Goal: Task Accomplishment & Management: Complete application form

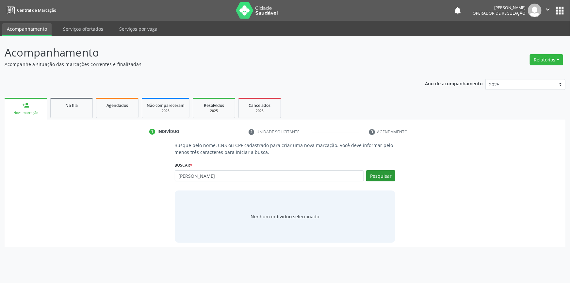
type input "ana carla pereira"
click at [389, 175] on button "Pesquisar" at bounding box center [380, 175] width 29 height 11
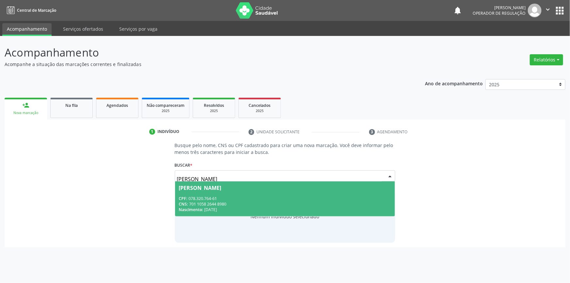
click at [207, 196] on div "CPF: 078.320.764-61" at bounding box center [285, 199] width 212 height 6
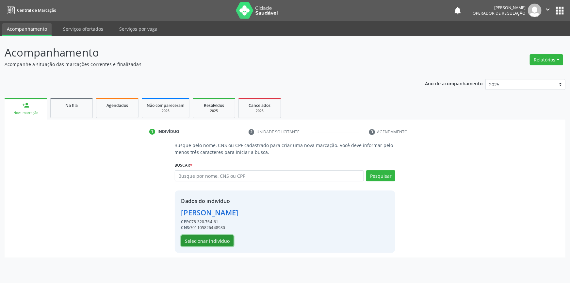
click at [214, 244] on button "Selecionar indivíduo" at bounding box center [207, 240] width 52 height 11
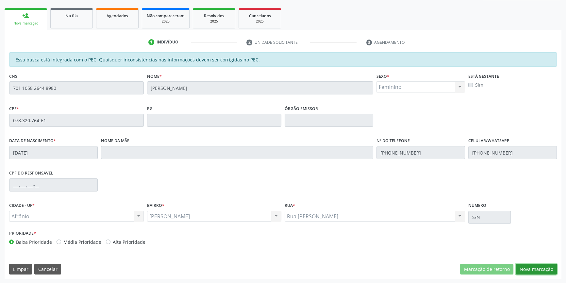
click at [520, 268] on button "Nova marcação" at bounding box center [535, 269] width 41 height 11
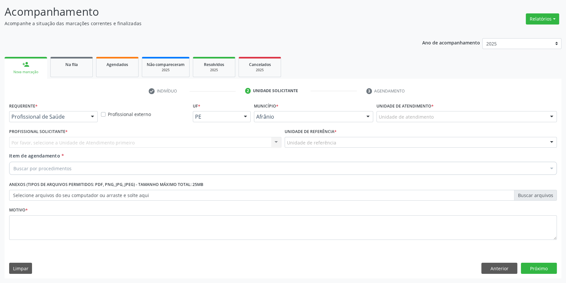
scroll to position [40, 0]
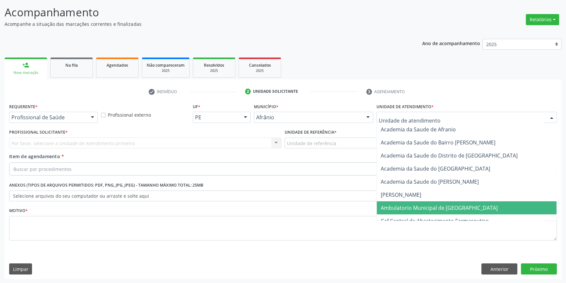
click at [411, 202] on span "Ambulatorio Municipal de [GEOGRAPHIC_DATA]" at bounding box center [467, 207] width 180 height 13
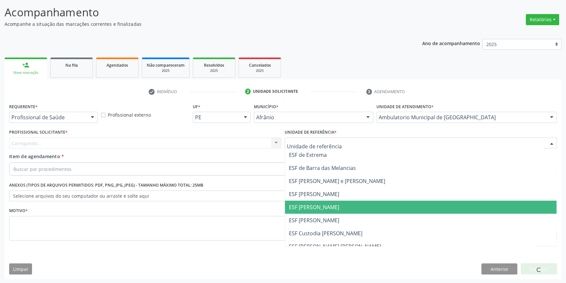
click at [325, 204] on span "ESF [PERSON_NAME]" at bounding box center [314, 206] width 50 height 7
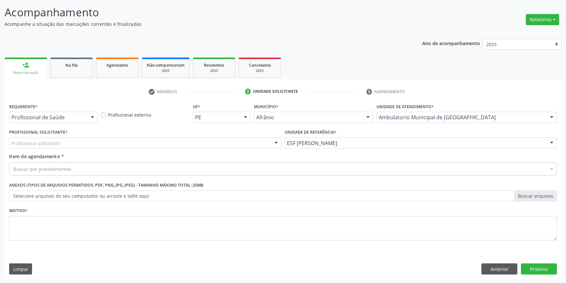
click at [138, 144] on div "Profissional solicitante" at bounding box center [145, 142] width 272 height 11
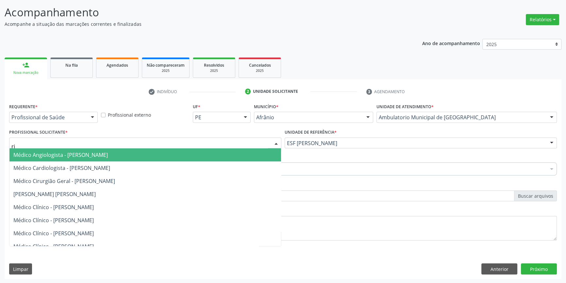
type input "ris"
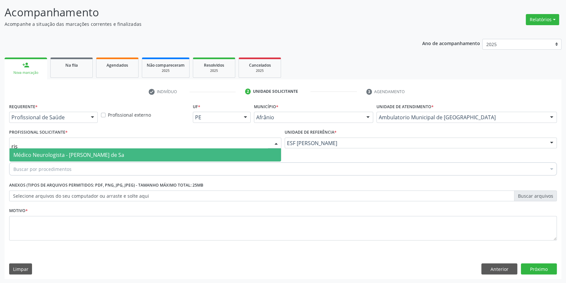
click at [137, 149] on span "Médico Neurologista - [PERSON_NAME] de Sa" at bounding box center [144, 154] width 271 height 13
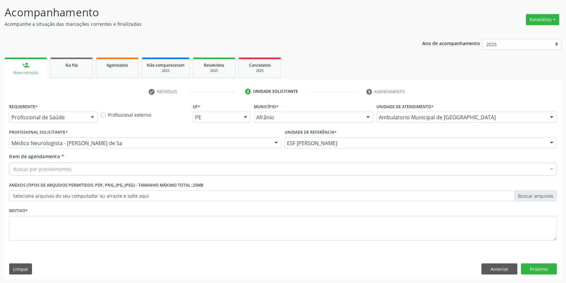
click at [102, 165] on div "Buscar por procedimentos" at bounding box center [282, 168] width 547 height 13
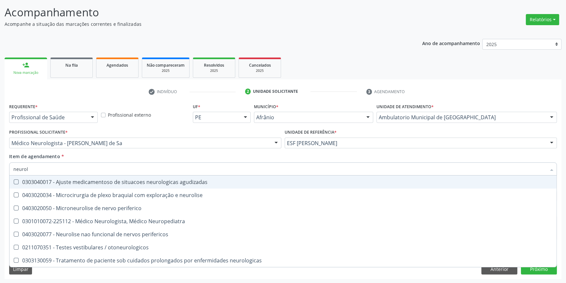
type input "neurolo"
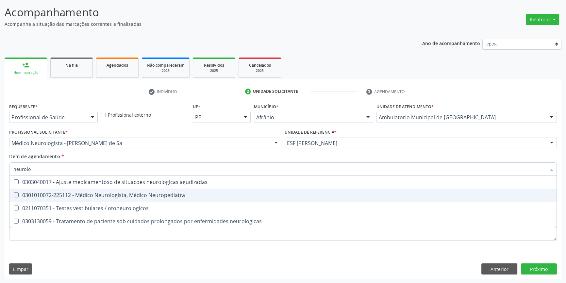
click at [123, 198] on div "0301010072-225112 - Médico Neurologista, Médico Neuropediatra" at bounding box center [282, 194] width 539 height 5
checkbox Neuropediatra "true"
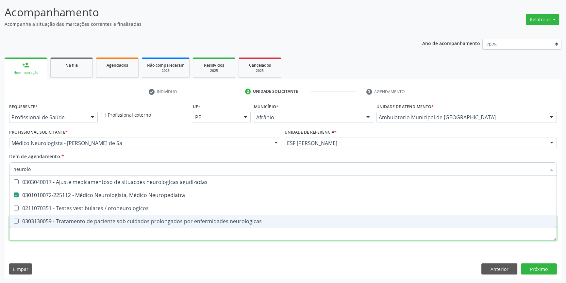
click at [91, 238] on div "Requerente * Profissional de Saúde Profissional de Saúde Paciente Nenhum result…" at bounding box center [282, 176] width 547 height 148
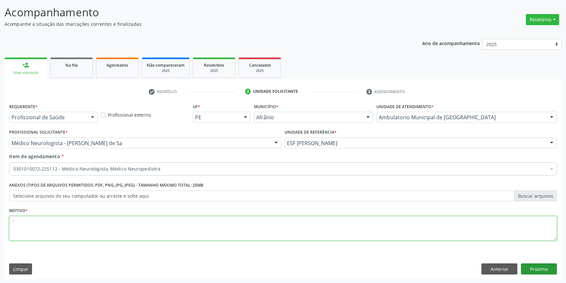
type textarea "'"
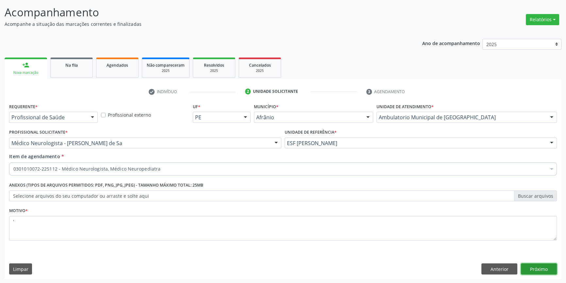
click at [551, 272] on button "Próximo" at bounding box center [539, 268] width 36 height 11
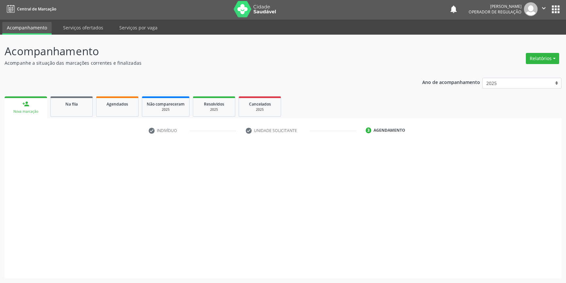
scroll to position [1, 0]
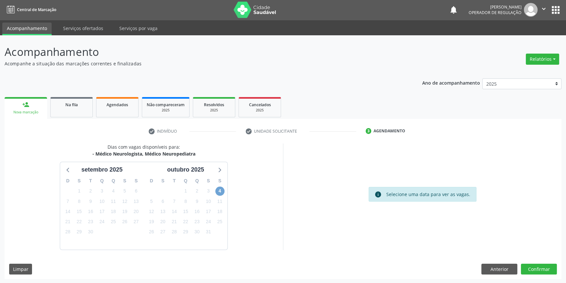
click at [219, 187] on span "4" at bounding box center [219, 190] width 9 height 9
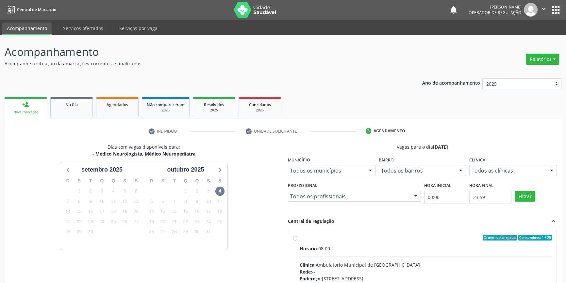
click at [304, 234] on div "Ordem de chegada Consumidos: 1 / 25" at bounding box center [425, 237] width 252 height 6
click at [297, 234] on input "Ordem de chegada Consumidos: 1 / 25 Horário: 08:00 Clínica: Ambulatorio Municip…" at bounding box center [295, 237] width 5 height 6
radio input "true"
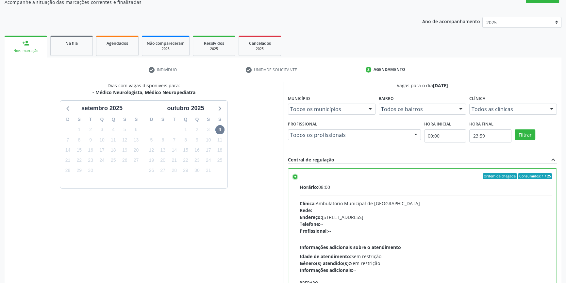
scroll to position [107, 0]
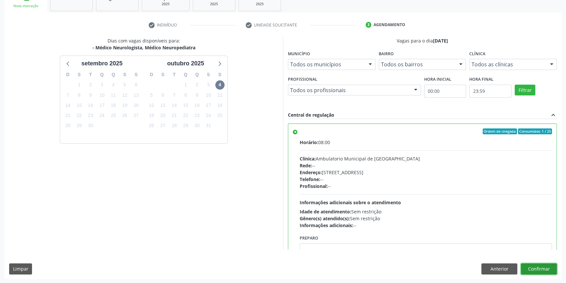
click at [531, 267] on button "Confirmar" at bounding box center [539, 268] width 36 height 11
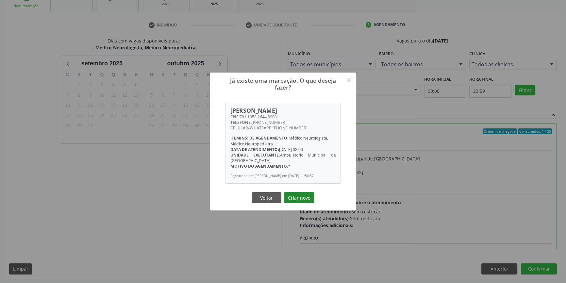
click at [293, 203] on button "Criar novo" at bounding box center [299, 197] width 30 height 11
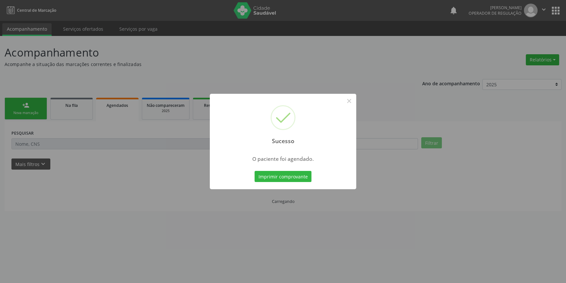
scroll to position [0, 0]
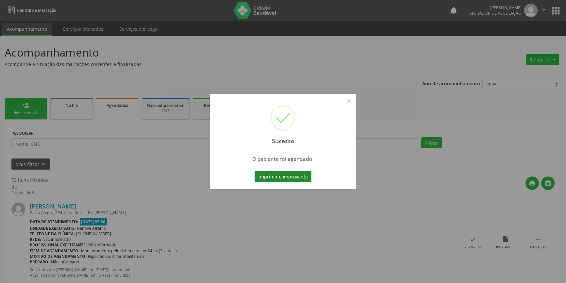
click at [293, 180] on button "Imprimir comprovante" at bounding box center [282, 176] width 57 height 11
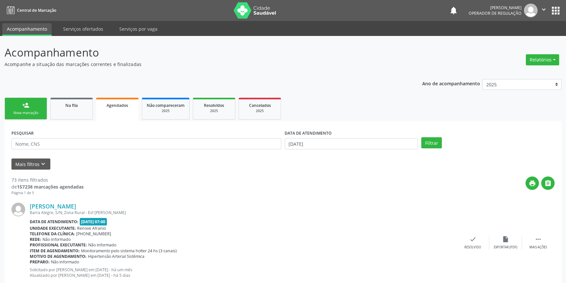
click at [21, 118] on link "person_add Nova marcação" at bounding box center [26, 109] width 42 height 22
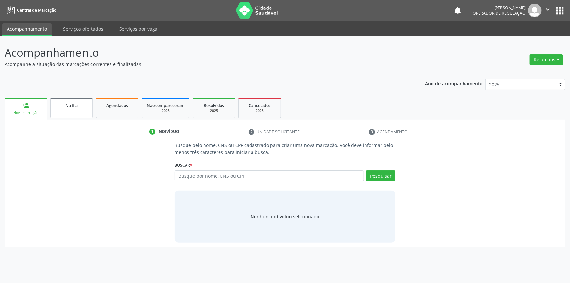
click at [81, 115] on link "Na fila" at bounding box center [71, 108] width 42 height 20
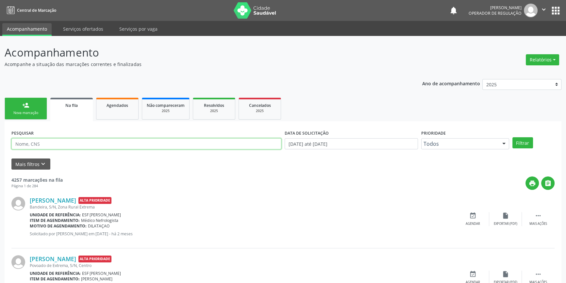
click at [105, 147] on input "text" at bounding box center [146, 143] width 270 height 11
type input "708204167771940"
click at [521, 149] on div "PESQUISAR 708204167771940 DATA DE SOLICITAÇÃO 01/01/2018 até 29/09/2025 Priorid…" at bounding box center [283, 140] width 546 height 25
click at [521, 136] on div "PESQUISAR 708204167771940 DATA DE SOLICITAÇÃO 01/01/2018 até 29/09/2025 Priorid…" at bounding box center [283, 140] width 546 height 25
click at [527, 142] on button "Filtrar" at bounding box center [522, 142] width 21 height 11
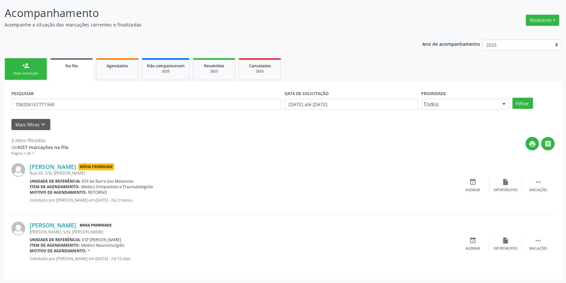
scroll to position [40, 0]
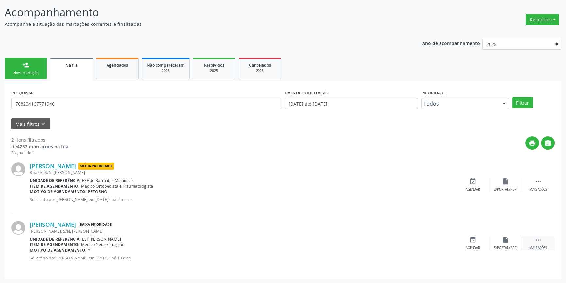
click at [533, 241] on div " Mais ações" at bounding box center [538, 243] width 33 height 14
click at [494, 244] on div "edit Editar" at bounding box center [505, 243] width 33 height 14
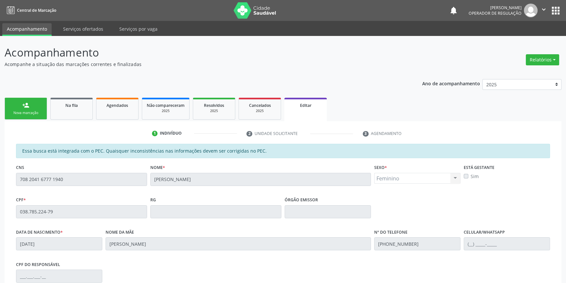
scroll to position [98, 0]
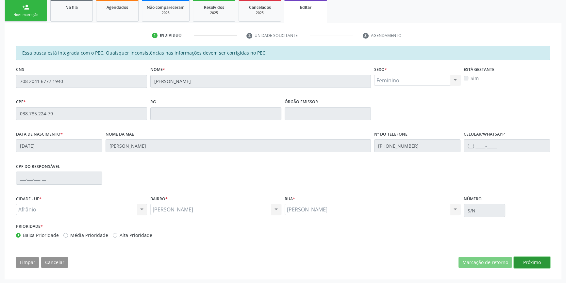
click at [521, 258] on button "Próximo" at bounding box center [532, 262] width 36 height 11
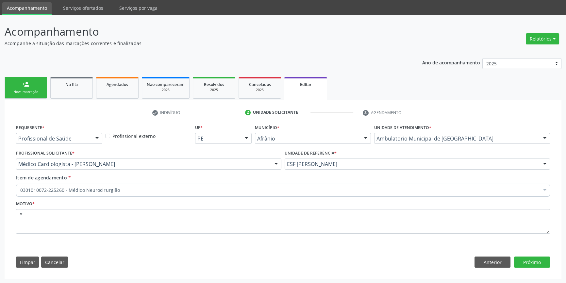
click at [129, 186] on div "0301010072-225260 - Médico Neurocirurgião" at bounding box center [283, 190] width 534 height 13
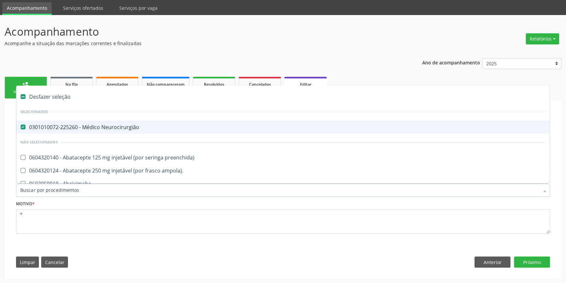
click at [105, 126] on div "0301010072-225260 - Médico Neurocirurgião" at bounding box center [282, 126] width 525 height 5
checkbox Neurocirurgião "false"
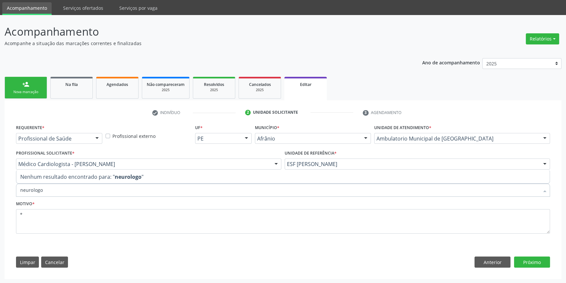
type input "neurolog"
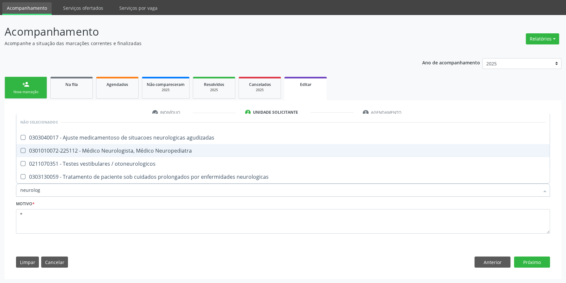
click at [145, 153] on div "0301010072-225112 - Médico Neurologista, Médico Neuropediatra" at bounding box center [282, 150] width 525 height 5
checkbox Neuropediatra "true"
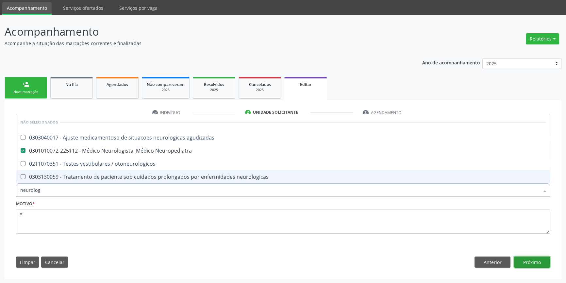
click at [536, 258] on button "Próximo" at bounding box center [532, 261] width 36 height 11
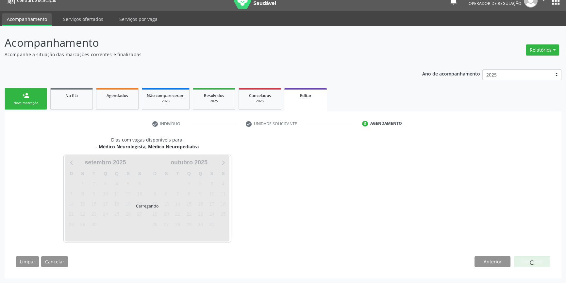
scroll to position [9, 0]
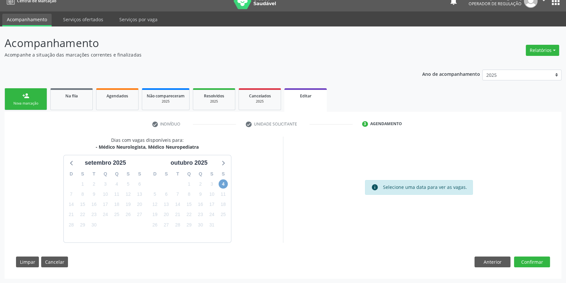
click at [221, 180] on span "4" at bounding box center [222, 183] width 9 height 9
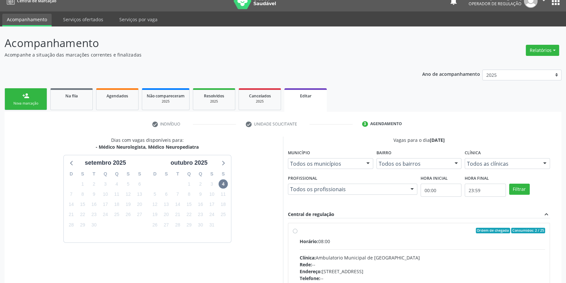
click at [314, 238] on span "Horário:" at bounding box center [308, 241] width 19 height 6
click at [297, 234] on input "Ordem de chegada Consumidos: 2 / 25 Horário: 08:00 Clínica: Ambulatorio Municip…" at bounding box center [295, 231] width 5 height 6
radio input "true"
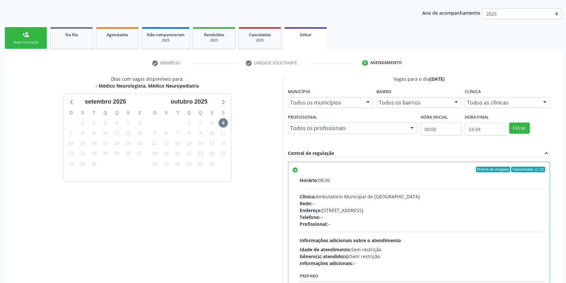
scroll to position [115, 0]
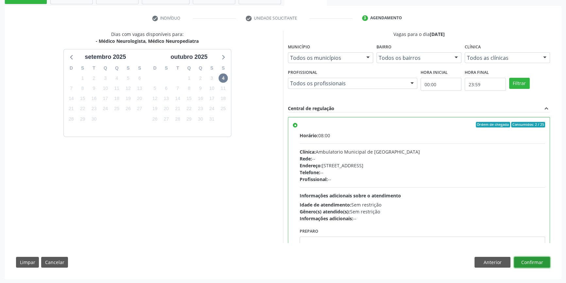
click at [536, 259] on button "Confirmar" at bounding box center [532, 262] width 36 height 11
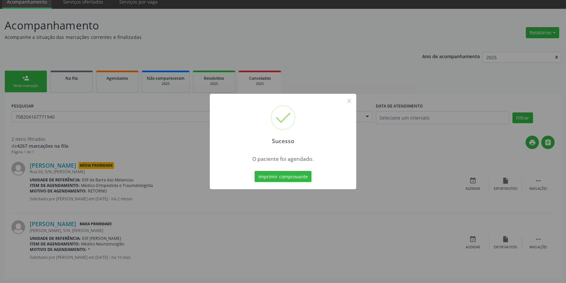
scroll to position [0, 0]
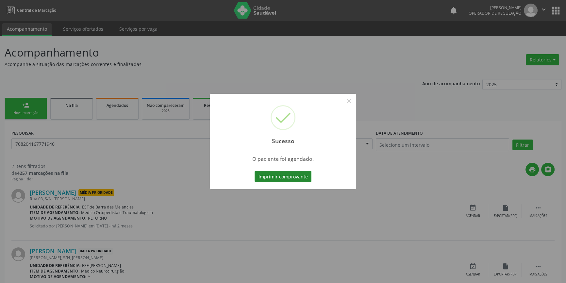
click at [303, 178] on button "Imprimir comprovante" at bounding box center [282, 176] width 57 height 11
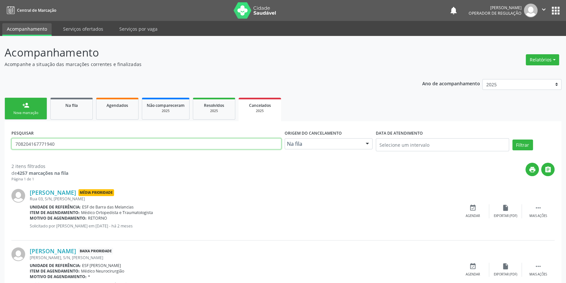
drag, startPoint x: 75, startPoint y: 142, endPoint x: 296, endPoint y: 105, distance: 224.5
click at [0, 144] on div "Acompanhamento Acompanhe a situação das marcações correntes e finalizadas Relat…" at bounding box center [283, 173] width 566 height 274
type input "705000459059554"
click at [526, 147] on button "Filtrar" at bounding box center [522, 144] width 21 height 11
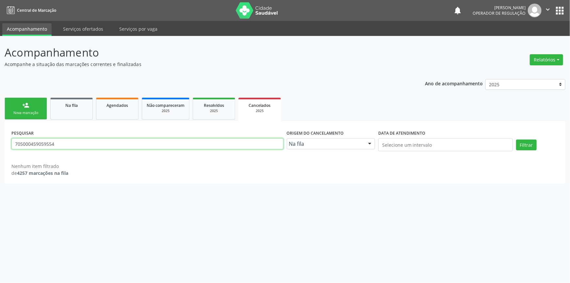
drag, startPoint x: 96, startPoint y: 142, endPoint x: 0, endPoint y: 121, distance: 98.4
click at [0, 121] on div "Acompanhamento Acompanhe a situação das marcações correntes e finalizadas Relat…" at bounding box center [285, 159] width 570 height 247
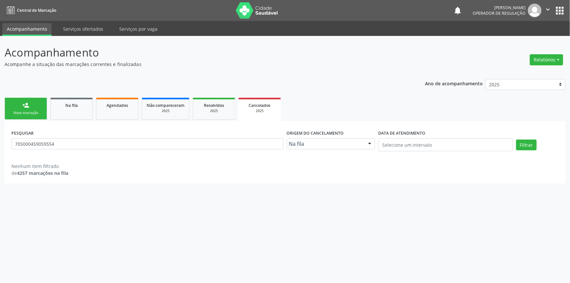
click at [30, 110] on div "Nova marcação" at bounding box center [25, 112] width 33 height 5
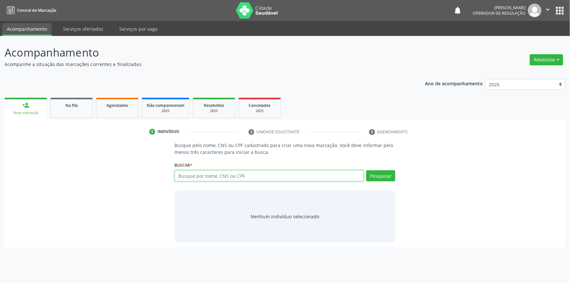
click at [244, 177] on input "text" at bounding box center [269, 175] width 189 height 11
paste input "705000459059554"
type input "705000459059554"
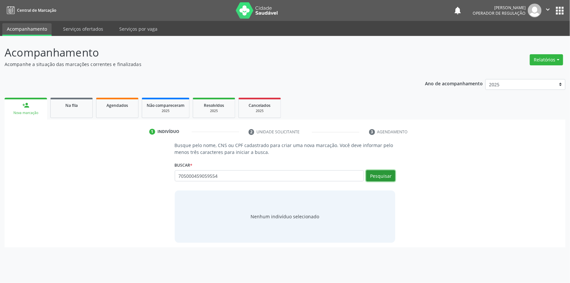
click at [390, 176] on button "Pesquisar" at bounding box center [380, 175] width 29 height 11
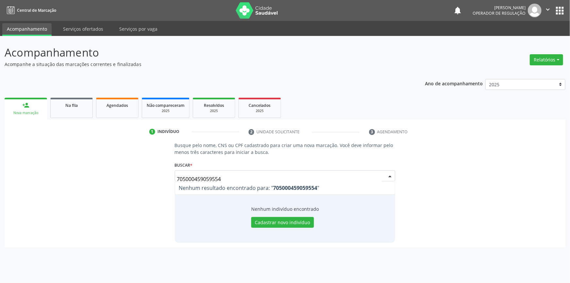
drag, startPoint x: 237, startPoint y: 179, endPoint x: 59, endPoint y: 169, distance: 178.3
click at [59, 169] on div "Busque pelo nome, CNS ou CPF cadastrado para criar uma nova marcação. Você deve…" at bounding box center [285, 192] width 552 height 101
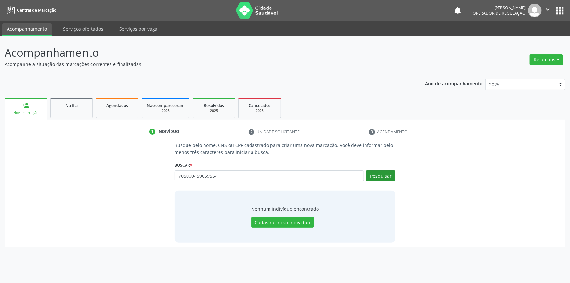
type input "705000459059554"
click at [367, 178] on button "Pesquisar" at bounding box center [380, 175] width 29 height 11
type input "705000459059554"
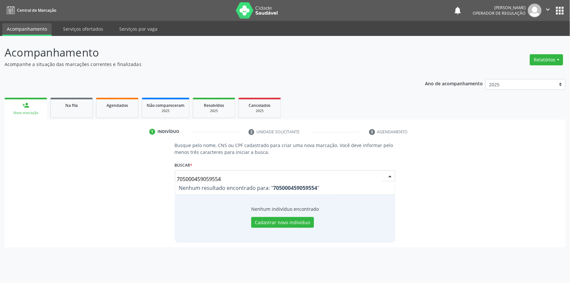
drag, startPoint x: 234, startPoint y: 180, endPoint x: 13, endPoint y: 170, distance: 221.0
click at [13, 170] on div "Busque pelo nome, CNS ou CPF cadastrado para criar uma nova marcação. Você deve…" at bounding box center [285, 192] width 552 height 101
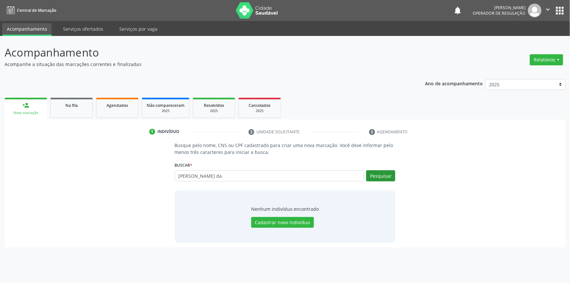
type input "maria conceicao da"
click at [371, 175] on button "Pesquisar" at bounding box center [380, 175] width 29 height 11
click at [75, 106] on span "Na fila" at bounding box center [71, 106] width 12 height 6
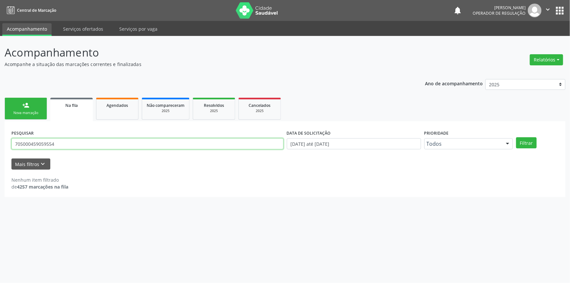
drag, startPoint x: 67, startPoint y: 144, endPoint x: 0, endPoint y: 132, distance: 67.7
click at [0, 132] on div "Acompanhamento Acompanhe a situação das marcações correntes e finalizadas Relat…" at bounding box center [285, 159] width 570 height 247
paste input "038.183.984-29"
type input "038.183.984-29"
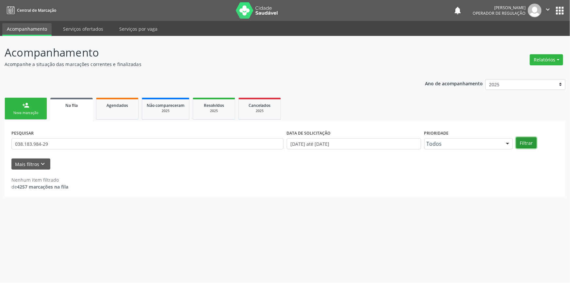
click at [524, 142] on button "Filtrar" at bounding box center [526, 142] width 21 height 11
click at [32, 114] on div "Nova marcação" at bounding box center [25, 112] width 33 height 5
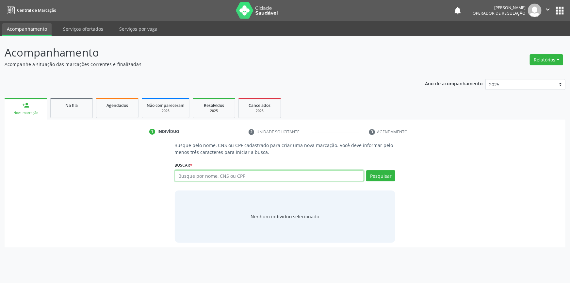
click at [211, 181] on input "text" at bounding box center [269, 175] width 189 height 11
click at [210, 177] on input "text" at bounding box center [269, 175] width 189 height 11
paste input "038.183.984-29"
type input "038.183.984-29"
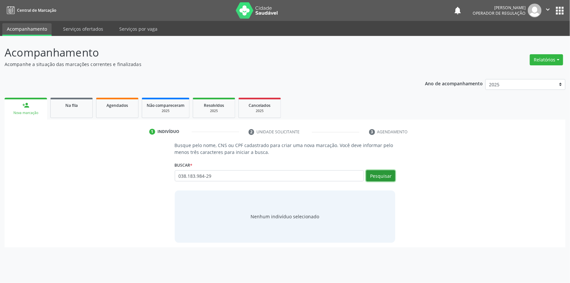
click at [388, 176] on button "Pesquisar" at bounding box center [380, 175] width 29 height 11
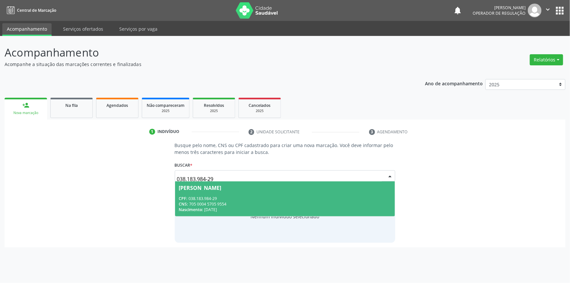
click at [210, 209] on div "Nascimento: 22/02/1980" at bounding box center [285, 210] width 212 height 6
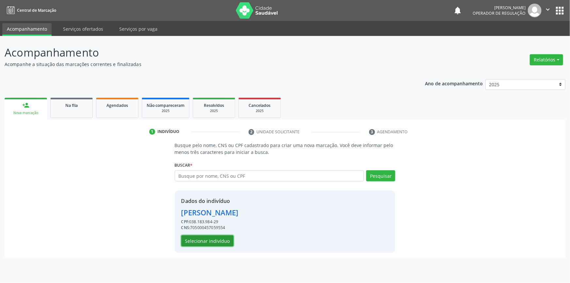
click at [207, 244] on button "Selecionar indivíduo" at bounding box center [207, 240] width 52 height 11
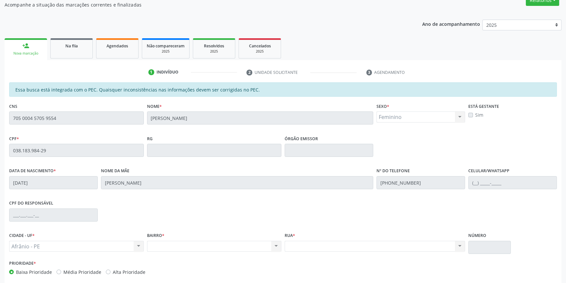
scroll to position [89, 0]
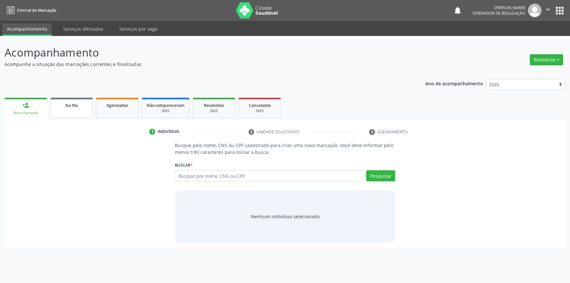
click at [74, 108] on link "Na fila" at bounding box center [71, 108] width 42 height 20
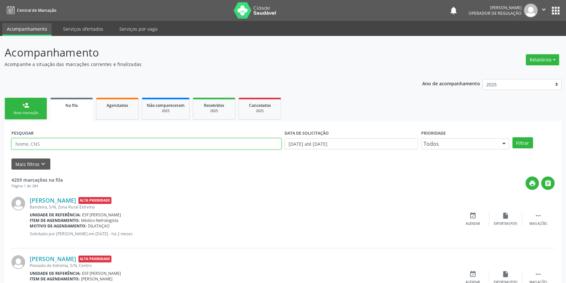
click at [73, 145] on input "text" at bounding box center [146, 143] width 270 height 11
type input "706405167480388"
click at [523, 143] on button "Filtrar" at bounding box center [522, 142] width 21 height 11
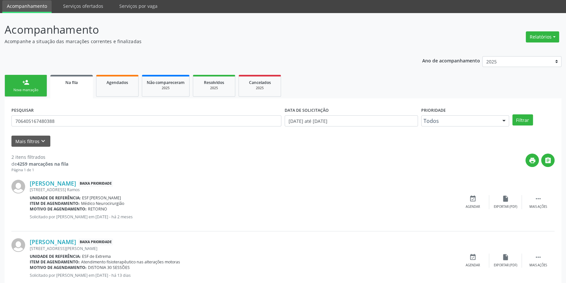
scroll to position [40, 0]
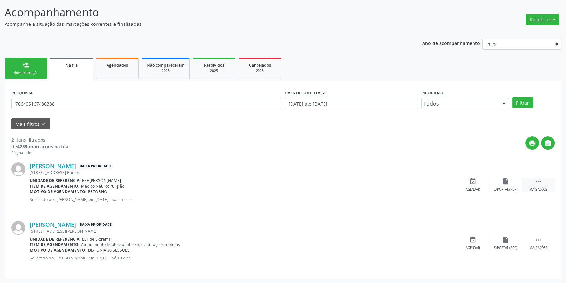
click at [545, 180] on div " Mais ações" at bounding box center [538, 185] width 33 height 14
click at [518, 182] on div "edit Editar" at bounding box center [505, 185] width 33 height 14
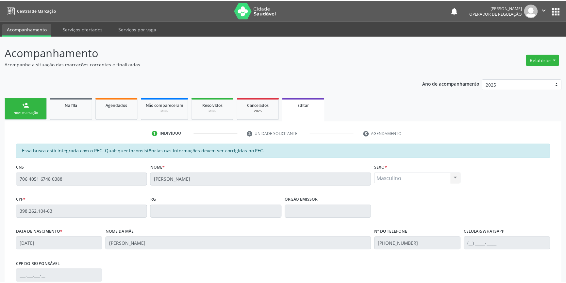
scroll to position [98, 0]
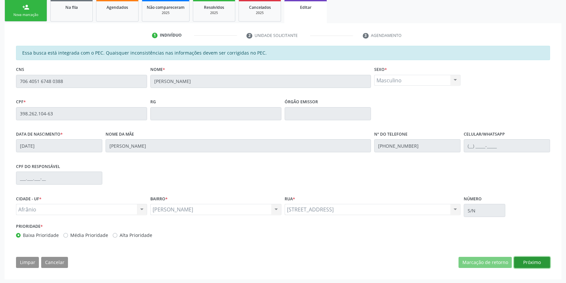
click at [527, 262] on button "Próximo" at bounding box center [532, 262] width 36 height 11
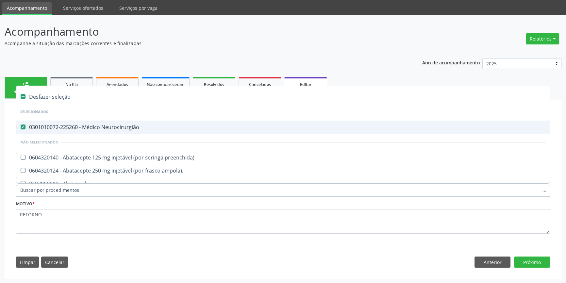
click at [93, 128] on div "0301010072-225260 - Médico Neurocirurgião" at bounding box center [282, 126] width 525 height 5
checkbox Neurocirurgião "false"
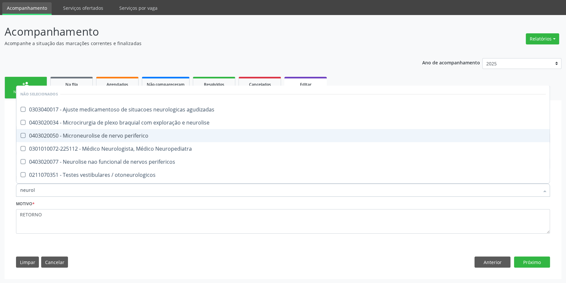
type input "neurolo"
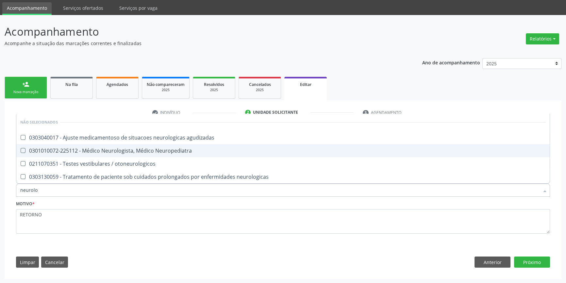
click at [118, 151] on div "0301010072-225112 - Médico Neurologista, Médico Neuropediatra" at bounding box center [282, 150] width 525 height 5
checkbox Neuropediatra "true"
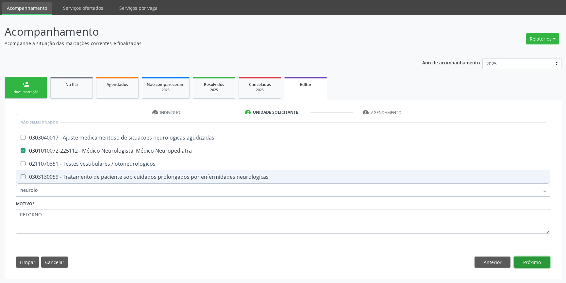
click at [517, 256] on button "Próximo" at bounding box center [532, 261] width 36 height 11
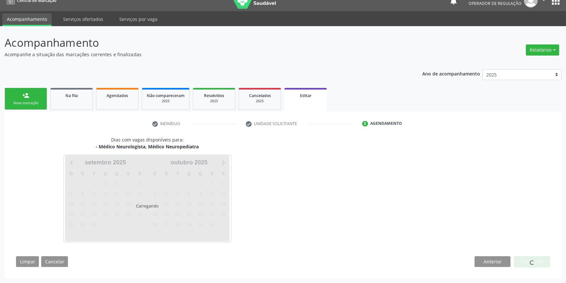
scroll to position [9, 0]
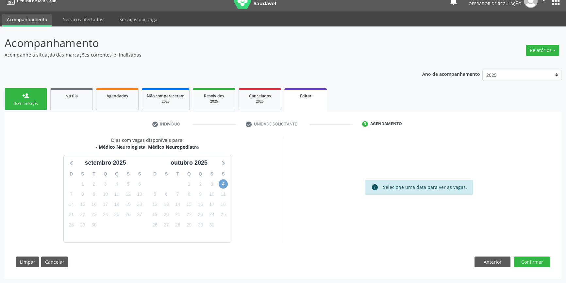
click at [222, 186] on span "4" at bounding box center [222, 183] width 9 height 9
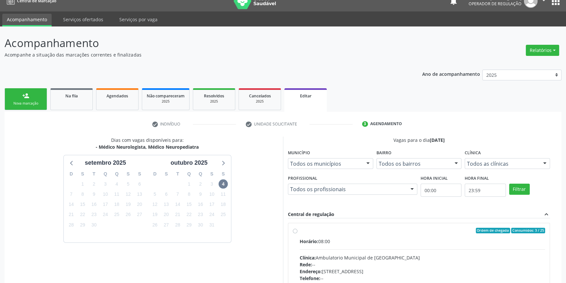
click at [314, 232] on div "Ordem de chegada Consumidos: 3 / 25" at bounding box center [421, 231] width 245 height 6
click at [297, 232] on input "Ordem de chegada Consumidos: 3 / 25 Horário: 08:00 Clínica: Ambulatorio Municip…" at bounding box center [295, 231] width 5 height 6
radio input "true"
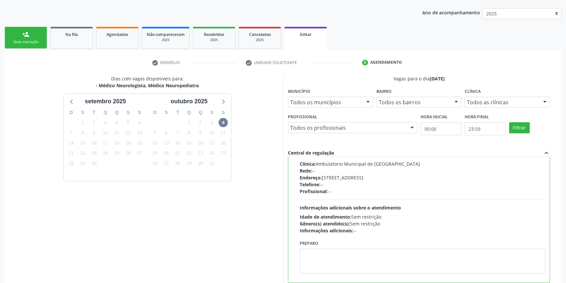
scroll to position [115, 0]
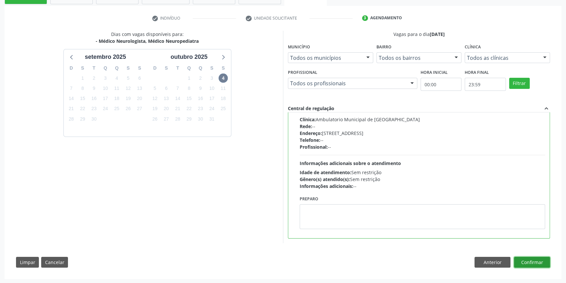
click at [539, 260] on button "Confirmar" at bounding box center [532, 262] width 36 height 11
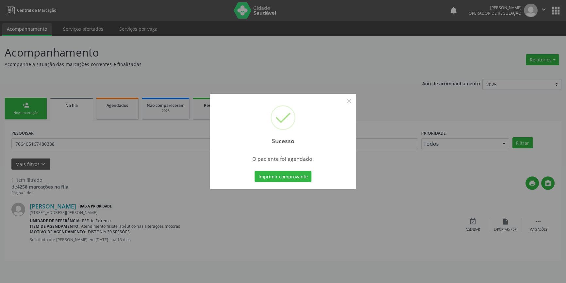
scroll to position [0, 0]
click at [300, 179] on button "Imprimir comprovante" at bounding box center [285, 176] width 57 height 11
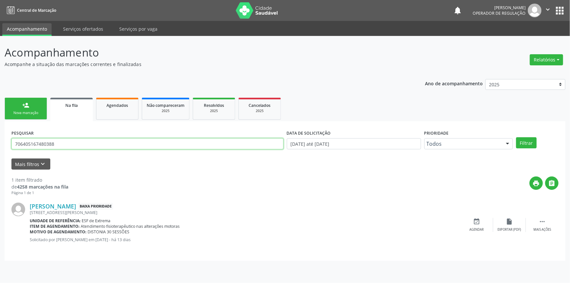
drag, startPoint x: 37, startPoint y: 143, endPoint x: 0, endPoint y: 138, distance: 37.6
click at [0, 138] on div "Acompanhamento Acompanhe a situação das marcações correntes e finalizadas Relat…" at bounding box center [285, 159] width 570 height 247
type input "700109948136512"
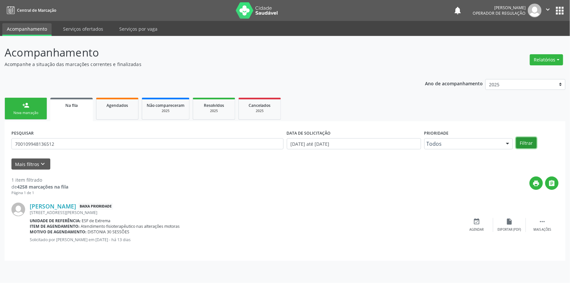
click at [531, 139] on button "Filtrar" at bounding box center [526, 142] width 21 height 11
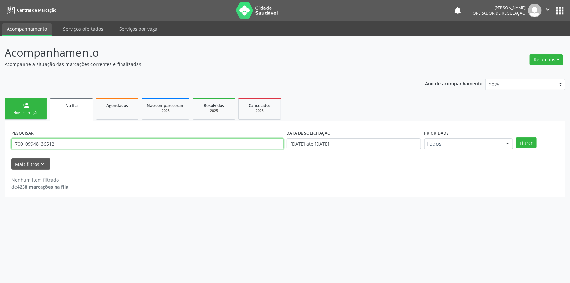
drag, startPoint x: 76, startPoint y: 148, endPoint x: 0, endPoint y: 151, distance: 76.2
click at [0, 151] on div "Acompanhamento Acompanhe a situação das marcações correntes e finalizadas Relat…" at bounding box center [285, 159] width 570 height 247
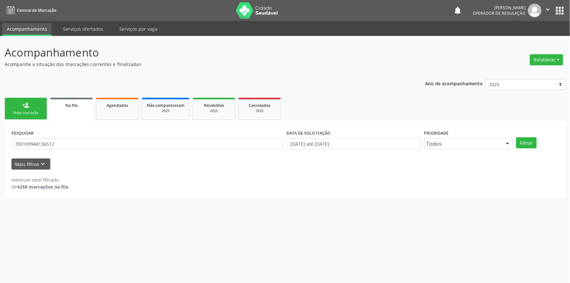
click at [25, 106] on div "person_add" at bounding box center [25, 105] width 7 height 7
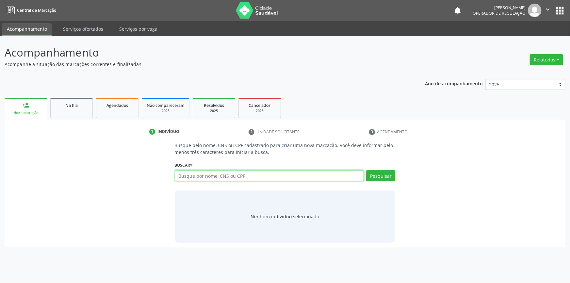
click at [207, 178] on input "text" at bounding box center [269, 175] width 189 height 11
paste input "700109948136512"
type input "700109948136512"
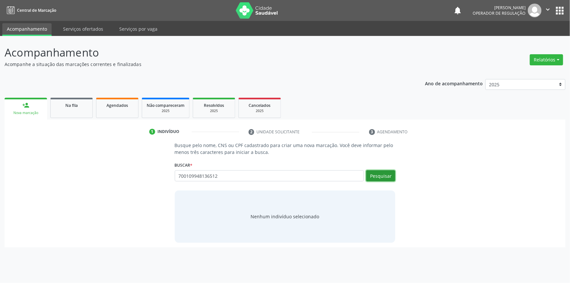
click at [385, 171] on button "Pesquisar" at bounding box center [380, 175] width 29 height 11
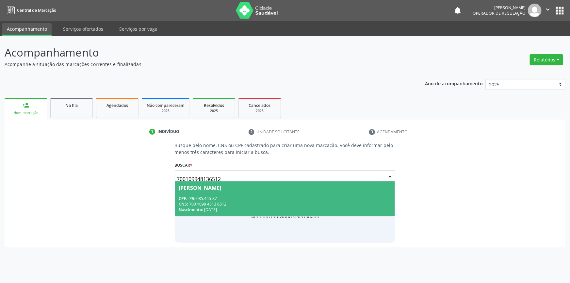
click at [265, 201] on div "CPF: 996.085.455-87 CNS: 700 1099 4813 6512 Nascimento: 26/11/1979" at bounding box center [285, 204] width 212 height 17
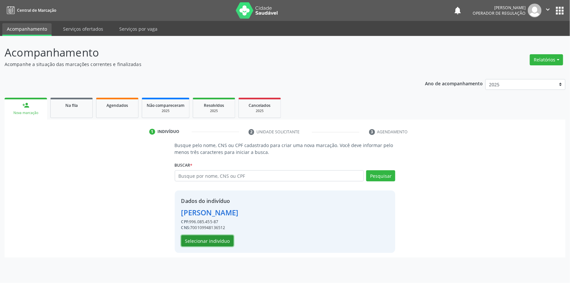
click at [212, 238] on button "Selecionar indivíduo" at bounding box center [207, 240] width 52 height 11
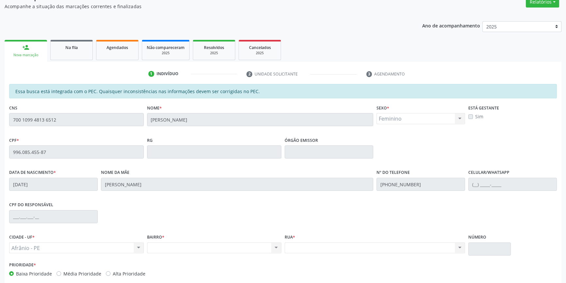
scroll to position [89, 0]
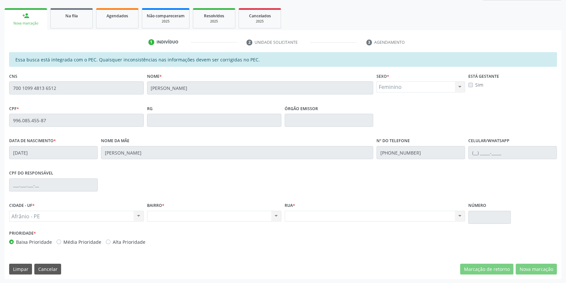
click at [0, 81] on div "Acompanhamento Acompanhe a situação das marcações correntes e finalizadas Relat…" at bounding box center [283, 114] width 566 height 337
click at [83, 28] on ul "person_add Nova marcação Na fila Agendados Não compareceram 2025 Resolvidos 202…" at bounding box center [283, 19] width 556 height 24
click at [82, 20] on link "Na fila" at bounding box center [71, 18] width 42 height 20
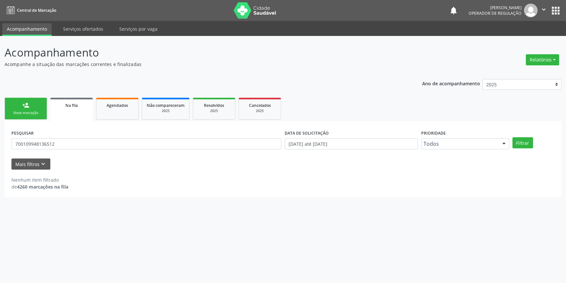
scroll to position [0, 0]
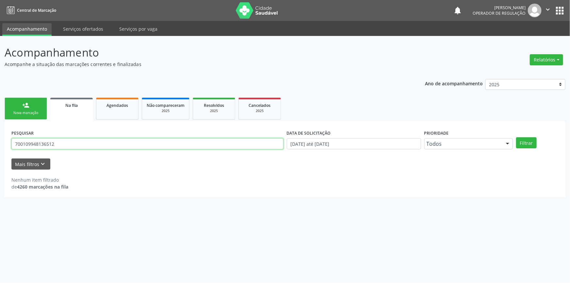
drag, startPoint x: 40, startPoint y: 138, endPoint x: 0, endPoint y: 139, distance: 40.5
click at [0, 138] on div "Acompanhamento Acompanhe a situação das marcações correntes e finalizadas Relat…" at bounding box center [285, 159] width 570 height 247
type input "705404413010398"
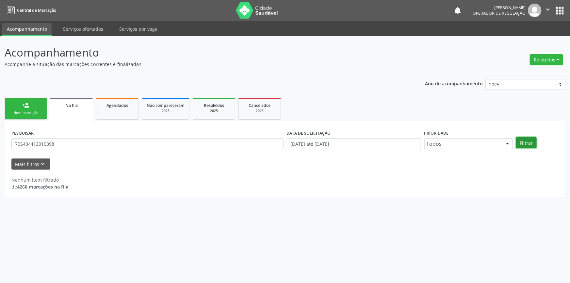
click at [527, 145] on button "Filtrar" at bounding box center [526, 142] width 21 height 11
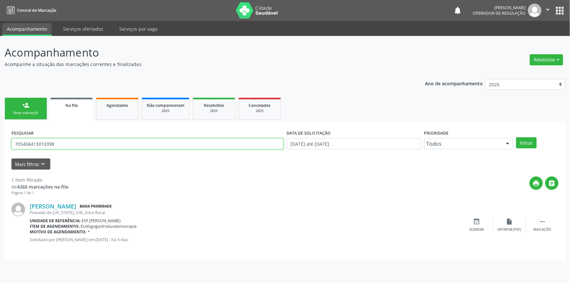
drag, startPoint x: 76, startPoint y: 147, endPoint x: 0, endPoint y: 134, distance: 77.5
click at [0, 136] on div "Acompanhamento Acompanhe a situação das marcações correntes e finalizadas Relat…" at bounding box center [285, 159] width 570 height 247
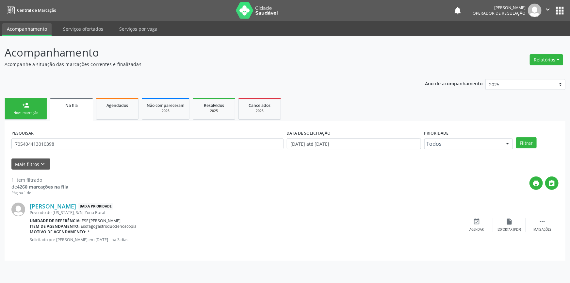
click at [18, 112] on div "Nova marcação" at bounding box center [25, 112] width 33 height 5
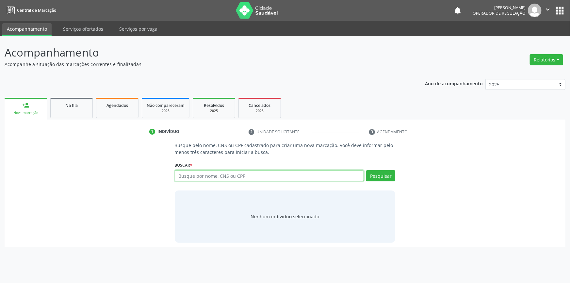
click at [199, 177] on input "text" at bounding box center [269, 175] width 189 height 11
paste input "705404413010398"
type input "705404413010398"
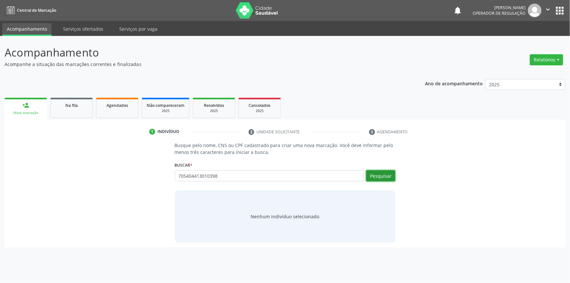
click at [376, 174] on button "Pesquisar" at bounding box center [380, 175] width 29 height 11
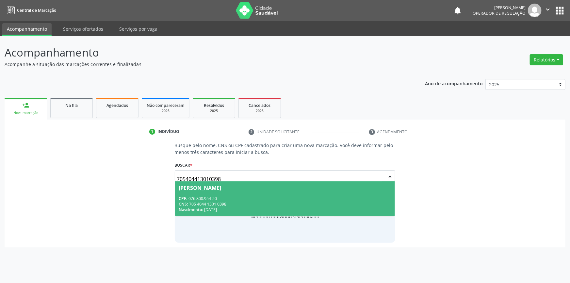
click at [195, 207] on span "Nascimento:" at bounding box center [191, 210] width 24 height 6
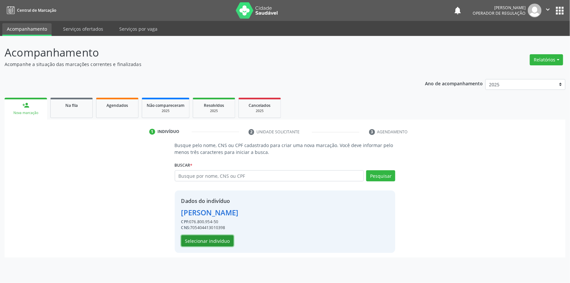
click at [204, 238] on button "Selecionar indivíduo" at bounding box center [207, 240] width 52 height 11
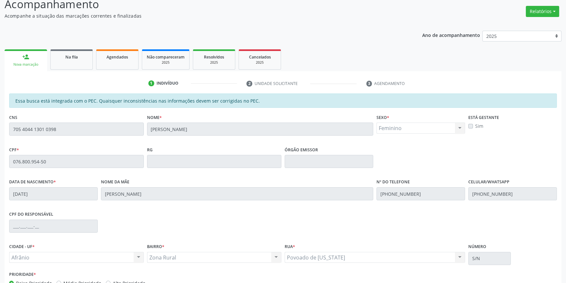
scroll to position [89, 0]
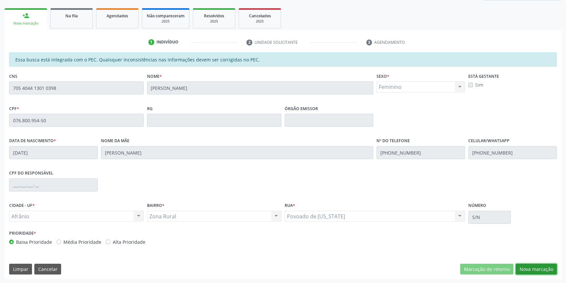
click at [531, 268] on button "Nova marcação" at bounding box center [535, 269] width 41 height 11
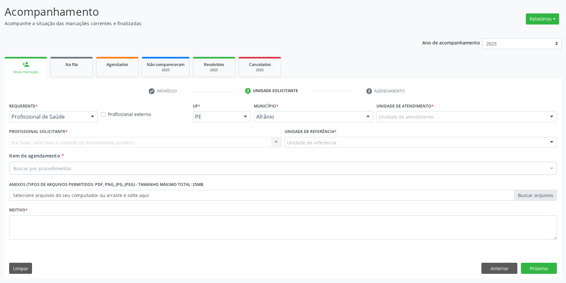
scroll to position [40, 0]
click at [438, 121] on div "Unidade de atendimento" at bounding box center [466, 117] width 180 height 11
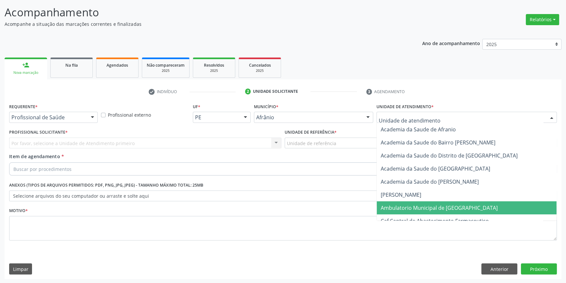
click at [417, 207] on span "Ambulatorio Municipal de [GEOGRAPHIC_DATA]" at bounding box center [438, 207] width 117 height 7
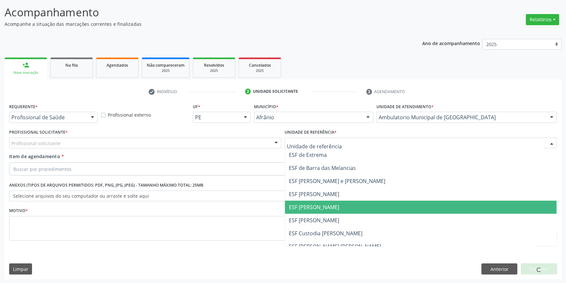
click at [311, 205] on span "ESF [PERSON_NAME]" at bounding box center [314, 206] width 50 height 7
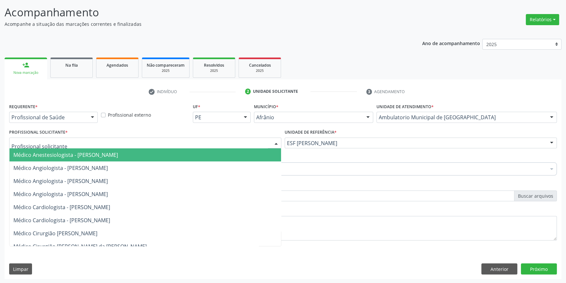
click at [191, 137] on div "Profissional Solicitante * Médico Anestesiologista - Julianna Ferreira Obara Mé…" at bounding box center [145, 137] width 272 height 21
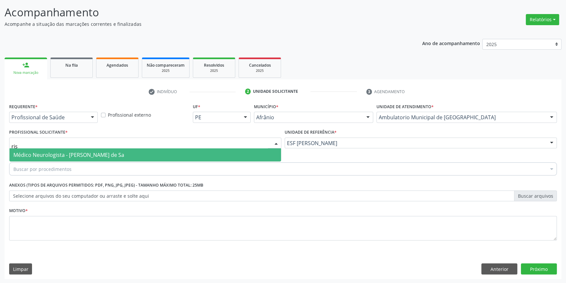
type input "riso"
click at [69, 150] on span "Médico Neurologista - [PERSON_NAME] de Sa" at bounding box center [144, 154] width 271 height 13
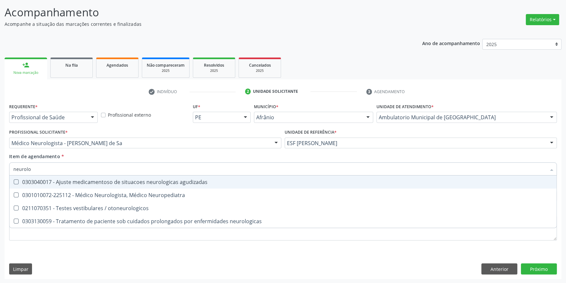
type input "neurolog"
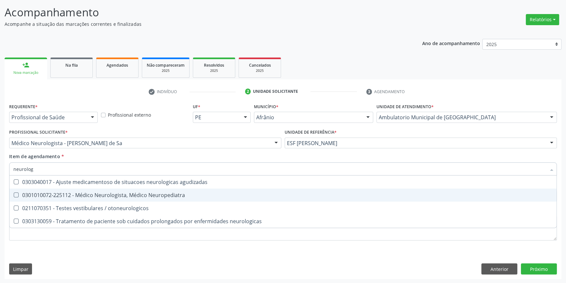
click at [114, 190] on span "0301010072-225112 - Médico Neurologista, Médico Neuropediatra" at bounding box center [282, 194] width 547 height 13
checkbox Neuropediatra "true"
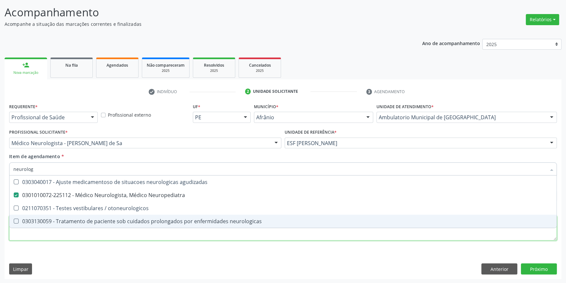
click at [79, 230] on div "Requerente * Profissional de Saúde Profissional de Saúde Paciente Nenhum result…" at bounding box center [282, 176] width 547 height 148
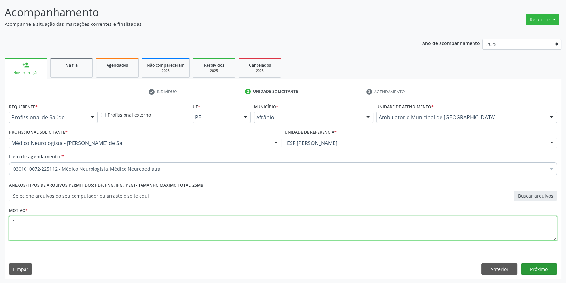
type textarea "'"
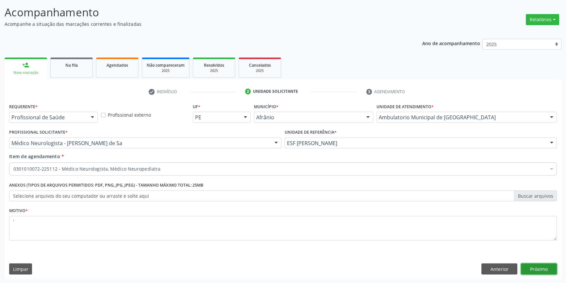
click at [545, 269] on button "Próximo" at bounding box center [539, 268] width 36 height 11
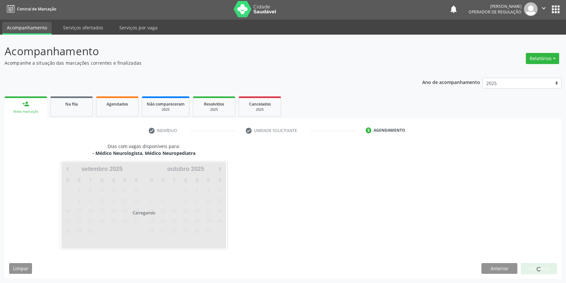
scroll to position [1, 0]
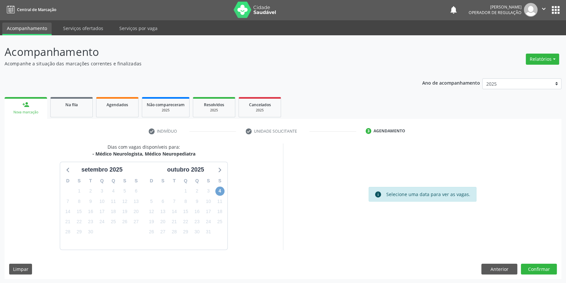
click at [220, 190] on span "4" at bounding box center [219, 190] width 9 height 9
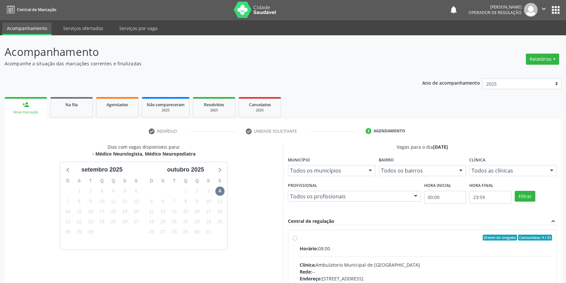
click at [298, 235] on div "Ordem de chegada Consumidos: 4 / 25 Horário: 08:00 Clínica: Ambulatorio Municip…" at bounding box center [422, 284] width 259 height 100
radio input "true"
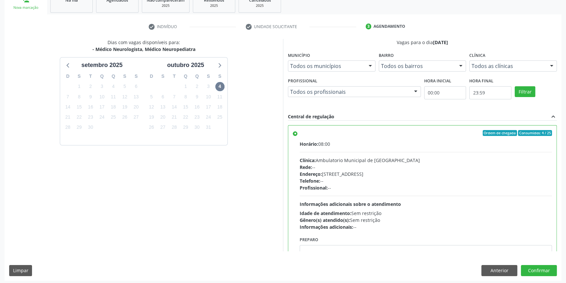
scroll to position [107, 0]
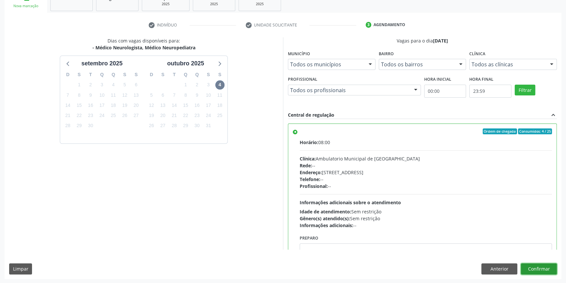
click at [530, 267] on button "Confirmar" at bounding box center [539, 268] width 36 height 11
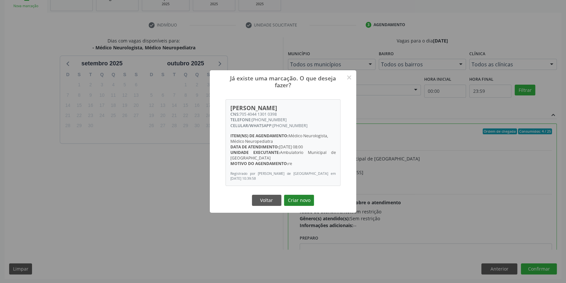
click at [303, 202] on button "Criar novo" at bounding box center [299, 200] width 30 height 11
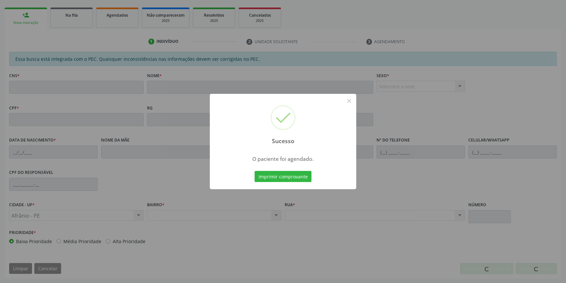
scroll to position [89, 0]
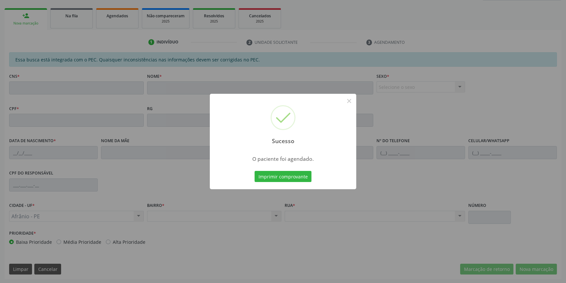
click at [295, 186] on div "Sucesso × O paciente foi agendado. Imprimir comprovante Cancel" at bounding box center [283, 141] width 146 height 95
click at [295, 181] on button "Imprimir comprovante" at bounding box center [282, 176] width 57 height 11
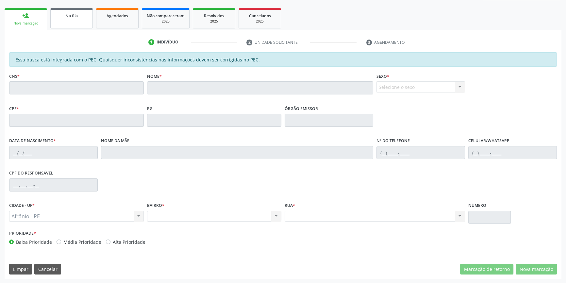
click at [71, 23] on link "Na fila" at bounding box center [71, 18] width 42 height 20
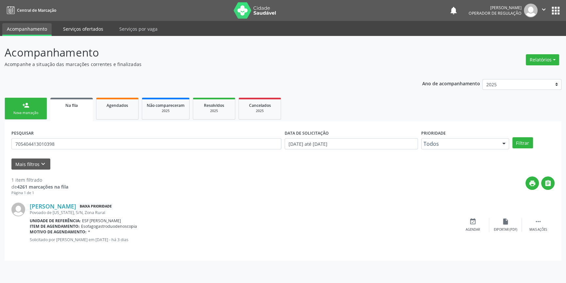
scroll to position [0, 0]
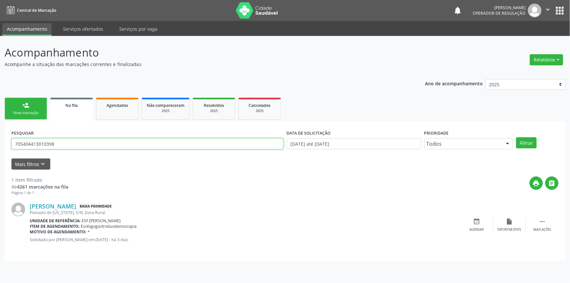
drag, startPoint x: 67, startPoint y: 143, endPoint x: 0, endPoint y: 137, distance: 66.9
click at [0, 137] on div "Acompanhamento Acompanhe a situação das marcações correntes e finalizadas Relat…" at bounding box center [285, 159] width 570 height 247
type input "diana de macedo"
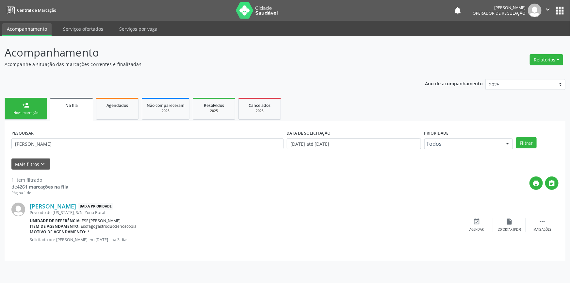
click at [540, 137] on div "Filtrar" at bounding box center [537, 142] width 46 height 11
click at [534, 142] on button "Filtrar" at bounding box center [526, 142] width 21 height 11
click at [76, 207] on link "Diana de Macedo Sousa" at bounding box center [53, 205] width 46 height 7
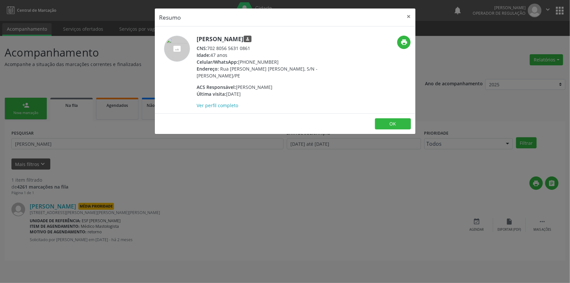
drag, startPoint x: 261, startPoint y: 49, endPoint x: 207, endPoint y: 49, distance: 54.5
click at [207, 49] on div "CNS: 702 8056 5631 0861" at bounding box center [260, 48] width 127 height 7
copy div "702 8056 5631 0861"
click at [54, 107] on div "Resumo × Diana de Macedo Sousa person CNS: 702 8056 5631 0861 Idade: 47 anos Ce…" at bounding box center [285, 141] width 570 height 283
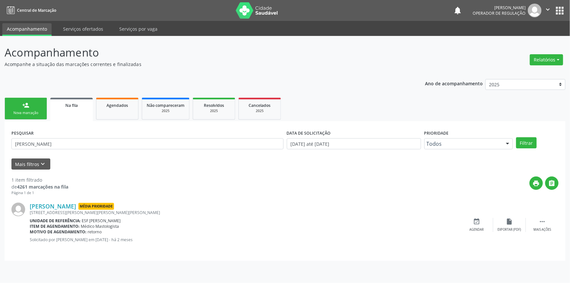
click at [38, 106] on link "person_add Nova marcação" at bounding box center [26, 109] width 42 height 22
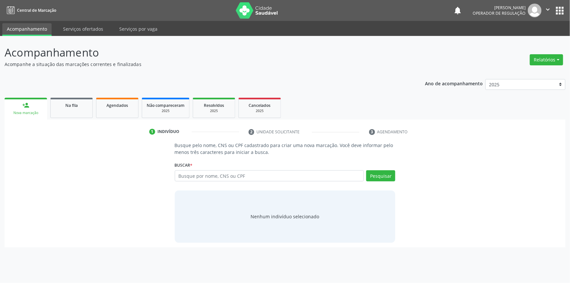
click at [208, 183] on div "Busque por nome, CNS ou CPF Nenhum resultado encontrado para: " " Digite nome, …" at bounding box center [285, 178] width 221 height 16
drag, startPoint x: 208, startPoint y: 183, endPoint x: 209, endPoint y: 180, distance: 3.3
click at [208, 182] on div "Busque por nome, CNS ou CPF Nenhum resultado encontrado para: " " Digite nome, …" at bounding box center [285, 178] width 221 height 16
click at [209, 180] on input "text" at bounding box center [269, 175] width 189 height 11
paste input "702 8056 5631 0861"
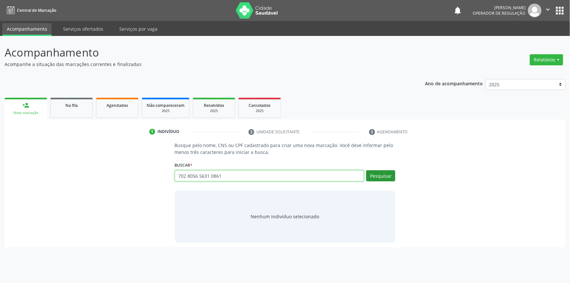
type input "702 8056 5631 0861"
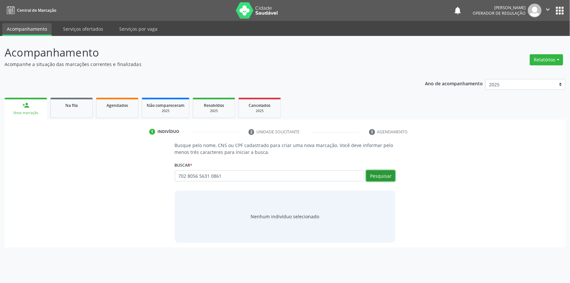
click at [378, 176] on button "Pesquisar" at bounding box center [380, 175] width 29 height 11
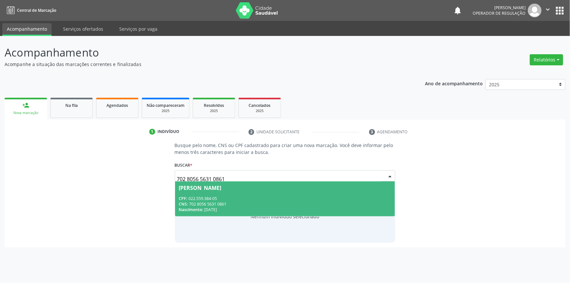
click at [290, 189] on div "Diana de Macedo Sousa" at bounding box center [285, 187] width 212 height 5
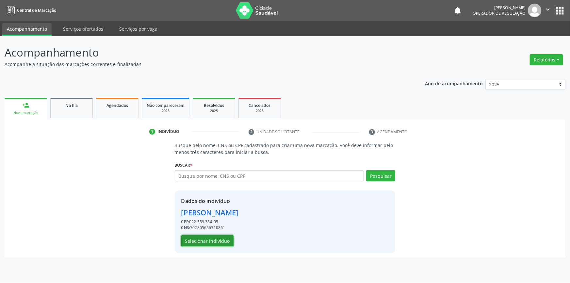
click at [217, 243] on button "Selecionar indivíduo" at bounding box center [207, 240] width 52 height 11
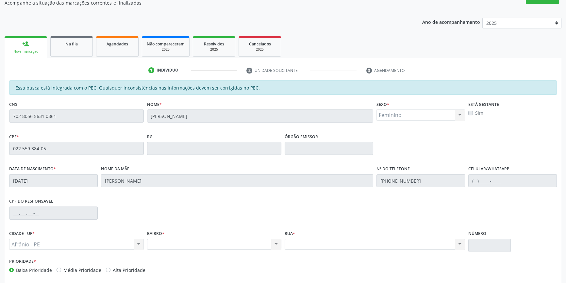
scroll to position [89, 0]
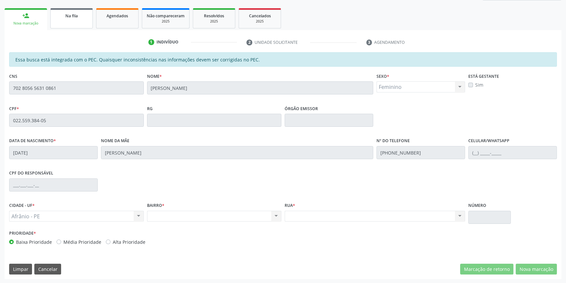
click at [85, 19] on link "Na fila" at bounding box center [71, 18] width 42 height 20
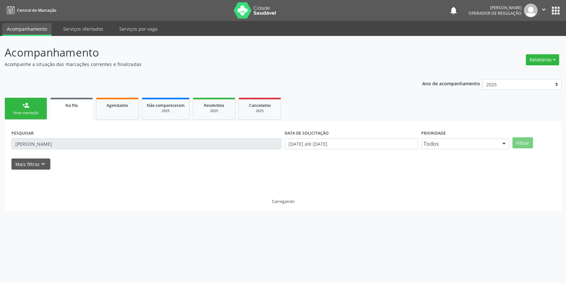
scroll to position [0, 0]
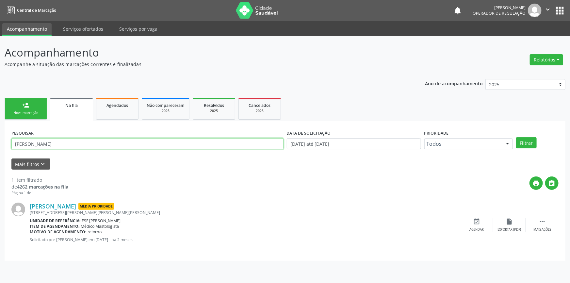
drag, startPoint x: 62, startPoint y: 144, endPoint x: 314, endPoint y: 89, distance: 258.2
click at [0, 138] on div "Acompanhamento Acompanhe a situação das marcações correntes e finalizadas Relat…" at bounding box center [285, 159] width 570 height 247
type input "706805707223521"
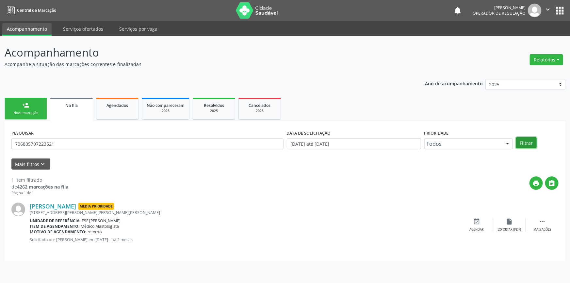
click at [524, 145] on button "Filtrar" at bounding box center [526, 142] width 21 height 11
click at [75, 206] on link "Cicera Maria Rodrigues" at bounding box center [62, 205] width 65 height 7
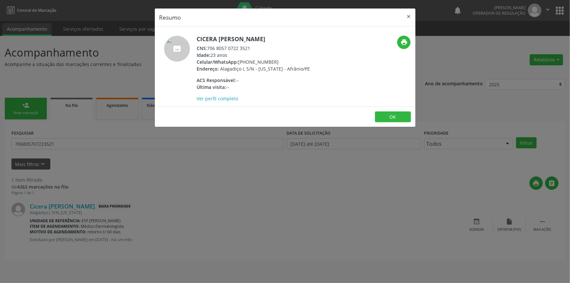
drag, startPoint x: 236, startPoint y: 46, endPoint x: 205, endPoint y: 46, distance: 30.7
click at [205, 46] on div "CNS: 706 8057 0722 3521" at bounding box center [253, 48] width 113 height 7
click at [209, 46] on div "CNS: 706 8057 0722 3521" at bounding box center [253, 48] width 113 height 7
drag, startPoint x: 209, startPoint y: 46, endPoint x: 256, endPoint y: 47, distance: 47.4
click at [256, 47] on div "CNS: 706 8057 0722 3521" at bounding box center [253, 48] width 113 height 7
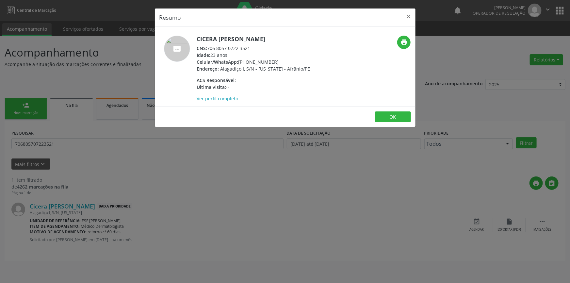
click at [36, 116] on div "Resumo × Cicera Maria Rodrigues CNS: 706 8057 0722 3521 Idade: 23 anos Celular/…" at bounding box center [285, 141] width 570 height 283
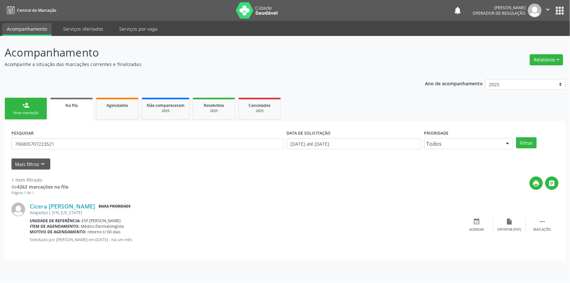
click at [28, 106] on div "person_add" at bounding box center [25, 105] width 7 height 7
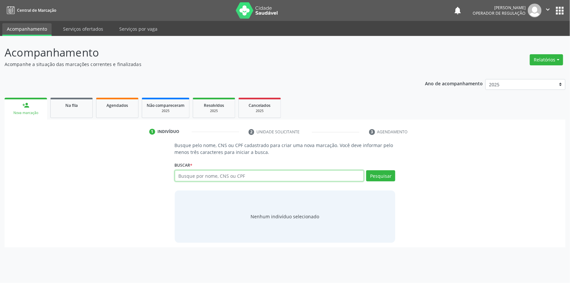
click at [197, 178] on input "text" at bounding box center [269, 175] width 189 height 11
paste input "706 8057 0722 3521"
type input "706 8057 0722 3521"
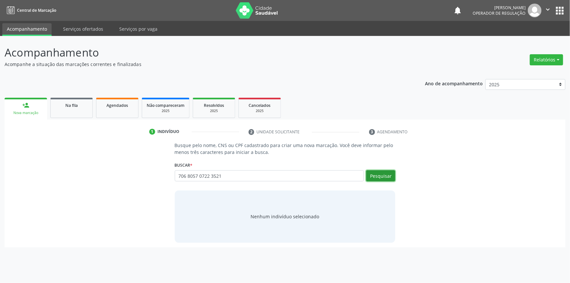
click at [392, 175] on button "Pesquisar" at bounding box center [380, 175] width 29 height 11
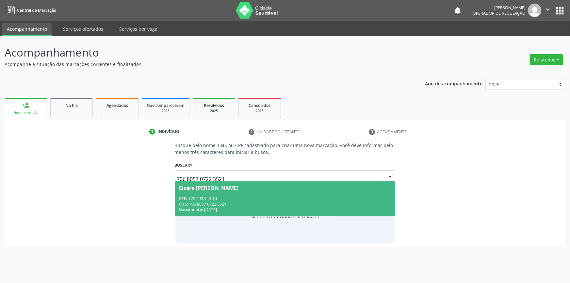
click at [236, 201] on div "CNS: 706 8057 0722 3521" at bounding box center [285, 204] width 212 height 6
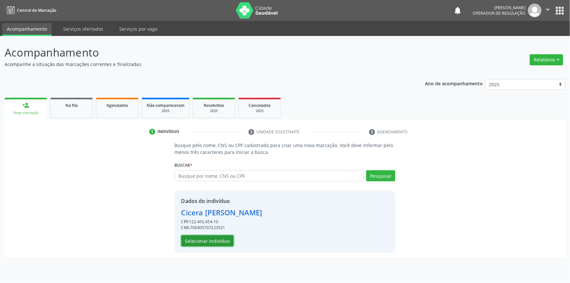
click at [210, 242] on button "Selecionar indivíduo" at bounding box center [207, 240] width 52 height 11
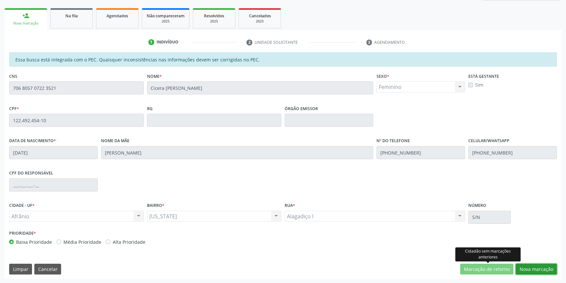
click at [533, 266] on button "Nova marcação" at bounding box center [535, 269] width 41 height 11
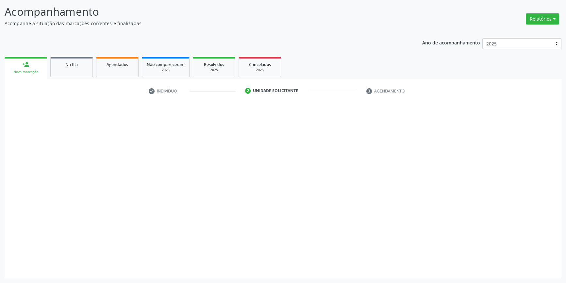
scroll to position [40, 0]
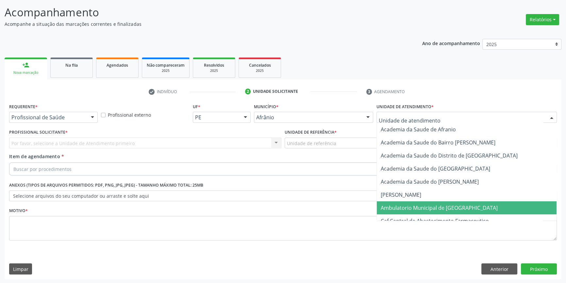
click at [407, 204] on span "Ambulatorio Municipal de [GEOGRAPHIC_DATA]" at bounding box center [438, 207] width 117 height 7
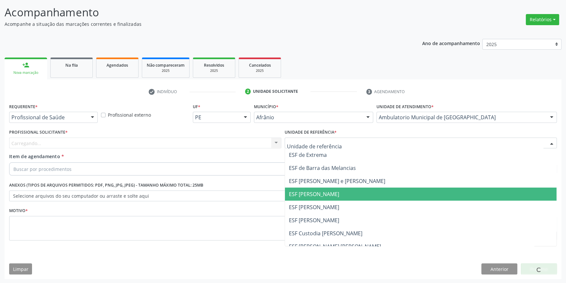
click at [319, 194] on span "ESF [PERSON_NAME]" at bounding box center [314, 193] width 50 height 7
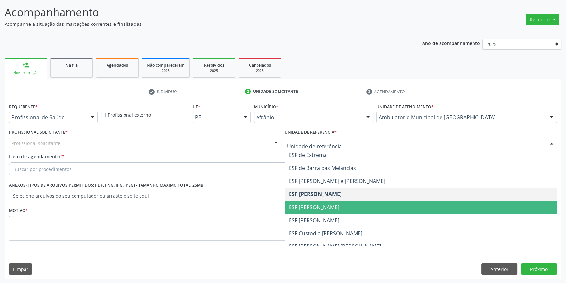
click at [318, 207] on span "ESF [PERSON_NAME]" at bounding box center [314, 206] width 50 height 7
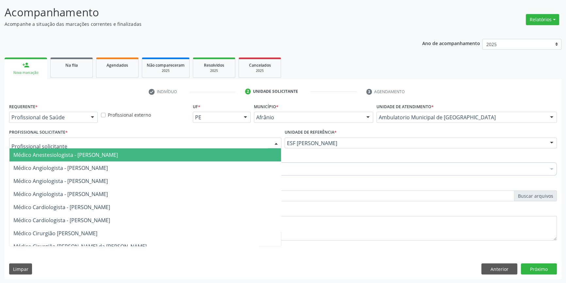
click at [203, 146] on div at bounding box center [145, 142] width 272 height 11
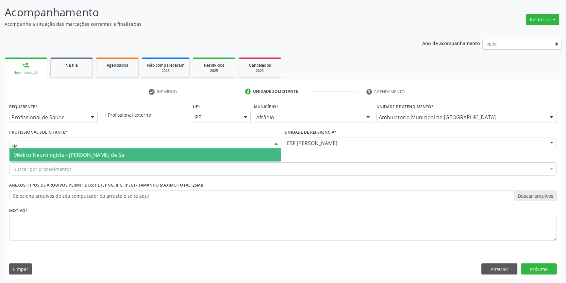
type input "riso"
click at [121, 157] on span "Médico Neurologista - [PERSON_NAME] de Sa" at bounding box center [68, 154] width 111 height 7
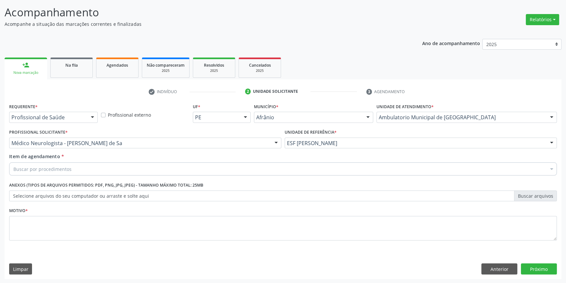
click at [121, 173] on div "Buscar por procedimentos" at bounding box center [282, 168] width 547 height 13
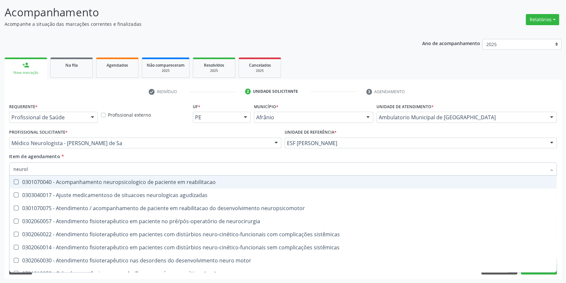
type input "neurolo"
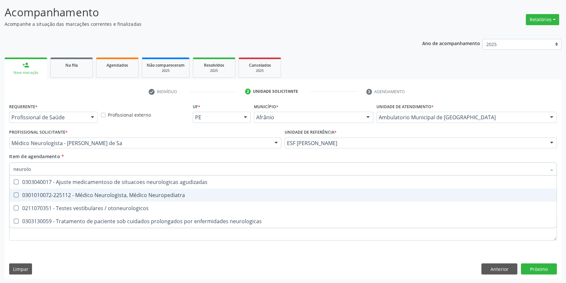
click at [134, 199] on span "0301010072-225112 - Médico Neurologista, Médico Neuropediatra" at bounding box center [282, 194] width 547 height 13
checkbox Neuropediatra "true"
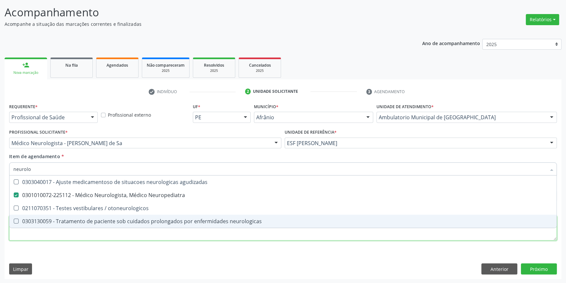
click at [95, 232] on div "Requerente * Profissional de Saúde Profissional de Saúde Paciente Nenhum result…" at bounding box center [282, 176] width 547 height 148
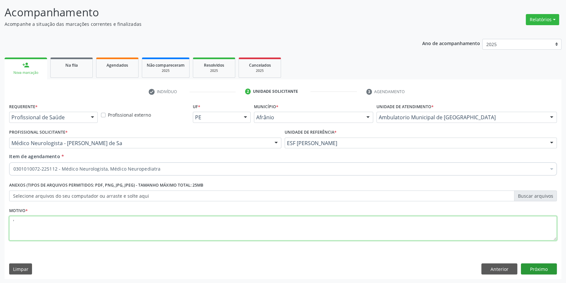
type textarea "'"
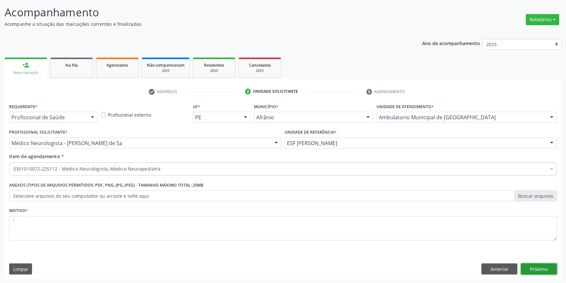
click at [545, 265] on button "Próximo" at bounding box center [539, 268] width 36 height 11
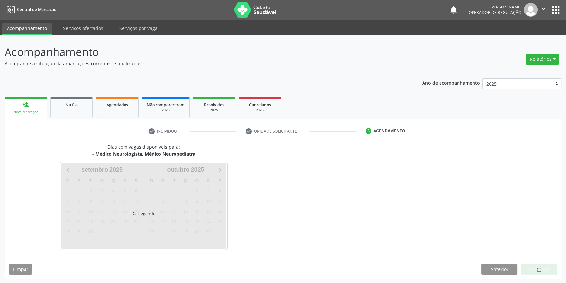
scroll to position [1, 0]
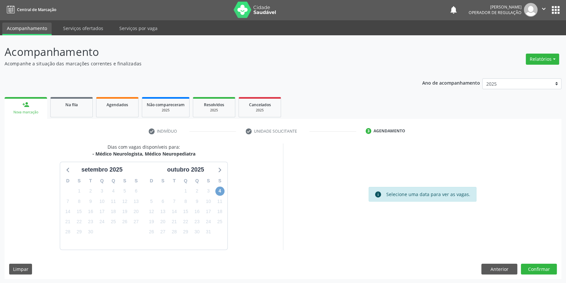
click at [216, 189] on span "4" at bounding box center [219, 190] width 9 height 9
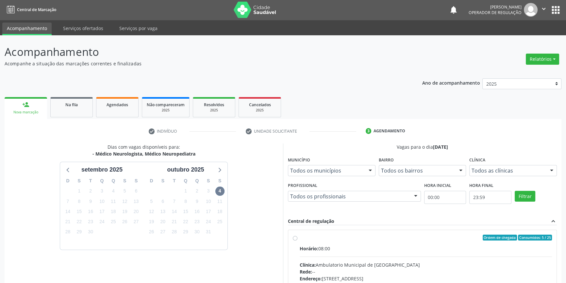
click at [300, 239] on div "Ordem de chegada Consumidos: 5 / 25" at bounding box center [425, 237] width 252 height 6
click at [297, 239] on input "Ordem de chegada Consumidos: 5 / 25 Horário: 08:00 Clínica: Ambulatorio Municip…" at bounding box center [295, 237] width 5 height 6
radio input "true"
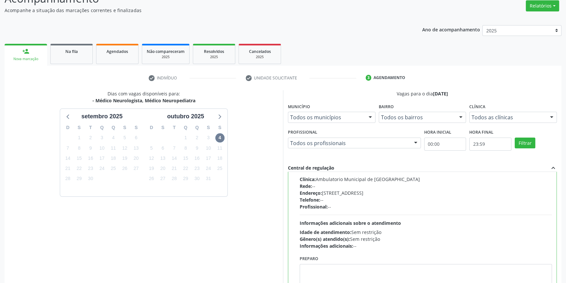
scroll to position [107, 0]
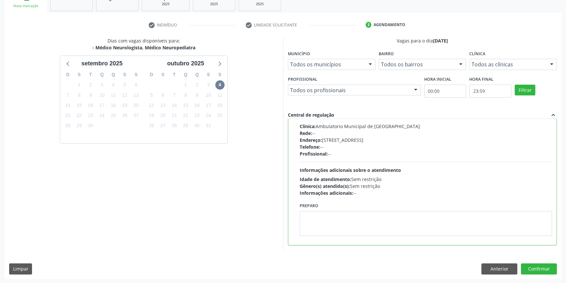
click at [540, 261] on div "Dias com vagas disponíveis para: - Médico Neurologista, Médico Neuropediatra se…" at bounding box center [283, 157] width 556 height 241
click at [539, 264] on button "Confirmar" at bounding box center [539, 268] width 36 height 11
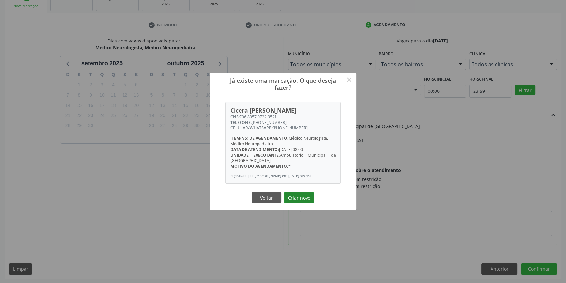
click at [296, 195] on button "Criar novo" at bounding box center [299, 197] width 30 height 11
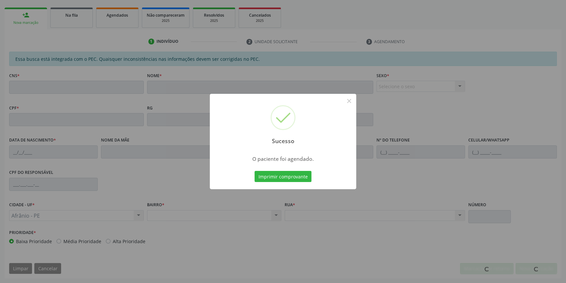
scroll to position [89, 0]
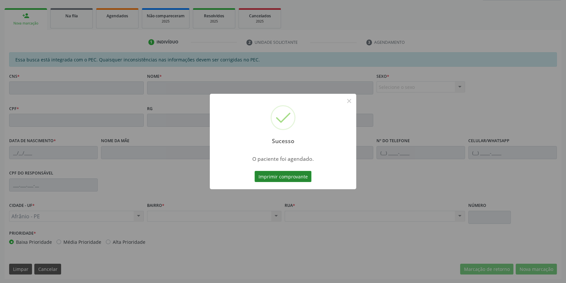
click at [302, 176] on button "Imprimir comprovante" at bounding box center [282, 176] width 57 height 11
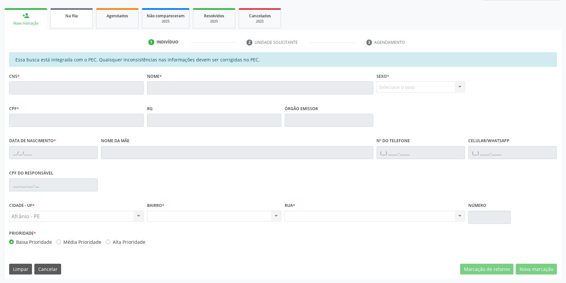
click at [75, 19] on link "Na fila" at bounding box center [71, 18] width 42 height 20
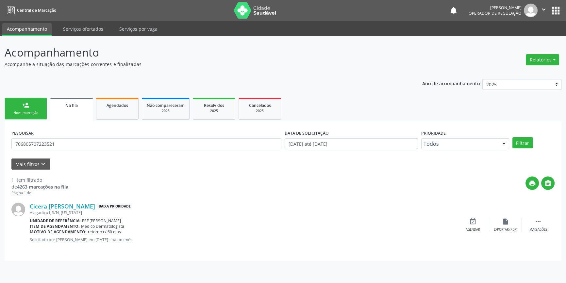
scroll to position [0, 0]
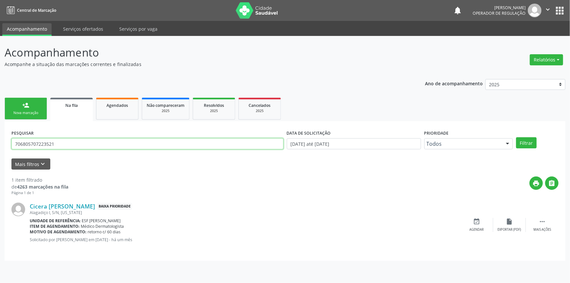
drag, startPoint x: 71, startPoint y: 149, endPoint x: 1, endPoint y: 140, distance: 70.4
click at [0, 139] on div "Acompanhamento Acompanhe a situação das marcações correntes e finalizadas Relat…" at bounding box center [285, 159] width 570 height 247
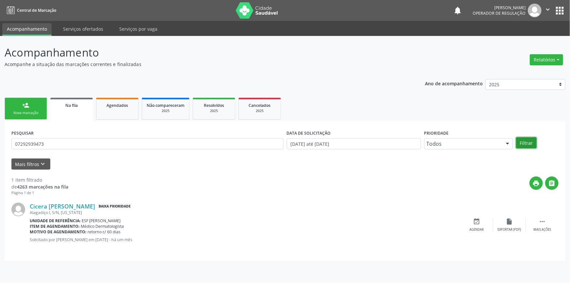
click at [526, 143] on button "Filtrar" at bounding box center [526, 142] width 21 height 11
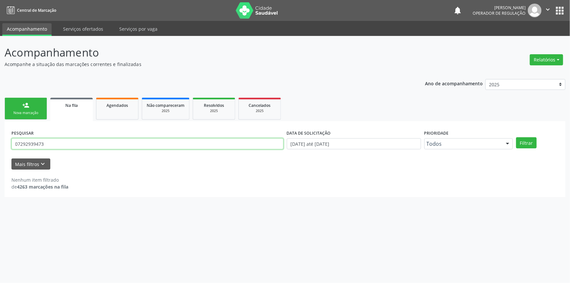
drag, startPoint x: 68, startPoint y: 138, endPoint x: 0, endPoint y: 144, distance: 67.8
click at [0, 144] on div "Acompanhamento Acompanhe a situação das marcações correntes e finalizadas Relat…" at bounding box center [285, 159] width 570 height 247
type input "07292939473"
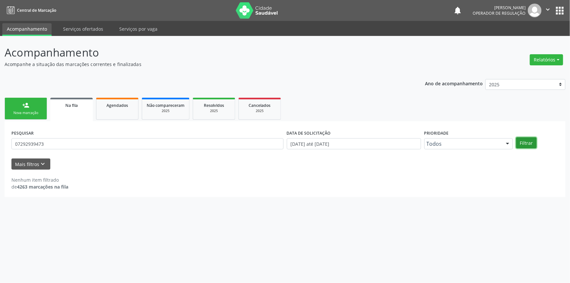
click at [524, 141] on button "Filtrar" at bounding box center [526, 142] width 21 height 11
drag, startPoint x: 56, startPoint y: 161, endPoint x: 52, endPoint y: 159, distance: 3.8
click at [52, 160] on div "Mais filtros keyboard_arrow_down" at bounding box center [285, 163] width 550 height 11
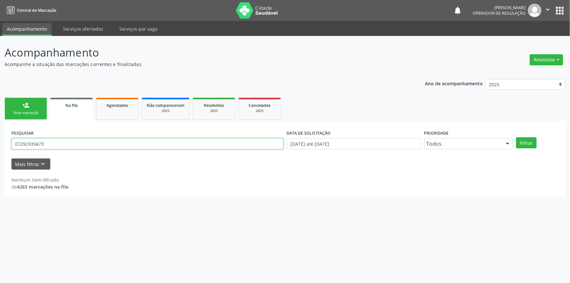
drag, startPoint x: 12, startPoint y: 140, endPoint x: 7, endPoint y: 141, distance: 5.0
click at [8, 140] on div "PESQUISAR 07292939473 DATA DE SOLICITAÇÃO 01/01/2018 até 29/09/2025 Prioridade …" at bounding box center [285, 159] width 561 height 76
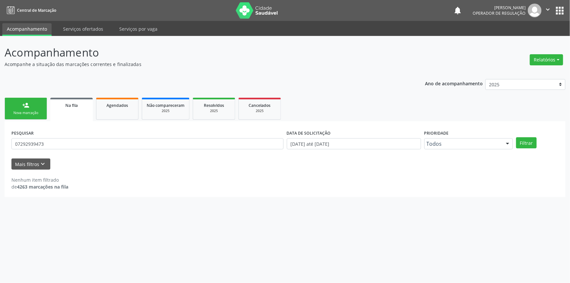
click at [24, 102] on div "person_add" at bounding box center [25, 105] width 7 height 7
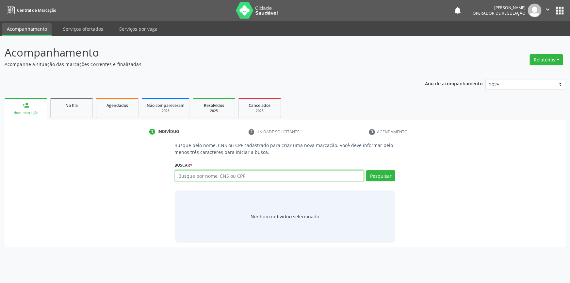
click at [207, 180] on input "text" at bounding box center [269, 175] width 189 height 11
paste input "07292939473"
type input "07292939473"
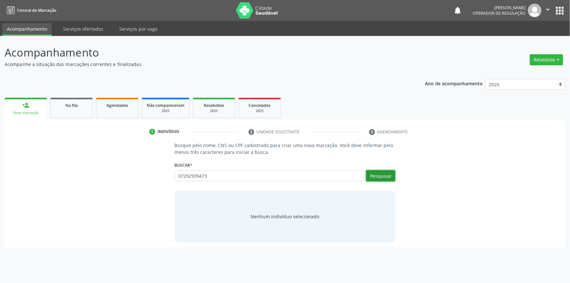
click at [380, 175] on button "Pesquisar" at bounding box center [380, 175] width 29 height 11
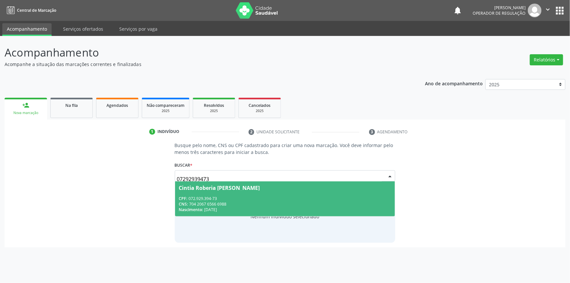
drag, startPoint x: 288, startPoint y: 205, endPoint x: 281, endPoint y: 207, distance: 7.0
click at [287, 206] on div "CPF: 072.929.394-73 CNS: 704 2067 6566 6988 Nascimento: 17/10/1986" at bounding box center [285, 204] width 212 height 17
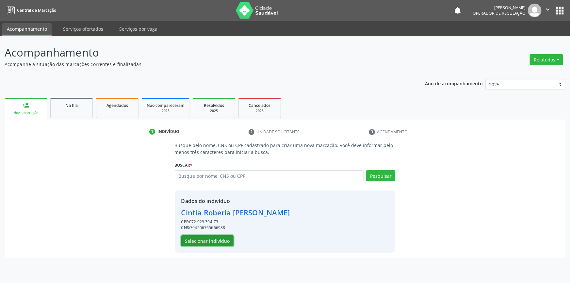
click at [214, 238] on button "Selecionar indivíduo" at bounding box center [207, 240] width 52 height 11
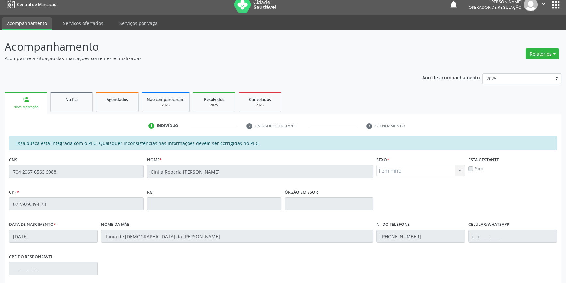
scroll to position [89, 0]
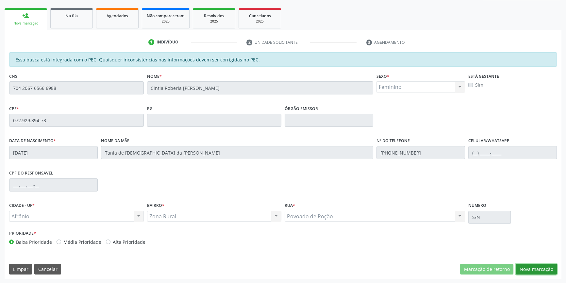
click at [547, 268] on button "Nova marcação" at bounding box center [535, 269] width 41 height 11
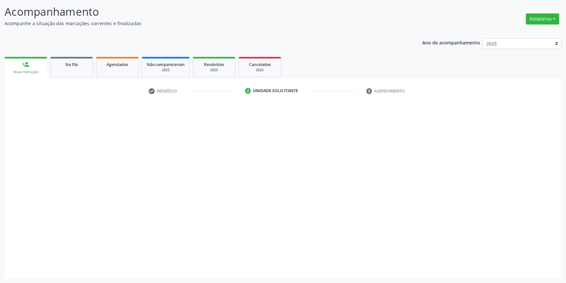
scroll to position [40, 0]
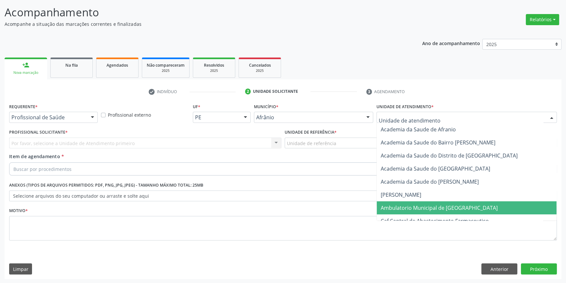
click at [416, 210] on span "Ambulatorio Municipal de [GEOGRAPHIC_DATA]" at bounding box center [438, 207] width 117 height 7
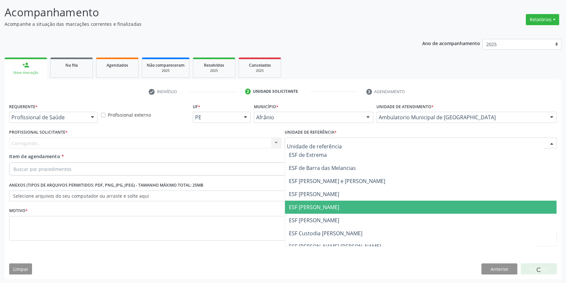
click at [316, 203] on span "ESF [PERSON_NAME]" at bounding box center [314, 206] width 50 height 7
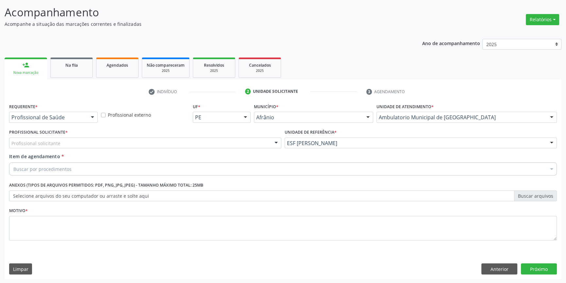
click at [228, 140] on div "Profissional solicitante" at bounding box center [145, 142] width 272 height 11
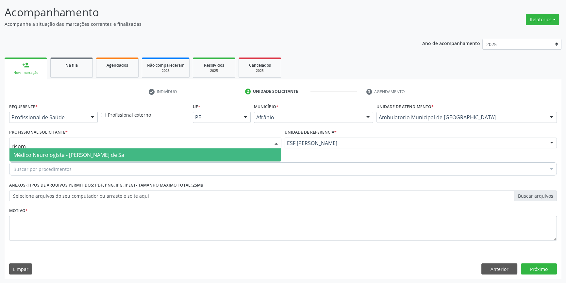
type input "risoma"
click at [105, 154] on span "Médico Neurologista - [PERSON_NAME] de Sa" at bounding box center [68, 154] width 111 height 7
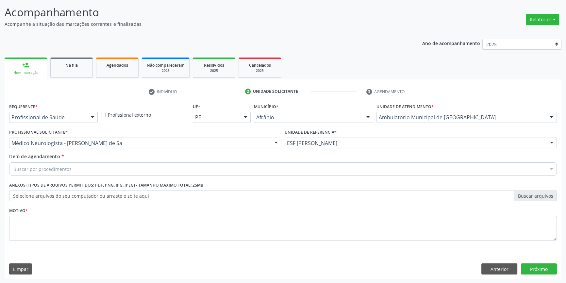
click at [75, 171] on div "Buscar por procedimentos" at bounding box center [282, 168] width 547 height 13
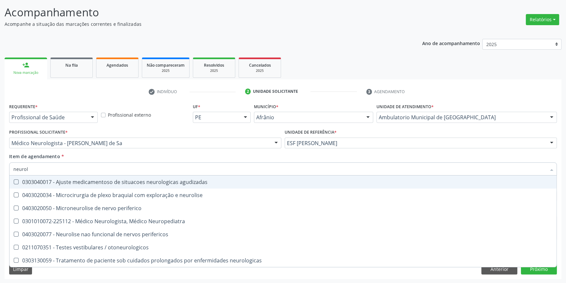
type input "neurolo"
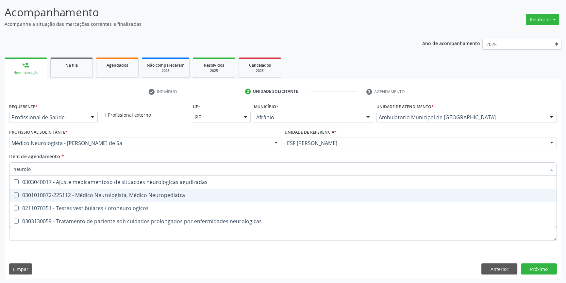
click at [106, 196] on div "0301010072-225112 - Médico Neurologista, Médico Neuropediatra" at bounding box center [282, 194] width 539 height 5
checkbox Neuropediatra "true"
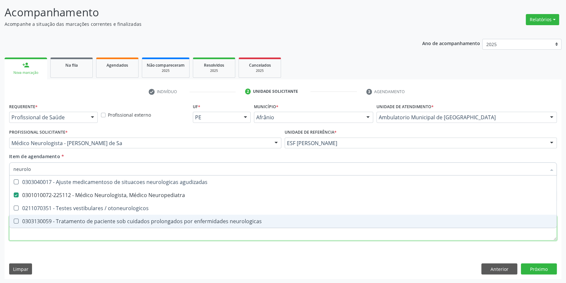
click at [81, 233] on div "Requerente * Profissional de Saúde Profissional de Saúde Paciente Nenhum result…" at bounding box center [282, 176] width 547 height 148
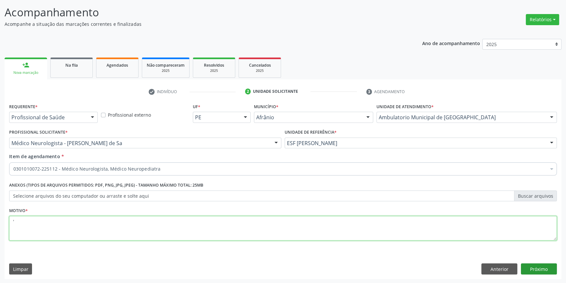
type textarea "'"
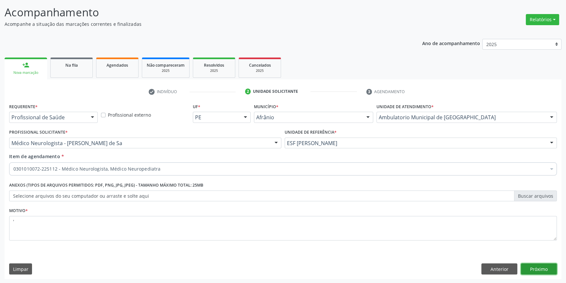
click at [527, 268] on button "Próximo" at bounding box center [539, 268] width 36 height 11
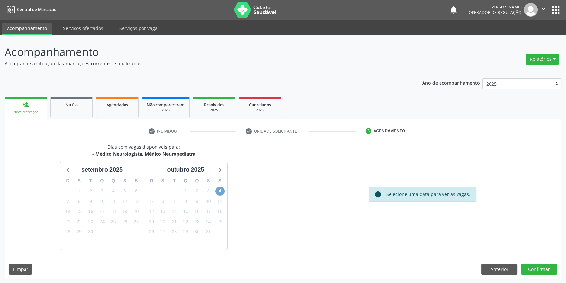
click at [219, 191] on span "4" at bounding box center [219, 190] width 9 height 9
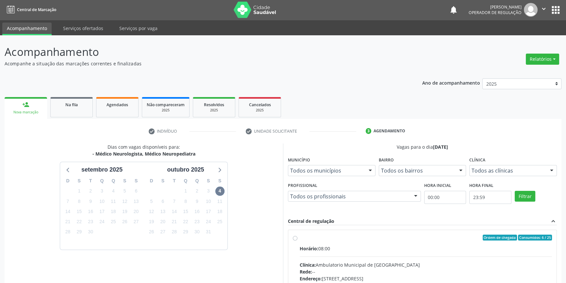
click at [299, 234] on div "Ordem de chegada Consumidos: 6 / 25" at bounding box center [425, 237] width 252 height 6
click at [297, 234] on input "Ordem de chegada Consumidos: 6 / 25 Horário: 08:00 Clínica: Ambulatorio Municip…" at bounding box center [295, 237] width 5 height 6
radio input "true"
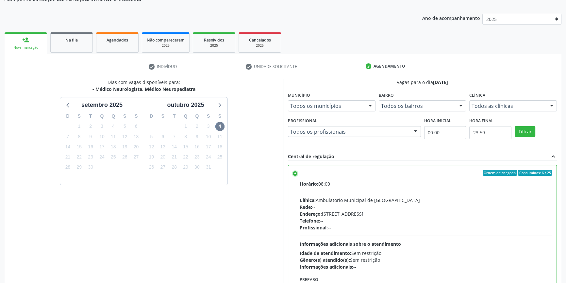
scroll to position [107, 0]
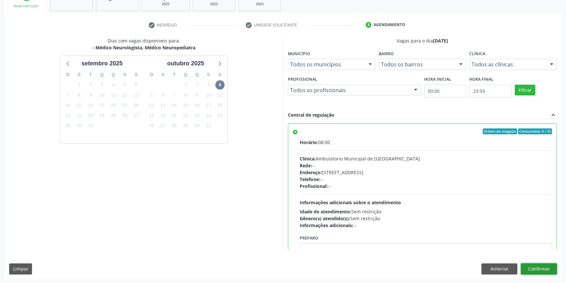
click at [540, 272] on button "Confirmar" at bounding box center [539, 268] width 36 height 11
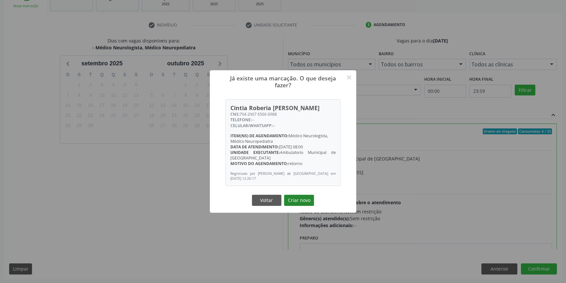
click at [297, 202] on button "Criar novo" at bounding box center [299, 200] width 30 height 11
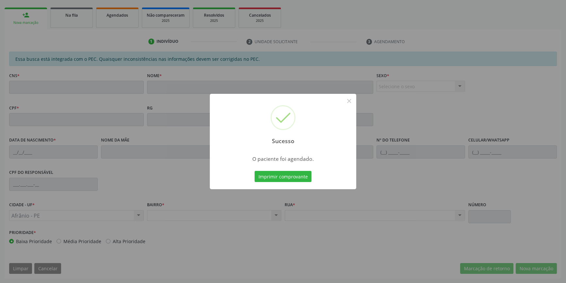
click at [294, 188] on div at bounding box center [283, 188] width 146 height 1
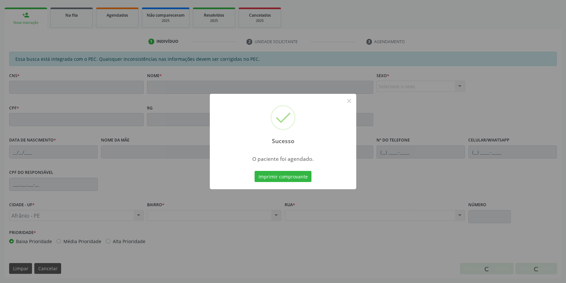
scroll to position [89, 0]
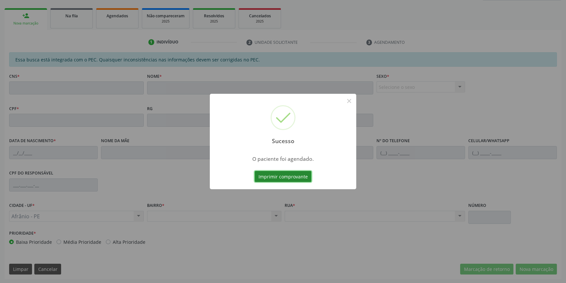
click at [293, 174] on button "Imprimir comprovante" at bounding box center [282, 176] width 57 height 11
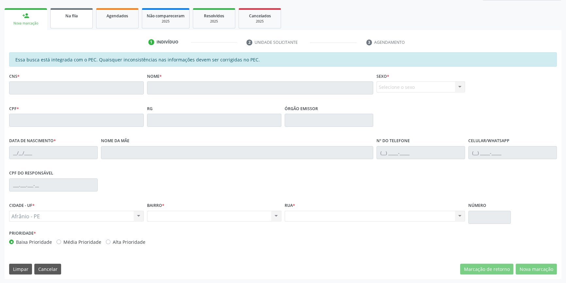
click at [74, 24] on link "Na fila" at bounding box center [71, 18] width 42 height 20
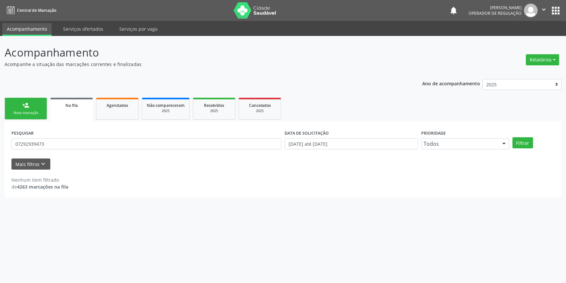
scroll to position [0, 0]
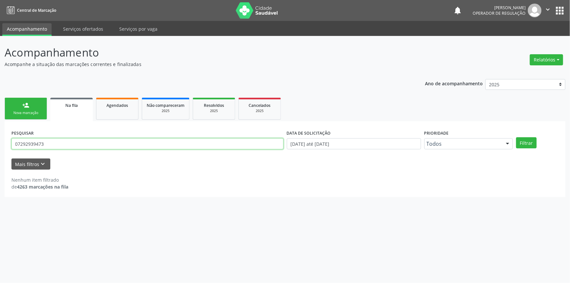
drag, startPoint x: 19, startPoint y: 144, endPoint x: 88, endPoint y: 143, distance: 69.6
click at [0, 143] on div "Acompanhamento Acompanhe a situação das marcações correntes e finalizadas Relat…" at bounding box center [285, 159] width 570 height 247
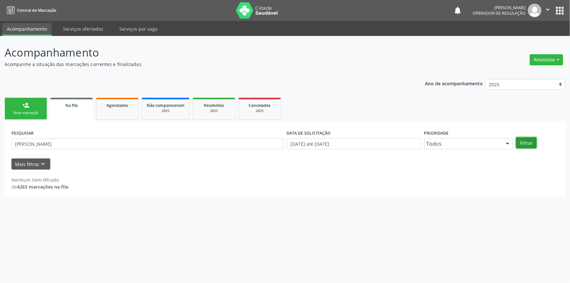
click at [528, 143] on button "Filtrar" at bounding box center [526, 142] width 21 height 11
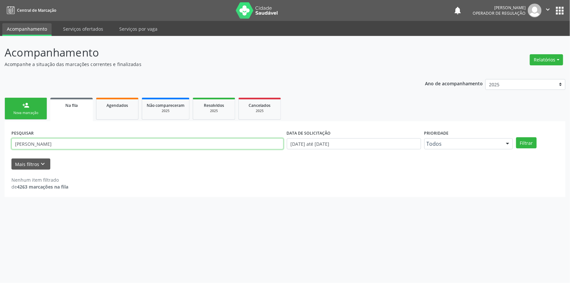
drag, startPoint x: 0, startPoint y: 138, endPoint x: 0, endPoint y: 133, distance: 5.2
click at [0, 133] on div "Acompanhamento Acompanhe a situação das marcações correntes e finalizadas Relat…" at bounding box center [285, 159] width 570 height 247
paste input "130.682.384-63"
type input "130.682.384-63"
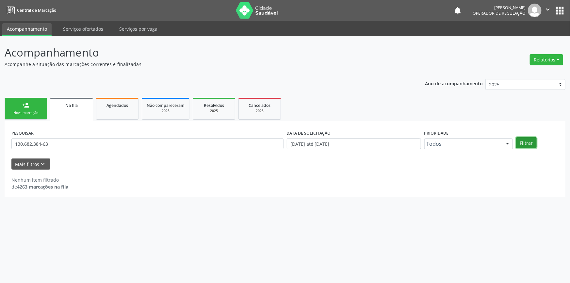
click at [517, 143] on button "Filtrar" at bounding box center [526, 142] width 21 height 11
click at [26, 110] on link "person_add Nova marcação" at bounding box center [26, 109] width 42 height 22
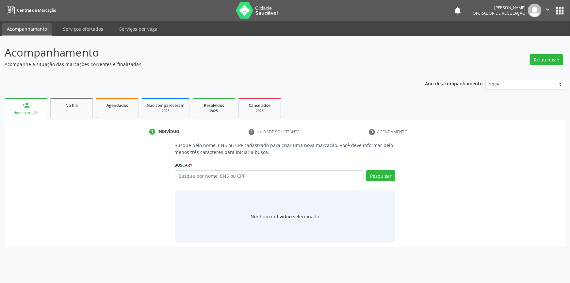
click at [204, 184] on div "Busque por nome, CNS ou CPF Nenhum resultado encontrado para: " " Digite nome, …" at bounding box center [285, 178] width 221 height 16
click at [213, 178] on input "text" at bounding box center [269, 175] width 189 height 11
paste input "130.682.384-63"
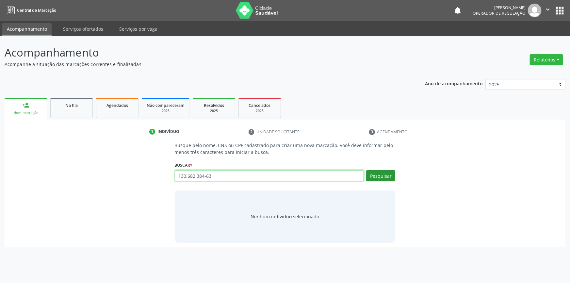
type input "130.682.384-63"
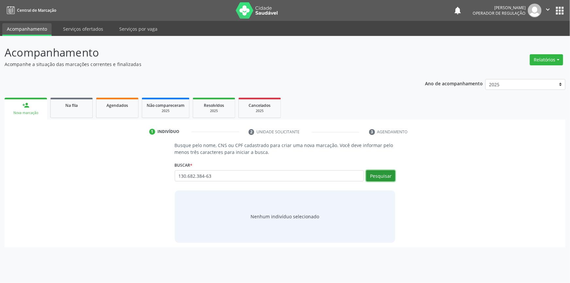
click at [378, 175] on button "Pesquisar" at bounding box center [380, 175] width 29 height 11
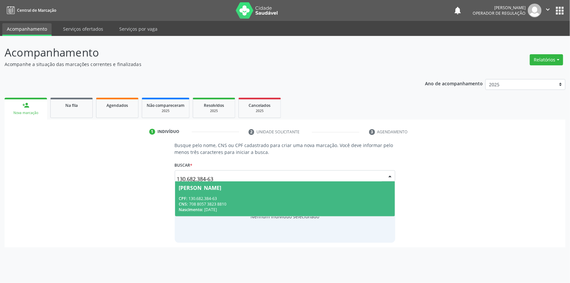
click at [218, 190] on div "Beatriz Silva Rodrigues" at bounding box center [200, 187] width 42 height 5
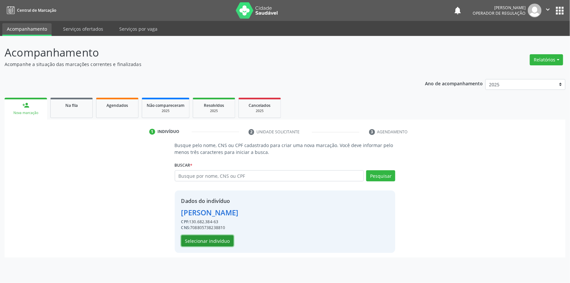
click at [213, 238] on button "Selecionar indivíduo" at bounding box center [207, 240] width 52 height 11
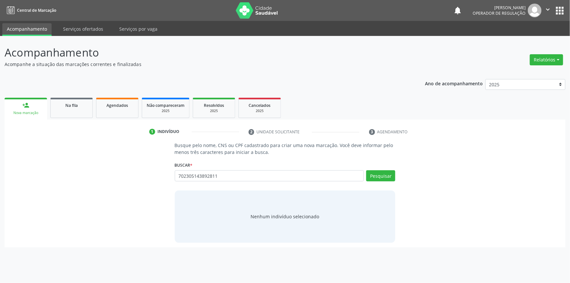
drag, startPoint x: 300, startPoint y: 174, endPoint x: 74, endPoint y: 171, distance: 225.7
click at [74, 171] on div "Busque pelo nome, CNS ou CPF cadastrado para criar uma nova marcação. Você deve…" at bounding box center [285, 192] width 552 height 101
type input "702305143892811"
click at [75, 106] on span "Na fila" at bounding box center [71, 106] width 12 height 6
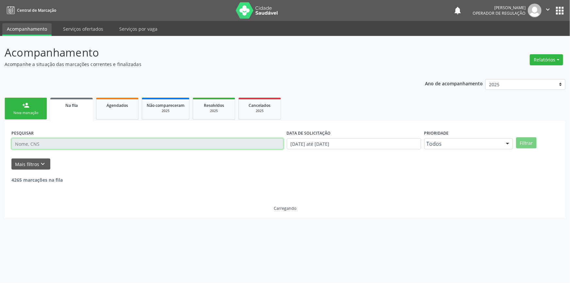
click at [159, 143] on input "text" at bounding box center [147, 143] width 272 height 11
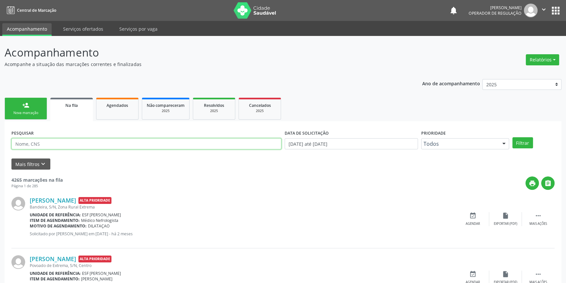
paste input "702305143892811"
type input "702305143892811"
click at [523, 141] on button "Filtrar" at bounding box center [522, 142] width 21 height 11
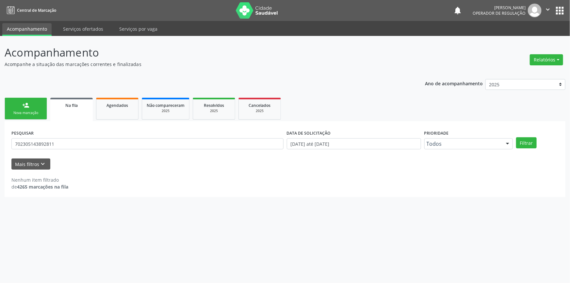
click at [31, 111] on div "Nova marcação" at bounding box center [25, 112] width 33 height 5
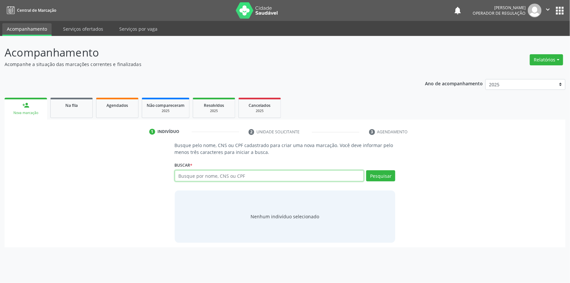
click at [194, 176] on input "text" at bounding box center [269, 175] width 189 height 11
paste input "702305143892811"
type input "702305143892811"
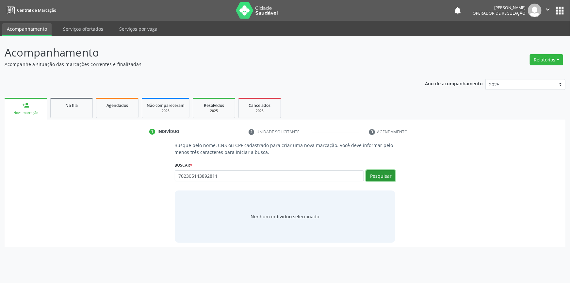
click at [374, 178] on button "Pesquisar" at bounding box center [380, 175] width 29 height 11
click at [385, 178] on button "Pesquisar" at bounding box center [380, 175] width 29 height 11
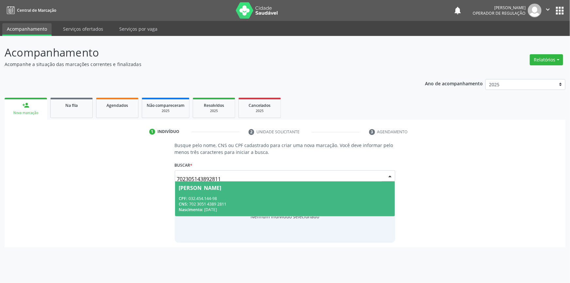
click at [256, 189] on div "Angelina Elisa Rodrigues" at bounding box center [285, 187] width 212 height 5
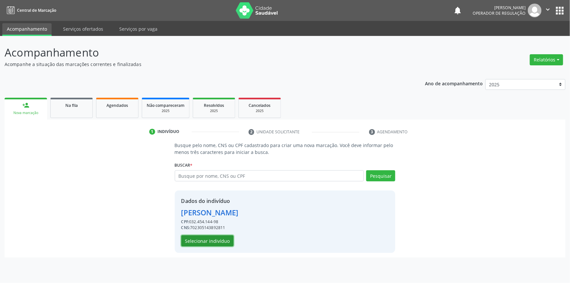
click at [214, 241] on button "Selecionar indivíduo" at bounding box center [207, 240] width 52 height 11
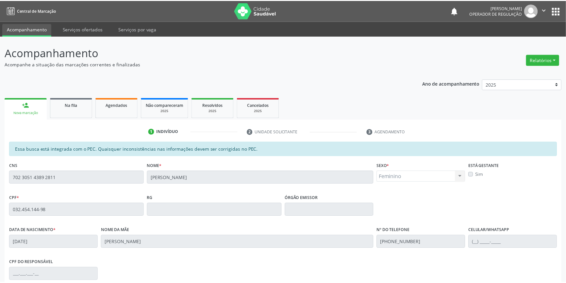
scroll to position [89, 0]
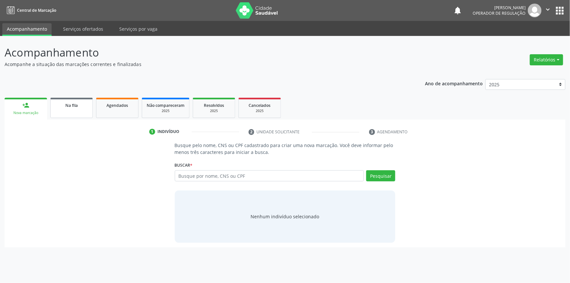
click at [66, 102] on div "Na fila" at bounding box center [71, 105] width 33 height 7
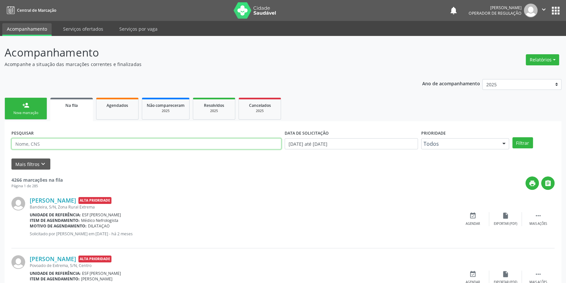
click at [82, 139] on input "text" at bounding box center [146, 143] width 270 height 11
type input "700604991856069"
click at [528, 140] on button "Filtrar" at bounding box center [522, 142] width 21 height 11
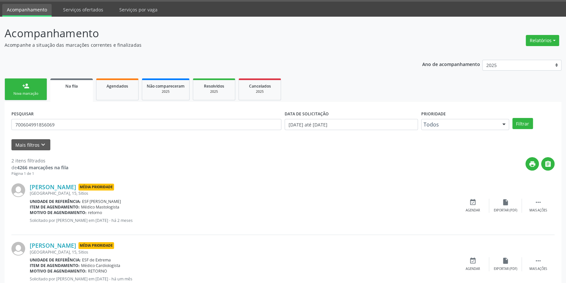
scroll to position [29, 0]
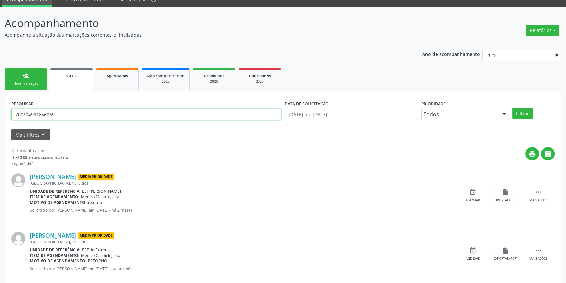
drag, startPoint x: 82, startPoint y: 118, endPoint x: 51, endPoint y: 116, distance: 31.1
click at [51, 116] on input "700604991856069" at bounding box center [146, 114] width 270 height 11
click at [70, 114] on input "700604991856069" at bounding box center [146, 114] width 270 height 11
drag, startPoint x: 70, startPoint y: 114, endPoint x: 0, endPoint y: 113, distance: 69.6
click at [0, 113] on div "Acompanhamento Acompanhe a situação das marcações correntes e finalizadas Relat…" at bounding box center [283, 151] width 566 height 288
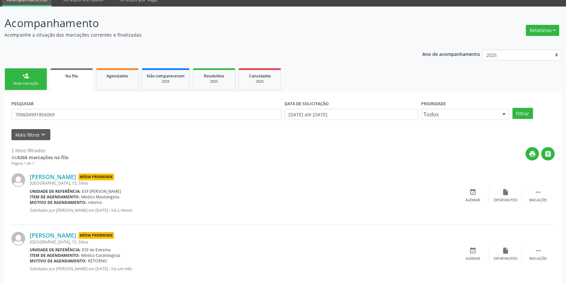
click at [27, 81] on div "Nova marcação" at bounding box center [25, 83] width 33 height 5
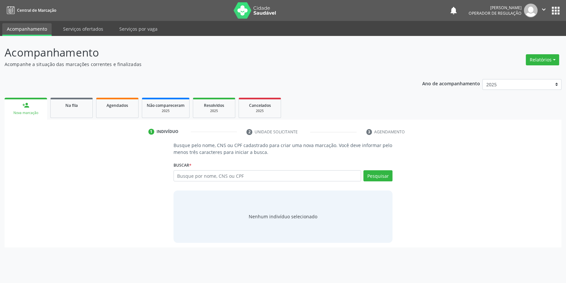
scroll to position [0, 0]
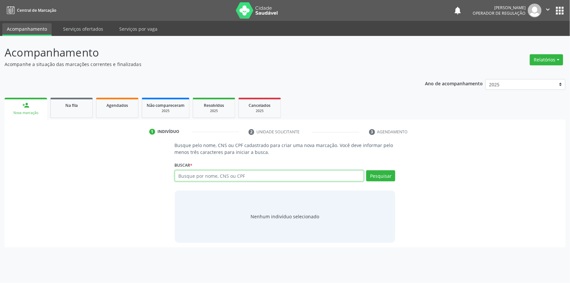
click at [190, 177] on input "text" at bounding box center [269, 175] width 189 height 11
paste input "700604991856069"
type input "700604991856069"
click at [397, 177] on div "Busque pelo nome, CNS ou CPF cadastrado para criar uma nova marcação. Você deve…" at bounding box center [285, 192] width 230 height 101
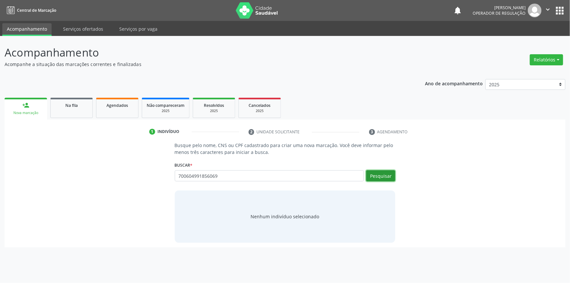
click at [383, 173] on button "Pesquisar" at bounding box center [380, 175] width 29 height 11
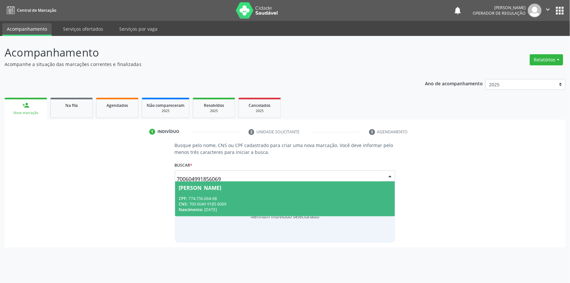
click at [225, 202] on div "CNS: 700 6049 9185 6069" at bounding box center [285, 204] width 212 height 6
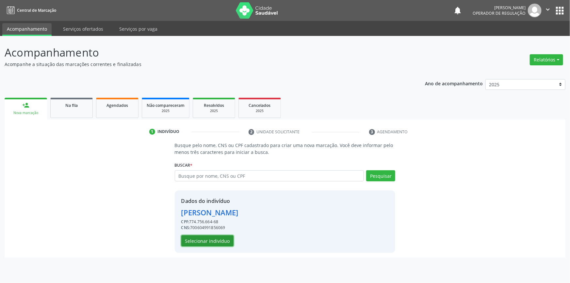
click at [219, 242] on button "Selecionar indivíduo" at bounding box center [207, 240] width 52 height 11
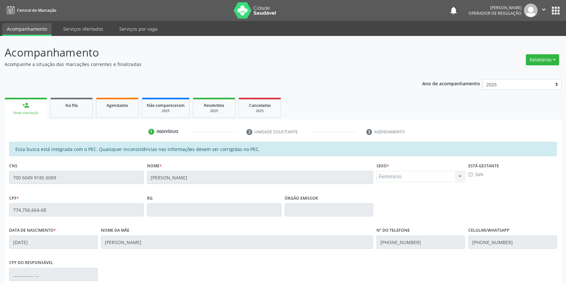
scroll to position [89, 0]
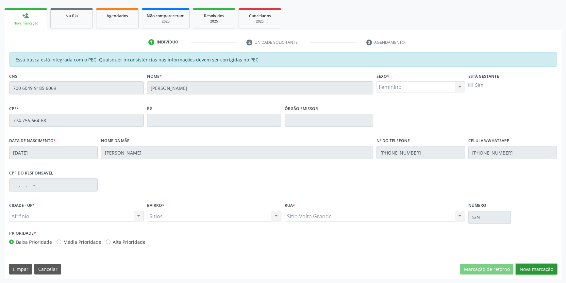
click at [530, 268] on button "Nova marcação" at bounding box center [535, 269] width 41 height 11
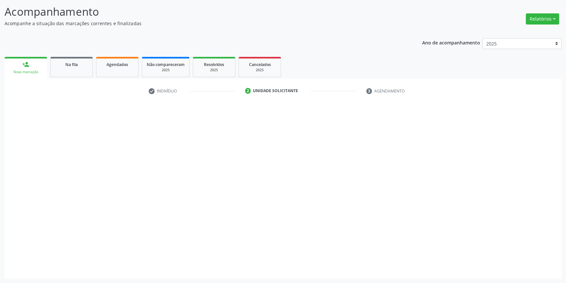
scroll to position [40, 0]
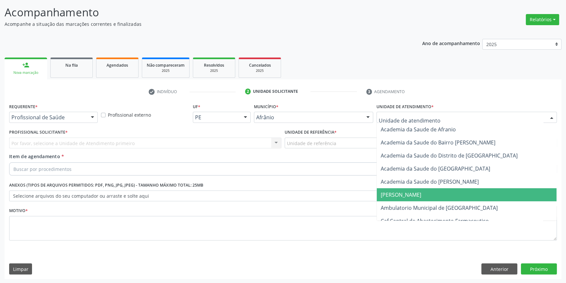
click at [412, 206] on span "Ambulatorio Municipal de [GEOGRAPHIC_DATA]" at bounding box center [438, 207] width 117 height 7
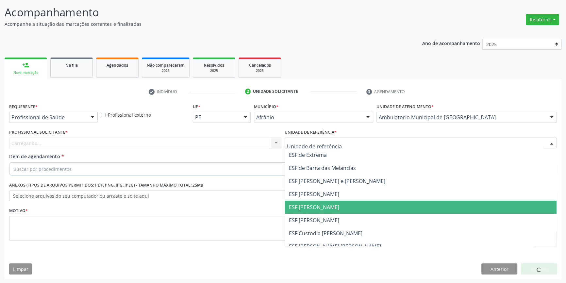
click at [328, 208] on span "ESF [PERSON_NAME]" at bounding box center [314, 206] width 50 height 7
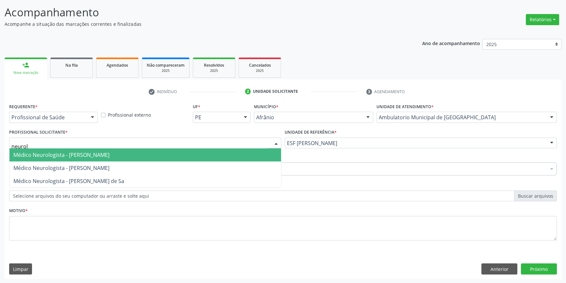
type input "neurolo"
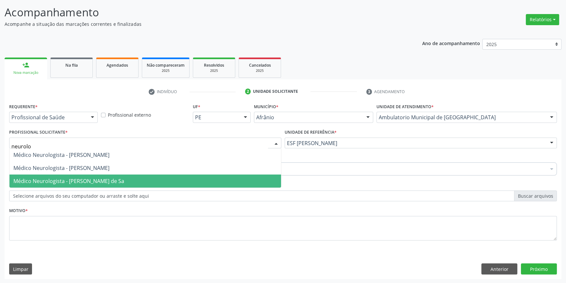
click at [97, 178] on span "Médico Neurologista - [PERSON_NAME] de Sa" at bounding box center [68, 180] width 111 height 7
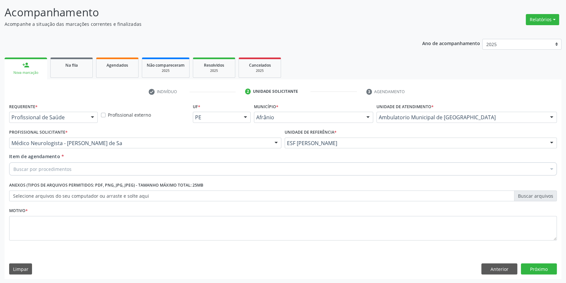
click at [75, 169] on div "Buscar por procedimentos" at bounding box center [282, 168] width 547 height 13
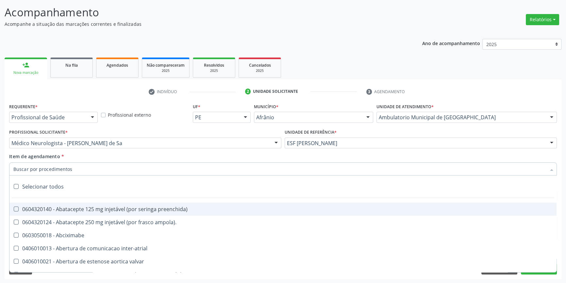
type input "e"
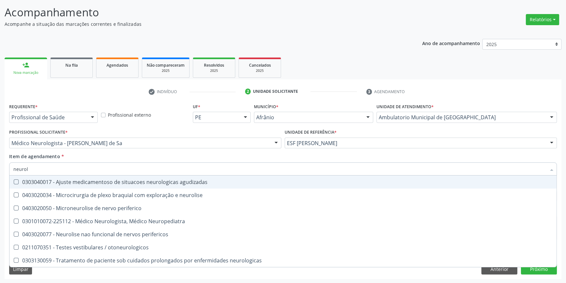
type input "neurolo"
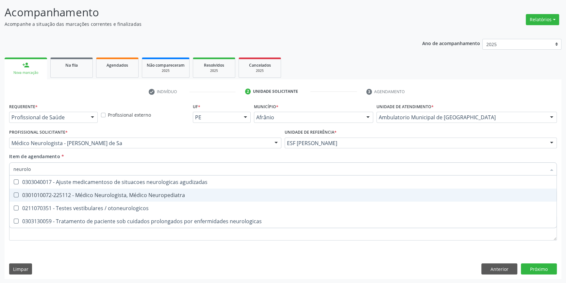
click at [120, 192] on div "0301010072-225112 - Médico Neurologista, Médico Neuropediatra" at bounding box center [282, 194] width 539 height 5
checkbox Neuropediatra "true"
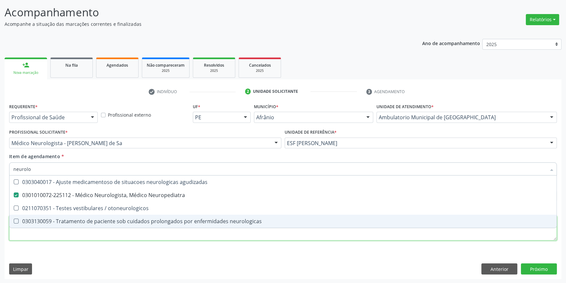
click at [82, 238] on div "Requerente * Profissional de Saúde Profissional de Saúde Paciente Nenhum result…" at bounding box center [282, 176] width 547 height 148
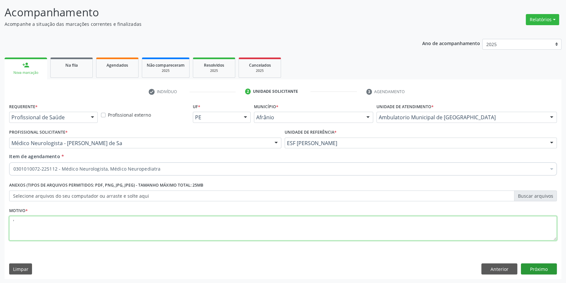
type textarea "'"
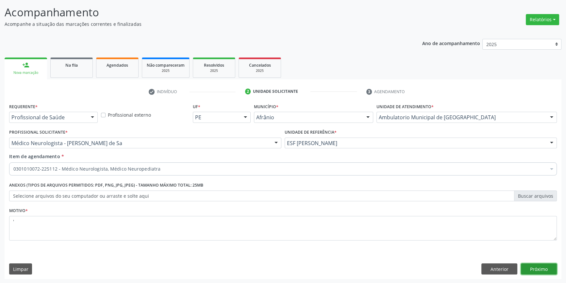
click at [524, 265] on button "Próximo" at bounding box center [539, 268] width 36 height 11
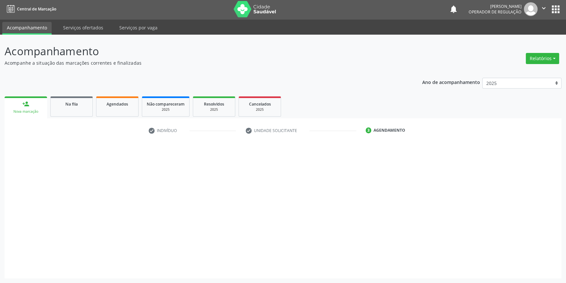
scroll to position [1, 0]
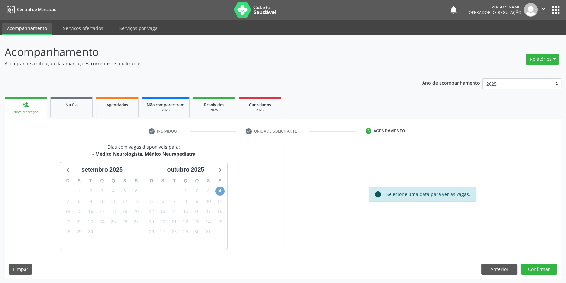
click at [219, 191] on span "4" at bounding box center [219, 190] width 9 height 9
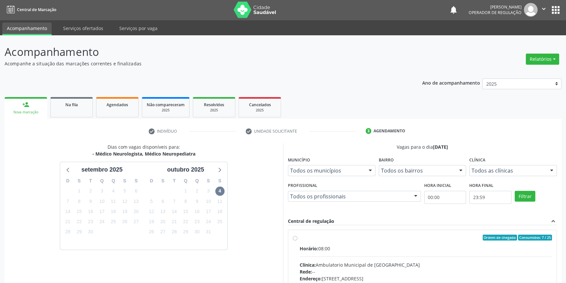
click at [312, 243] on label "Ordem de chegada Consumidos: 7 / 25 Horário: 08:00 Clínica: Ambulatorio Municip…" at bounding box center [425, 284] width 252 height 100
click at [297, 240] on input "Ordem de chegada Consumidos: 7 / 25 Horário: 08:00 Clínica: Ambulatorio Municip…" at bounding box center [295, 237] width 5 height 6
radio input "true"
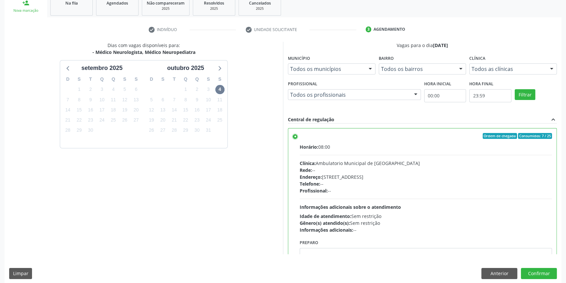
scroll to position [107, 0]
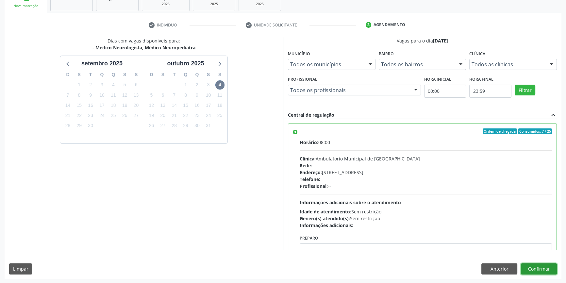
click at [541, 265] on button "Confirmar" at bounding box center [539, 268] width 36 height 11
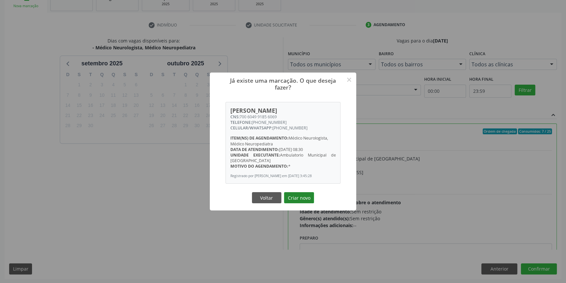
click at [303, 201] on button "Criar novo" at bounding box center [299, 197] width 30 height 11
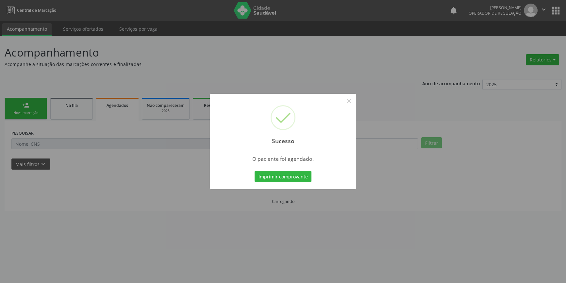
scroll to position [0, 0]
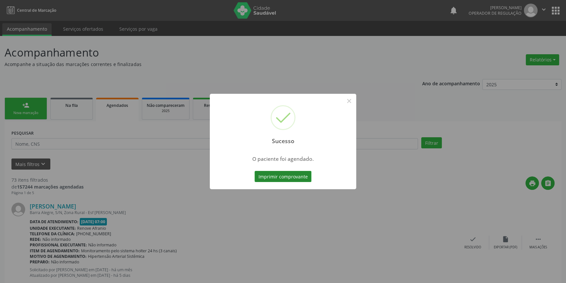
click at [282, 172] on button "Imprimir comprovante" at bounding box center [282, 176] width 57 height 11
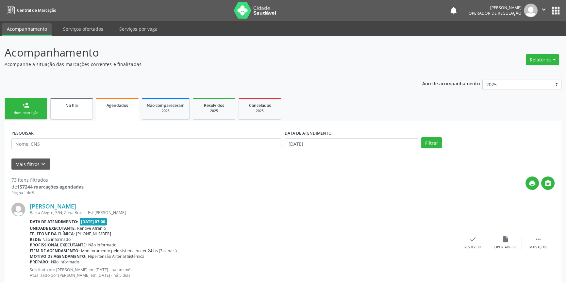
click at [59, 103] on div "Na fila" at bounding box center [71, 105] width 33 height 7
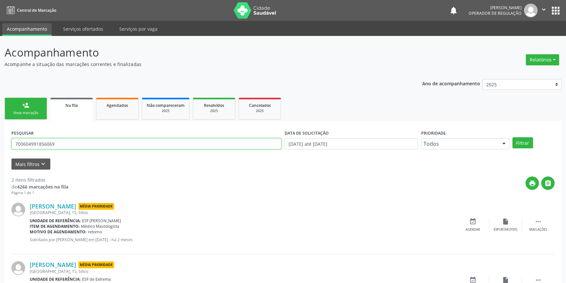
drag, startPoint x: 70, startPoint y: 141, endPoint x: 3, endPoint y: 130, distance: 67.5
click at [0, 129] on div "Acompanhamento Acompanhe a situação das marcações correntes e finalizadas Relat…" at bounding box center [283, 180] width 566 height 288
type input "709209227168334"
click at [524, 142] on button "Filtrar" at bounding box center [522, 142] width 21 height 11
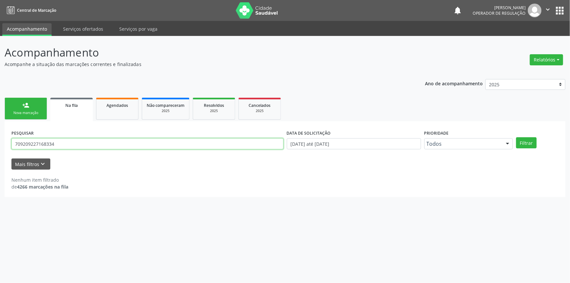
drag, startPoint x: 135, startPoint y: 145, endPoint x: 0, endPoint y: 137, distance: 135.1
click at [0, 140] on div "Acompanhamento Acompanhe a situação das marcações correntes e finalizadas Relat…" at bounding box center [285, 159] width 570 height 247
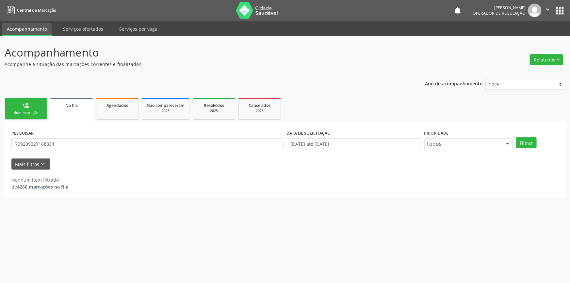
click at [23, 108] on div "person_add" at bounding box center [25, 105] width 7 height 7
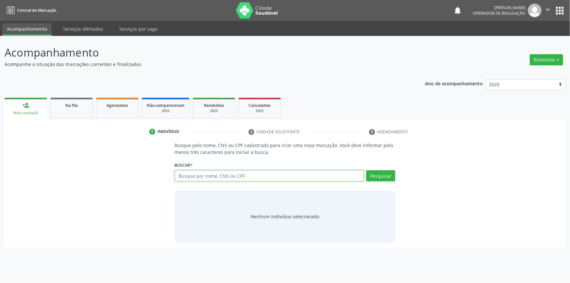
click at [233, 171] on input "text" at bounding box center [269, 175] width 189 height 11
paste input "709209227168334"
type input "709209227168334"
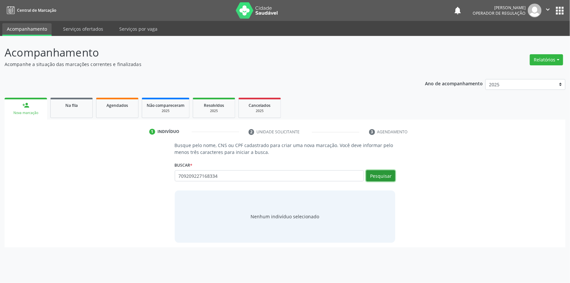
click at [384, 173] on button "Pesquisar" at bounding box center [380, 175] width 29 height 11
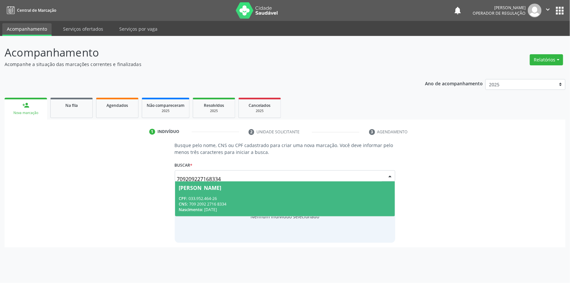
click at [239, 203] on div "CNS: 709 2092 2716 8334" at bounding box center [285, 204] width 212 height 6
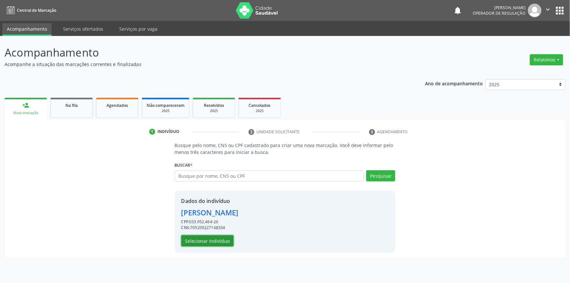
click at [220, 239] on button "Selecionar indivíduo" at bounding box center [207, 240] width 52 height 11
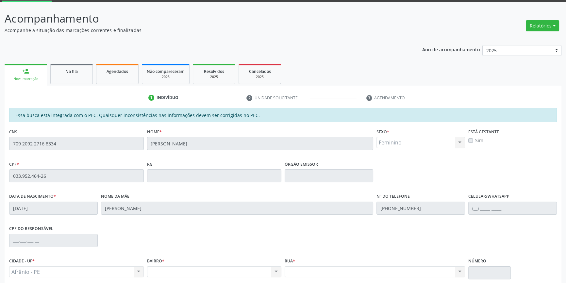
scroll to position [89, 0]
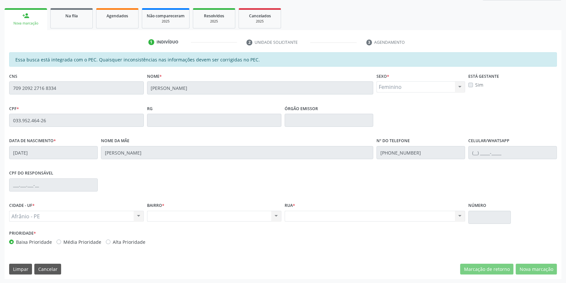
click at [72, 18] on div "Na fila" at bounding box center [71, 15] width 33 height 7
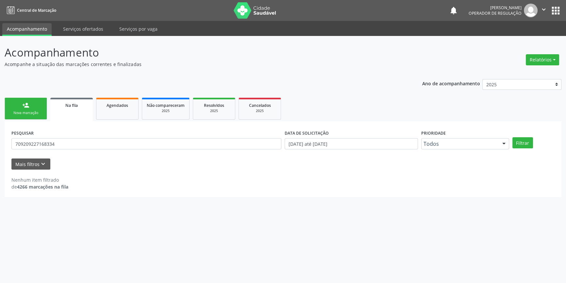
scroll to position [0, 0]
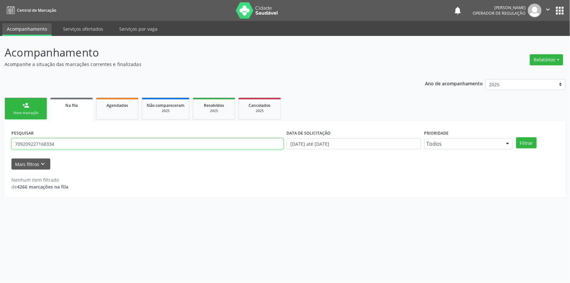
drag, startPoint x: 110, startPoint y: 143, endPoint x: 0, endPoint y: 142, distance: 109.7
click at [0, 142] on div "Acompanhamento Acompanhe a situação das marcações correntes e finalizadas Relat…" at bounding box center [285, 159] width 570 height 247
type input "708406201666660"
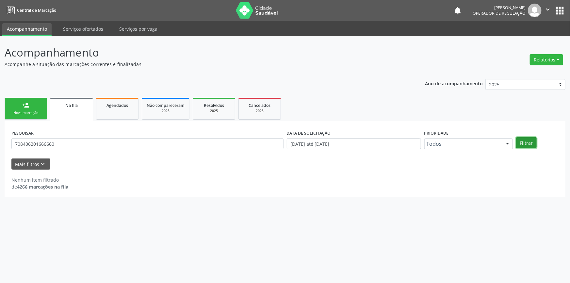
drag, startPoint x: 528, startPoint y: 144, endPoint x: 526, endPoint y: 142, distance: 3.7
click at [527, 145] on button "Filtrar" at bounding box center [526, 142] width 21 height 11
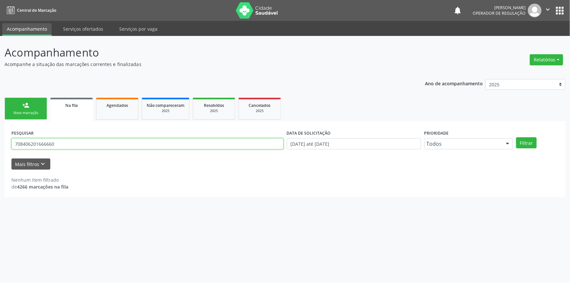
drag, startPoint x: 74, startPoint y: 145, endPoint x: 0, endPoint y: 134, distance: 75.3
click at [0, 134] on div "Acompanhamento Acompanhe a situação das marcações correntes e finalizadas Relat…" at bounding box center [285, 159] width 570 height 247
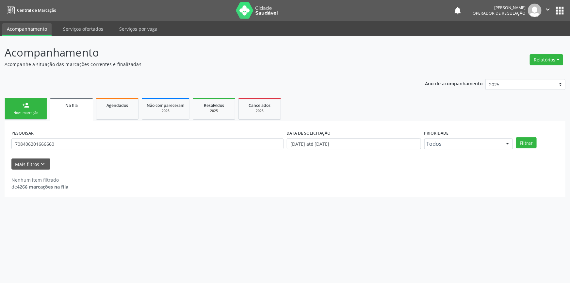
click at [27, 105] on div "person_add" at bounding box center [25, 105] width 7 height 7
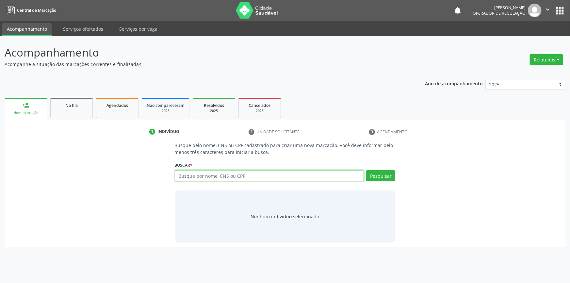
click at [222, 176] on input "text" at bounding box center [269, 175] width 189 height 11
paste input "708406201666660"
type input "708406201666660"
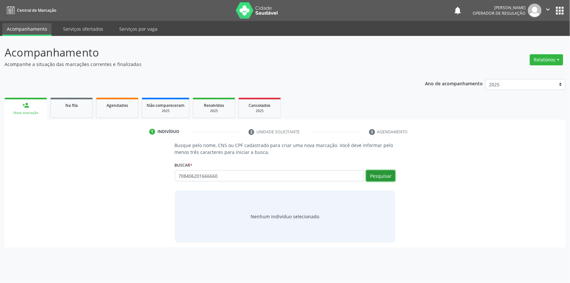
click at [391, 174] on button "Pesquisar" at bounding box center [380, 175] width 29 height 11
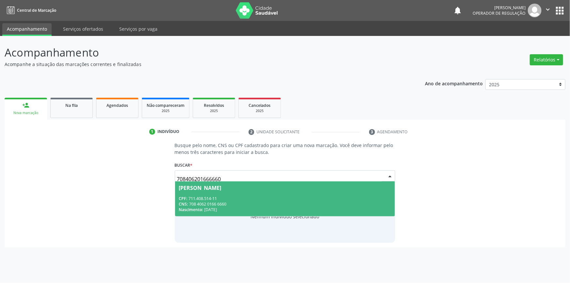
click at [252, 206] on div "CNS: 708 4062 0166 6660" at bounding box center [285, 204] width 212 height 6
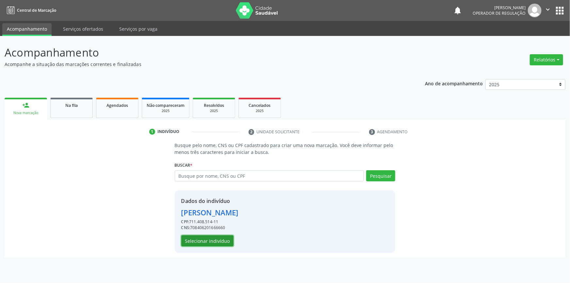
click at [215, 239] on button "Selecionar indivíduo" at bounding box center [207, 240] width 52 height 11
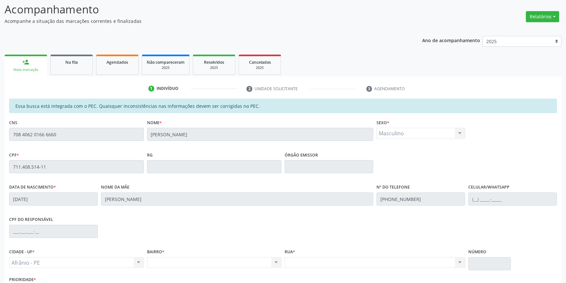
scroll to position [89, 0]
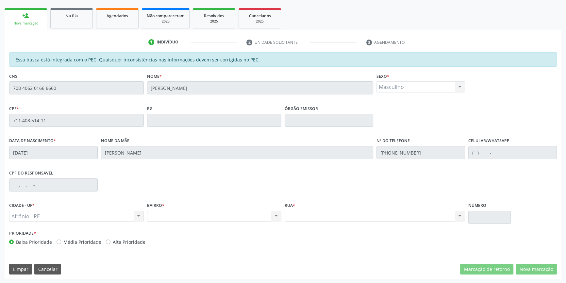
click at [83, 28] on ul "person_add Nova marcação Na fila Agendados Não compareceram 2025 Resolvidos 202…" at bounding box center [283, 19] width 556 height 24
click at [80, 14] on div "Na fila" at bounding box center [71, 15] width 33 height 7
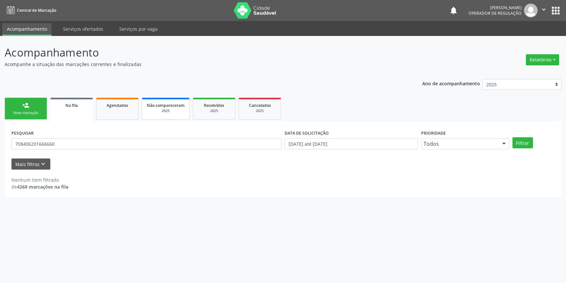
scroll to position [0, 0]
drag, startPoint x: 130, startPoint y: 150, endPoint x: 14, endPoint y: 138, distance: 116.9
click at [13, 138] on div "PESQUISAR 708406201666660" at bounding box center [147, 140] width 275 height 25
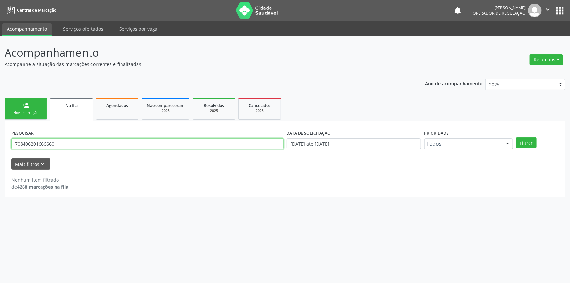
drag, startPoint x: 78, startPoint y: 149, endPoint x: 0, endPoint y: 144, distance: 78.2
click at [0, 143] on div "Acompanhamento Acompanhe a situação das marcações correntes e finalizadas Relat…" at bounding box center [285, 159] width 570 height 247
type input "709804040467796"
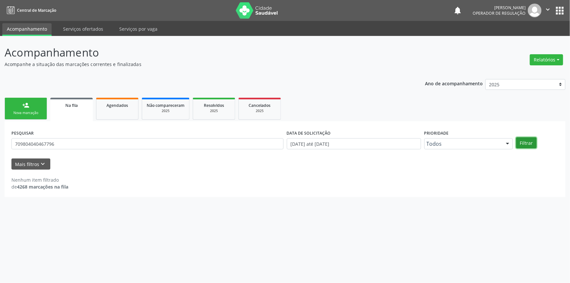
click at [522, 143] on button "Filtrar" at bounding box center [526, 142] width 21 height 11
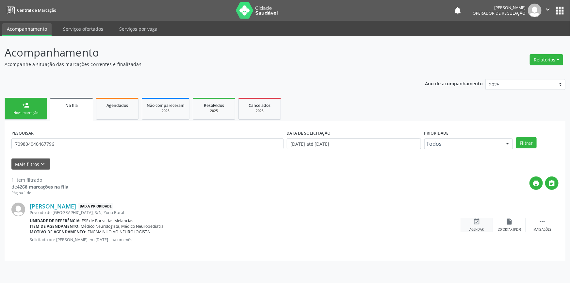
click at [476, 224] on icon "event_available" at bounding box center [476, 221] width 7 height 7
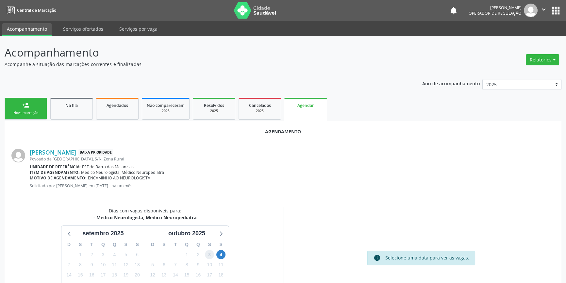
click at [212, 254] on span "3" at bounding box center [209, 254] width 9 height 9
click at [213, 254] on span "3" at bounding box center [209, 254] width 9 height 9
click at [220, 254] on span "4" at bounding box center [220, 254] width 9 height 9
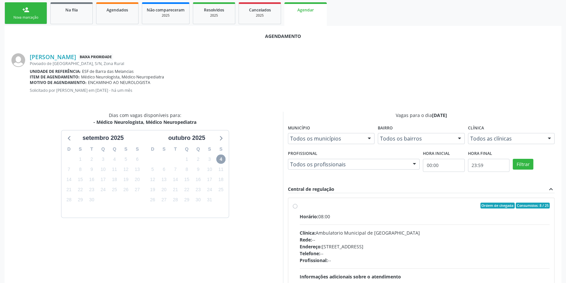
scroll to position [119, 0]
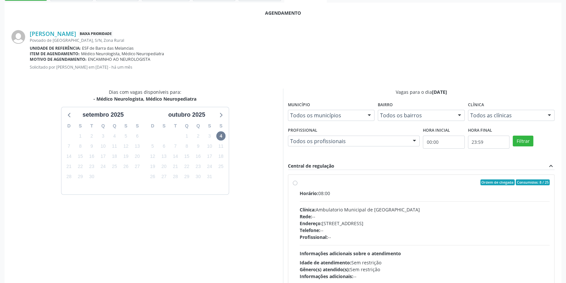
click at [297, 193] on div "Ordem de chegada Consumidos: 8 / 25 Horário: 08:00 Clínica: Ambulatorio Municip…" at bounding box center [421, 229] width 257 height 100
radio input "true"
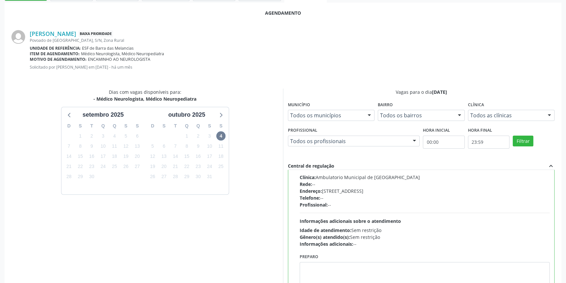
scroll to position [163, 0]
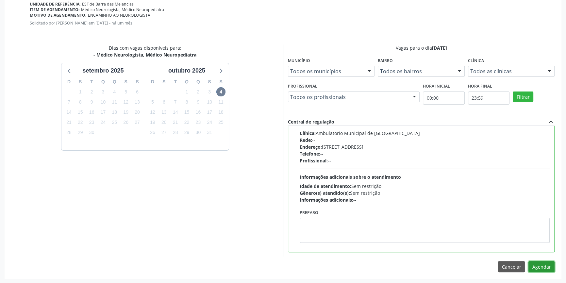
click at [538, 271] on button "Agendar" at bounding box center [541, 266] width 26 height 11
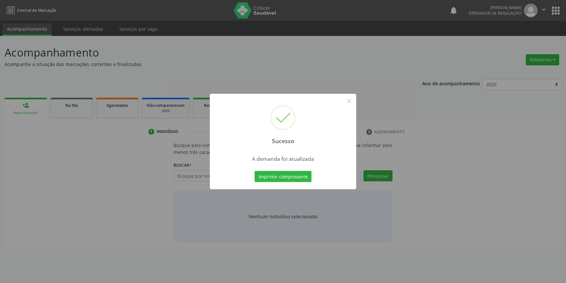
scroll to position [0, 0]
click at [284, 169] on div "Imprimir comprovante Cancel" at bounding box center [285, 176] width 60 height 14
click at [281, 171] on button "Imprimir comprovante" at bounding box center [285, 176] width 57 height 11
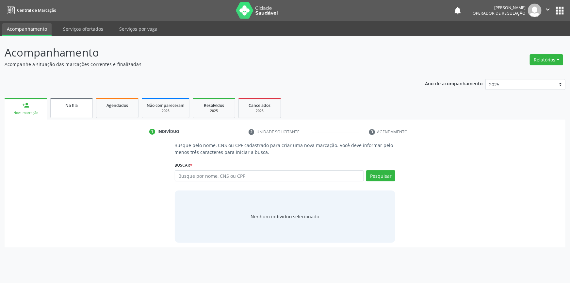
click at [77, 108] on div "Na fila" at bounding box center [71, 105] width 33 height 7
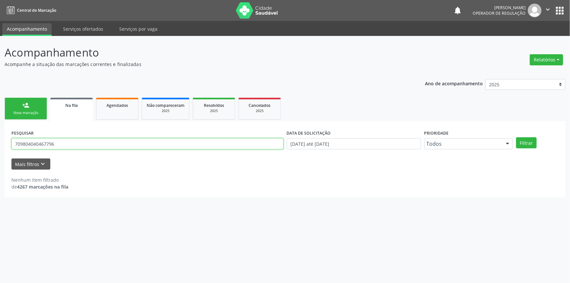
drag, startPoint x: 70, startPoint y: 147, endPoint x: 0, endPoint y: 134, distance: 70.8
click at [0, 134] on div "Acompanhamento Acompanhe a situação das marcações correntes e finalizadas Relat…" at bounding box center [285, 159] width 570 height 247
type input "706204083610060"
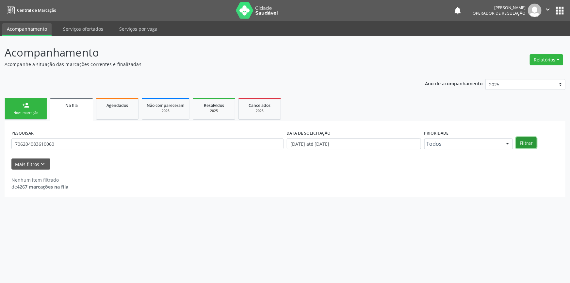
click at [524, 146] on button "Filtrar" at bounding box center [526, 142] width 21 height 11
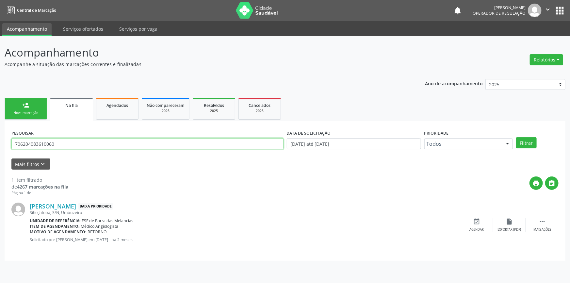
drag, startPoint x: 56, startPoint y: 143, endPoint x: 0, endPoint y: 142, distance: 55.5
click at [2, 142] on div "Acompanhamento Acompanhe a situação das marcações correntes e finalizadas Relat…" at bounding box center [285, 159] width 570 height 247
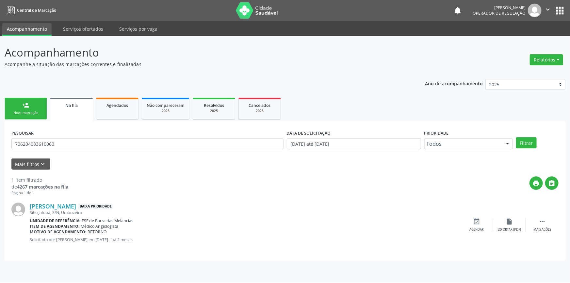
click at [29, 108] on link "person_add Nova marcação" at bounding box center [26, 109] width 42 height 22
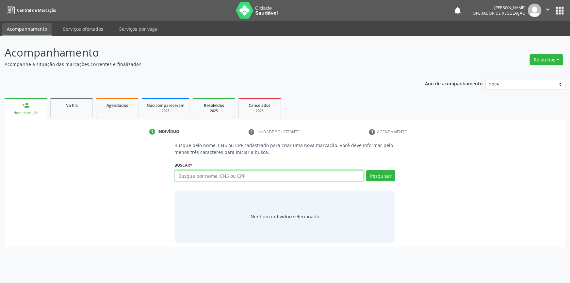
click at [219, 176] on input "text" at bounding box center [269, 175] width 189 height 11
paste input "706204083610060"
type input "706204083610060"
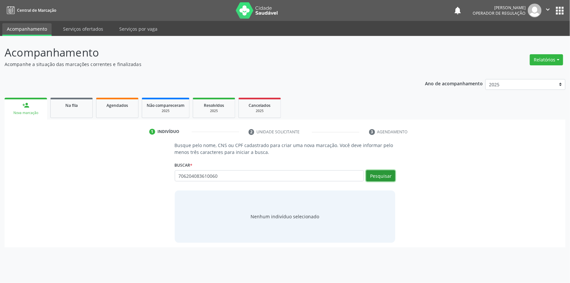
click at [377, 170] on button "Pesquisar" at bounding box center [380, 175] width 29 height 11
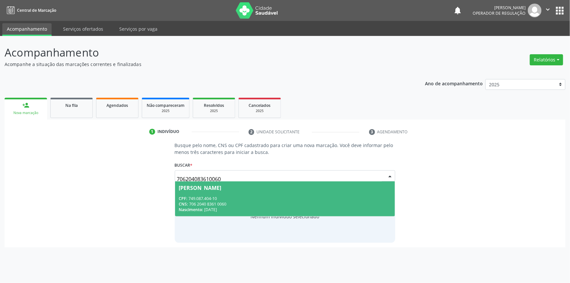
click at [308, 197] on div "CPF: 749.087.404-10" at bounding box center [285, 199] width 212 height 6
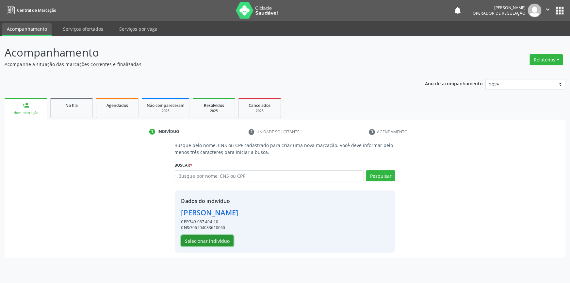
click at [217, 242] on button "Selecionar indivíduo" at bounding box center [207, 240] width 52 height 11
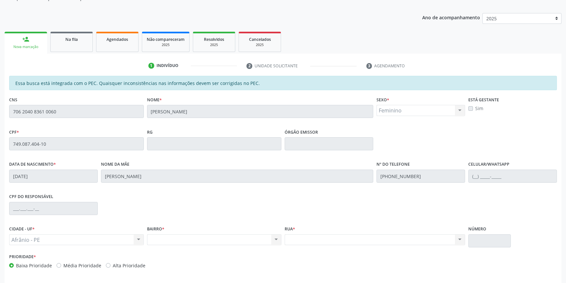
scroll to position [89, 0]
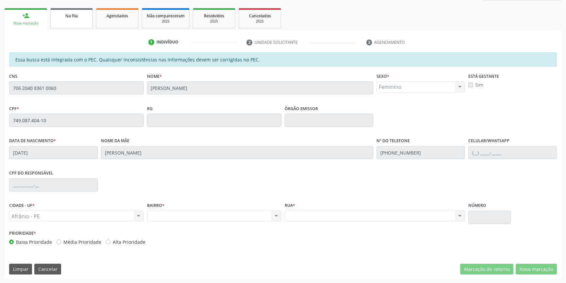
click at [88, 21] on link "Na fila" at bounding box center [71, 18] width 42 height 20
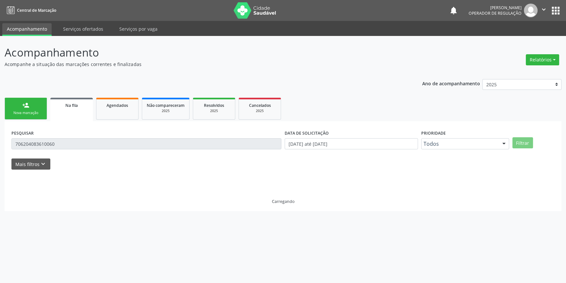
scroll to position [0, 0]
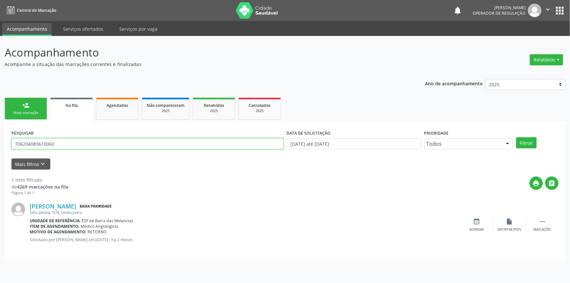
drag, startPoint x: 62, startPoint y: 142, endPoint x: 1, endPoint y: 146, distance: 61.2
click at [0, 146] on div "Acompanhamento Acompanhe a situação das marcações correntes e finalizadas Relat…" at bounding box center [285, 159] width 570 height 247
type input "706204083610060"
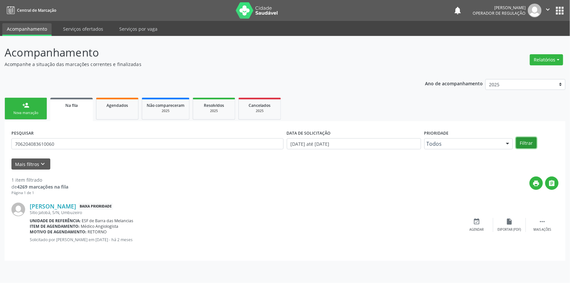
click at [531, 147] on button "Filtrar" at bounding box center [526, 142] width 21 height 11
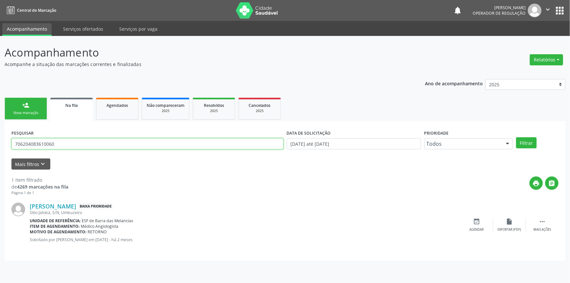
drag, startPoint x: 85, startPoint y: 146, endPoint x: 0, endPoint y: 145, distance: 85.2
click at [0, 145] on div "Acompanhamento Acompanhe a situação das marcações correntes e finalizadas Relat…" at bounding box center [285, 159] width 570 height 247
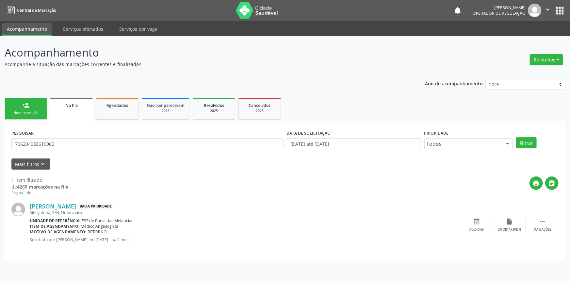
click at [21, 118] on link "person_add Nova marcação" at bounding box center [26, 109] width 42 height 22
click at [22, 115] on div "Nova marcação" at bounding box center [25, 112] width 33 height 5
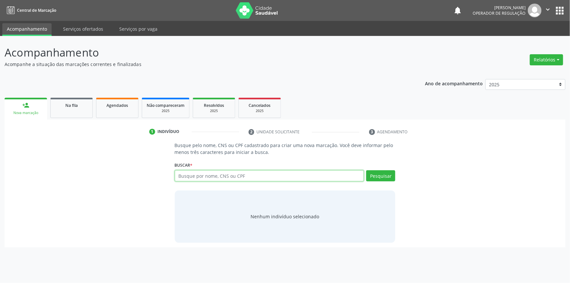
click at [219, 177] on input "text" at bounding box center [269, 175] width 189 height 11
paste input "706204083610060"
type input "706204083610060"
click at [396, 174] on div "Busque pelo nome, CNS ou CPF cadastrado para criar uma nova marcação. Você deve…" at bounding box center [285, 192] width 230 height 101
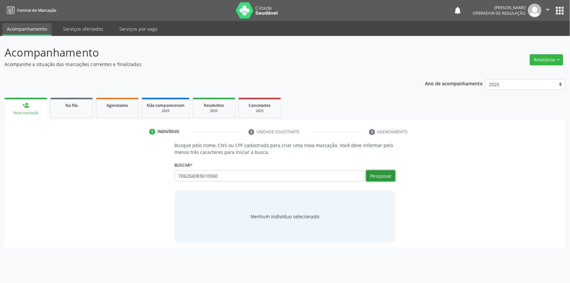
click at [384, 173] on button "Pesquisar" at bounding box center [380, 175] width 29 height 11
type input "706204083610060"
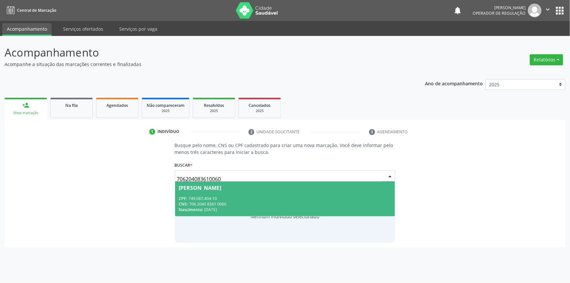
click at [233, 198] on div "CPF: 749.087.404-10" at bounding box center [285, 199] width 212 height 6
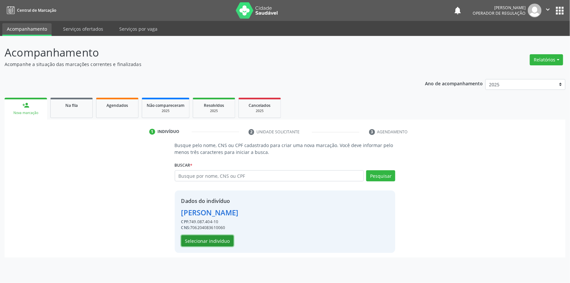
click at [221, 240] on button "Selecionar indivíduo" at bounding box center [207, 240] width 52 height 11
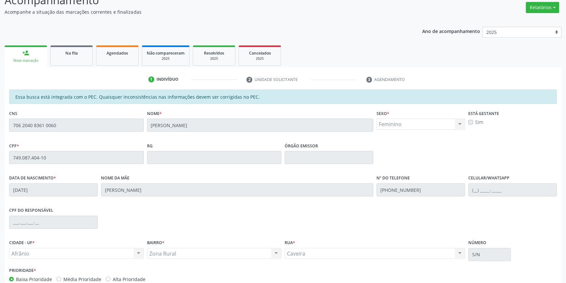
scroll to position [89, 0]
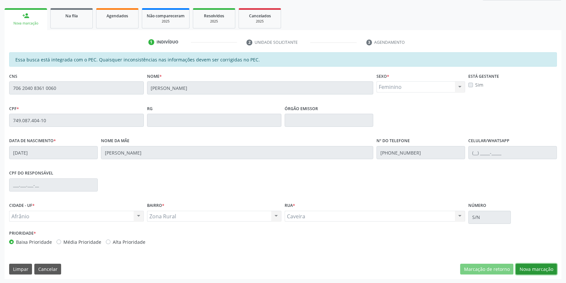
click at [545, 267] on button "Nova marcação" at bounding box center [535, 269] width 41 height 11
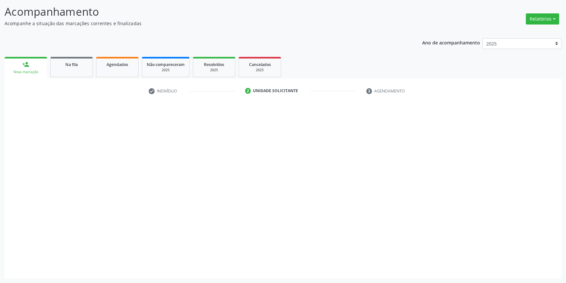
scroll to position [40, 0]
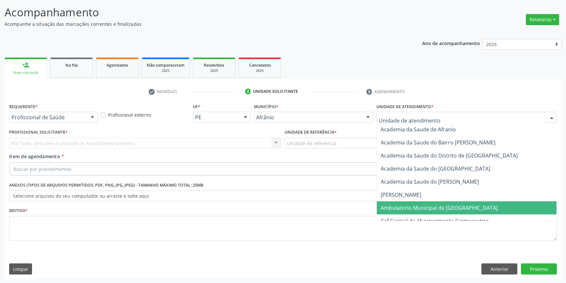
click at [394, 206] on span "Ambulatorio Municipal de [GEOGRAPHIC_DATA]" at bounding box center [438, 207] width 117 height 7
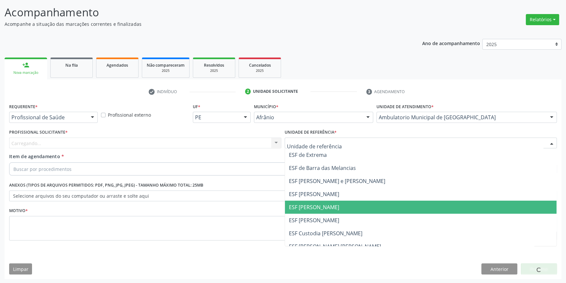
click at [324, 214] on span "ESF [PERSON_NAME]" at bounding box center [420, 220] width 271 height 13
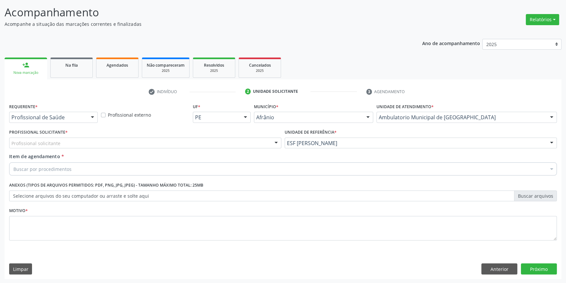
click at [210, 140] on div "Profissional solicitante" at bounding box center [145, 142] width 272 height 11
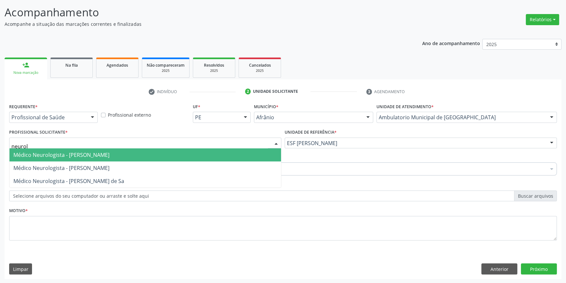
type input "neurolo"
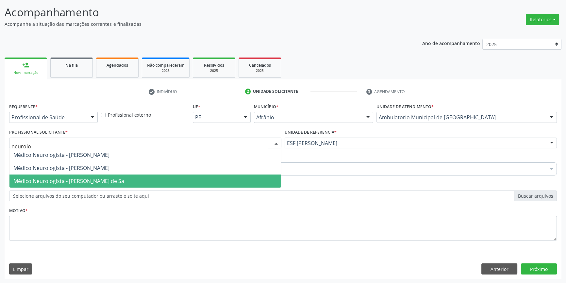
click at [119, 180] on span "Médico Neurologista - [PERSON_NAME] de Sa" at bounding box center [68, 180] width 111 height 7
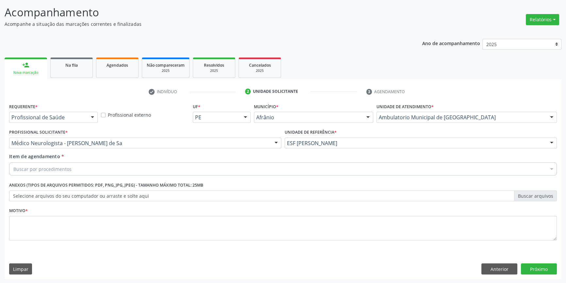
click at [82, 170] on div "Buscar por procedimentos" at bounding box center [282, 168] width 547 height 13
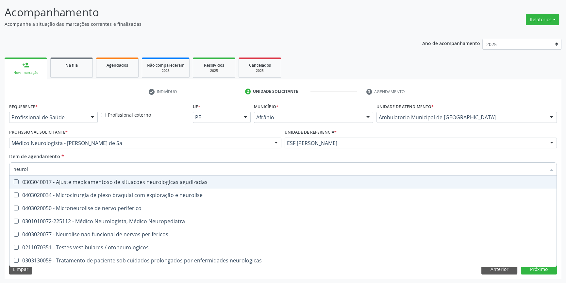
type input "neurolo"
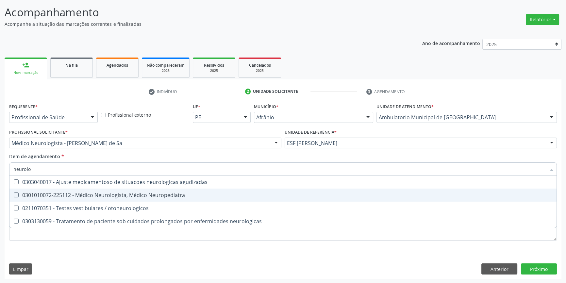
click at [115, 188] on span "0301010072-225112 - Médico Neurologista, Médico Neuropediatra" at bounding box center [282, 194] width 547 height 13
checkbox Neuropediatra "true"
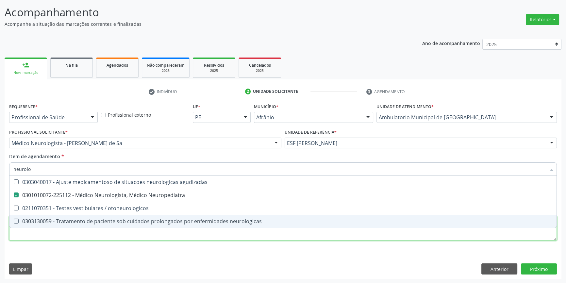
click at [90, 234] on div "Requerente * Profissional de Saúde Profissional de Saúde Paciente Nenhum result…" at bounding box center [282, 176] width 547 height 148
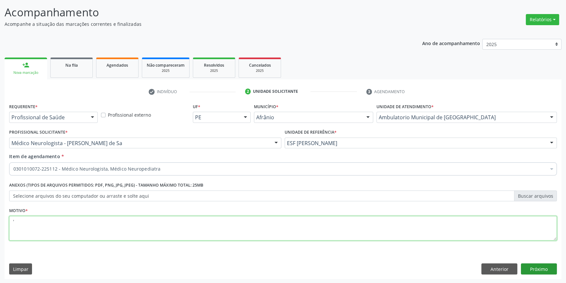
type textarea "'"
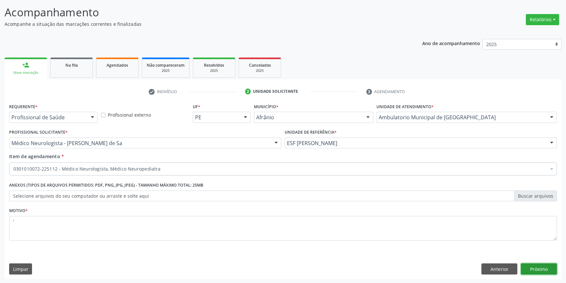
click at [539, 268] on button "Próximo" at bounding box center [539, 268] width 36 height 11
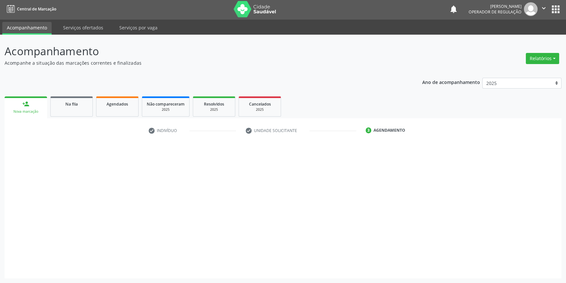
scroll to position [1, 0]
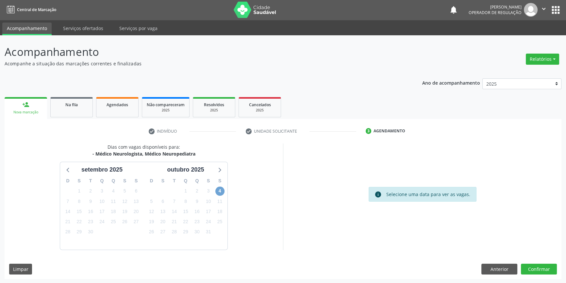
click at [219, 190] on span "4" at bounding box center [219, 190] width 9 height 9
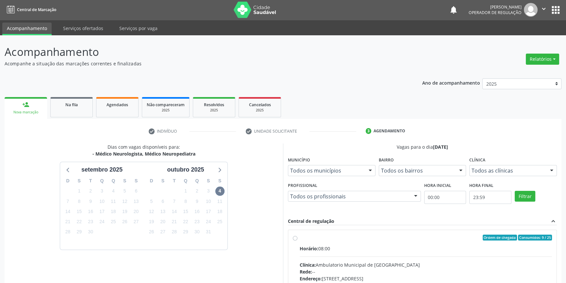
click at [306, 241] on label "Ordem de chegada Consumidos: 9 / 25 Horário: 08:00 Clínica: Ambulatorio Municip…" at bounding box center [425, 284] width 252 height 100
click at [297, 240] on input "Ordem de chegada Consumidos: 9 / 25 Horário: 08:00 Clínica: Ambulatorio Municip…" at bounding box center [295, 237] width 5 height 6
radio input "true"
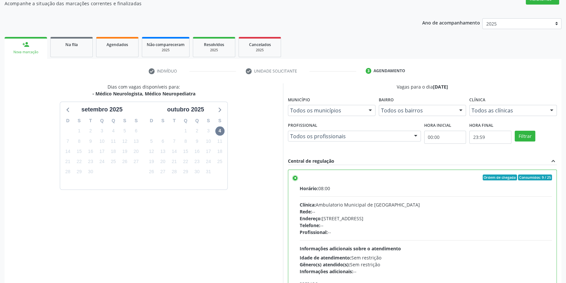
scroll to position [107, 0]
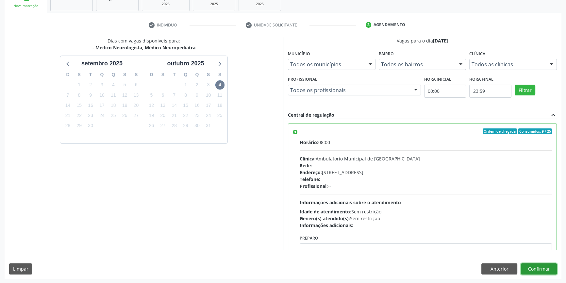
click at [535, 266] on button "Confirmar" at bounding box center [539, 268] width 36 height 11
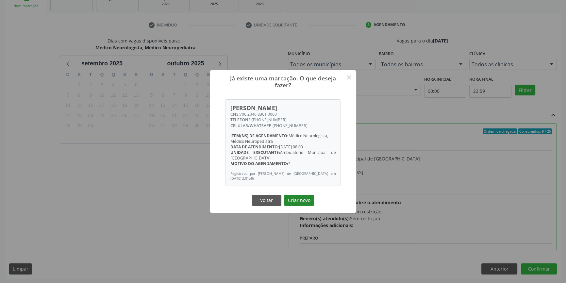
click at [311, 201] on button "Criar novo" at bounding box center [299, 200] width 30 height 11
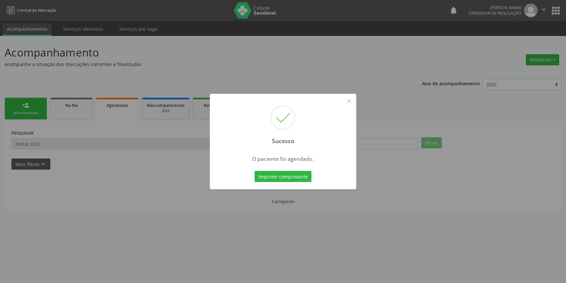
scroll to position [0, 0]
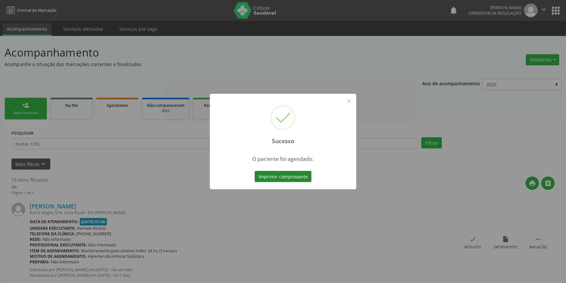
click at [288, 180] on button "Imprimir comprovante" at bounding box center [282, 176] width 57 height 11
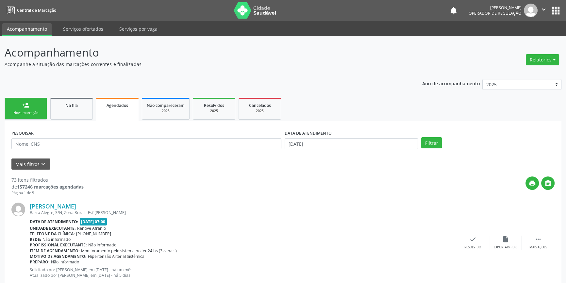
click at [35, 107] on link "person_add Nova marcação" at bounding box center [26, 109] width 42 height 22
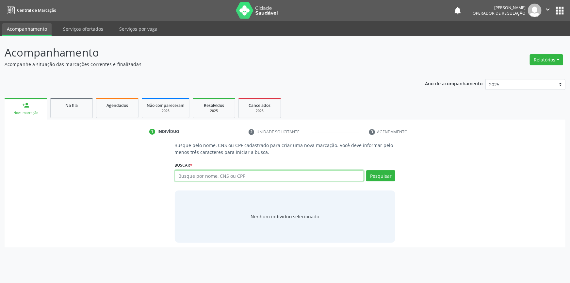
click at [190, 173] on input "text" at bounding box center [269, 175] width 189 height 11
type input "703408286457515"
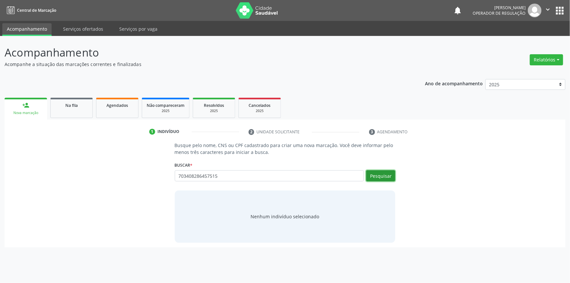
click at [381, 173] on button "Pesquisar" at bounding box center [380, 175] width 29 height 11
type input "703408286457515"
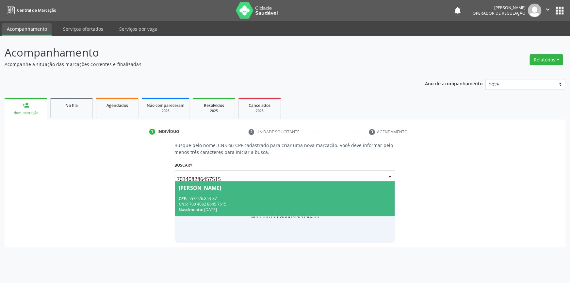
click at [280, 213] on span "Terezinha Izabel de Sousa CPF: 557.926.854-87 CNS: 703 4082 8645 7515 Nasciment…" at bounding box center [285, 198] width 220 height 35
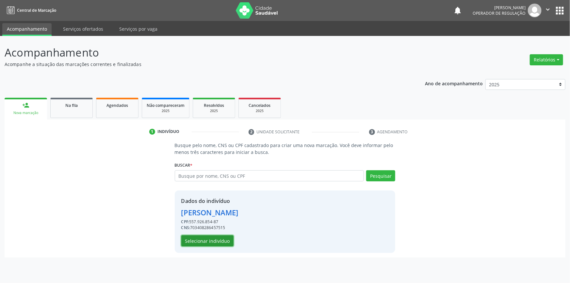
click at [219, 238] on button "Selecionar indivíduo" at bounding box center [207, 240] width 52 height 11
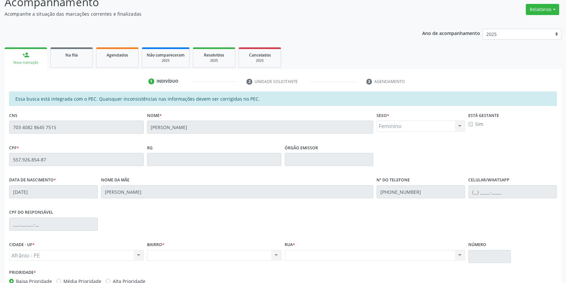
scroll to position [89, 0]
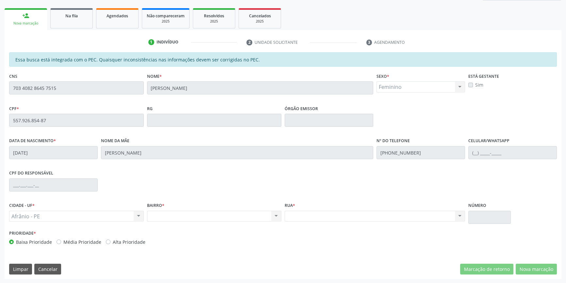
drag, startPoint x: 75, startPoint y: 79, endPoint x: 0, endPoint y: 82, distance: 75.5
click at [0, 82] on div "Acompanhamento Acompanhe a situação das marcações correntes e finalizadas Relat…" at bounding box center [283, 114] width 566 height 337
click at [0, 81] on div "Acompanhamento Acompanhe a situação das marcações correntes e finalizadas Relat…" at bounding box center [283, 114] width 566 height 337
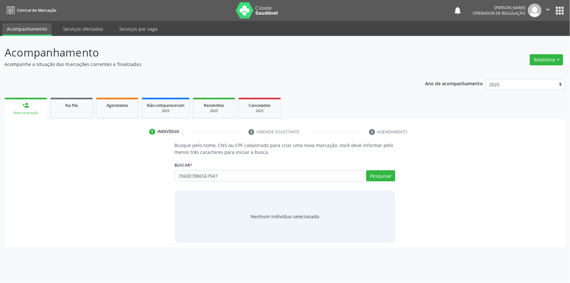
type input "706007886567947"
click at [387, 167] on div "Buscar * Busque por nome, CNS ou CPF Nenhum resultado encontrado para: " " Não …" at bounding box center [285, 172] width 221 height 25
click at [386, 173] on button "Pesquisar" at bounding box center [380, 175] width 29 height 11
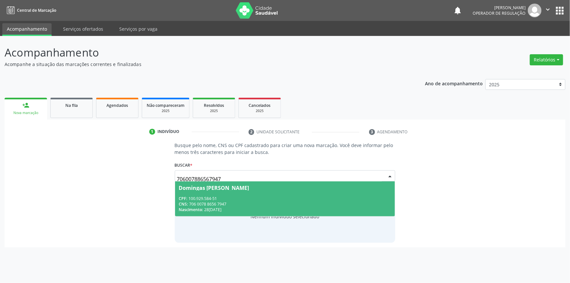
click at [284, 196] on div "CPF: 100.929.584-51" at bounding box center [285, 199] width 212 height 6
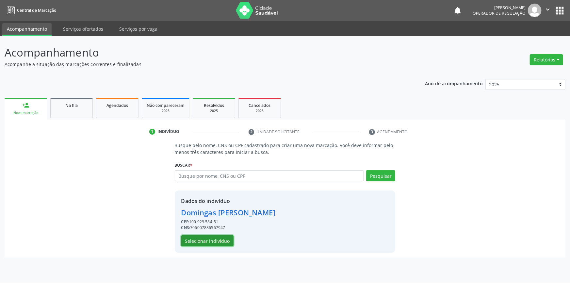
click at [221, 242] on button "Selecionar indivíduo" at bounding box center [207, 240] width 52 height 11
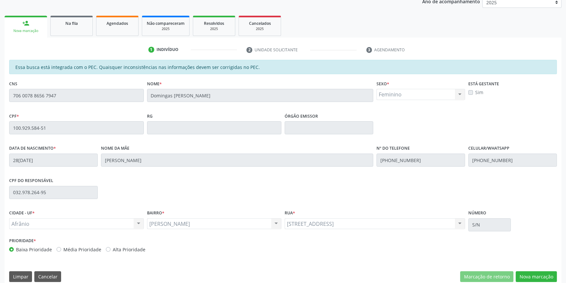
scroll to position [89, 0]
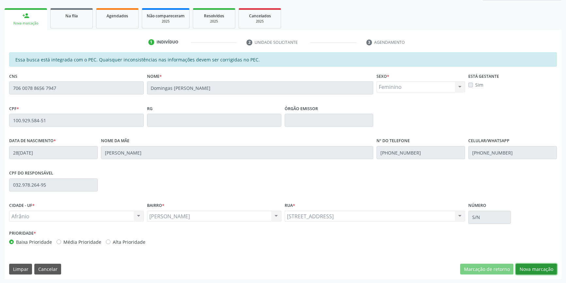
click at [533, 266] on button "Nova marcação" at bounding box center [535, 269] width 41 height 11
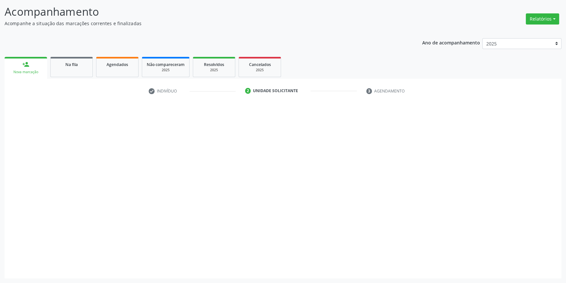
scroll to position [40, 0]
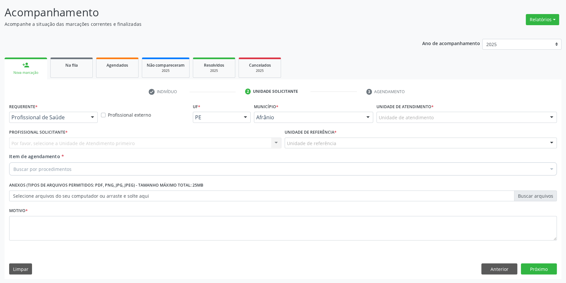
drag, startPoint x: 447, startPoint y: 123, endPoint x: 438, endPoint y: 114, distance: 12.9
click at [446, 123] on div "Unidade de atendimento * Unidade de atendimento Academia da Saude de Afranio Ac…" at bounding box center [467, 114] width 184 height 25
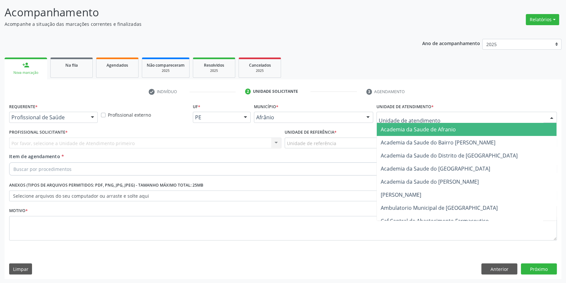
click at [438, 114] on div at bounding box center [466, 117] width 180 height 11
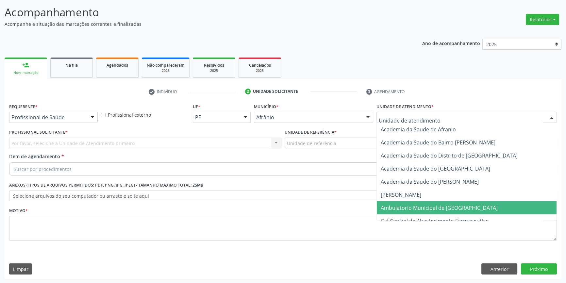
click at [420, 207] on span "Ambulatorio Municipal de [GEOGRAPHIC_DATA]" at bounding box center [438, 207] width 117 height 7
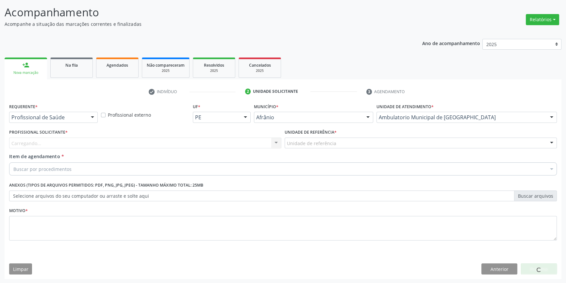
click at [342, 144] on div "Unidade de referência" at bounding box center [420, 142] width 272 height 11
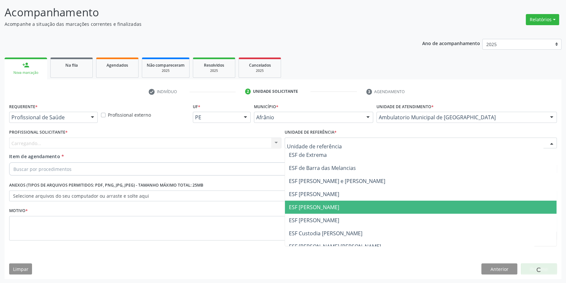
click at [318, 210] on span "ESF [PERSON_NAME]" at bounding box center [420, 207] width 271 height 13
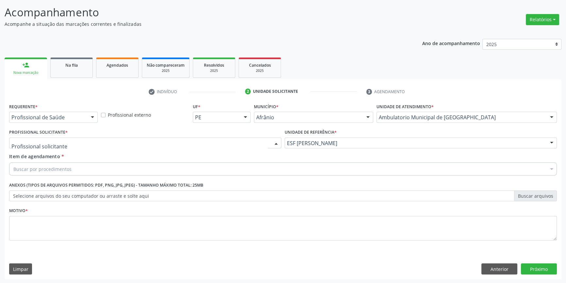
click at [221, 140] on div at bounding box center [145, 142] width 272 height 11
type input "ris"
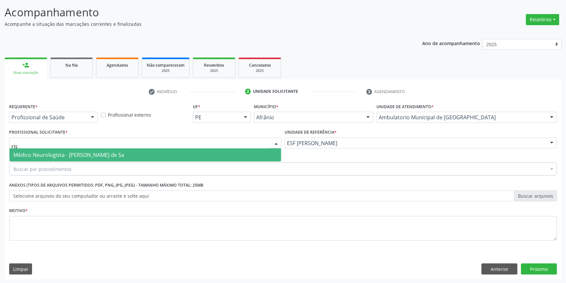
click at [148, 153] on span "Médico Neurologista - [PERSON_NAME] de Sa" at bounding box center [144, 154] width 271 height 13
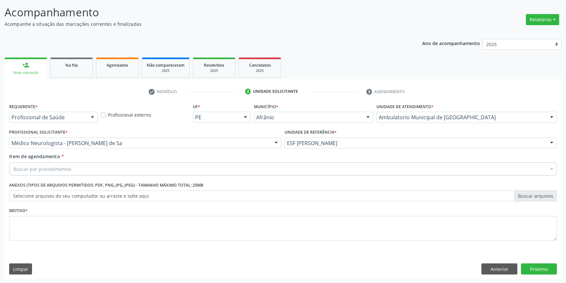
click at [79, 174] on div "Buscar por procedimentos" at bounding box center [282, 168] width 547 height 13
click at [511, 268] on button "Anterior" at bounding box center [499, 268] width 36 height 11
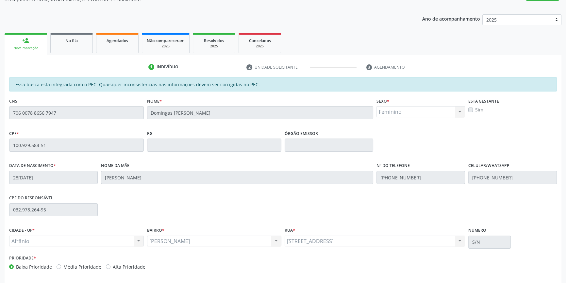
scroll to position [89, 0]
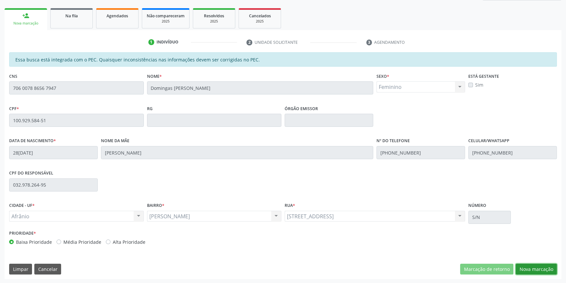
drag, startPoint x: 527, startPoint y: 268, endPoint x: 492, endPoint y: 201, distance: 76.1
click at [528, 268] on button "Nova marcação" at bounding box center [535, 269] width 41 height 11
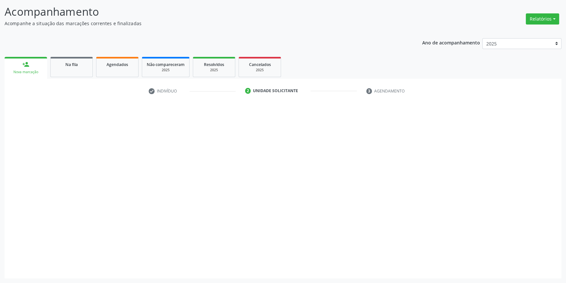
scroll to position [40, 0]
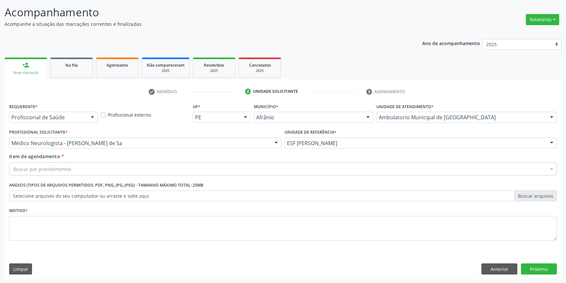
click at [113, 166] on div "Buscar por procedimentos" at bounding box center [282, 168] width 547 height 13
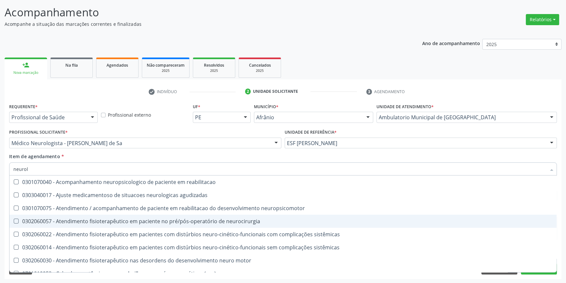
type input "neurolo"
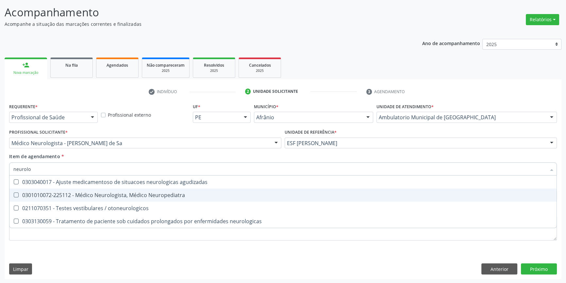
click at [152, 190] on span "0301010072-225112 - Médico Neurologista, Médico Neuropediatra" at bounding box center [282, 194] width 547 height 13
checkbox Neuropediatra "true"
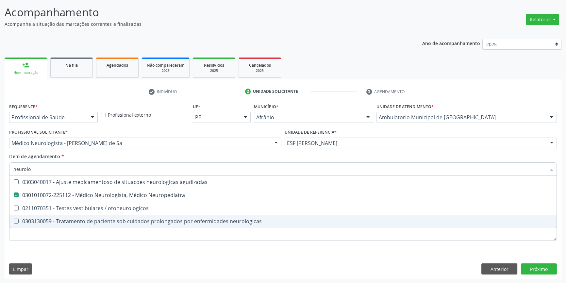
click at [113, 247] on div "Requerente * Profissional de Saúde Profissional de Saúde Paciente Nenhum result…" at bounding box center [282, 176] width 547 height 148
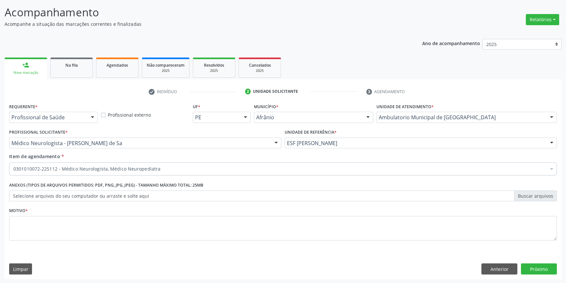
click at [97, 233] on div "Requerente * Profissional de Saúde Profissional de Saúde Paciente Nenhum result…" at bounding box center [282, 176] width 547 height 148
click at [200, 245] on div "Motivo *" at bounding box center [283, 228] width 551 height 44
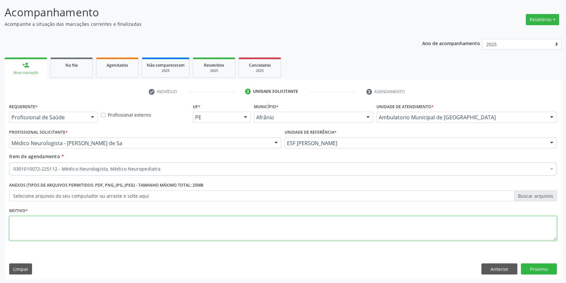
click at [207, 239] on textarea at bounding box center [282, 228] width 547 height 25
type textarea "'"
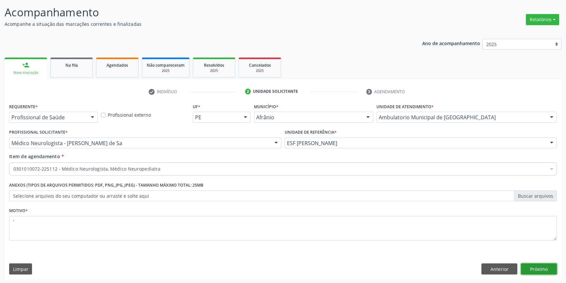
click at [534, 271] on button "Próximo" at bounding box center [539, 268] width 36 height 11
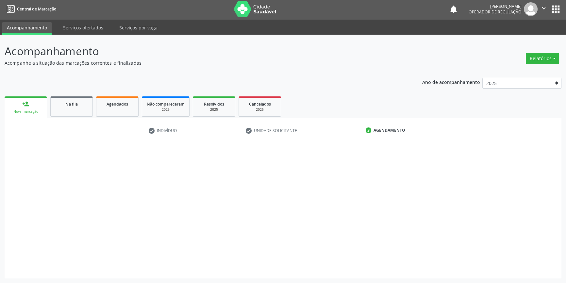
scroll to position [1, 0]
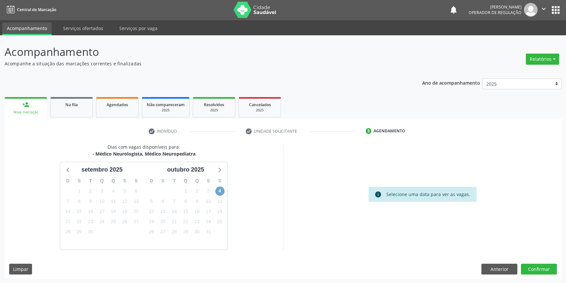
click at [222, 191] on span "4" at bounding box center [219, 190] width 9 height 9
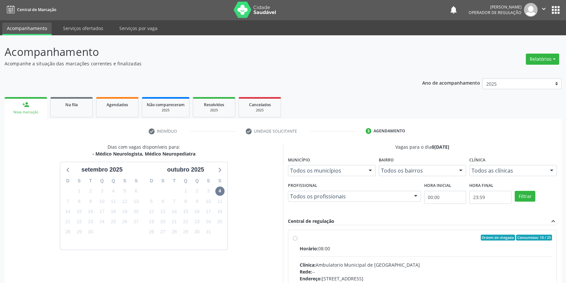
click at [295, 234] on div "Ordem de chegada Consumidos: 10 / 25 Horário: 08:00 Clínica: Ambulatorio Munici…" at bounding box center [422, 284] width 259 height 100
radio input "true"
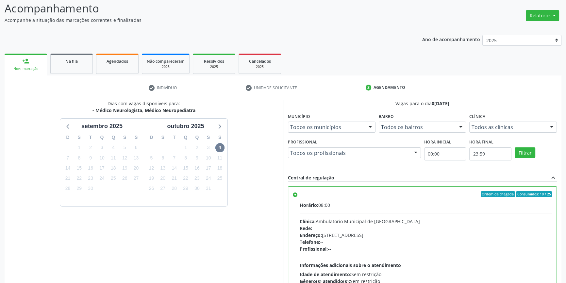
scroll to position [107, 0]
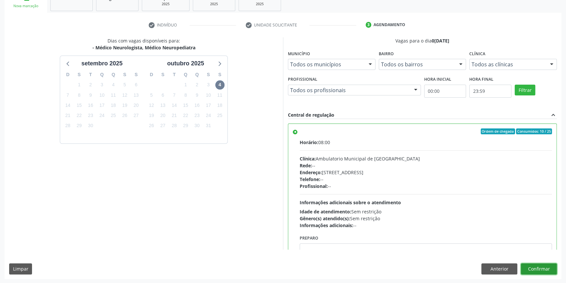
click at [540, 268] on button "Confirmar" at bounding box center [539, 268] width 36 height 11
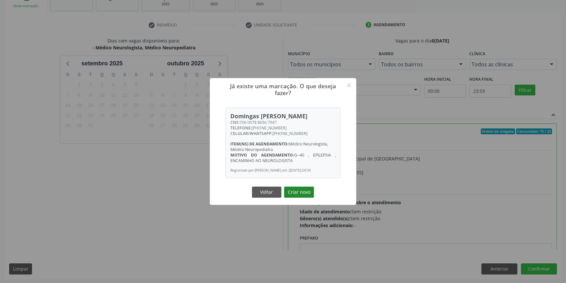
click at [309, 189] on button "Criar novo" at bounding box center [299, 191] width 30 height 11
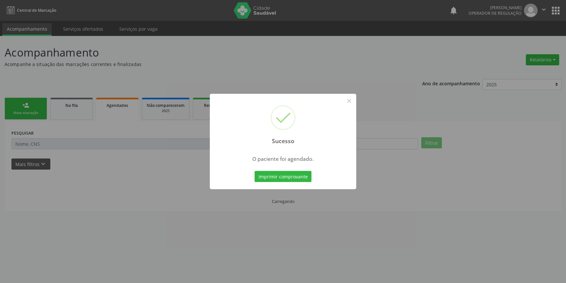
scroll to position [0, 0]
click at [309, 176] on button "Imprimir comprovante" at bounding box center [285, 176] width 57 height 11
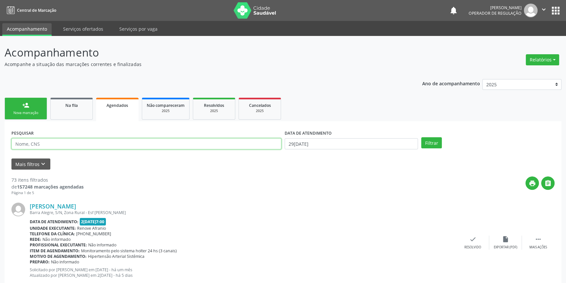
click at [144, 145] on input "text" at bounding box center [146, 143] width 270 height 11
click at [30, 113] on div "Nova marcação" at bounding box center [25, 112] width 33 height 5
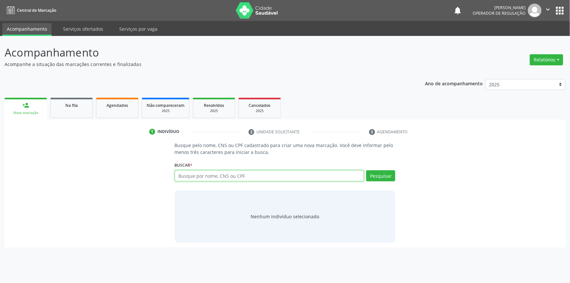
click at [221, 176] on input "text" at bounding box center [269, 175] width 189 height 11
type input "704305504997695"
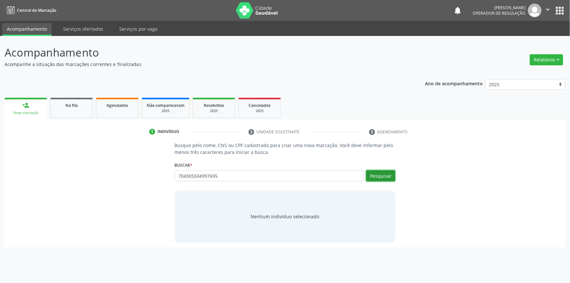
click at [369, 174] on button "Pesquisar" at bounding box center [380, 175] width 29 height 11
type input "704305504997695"
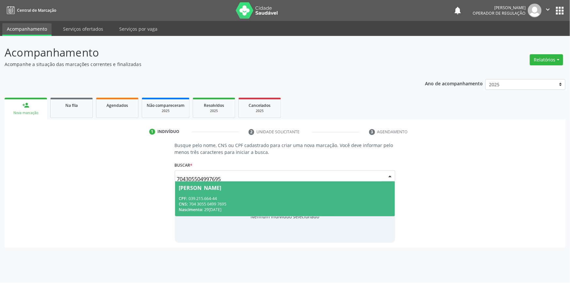
click at [202, 193] on span "[PERSON_NAME] CPF: 039.215.664-44 CNS: 704 3055 0499 7695 Nascimento: 2[DATE]" at bounding box center [285, 198] width 220 height 35
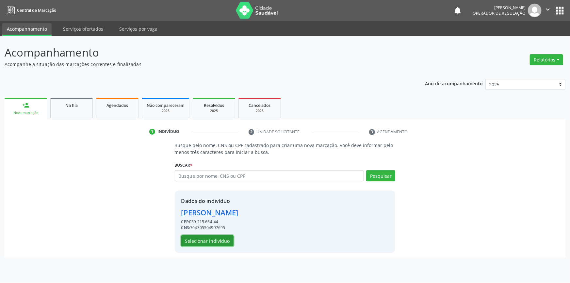
click at [212, 242] on button "Selecionar indivíduo" at bounding box center [207, 240] width 52 height 11
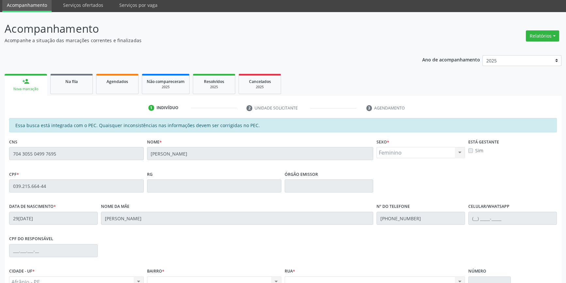
scroll to position [89, 0]
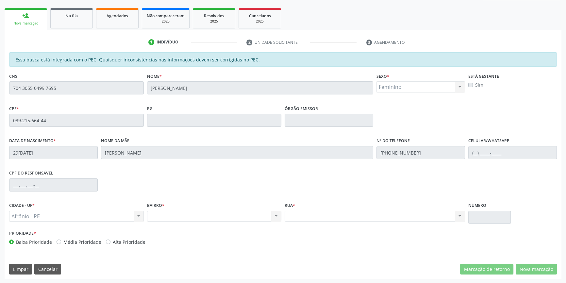
click at [0, 64] on div "Acompanhamento Acompanhe a situação das marcações correntes e finalizadas Relat…" at bounding box center [283, 114] width 566 height 337
click at [85, 21] on link "Na fila" at bounding box center [71, 18] width 42 height 20
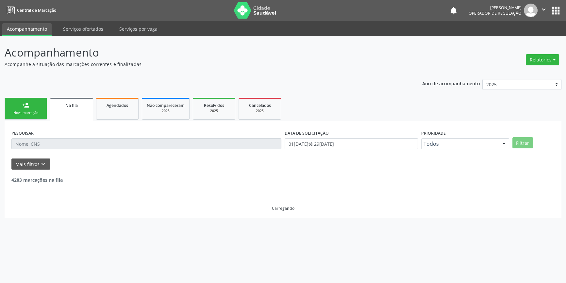
scroll to position [0, 0]
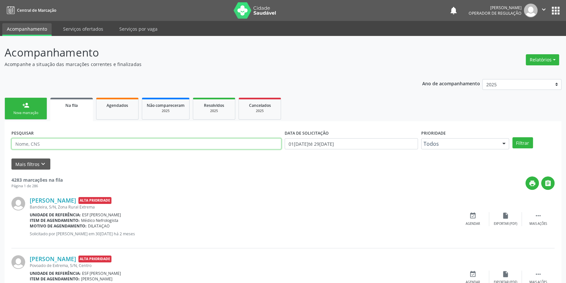
click at [93, 146] on input "text" at bounding box center [146, 143] width 270 height 11
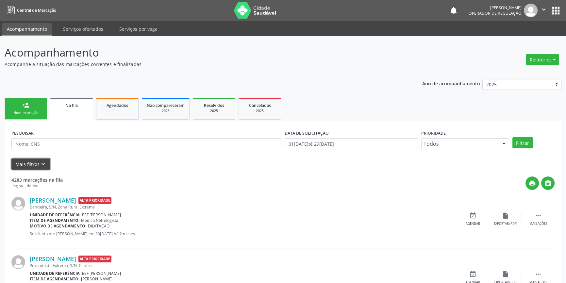
click at [35, 164] on button "Mais filtros keyboard_arrow_down" at bounding box center [30, 163] width 39 height 11
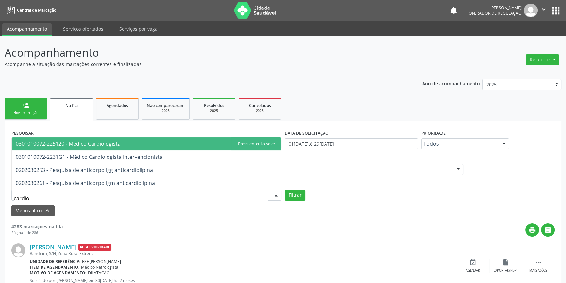
type input "cardiolo"
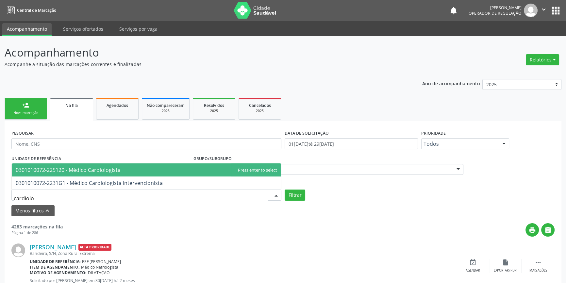
click at [95, 176] on span "0301010072-225120 - Médico Cardiologista" at bounding box center [146, 169] width 269 height 13
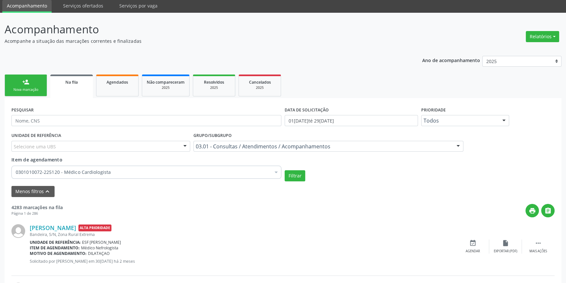
scroll to position [59, 0]
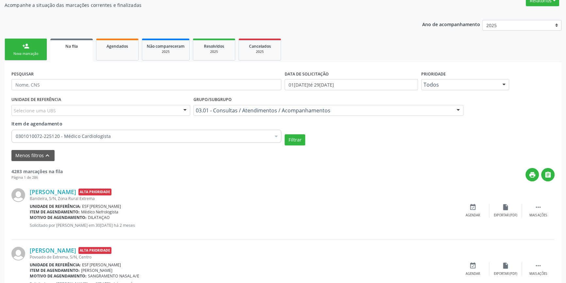
click at [33, 60] on link "person_add Nova marcação" at bounding box center [26, 50] width 42 height 22
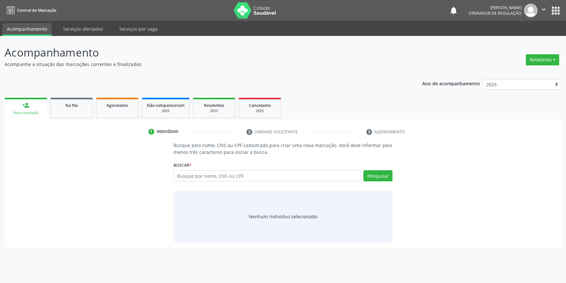
scroll to position [0, 0]
click at [210, 182] on div "Busque por nome, CNS ou CPF Nenhum resultado encontrado para: " " Digite nome, …" at bounding box center [285, 178] width 221 height 16
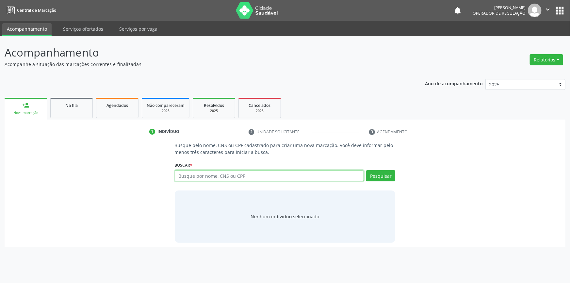
click at [212, 177] on input "text" at bounding box center [269, 175] width 189 height 11
type input "704305504997695"
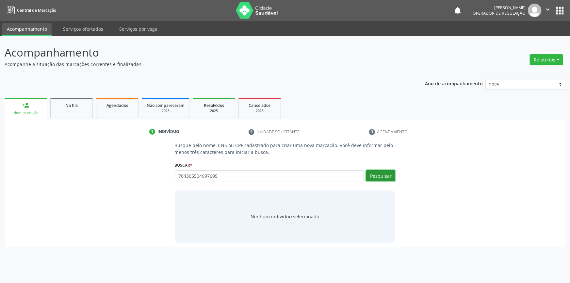
click at [381, 174] on button "Pesquisar" at bounding box center [380, 175] width 29 height 11
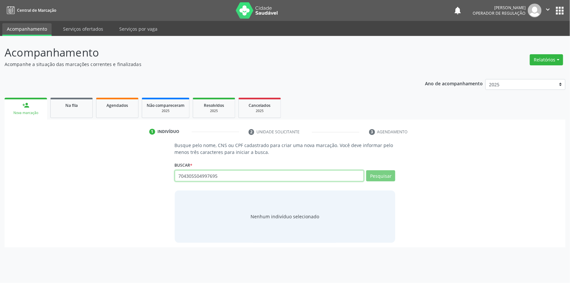
drag, startPoint x: 233, startPoint y: 176, endPoint x: 41, endPoint y: 171, distance: 191.8
click at [41, 171] on div "Busque pelo nome, CNS ou CPF cadastrado para criar uma nova marcação. Você deve…" at bounding box center [285, 192] width 552 height 101
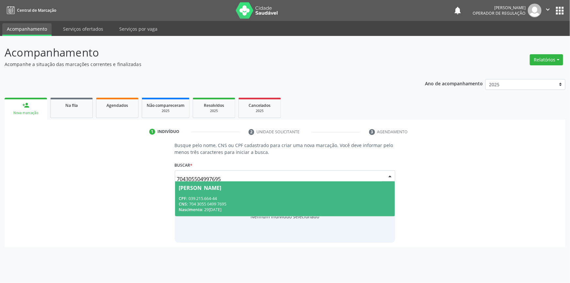
click at [210, 190] on span "[PERSON_NAME] CPF: 039.215.664-44 CNS: 704 3055 0499 7695 Nascimento: 2[DATE]" at bounding box center [285, 198] width 220 height 35
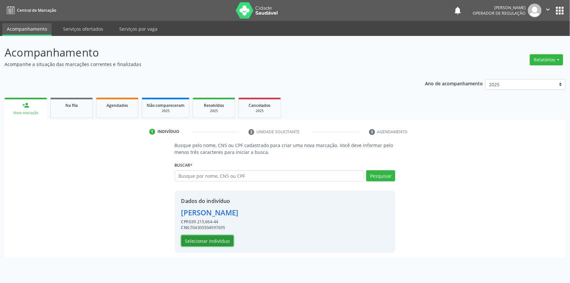
click at [215, 242] on button "Selecionar indivíduo" at bounding box center [207, 240] width 52 height 11
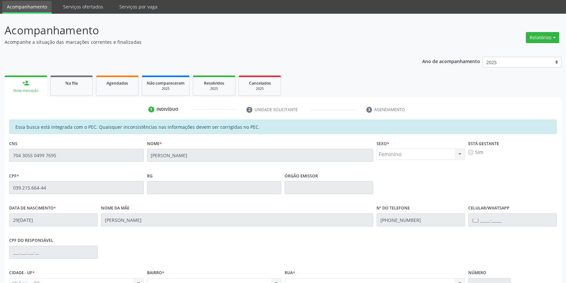
scroll to position [89, 0]
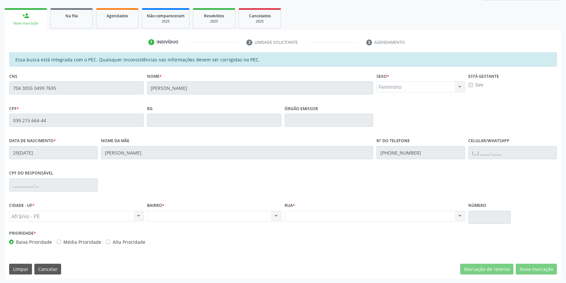
click at [40, 21] on div "Nova marcação" at bounding box center [25, 23] width 33 height 5
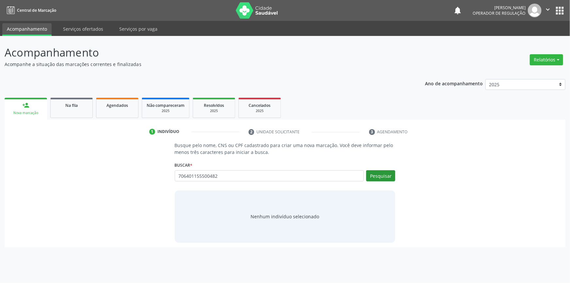
type input "706401155500482"
click at [384, 177] on button "Pesquisar" at bounding box center [380, 175] width 29 height 11
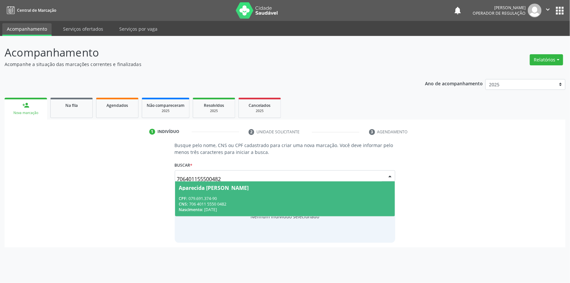
click at [242, 193] on span "Aparecida [PERSON_NAME] CPF: 079.691.374-90 CNS: 706 4011 5550 0482 Nascimento:…" at bounding box center [285, 198] width 220 height 35
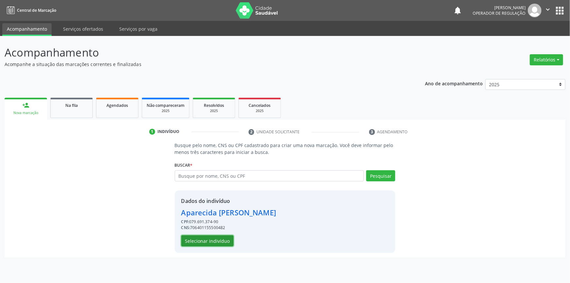
click at [218, 241] on button "Selecionar indivíduo" at bounding box center [207, 240] width 52 height 11
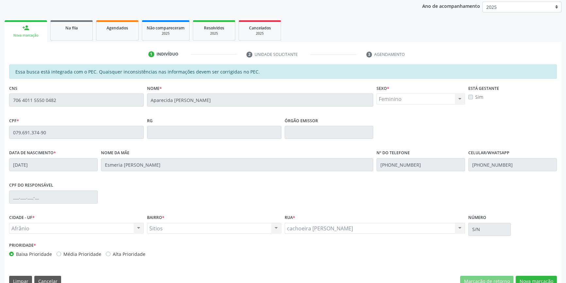
scroll to position [89, 0]
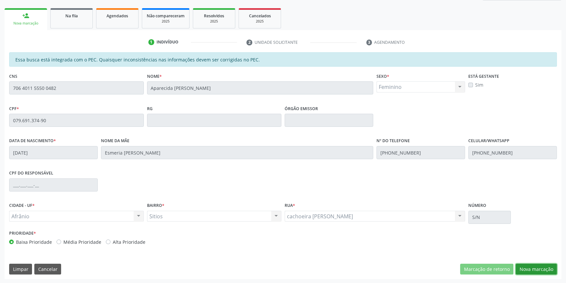
click at [530, 265] on button "Nova marcação" at bounding box center [535, 269] width 41 height 11
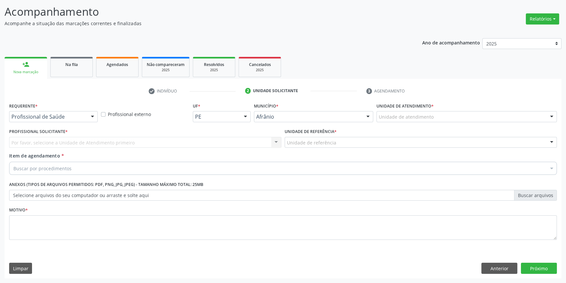
scroll to position [40, 0]
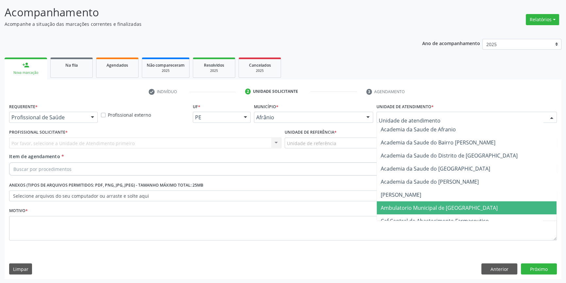
drag, startPoint x: 406, startPoint y: 205, endPoint x: 326, endPoint y: 149, distance: 98.7
click at [403, 205] on span "Ambulatorio Municipal de [GEOGRAPHIC_DATA]" at bounding box center [438, 207] width 117 height 7
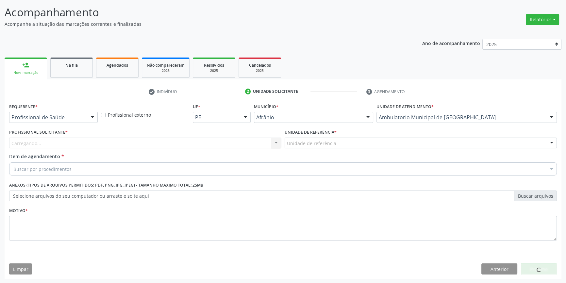
click at [321, 138] on div "Unidade de referência" at bounding box center [420, 142] width 272 height 11
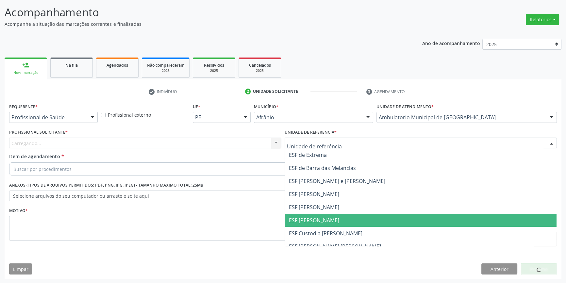
click at [325, 214] on span "ESF [PERSON_NAME]" at bounding box center [420, 220] width 271 height 13
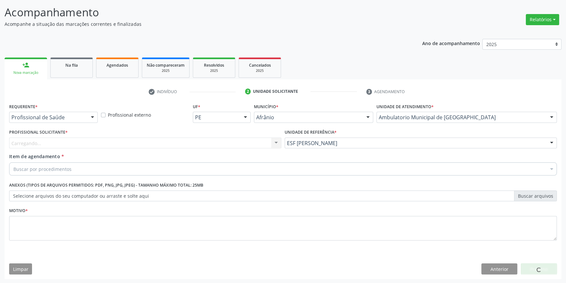
click at [208, 143] on div "Carregando... Nenhum resultado encontrado para: " " Não há nenhuma opção para s…" at bounding box center [145, 142] width 272 height 11
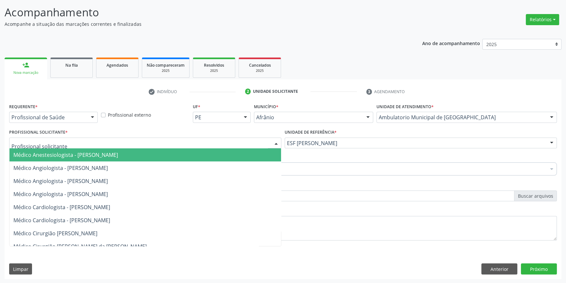
click at [86, 140] on div at bounding box center [145, 142] width 272 height 11
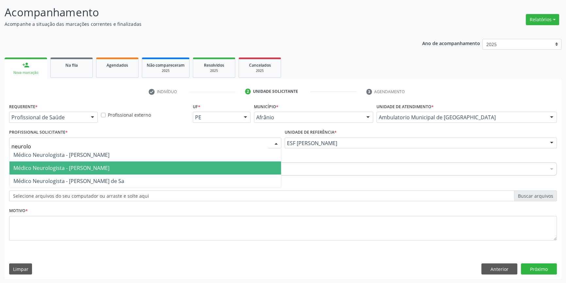
click at [100, 165] on span "Médico Neurologista - [PERSON_NAME]" at bounding box center [61, 167] width 96 height 7
type input "neurolo"
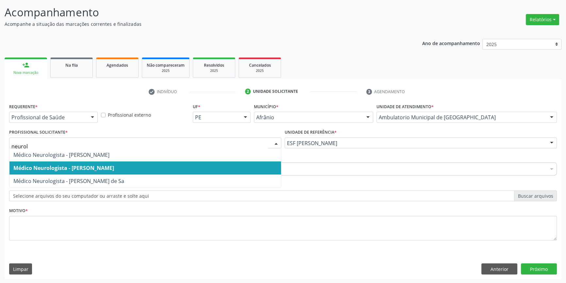
type input "neurolo"
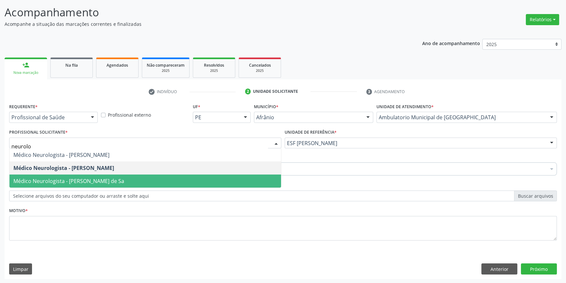
click at [97, 178] on span "Médico Neurologista - [PERSON_NAME] de Sa" at bounding box center [68, 180] width 111 height 7
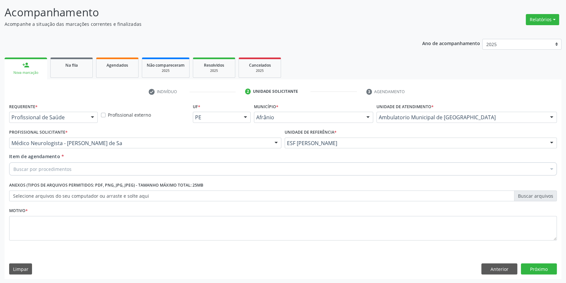
click at [71, 168] on div "Buscar por procedimentos" at bounding box center [282, 168] width 547 height 13
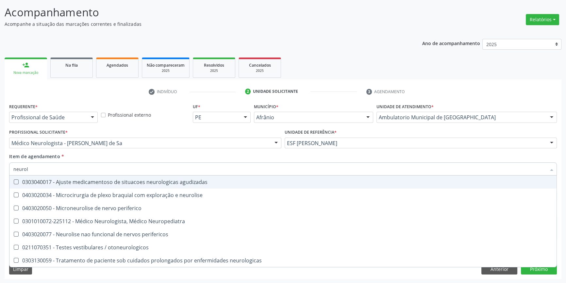
type input "neurolo"
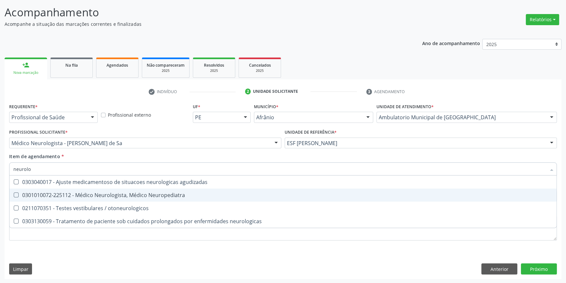
click at [103, 192] on div "0301010072-225112 - Médico Neurologista, Médico Neuropediatra" at bounding box center [282, 194] width 539 height 5
checkbox Neuropediatra "true"
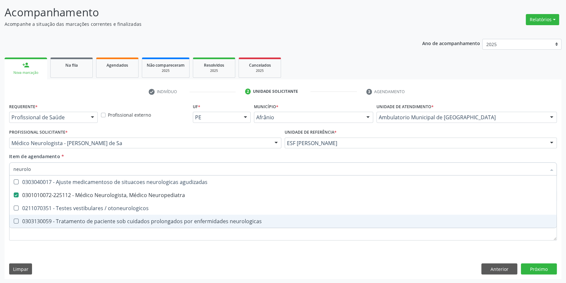
click at [72, 223] on div "0303130059 - Tratamento de paciente sob cuidados prolongados por enfermidades n…" at bounding box center [282, 220] width 539 height 5
click at [63, 218] on div "0303130059 - Tratamento de paciente sob cuidados prolongados por enfermidades n…" at bounding box center [282, 220] width 539 height 5
click at [59, 226] on span "0303130059 - Tratamento de paciente sob cuidados prolongados por enfermidades n…" at bounding box center [282, 221] width 547 height 13
click at [57, 221] on div "0303130059 - Tratamento de paciente sob cuidados prolongados por enfermidades n…" at bounding box center [282, 220] width 539 height 5
checkbox neurologicas "false"
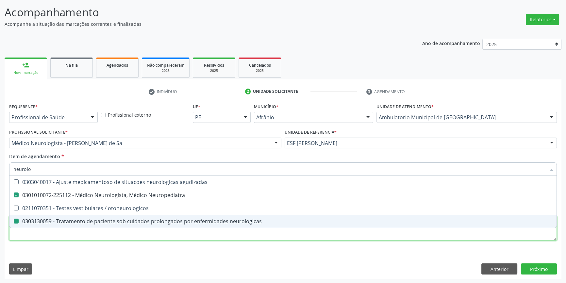
click at [48, 230] on div "Requerente * Profissional de Saúde Profissional de Saúde Paciente Nenhum result…" at bounding box center [282, 176] width 547 height 148
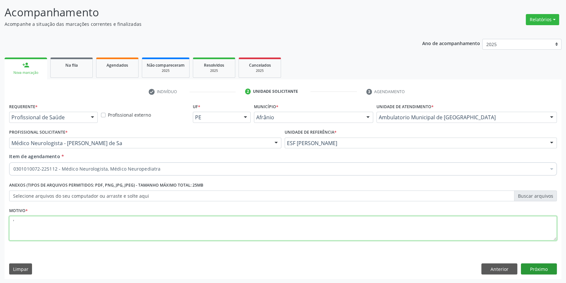
type textarea "'"
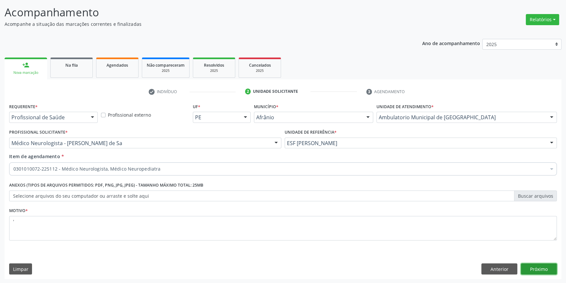
click at [552, 268] on button "Próximo" at bounding box center [539, 268] width 36 height 11
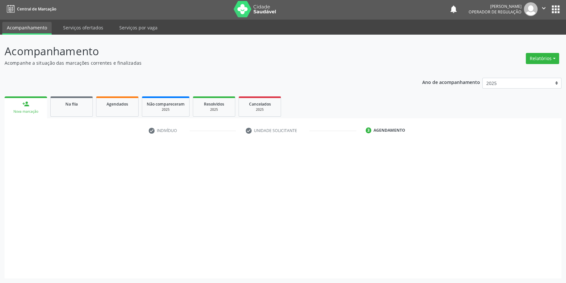
scroll to position [1, 0]
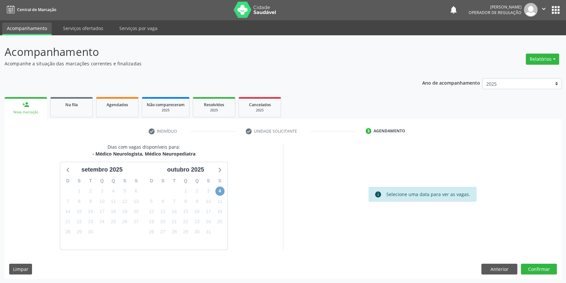
click at [223, 189] on span "4" at bounding box center [219, 190] width 9 height 9
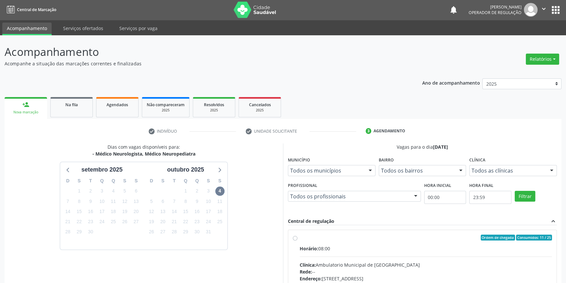
click at [307, 234] on div "Ordem de chegada Consumidos: 11 / 25 Horário: 08:00 Clínica: Ambulatorio Munici…" at bounding box center [422, 284] width 268 height 109
radio input "true"
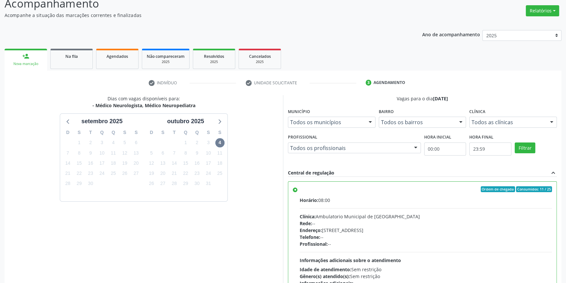
scroll to position [107, 0]
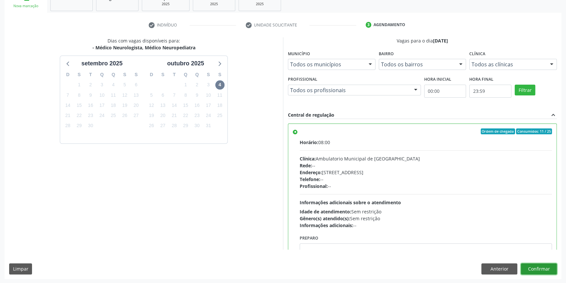
click at [550, 268] on button "Confirmar" at bounding box center [539, 268] width 36 height 11
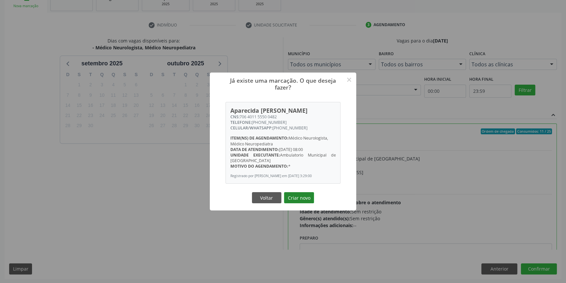
click at [295, 202] on button "Criar novo" at bounding box center [299, 197] width 30 height 11
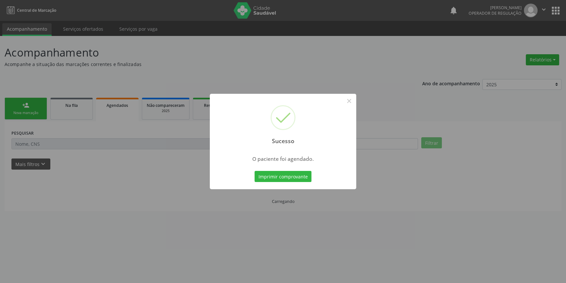
scroll to position [0, 0]
click at [305, 172] on button "Imprimir comprovante" at bounding box center [285, 176] width 57 height 11
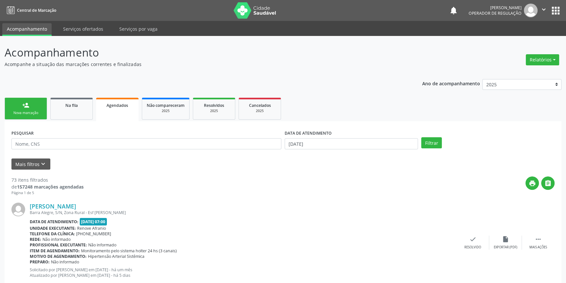
click at [26, 108] on div "person_add" at bounding box center [25, 105] width 7 height 7
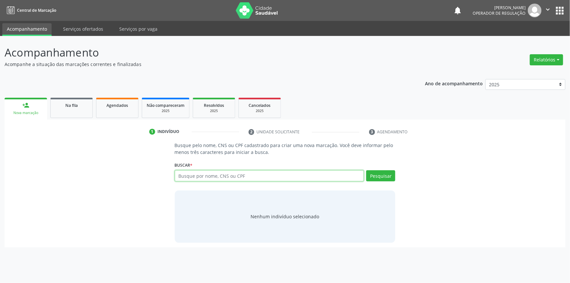
click at [212, 176] on input "text" at bounding box center [269, 175] width 189 height 11
type input "703408286457515"
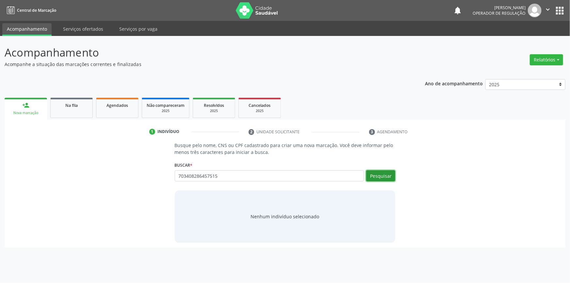
click at [376, 170] on button "Pesquisar" at bounding box center [380, 175] width 29 height 11
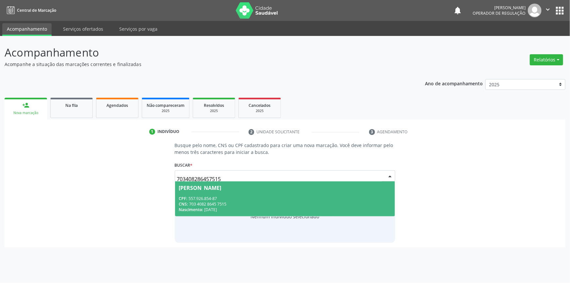
click at [282, 197] on div "CPF: 557.926.854-87" at bounding box center [285, 199] width 212 height 6
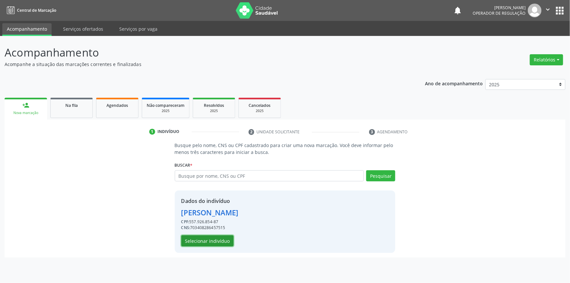
click at [209, 242] on button "Selecionar indivíduo" at bounding box center [207, 240] width 52 height 11
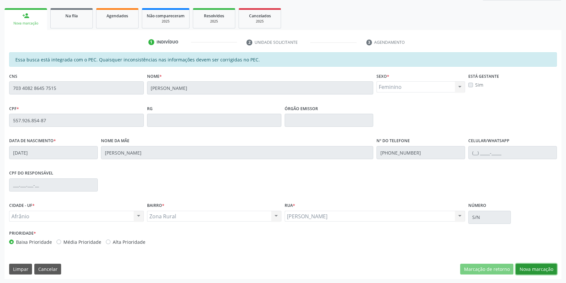
click at [534, 268] on button "Nova marcação" at bounding box center [535, 269] width 41 height 11
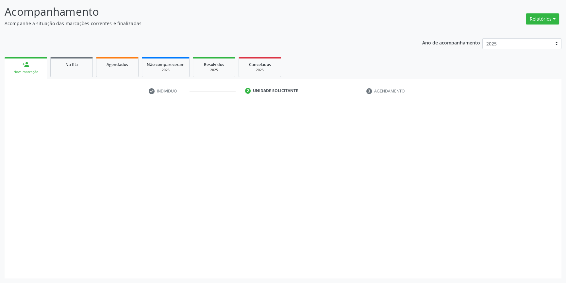
scroll to position [40, 0]
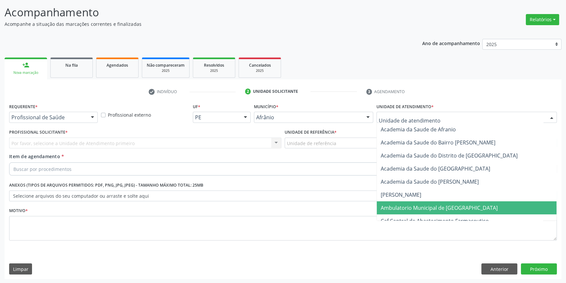
click at [429, 206] on span "Ambulatorio Municipal de [GEOGRAPHIC_DATA]" at bounding box center [438, 207] width 117 height 7
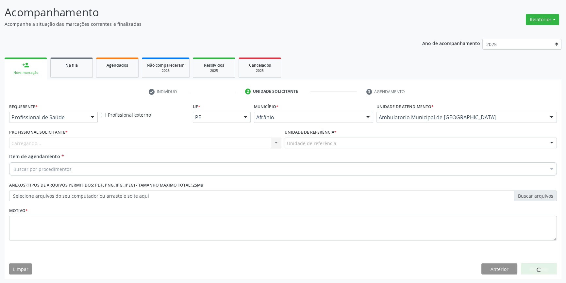
click at [341, 147] on div "Unidade de referência" at bounding box center [420, 142] width 272 height 11
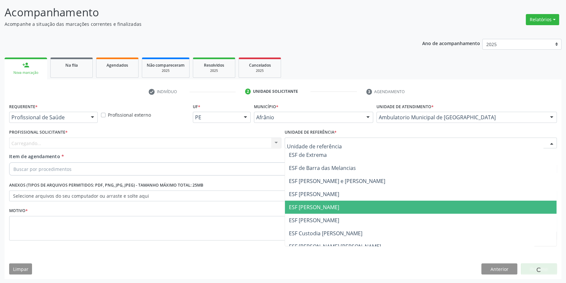
click at [316, 207] on span "ESF [PERSON_NAME]" at bounding box center [314, 206] width 50 height 7
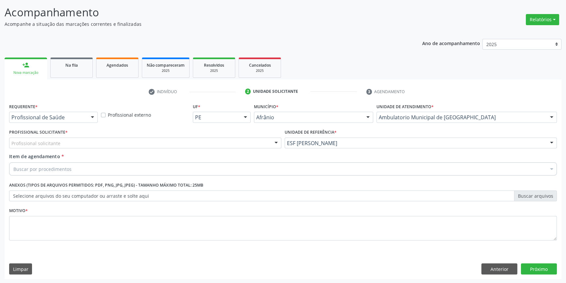
click at [240, 147] on div "Profissional solicitante" at bounding box center [145, 142] width 272 height 11
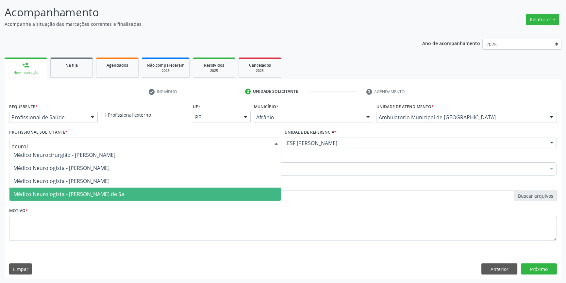
type input "neurolo"
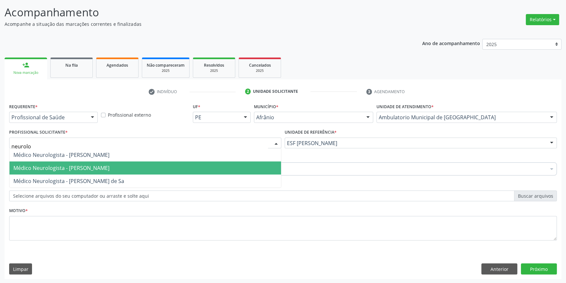
click at [53, 168] on span "Médico Neurologista - [PERSON_NAME]" at bounding box center [61, 167] width 96 height 7
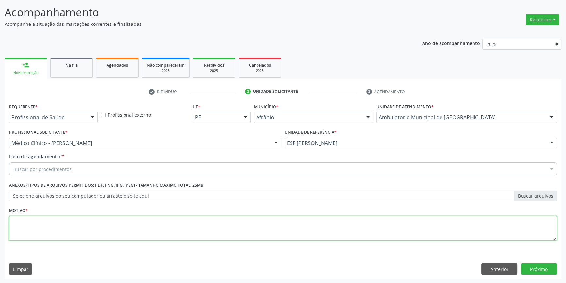
click at [59, 228] on textarea at bounding box center [282, 228] width 547 height 25
type textarea "'"
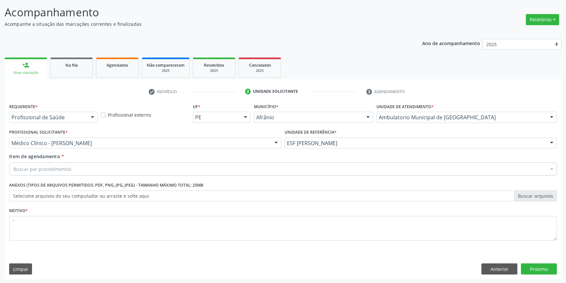
click at [73, 166] on div "Buscar por procedimentos" at bounding box center [282, 168] width 547 height 13
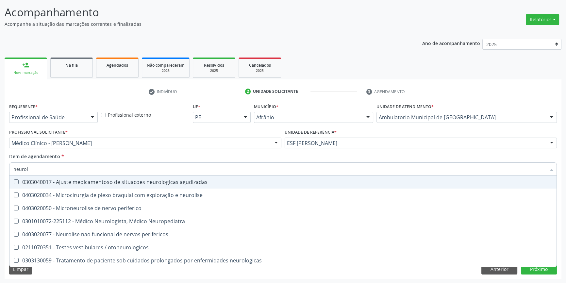
type input "neurolo"
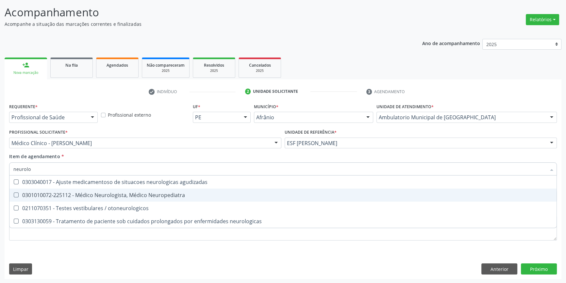
click at [115, 196] on div "0301010072-225112 - Médico Neurologista, Médico Neuropediatra" at bounding box center [282, 194] width 539 height 5
checkbox Neuropediatra "true"
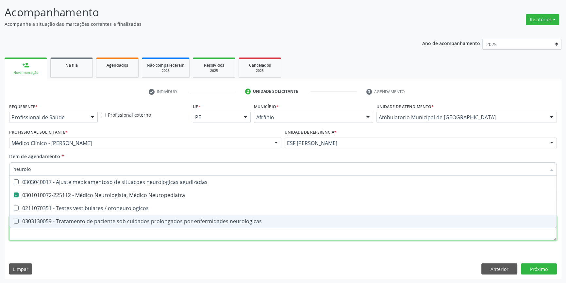
click at [100, 233] on div "Requerente * Profissional de Saúde Profissional de Saúde Paciente Nenhum result…" at bounding box center [282, 176] width 547 height 148
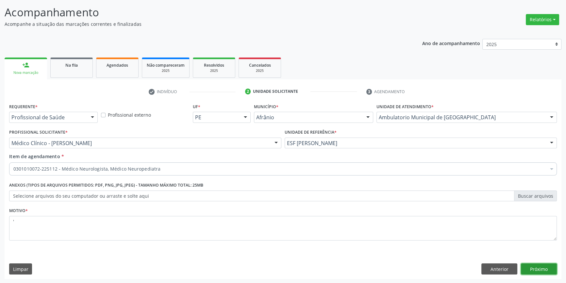
click at [527, 267] on button "Próximo" at bounding box center [539, 268] width 36 height 11
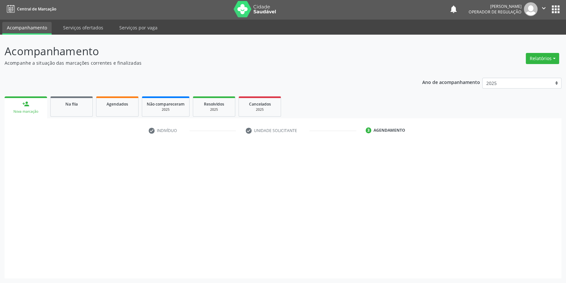
scroll to position [1, 0]
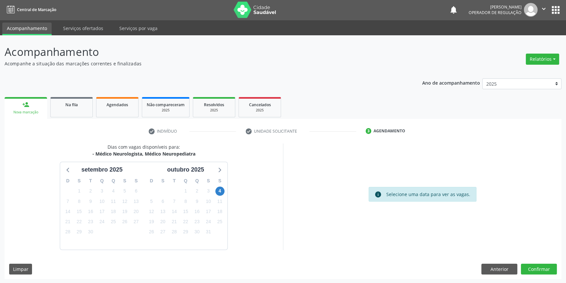
click at [226, 190] on div "D S T Q Q S S 28 29 30 1 2 3 4 5 6 7 8 9 10 11 12 13 14 15 16 17 18 19 20 21 22…" at bounding box center [186, 211] width 84 height 75
click at [221, 189] on span "4" at bounding box center [219, 190] width 9 height 9
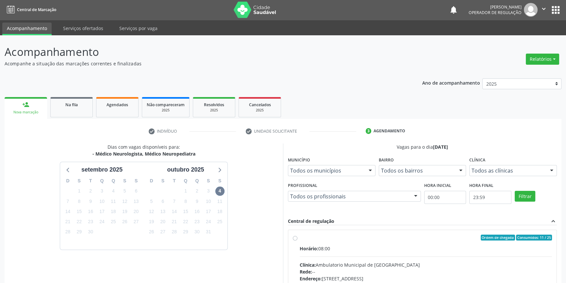
click at [309, 242] on label "Ordem de chegada Consumidos: 11 / 25 Horário: 08:00 Clínica: Ambulatorio Munici…" at bounding box center [425, 284] width 252 height 100
click at [297, 240] on input "Ordem de chegada Consumidos: 11 / 25 Horário: 08:00 Clínica: Ambulatorio Munici…" at bounding box center [295, 237] width 5 height 6
radio input "true"
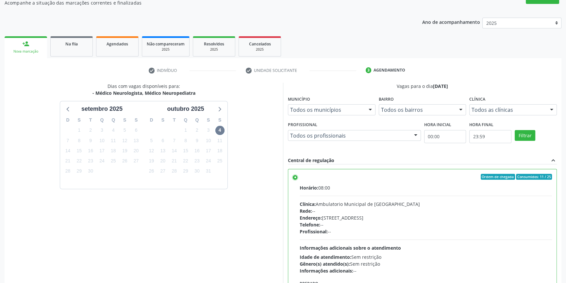
scroll to position [107, 0]
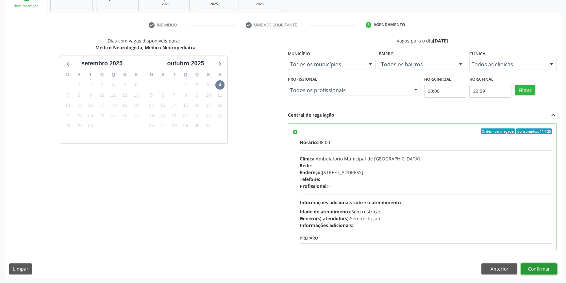
click at [532, 266] on button "Confirmar" at bounding box center [539, 268] width 36 height 11
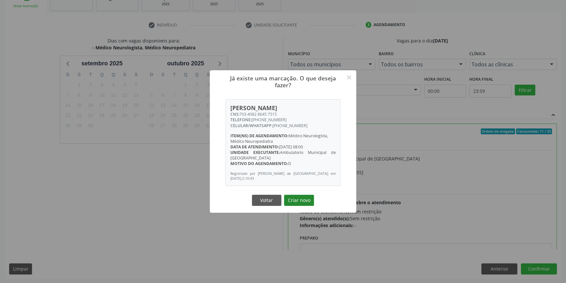
click at [295, 202] on button "Criar novo" at bounding box center [299, 200] width 30 height 11
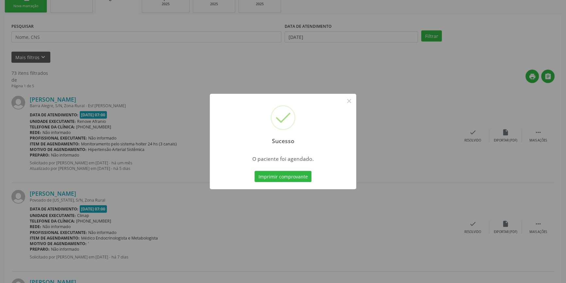
scroll to position [0, 0]
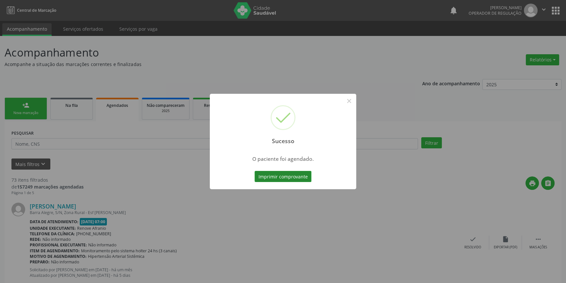
click at [281, 175] on button "Imprimir comprovante" at bounding box center [282, 176] width 57 height 11
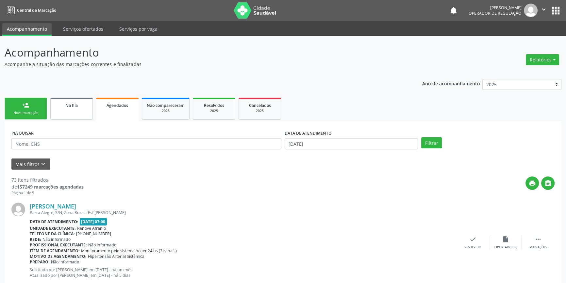
click at [57, 116] on link "Na fila" at bounding box center [71, 109] width 42 height 22
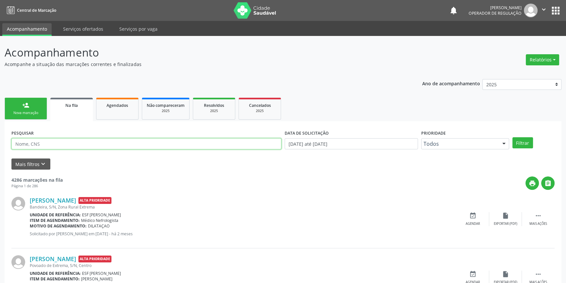
click at [54, 144] on input "text" at bounding box center [146, 143] width 270 height 11
type input "70500"
click at [32, 114] on div "Nova marcação" at bounding box center [25, 112] width 33 height 5
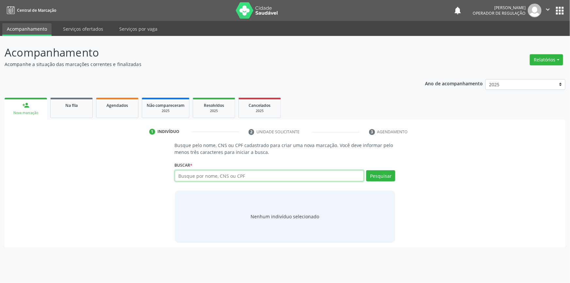
click at [195, 179] on input "text" at bounding box center [269, 175] width 189 height 11
type input "705000459059554"
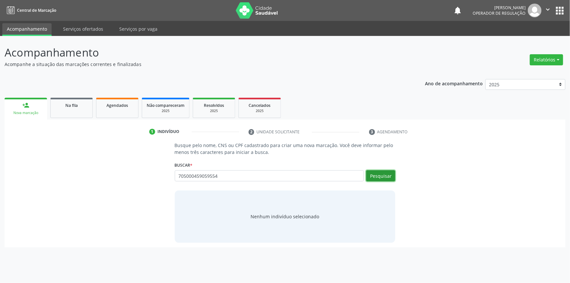
click at [375, 175] on button "Pesquisar" at bounding box center [380, 175] width 29 height 11
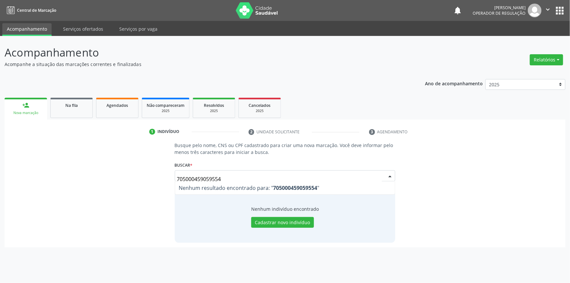
drag, startPoint x: 186, startPoint y: 180, endPoint x: 105, endPoint y: 139, distance: 90.7
click at [16, 170] on div "Busque pelo nome, CNS ou CPF cadastrado para criar uma nova marcação. Você deve…" at bounding box center [285, 192] width 552 height 101
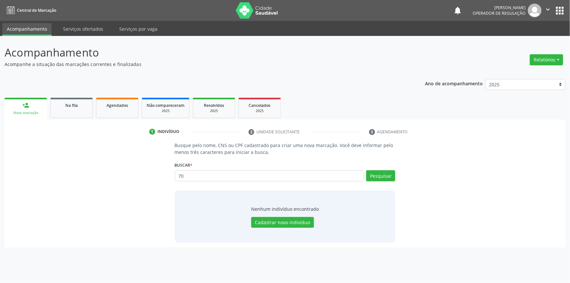
type input "705"
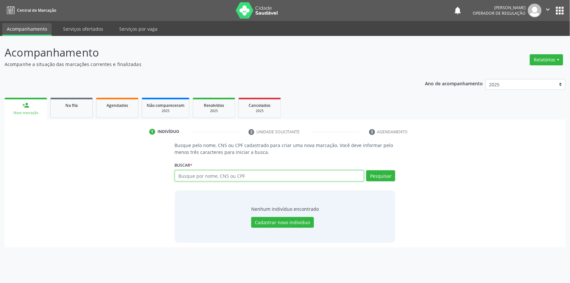
paste input "038.183.984-29"
type input "038.183.984-29"
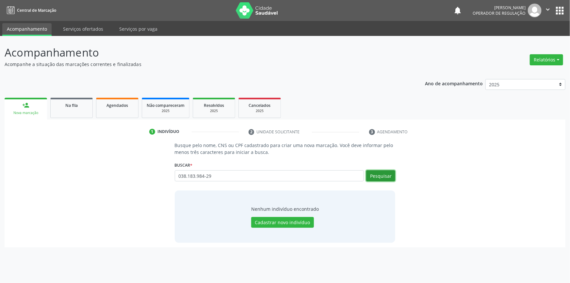
click at [387, 175] on button "Pesquisar" at bounding box center [380, 175] width 29 height 11
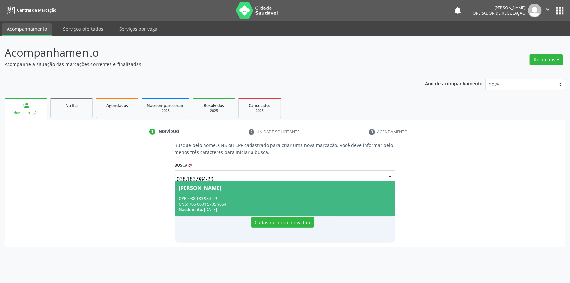
click at [273, 185] on div "[PERSON_NAME]" at bounding box center [285, 187] width 212 height 5
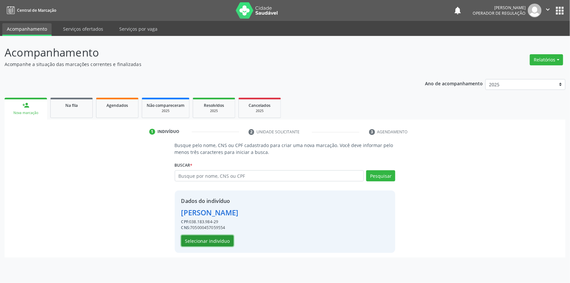
click at [225, 241] on button "Selecionar indivíduo" at bounding box center [207, 240] width 52 height 11
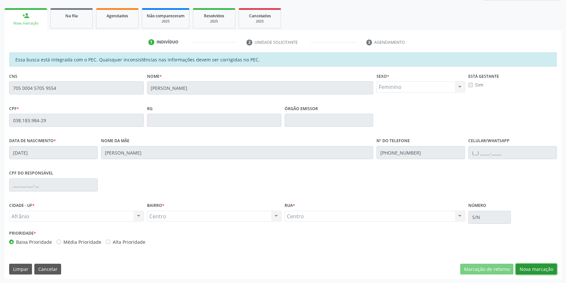
click at [544, 269] on button "Nova marcação" at bounding box center [535, 269] width 41 height 11
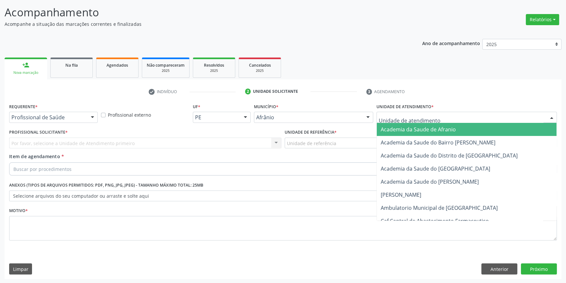
click at [438, 117] on div at bounding box center [466, 117] width 180 height 11
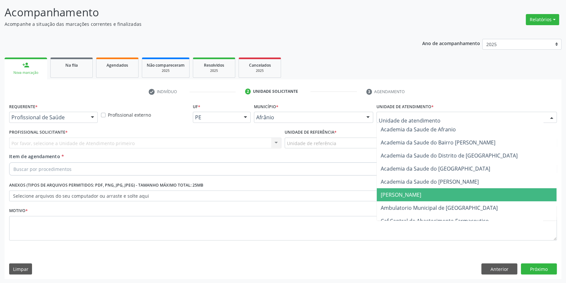
click at [418, 201] on span "Ambulatorio Municipal de [GEOGRAPHIC_DATA]" at bounding box center [467, 207] width 180 height 13
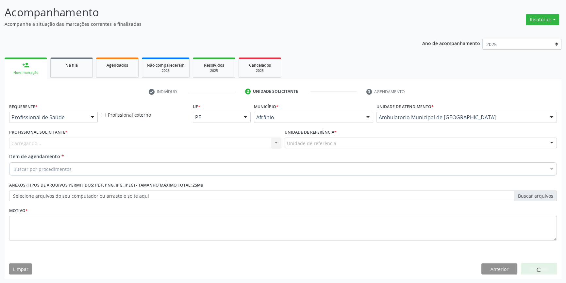
click at [325, 146] on div "Unidade de referência" at bounding box center [420, 142] width 272 height 11
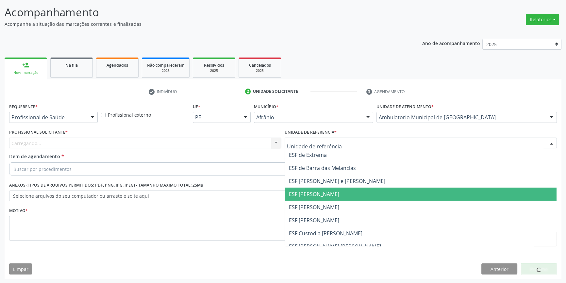
click at [313, 199] on span "ESF [PERSON_NAME]" at bounding box center [420, 193] width 271 height 13
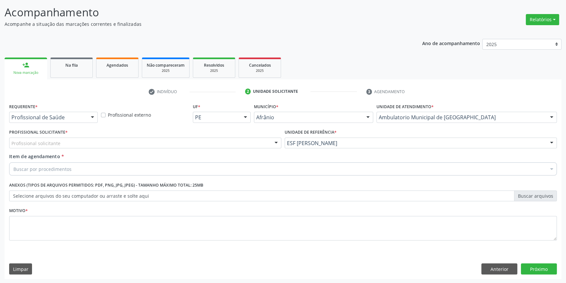
click at [325, 146] on div "ESF [PERSON_NAME]" at bounding box center [420, 142] width 272 height 11
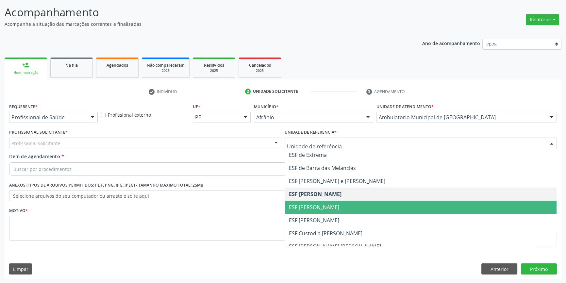
click at [307, 206] on span "ESF [PERSON_NAME]" at bounding box center [314, 206] width 50 height 7
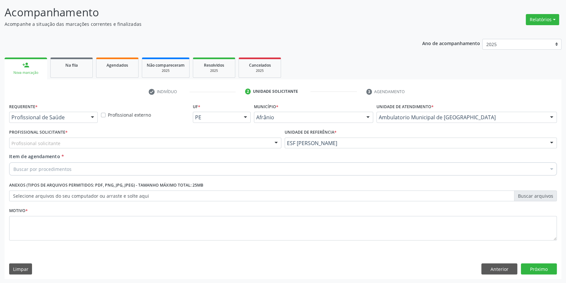
click at [190, 144] on div "Profissional solicitante" at bounding box center [145, 142] width 272 height 11
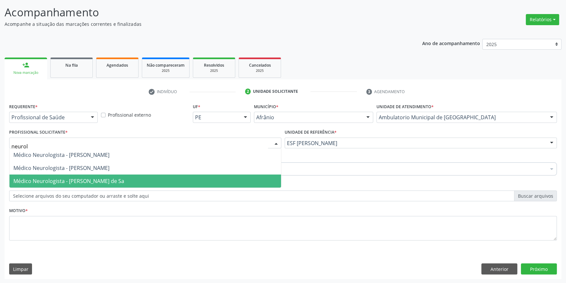
type input "neurolo"
click at [102, 178] on span "Médico Neurologista - [PERSON_NAME] de Sa" at bounding box center [68, 180] width 111 height 7
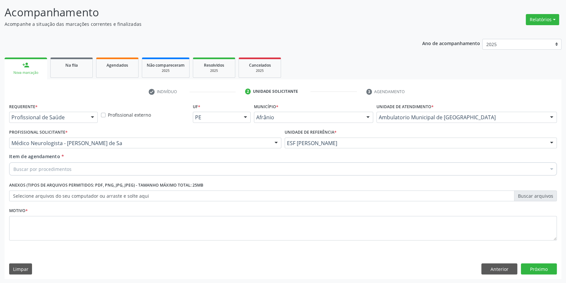
click at [93, 170] on div "Buscar por procedimentos" at bounding box center [282, 168] width 547 height 13
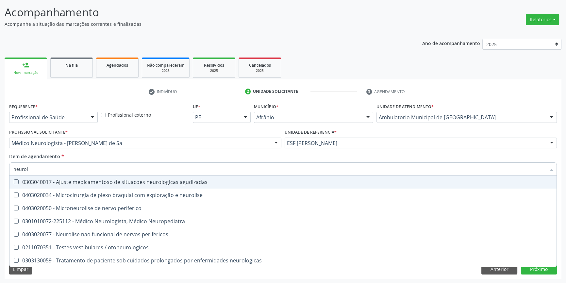
type input "neurolo"
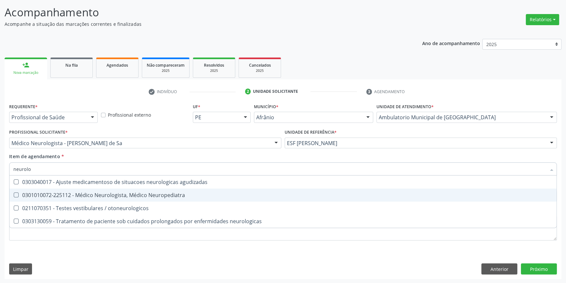
click at [119, 190] on span "0301010072-225112 - Médico Neurologista, Médico Neuropediatra" at bounding box center [282, 194] width 547 height 13
checkbox Neuropediatra "true"
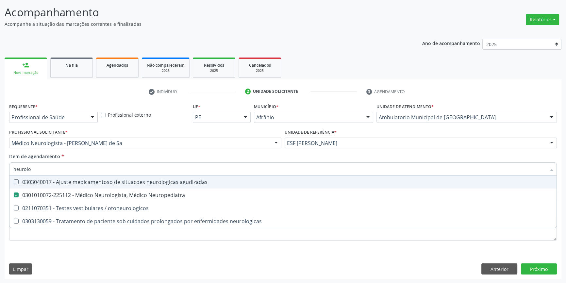
click at [128, 153] on div "Item de agendamento * neurolo Desfazer seleção 0303040017 - Ajuste medicamentos…" at bounding box center [282, 163] width 547 height 21
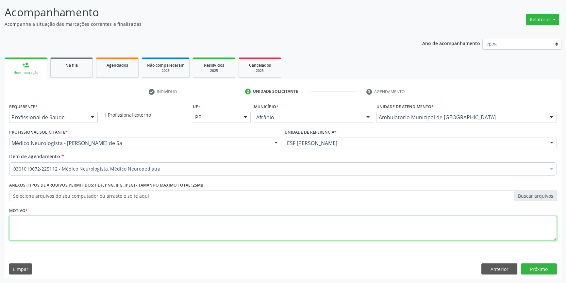
click at [63, 218] on textarea at bounding box center [282, 228] width 547 height 25
type textarea "'"
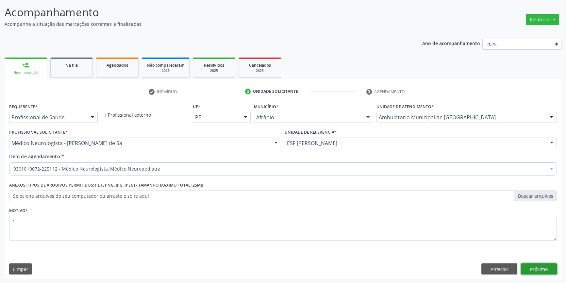
click at [530, 265] on button "Próximo" at bounding box center [539, 268] width 36 height 11
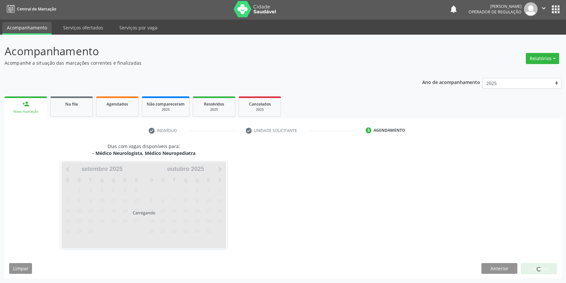
scroll to position [1, 0]
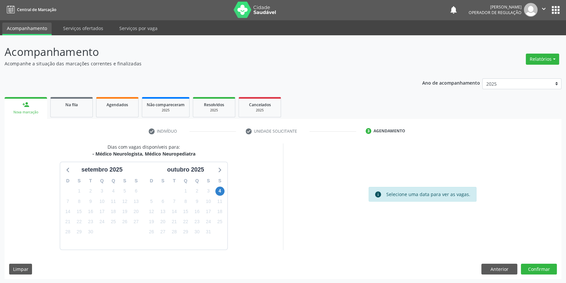
click at [219, 196] on div "11" at bounding box center [219, 201] width 9 height 10
click at [220, 191] on span "4" at bounding box center [219, 190] width 9 height 9
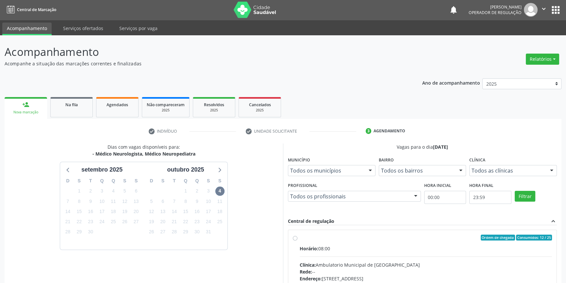
click at [313, 240] on label "Ordem de chegada Consumidos: 12 / 25 Horário: 08:00 Clínica: Ambulatorio Munici…" at bounding box center [425, 284] width 252 height 100
click at [297, 240] on input "Ordem de chegada Consumidos: 12 / 25 Horário: 08:00 Clínica: Ambulatorio Munici…" at bounding box center [295, 237] width 5 height 6
radio input "true"
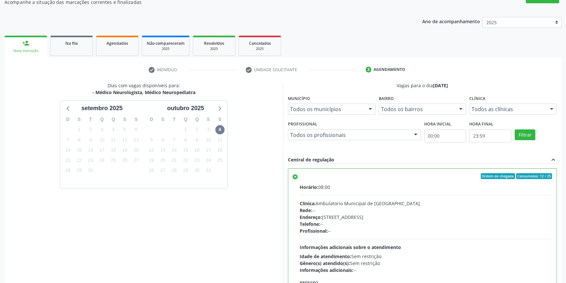
scroll to position [107, 0]
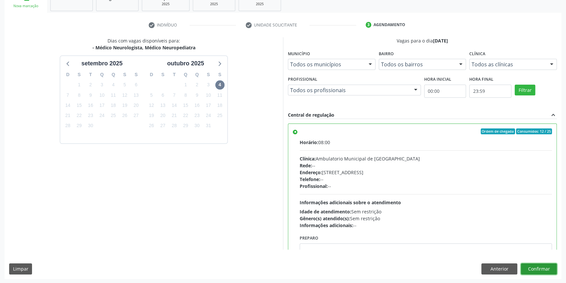
click at [544, 271] on button "Confirmar" at bounding box center [539, 268] width 36 height 11
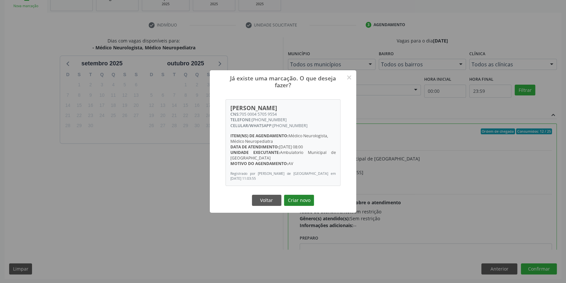
click at [303, 200] on button "Criar novo" at bounding box center [299, 200] width 30 height 11
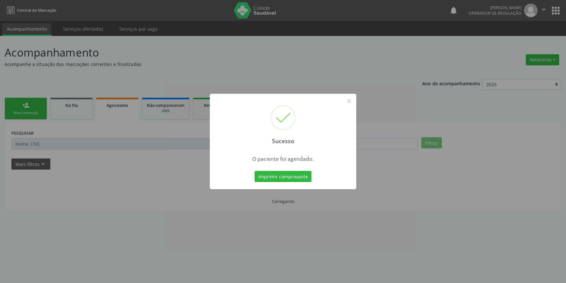
scroll to position [0, 0]
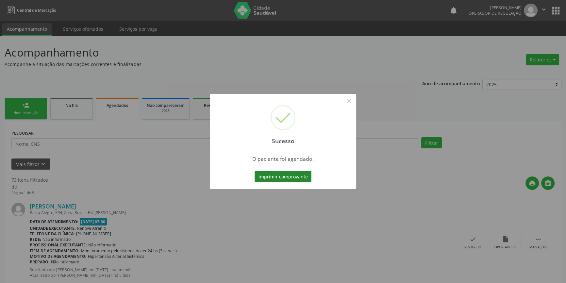
click at [286, 174] on button "Imprimir comprovante" at bounding box center [282, 176] width 57 height 11
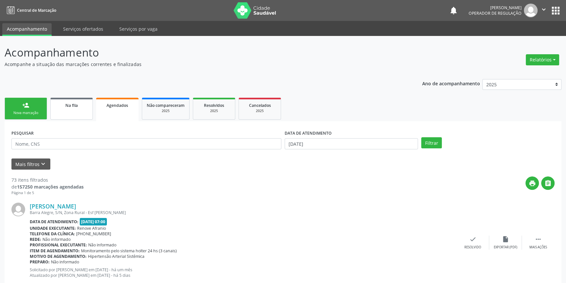
click at [81, 116] on link "Na fila" at bounding box center [71, 109] width 42 height 22
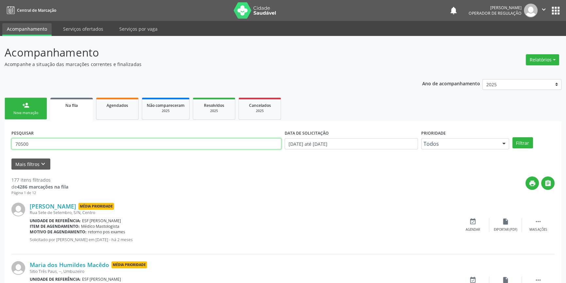
drag, startPoint x: 83, startPoint y: 144, endPoint x: 0, endPoint y: 142, distance: 83.3
type input "700109948136512"
click at [519, 143] on button "Filtrar" at bounding box center [522, 142] width 21 height 11
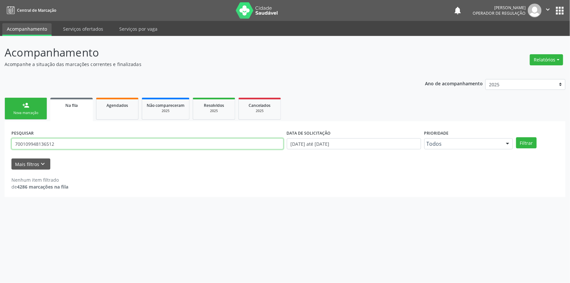
drag, startPoint x: 83, startPoint y: 145, endPoint x: 0, endPoint y: 140, distance: 82.8
click at [0, 143] on div "Acompanhamento Acompanhe a situação das marcações correntes e finalizadas Relat…" at bounding box center [285, 159] width 570 height 247
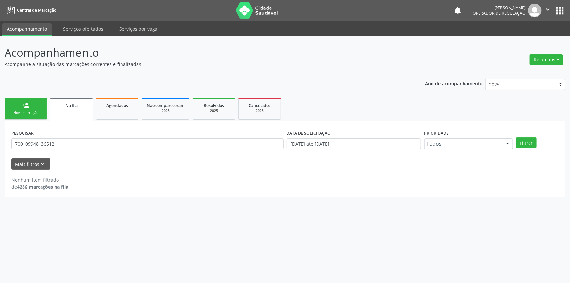
click at [34, 102] on link "person_add Nova marcação" at bounding box center [26, 109] width 42 height 22
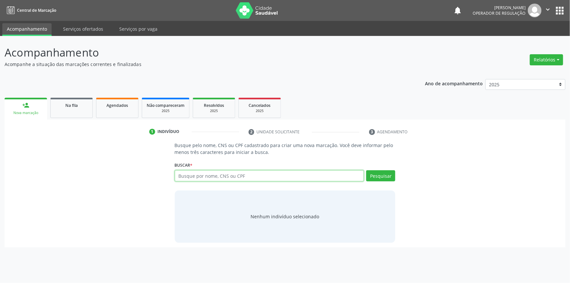
click at [191, 172] on input "text" at bounding box center [269, 175] width 189 height 11
paste input "700109948136512"
type input "700109948136512"
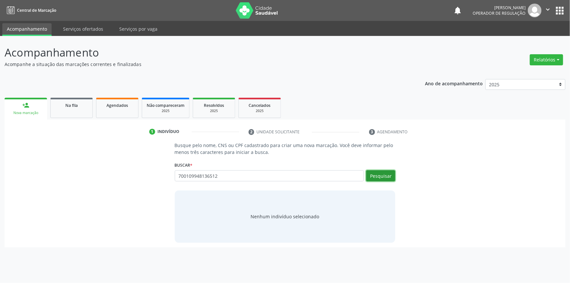
click at [374, 177] on button "Pesquisar" at bounding box center [380, 175] width 29 height 11
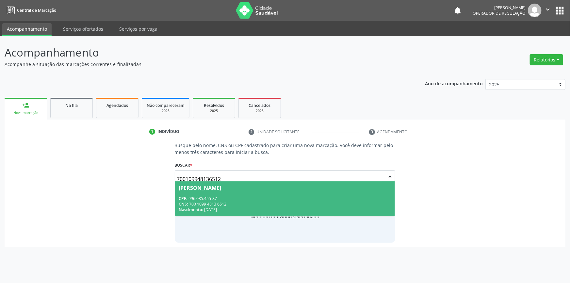
click at [216, 199] on div "CPF: 996.085.455-87" at bounding box center [285, 199] width 212 height 6
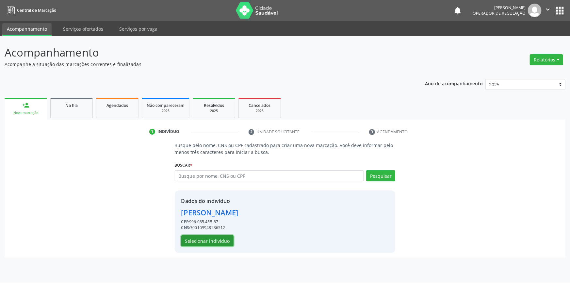
click at [202, 238] on button "Selecionar indivíduo" at bounding box center [207, 240] width 52 height 11
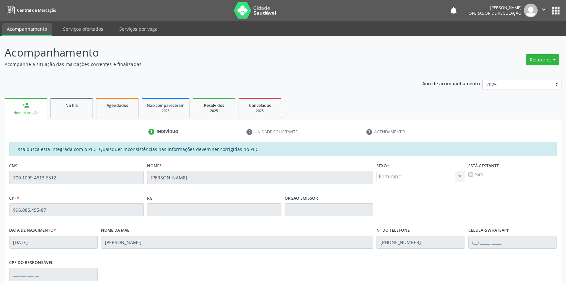
scroll to position [89, 0]
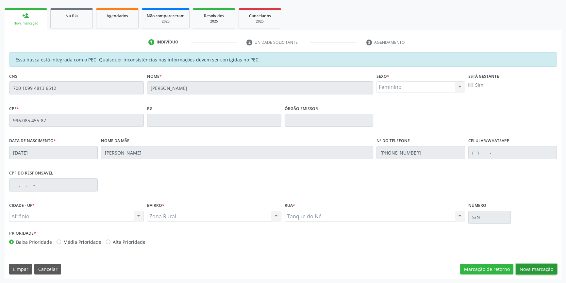
click at [536, 272] on button "Nova marcação" at bounding box center [535, 269] width 41 height 11
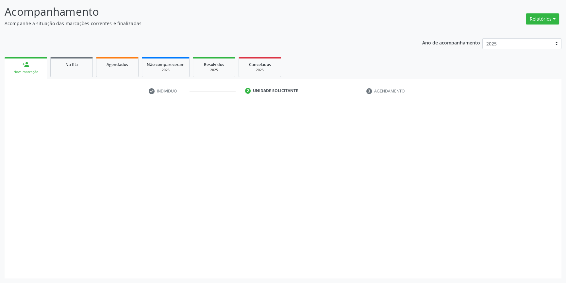
scroll to position [40, 0]
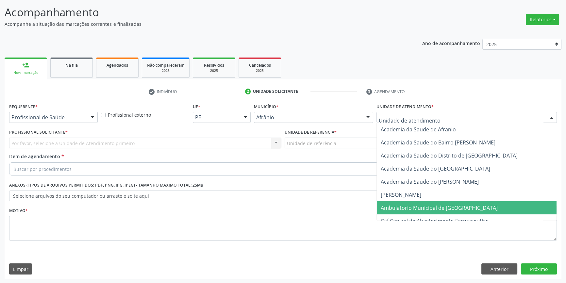
click at [439, 207] on span "Ambulatorio Municipal de [GEOGRAPHIC_DATA]" at bounding box center [438, 207] width 117 height 7
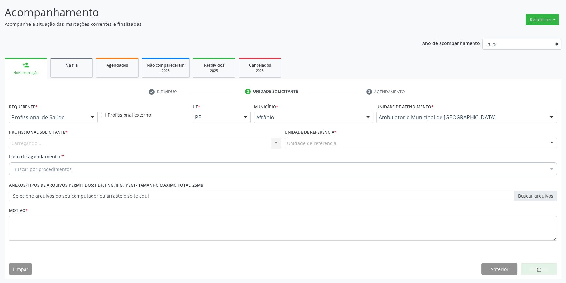
click at [326, 148] on div "Unidade de referência ESF de Extrema ESF de Barra das Melancias ESF [PERSON_NAM…" at bounding box center [420, 142] width 272 height 11
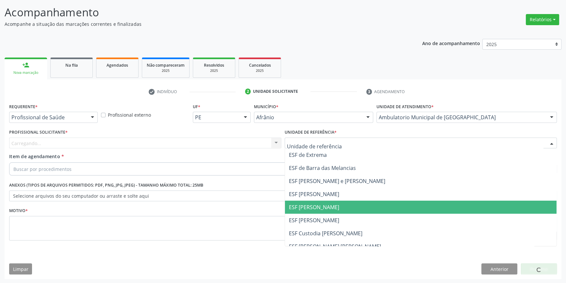
drag, startPoint x: 311, startPoint y: 207, endPoint x: 241, endPoint y: 171, distance: 78.9
click at [309, 206] on span "ESF [PERSON_NAME]" at bounding box center [314, 206] width 50 height 7
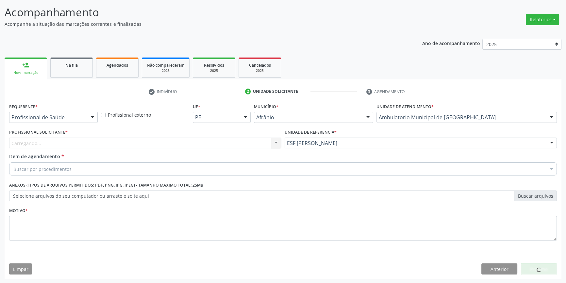
click at [191, 143] on div "Carregando... Nenhum resultado encontrado para: " " Não há nenhuma opção para s…" at bounding box center [145, 142] width 272 height 11
click at [191, 143] on div "Profissional solicitante" at bounding box center [145, 142] width 272 height 11
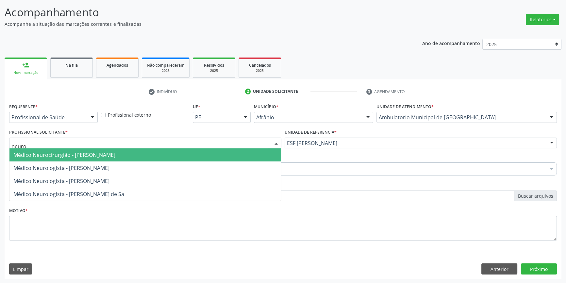
type input "neurol"
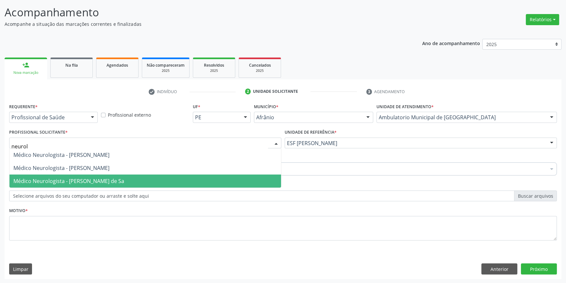
click at [109, 178] on span "Médico Neurologista - [PERSON_NAME] de Sa" at bounding box center [68, 180] width 111 height 7
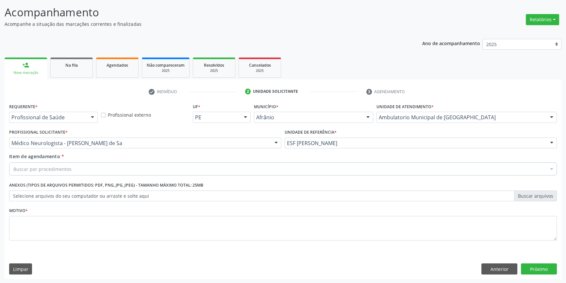
click at [100, 168] on div "Buscar por procedimentos" at bounding box center [282, 168] width 547 height 13
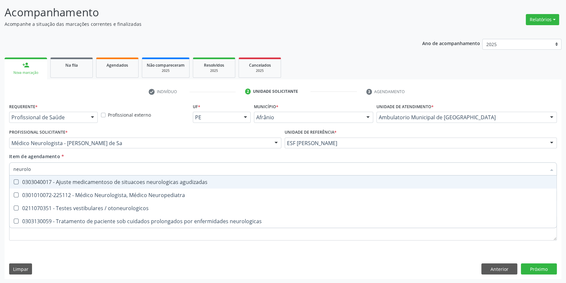
type input "neurolog"
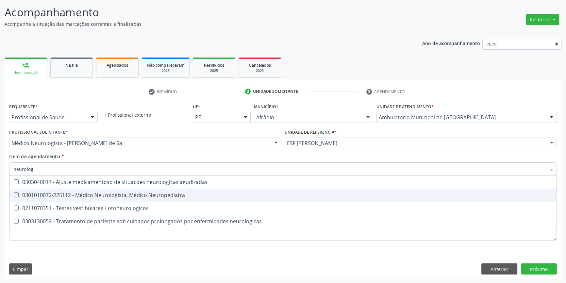
click at [156, 196] on div "0301010072-225112 - Médico Neurologista, Médico Neuropediatra" at bounding box center [282, 194] width 539 height 5
checkbox Neuropediatra "true"
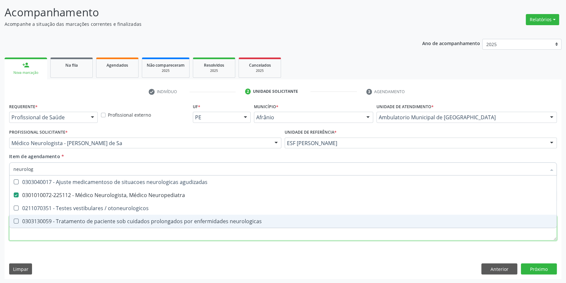
click at [121, 232] on div "Requerente * Profissional de Saúde Profissional de Saúde Paciente Nenhum result…" at bounding box center [282, 176] width 547 height 148
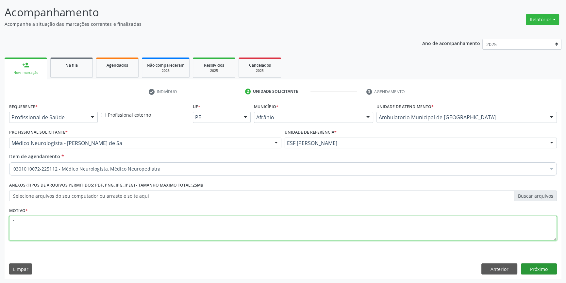
type textarea "'"
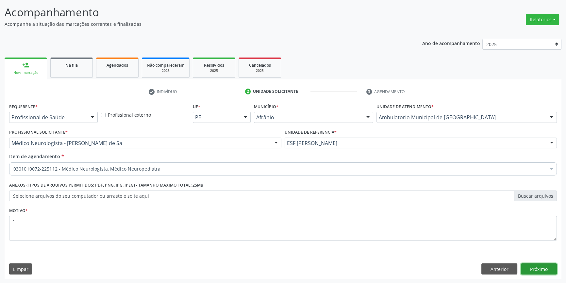
click at [539, 265] on button "Próximo" at bounding box center [539, 268] width 36 height 11
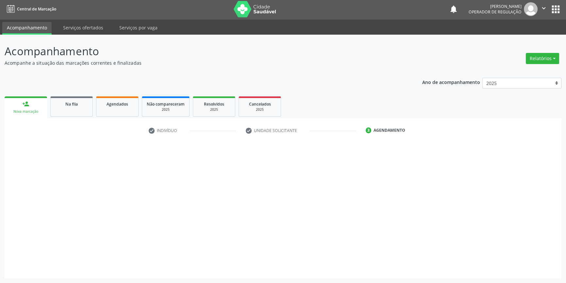
scroll to position [1, 0]
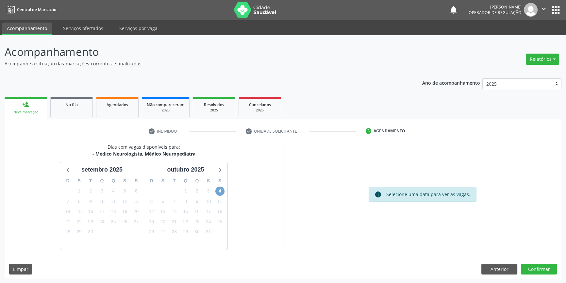
click at [220, 187] on span "4" at bounding box center [219, 190] width 9 height 9
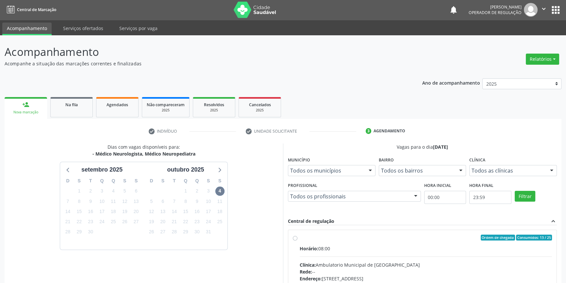
click at [321, 234] on div "Ordem de chegada Consumidos: 13 / 25" at bounding box center [425, 237] width 252 height 6
click at [297, 234] on input "Ordem de chegada Consumidos: 13 / 25 Horário: 08:00 Clínica: Ambulatorio Munici…" at bounding box center [295, 237] width 5 height 6
radio input "true"
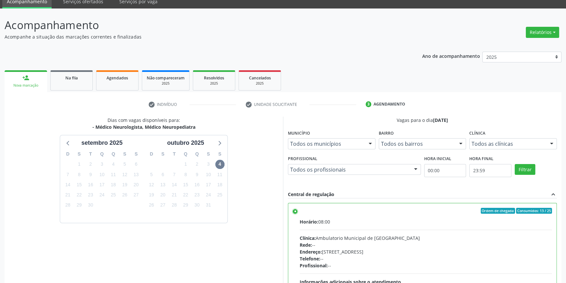
scroll to position [107, 0]
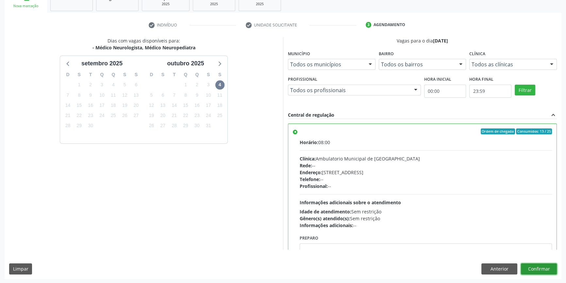
click at [536, 269] on button "Confirmar" at bounding box center [539, 268] width 36 height 11
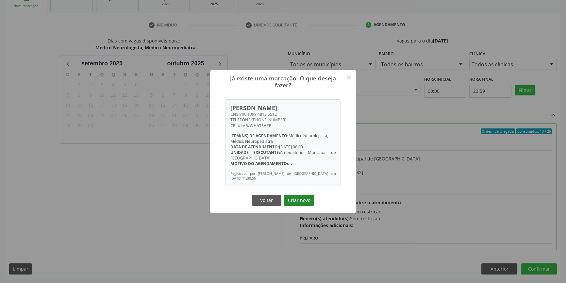
click at [303, 204] on button "Criar novo" at bounding box center [299, 200] width 30 height 11
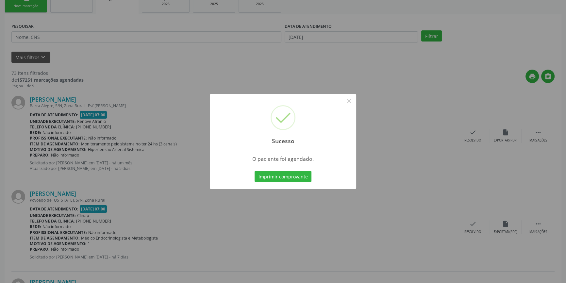
scroll to position [0, 0]
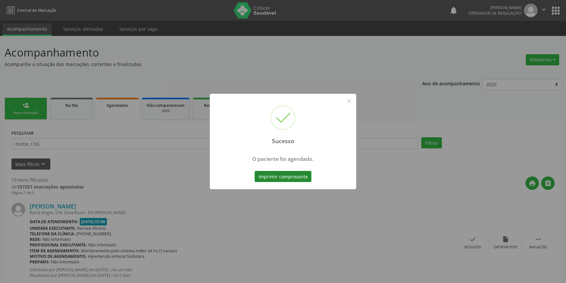
click at [297, 175] on button "Imprimir comprovante" at bounding box center [282, 176] width 57 height 11
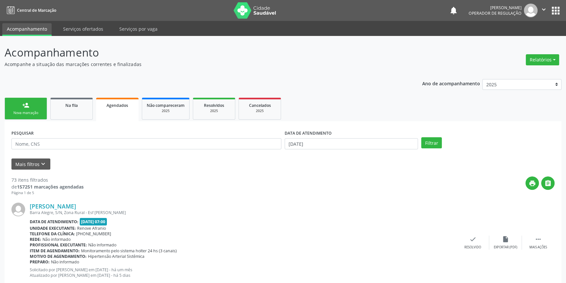
click at [24, 109] on link "person_add Nova marcação" at bounding box center [26, 109] width 42 height 22
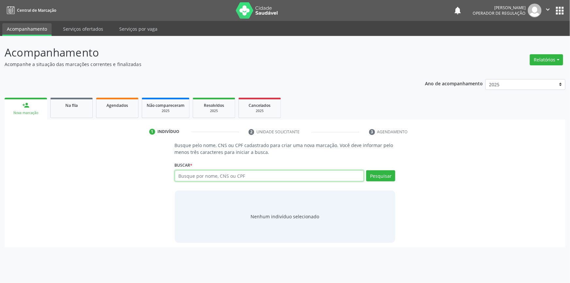
click at [233, 179] on input "text" at bounding box center [269, 175] width 189 height 11
type input "diana de macedo sousa"
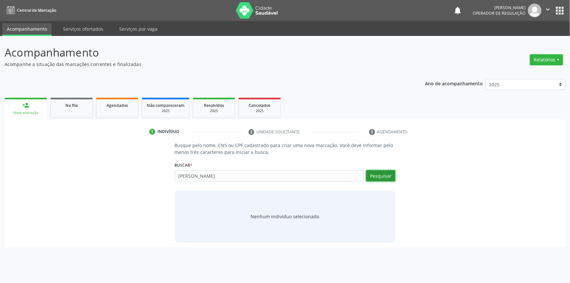
click at [383, 176] on button "Pesquisar" at bounding box center [380, 175] width 29 height 11
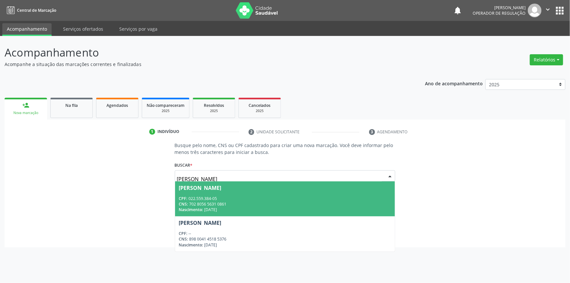
click at [250, 193] on span "Diana de Macedo Sousa CPF: 022.559.384-05 CNS: 702 8056 5631 0861 Nascimento: 1…" at bounding box center [285, 198] width 220 height 35
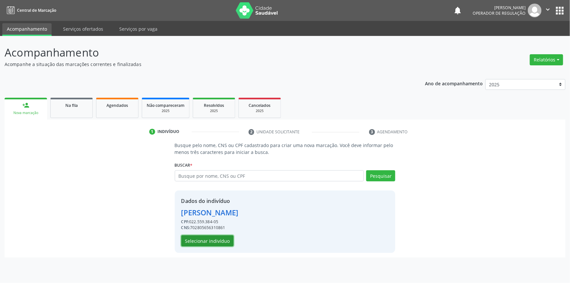
click at [211, 238] on button "Selecionar indivíduo" at bounding box center [207, 240] width 52 height 11
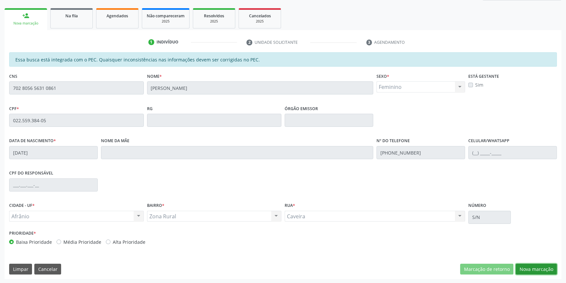
click at [520, 265] on button "Nova marcação" at bounding box center [535, 269] width 41 height 11
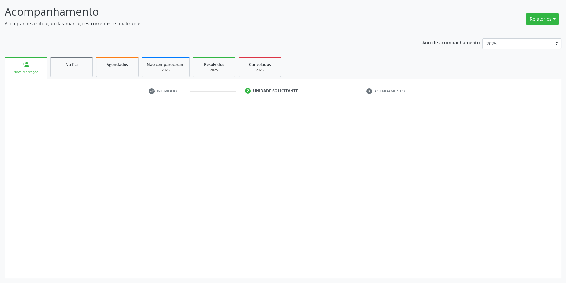
scroll to position [40, 0]
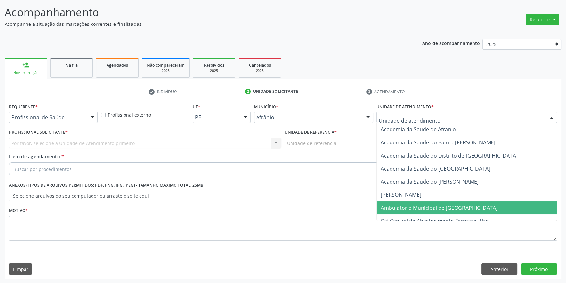
click at [426, 206] on span "Ambulatorio Municipal de [GEOGRAPHIC_DATA]" at bounding box center [438, 207] width 117 height 7
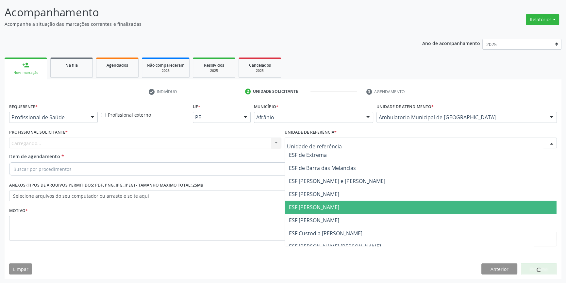
click at [310, 204] on span "ESF [PERSON_NAME]" at bounding box center [314, 206] width 50 height 7
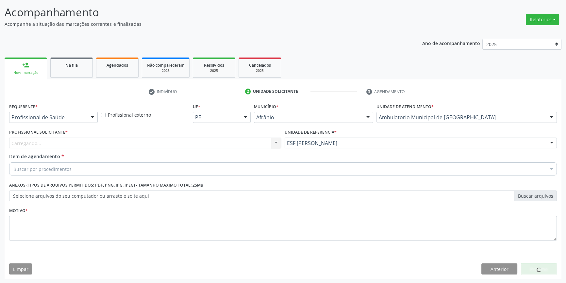
click at [217, 144] on div "Carregando..." at bounding box center [145, 142] width 272 height 11
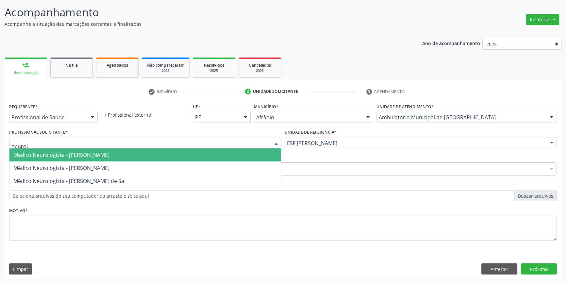
type input "neurolo"
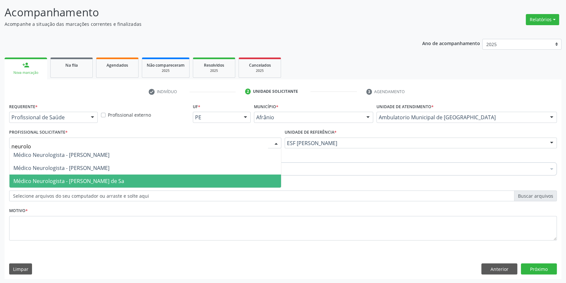
click at [97, 182] on span "Médico Neurologista - [PERSON_NAME] de Sa" at bounding box center [68, 180] width 111 height 7
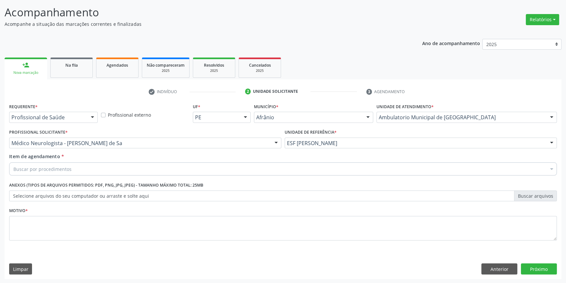
click at [91, 169] on div "Buscar por procedimentos" at bounding box center [282, 168] width 547 height 13
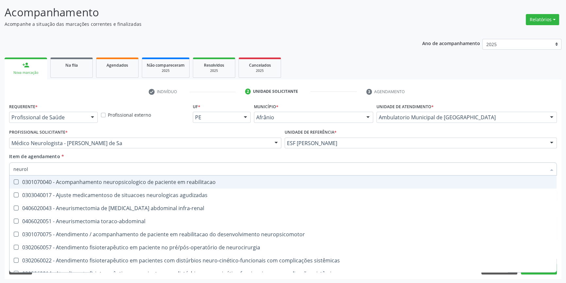
type input "neurolo"
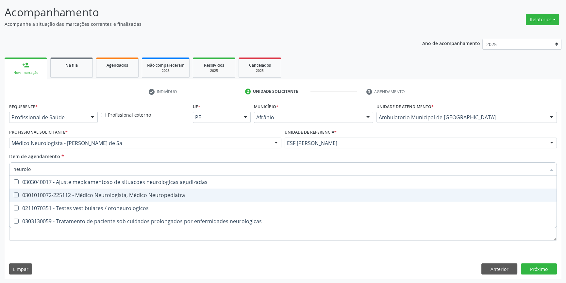
click at [121, 200] on span "0301010072-225112 - Médico Neurologista, Médico Neuropediatra" at bounding box center [282, 194] width 547 height 13
checkbox Neuropediatra "true"
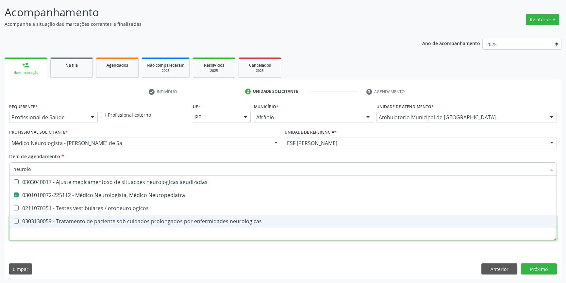
click at [81, 234] on div "Requerente * Profissional de Saúde Profissional de Saúde Paciente Nenhum result…" at bounding box center [282, 176] width 547 height 148
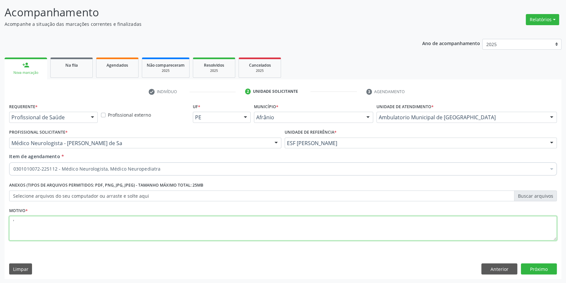
type textarea "'"
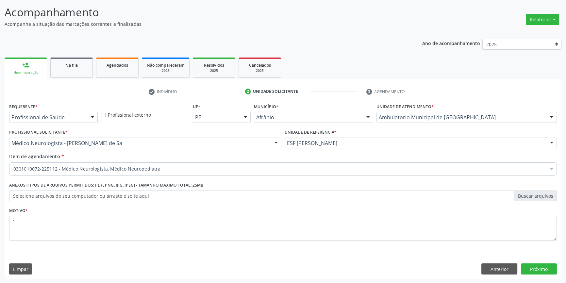
click at [542, 262] on div "Requerente * Profissional de Saúde Profissional de Saúde Paciente Nenhum result…" at bounding box center [283, 190] width 556 height 177
click at [536, 267] on button "Próximo" at bounding box center [539, 268] width 36 height 11
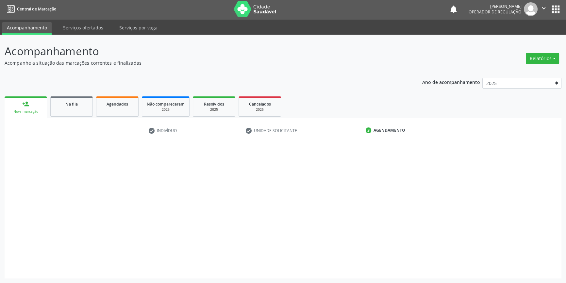
scroll to position [1, 0]
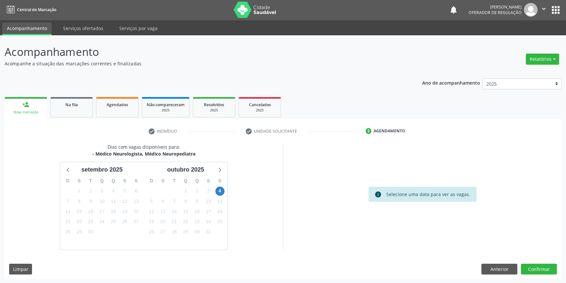
click at [222, 196] on div "11" at bounding box center [219, 201] width 9 height 10
click at [221, 193] on span "4" at bounding box center [219, 190] width 9 height 9
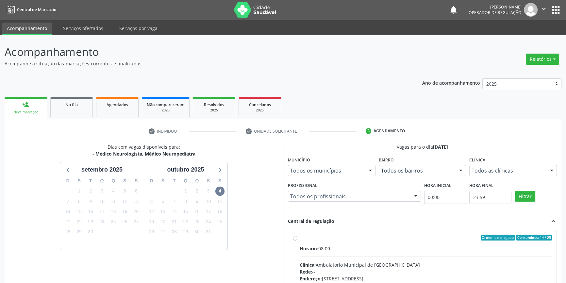
click at [291, 231] on div "Ordem de chegada Consumidos: 14 / 25 Horário: 08:00 Clínica: Ambulatorio Munici…" at bounding box center [422, 284] width 268 height 109
radio input "true"
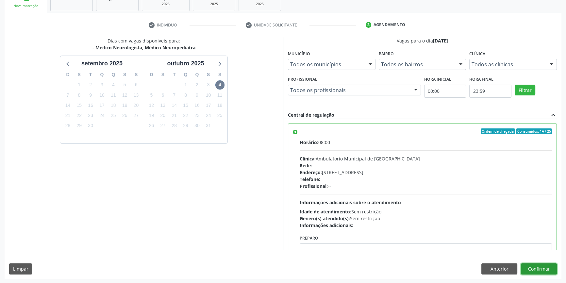
click at [546, 270] on button "Confirmar" at bounding box center [539, 268] width 36 height 11
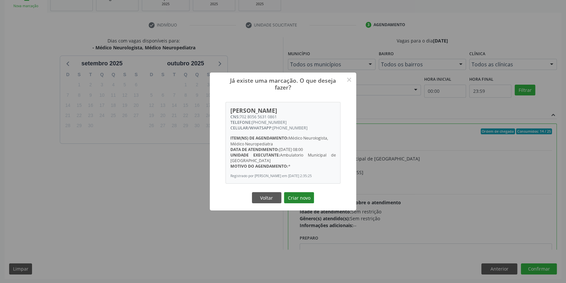
click at [304, 200] on button "Criar novo" at bounding box center [299, 197] width 30 height 11
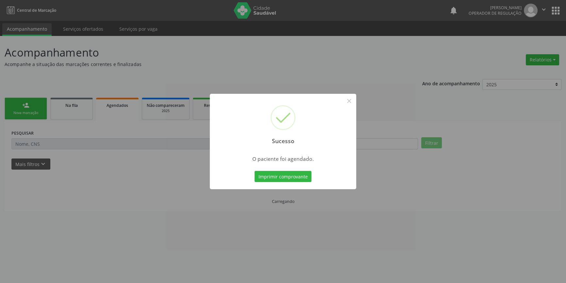
scroll to position [0, 0]
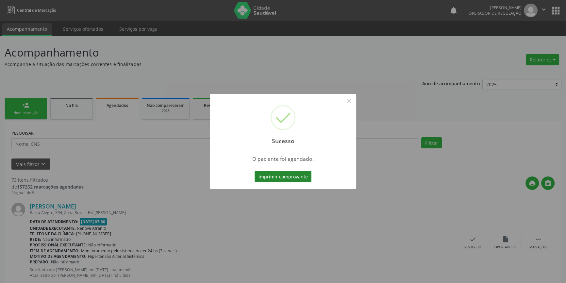
click at [292, 180] on button "Imprimir comprovante" at bounding box center [282, 176] width 57 height 11
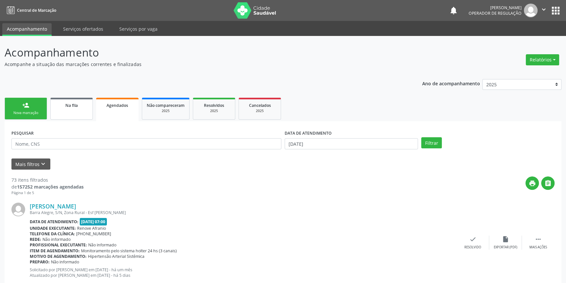
click at [70, 116] on link "Na fila" at bounding box center [71, 109] width 42 height 22
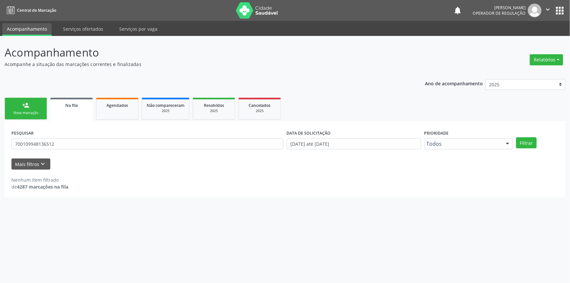
click at [40, 111] on div "Nova marcação" at bounding box center [25, 112] width 33 height 5
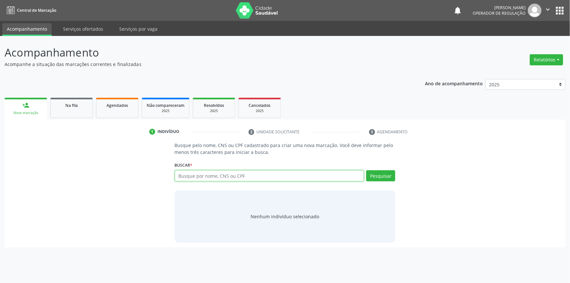
click at [197, 178] on input "text" at bounding box center [269, 175] width 189 height 11
type input "b"
paste input "130.682.384-63"
type input "130.682.384-63"
click at [380, 181] on div "Pesquisar" at bounding box center [379, 178] width 31 height 16
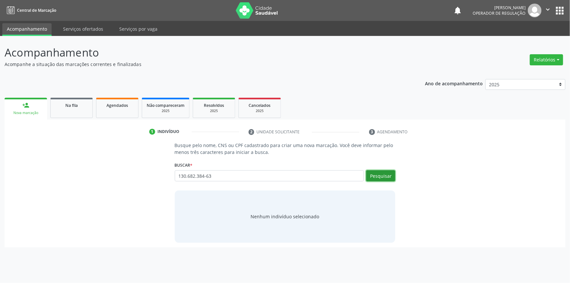
click at [381, 176] on button "Pesquisar" at bounding box center [380, 175] width 29 height 11
type input "130.682.384-63"
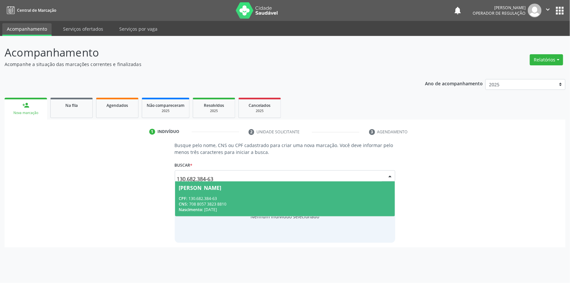
click at [266, 194] on span "Beatriz Silva Rodrigues CPF: 130.682.384-63 CNS: 708 8057 3823 8810 Nascimento:…" at bounding box center [285, 198] width 220 height 35
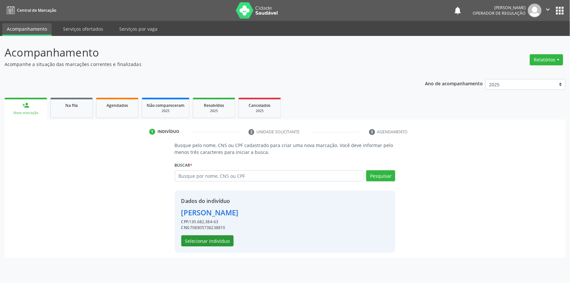
drag, startPoint x: 232, startPoint y: 237, endPoint x: 225, endPoint y: 238, distance: 6.6
click at [228, 238] on div "Dados do indivíduo Beatriz Silva Rodrigues CPF: 130.682.384-63 CNS: 70880573823…" at bounding box center [209, 221] width 57 height 49
click at [225, 238] on button "Selecionar indivíduo" at bounding box center [207, 240] width 52 height 11
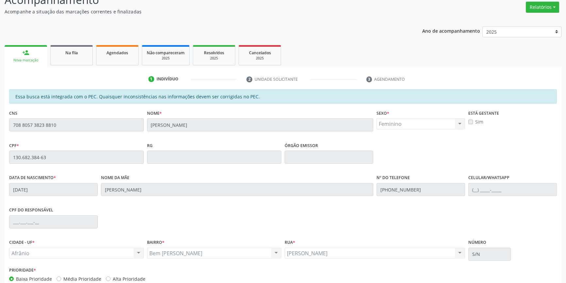
scroll to position [89, 0]
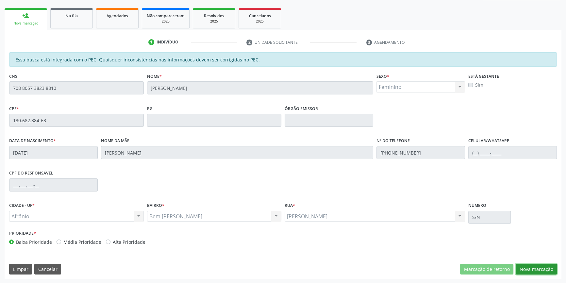
click at [530, 267] on button "Nova marcação" at bounding box center [535, 269] width 41 height 11
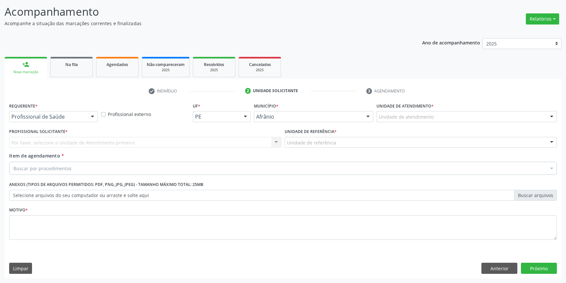
scroll to position [40, 0]
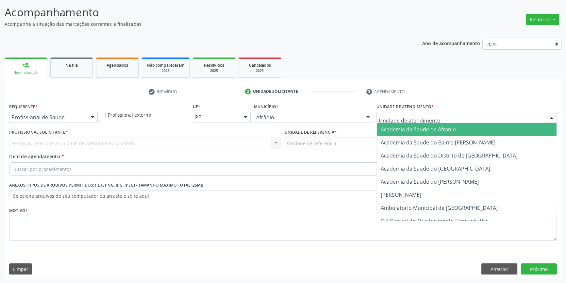
click at [436, 121] on div at bounding box center [466, 117] width 180 height 11
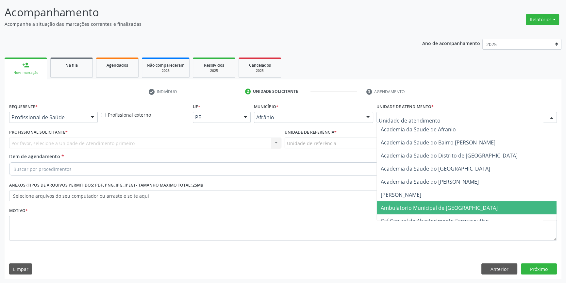
click at [435, 202] on span "Ambulatorio Municipal de [GEOGRAPHIC_DATA]" at bounding box center [467, 207] width 180 height 13
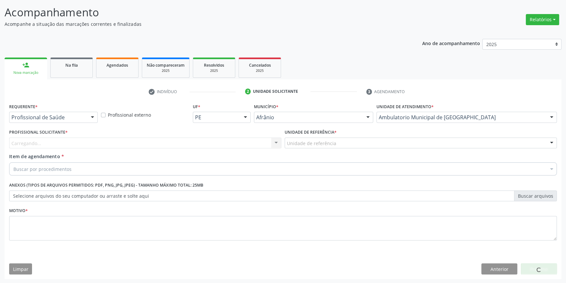
click at [355, 147] on div "Unidade de referência" at bounding box center [420, 142] width 272 height 11
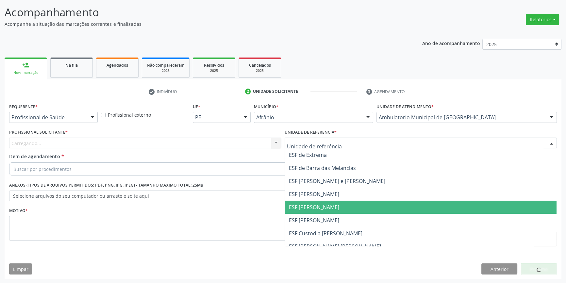
click at [315, 214] on span "ESF [PERSON_NAME]" at bounding box center [420, 220] width 271 height 13
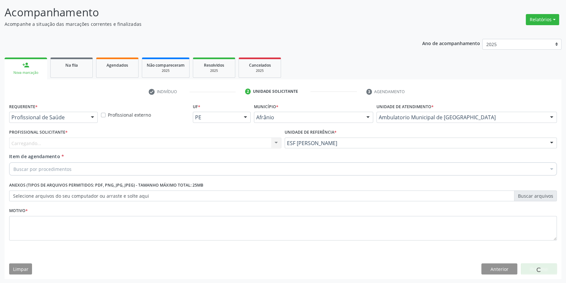
click at [204, 148] on div "Carregando... Nenhum resultado encontrado para: " " Não há nenhuma opção para s…" at bounding box center [145, 142] width 272 height 11
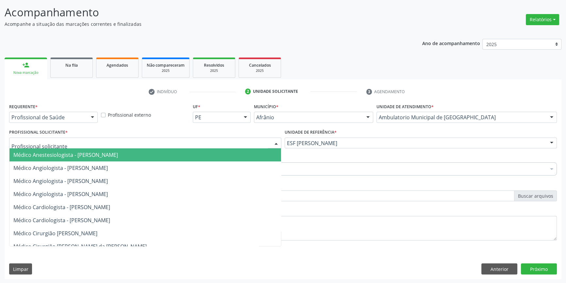
click at [204, 146] on div at bounding box center [145, 142] width 272 height 11
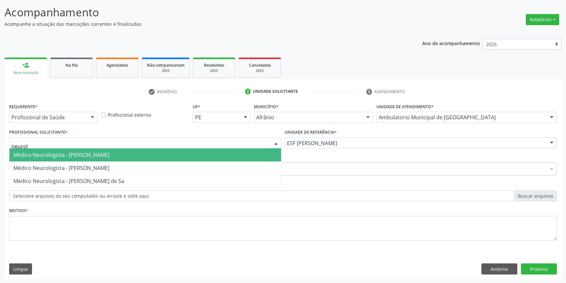
type input "neurolo"
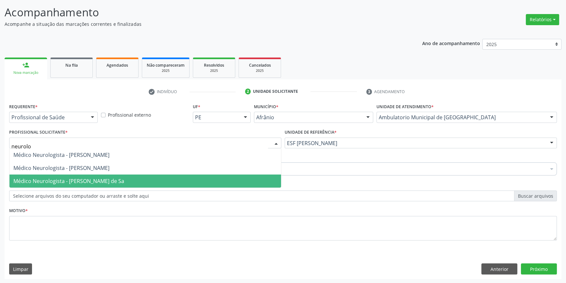
click at [124, 178] on span "Médico Neurologista - [PERSON_NAME] de Sa" at bounding box center [68, 180] width 111 height 7
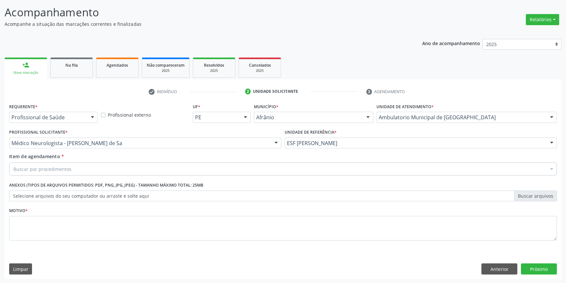
click at [102, 170] on div "Buscar por procedimentos" at bounding box center [282, 168] width 547 height 13
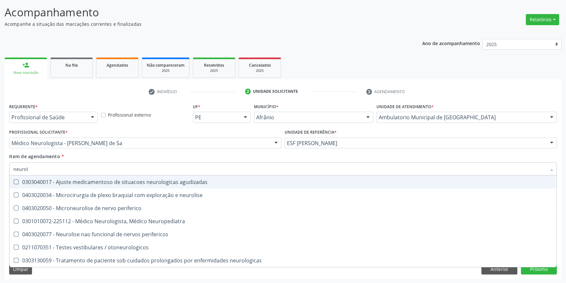
type input "neurolo"
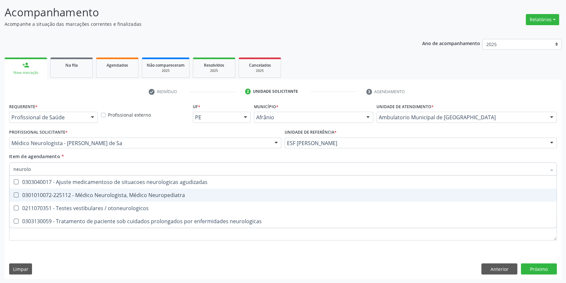
click at [124, 194] on div "0301010072-225112 - Médico Neurologista, Médico Neuropediatra" at bounding box center [282, 194] width 539 height 5
checkbox Neuropediatra "true"
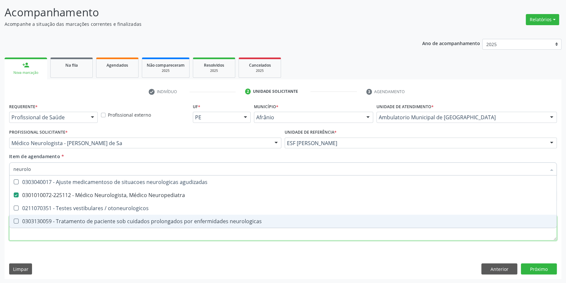
click at [88, 230] on div "Requerente * Profissional de Saúde Profissional de Saúde Paciente Nenhum result…" at bounding box center [282, 176] width 547 height 148
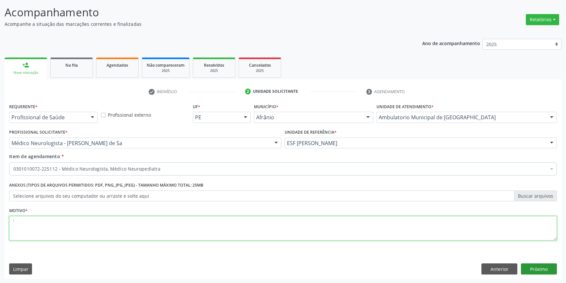
type textarea "'"
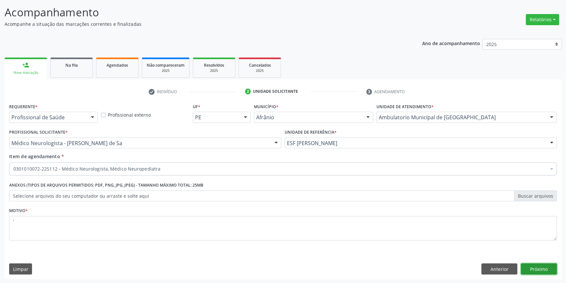
click at [525, 263] on button "Próximo" at bounding box center [539, 268] width 36 height 11
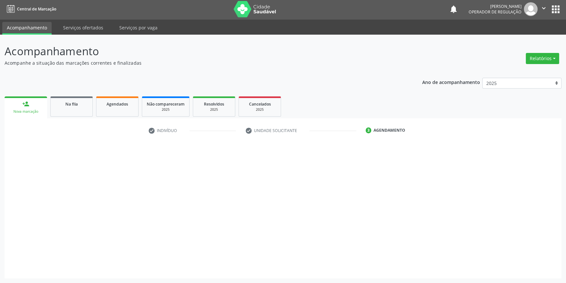
scroll to position [1, 0]
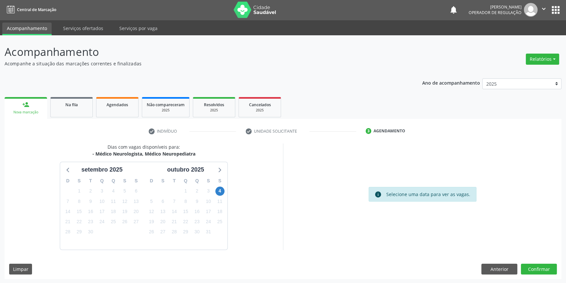
click at [215, 186] on div "4" at bounding box center [219, 191] width 9 height 10
click at [218, 189] on span "4" at bounding box center [219, 190] width 9 height 9
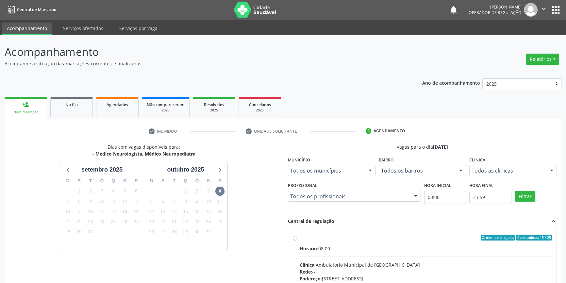
click at [316, 248] on span "Horário:" at bounding box center [308, 248] width 19 height 6
click at [297, 240] on input "Ordem de chegada Consumidos: 15 / 25 Horário: 08:00 Clínica: Ambulatorio Munici…" at bounding box center [295, 237] width 5 height 6
radio input "true"
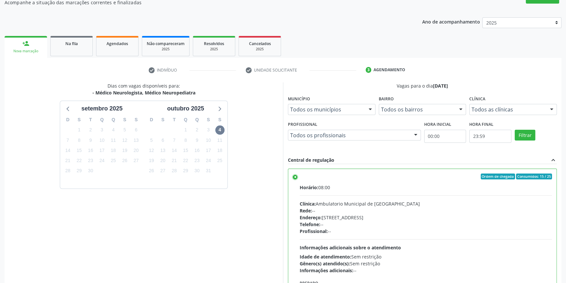
scroll to position [107, 0]
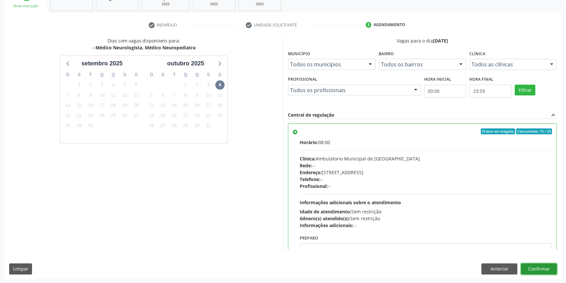
click at [547, 272] on button "Confirmar" at bounding box center [539, 268] width 36 height 11
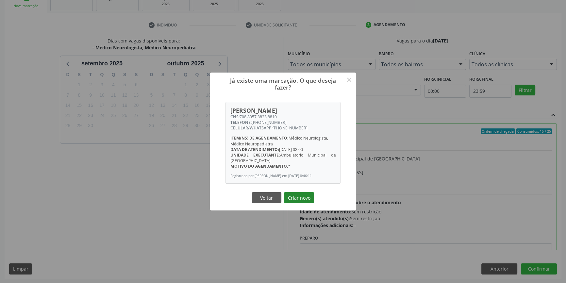
click at [301, 203] on button "Criar novo" at bounding box center [299, 197] width 30 height 11
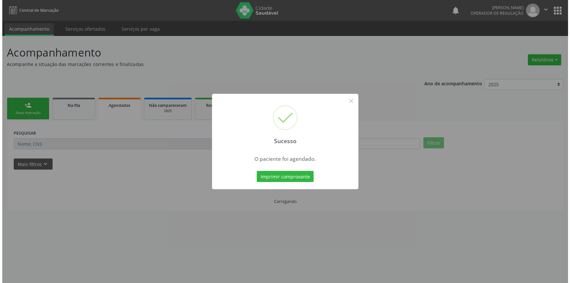
scroll to position [0, 0]
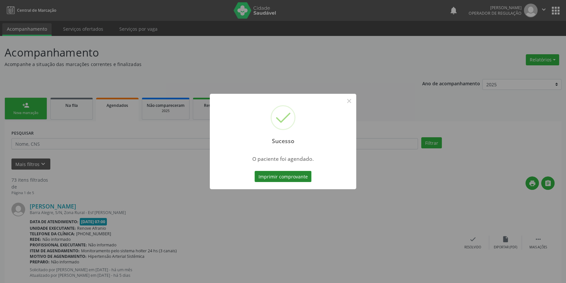
click at [271, 177] on button "Imprimir comprovante" at bounding box center [282, 176] width 57 height 11
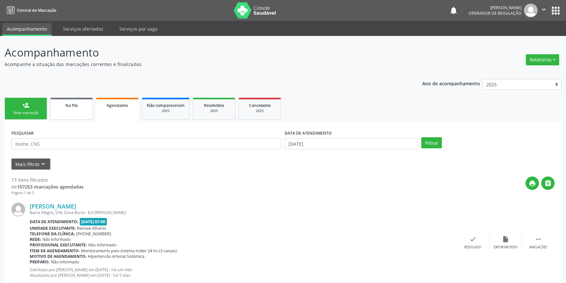
click at [67, 102] on div "Na fila" at bounding box center [71, 105] width 33 height 7
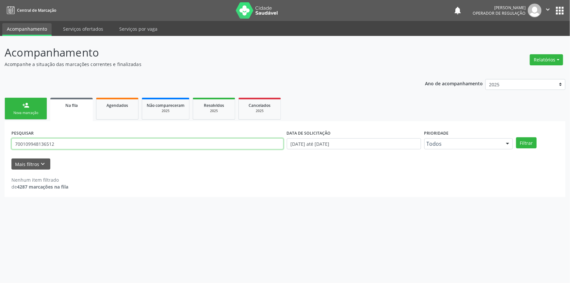
drag, startPoint x: 27, startPoint y: 140, endPoint x: 0, endPoint y: 143, distance: 26.9
click at [0, 142] on div "Acompanhamento Acompanhe a situação das marcações correntes e finalizadas Relat…" at bounding box center [285, 159] width 570 height 247
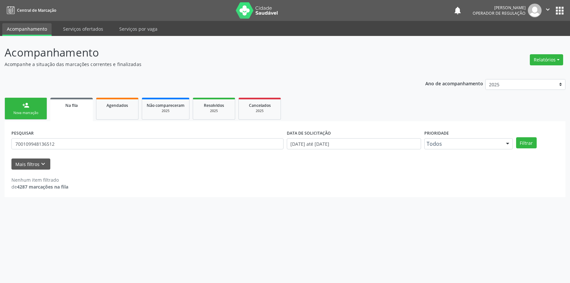
click at [32, 108] on link "person_add Nova marcação" at bounding box center [26, 109] width 42 height 22
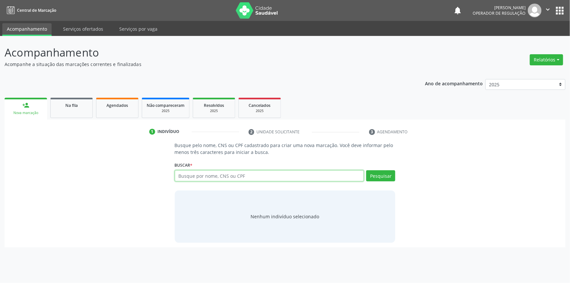
click at [186, 171] on input "text" at bounding box center [269, 175] width 189 height 11
type input "702305143892811"
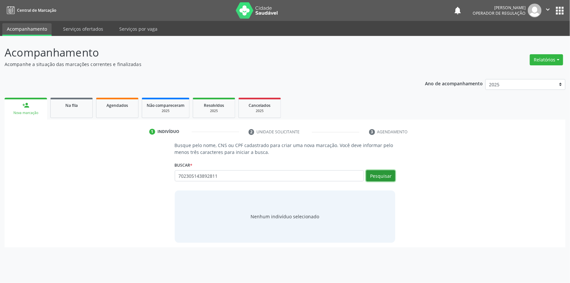
click at [380, 174] on button "Pesquisar" at bounding box center [380, 175] width 29 height 11
type input "702305143892811"
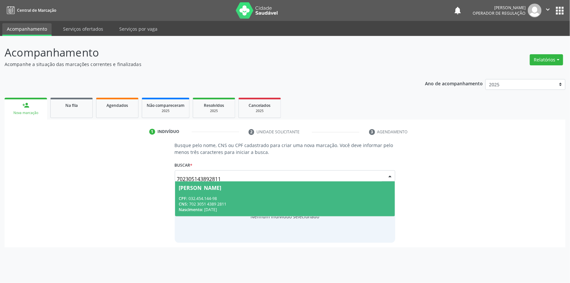
click at [250, 199] on div "CPF: 032.454.144-98" at bounding box center [285, 199] width 212 height 6
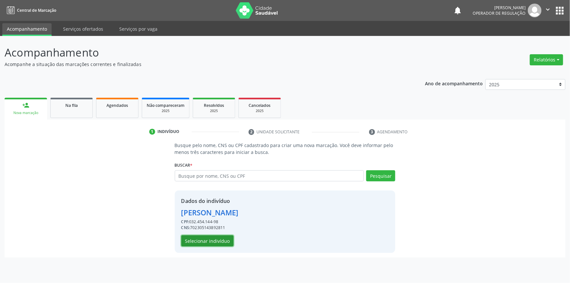
click at [211, 240] on button "Selecionar indivíduo" at bounding box center [207, 240] width 52 height 11
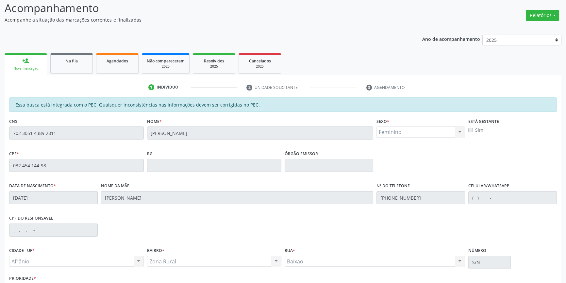
scroll to position [89, 0]
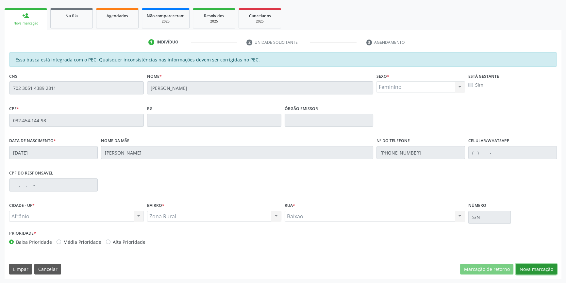
click at [531, 264] on button "Nova marcação" at bounding box center [535, 269] width 41 height 11
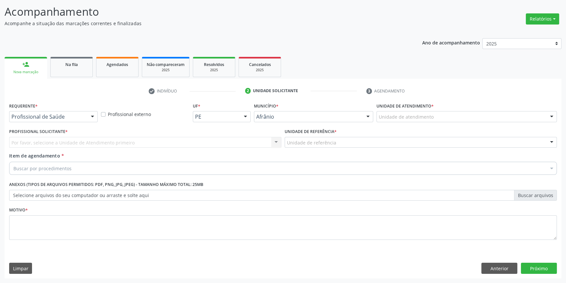
scroll to position [40, 0]
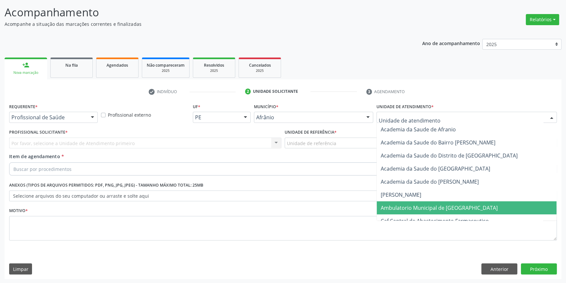
drag, startPoint x: 433, startPoint y: 205, endPoint x: 349, endPoint y: 159, distance: 96.3
click at [431, 204] on span "Ambulatorio Municipal de [GEOGRAPHIC_DATA]" at bounding box center [438, 207] width 117 height 7
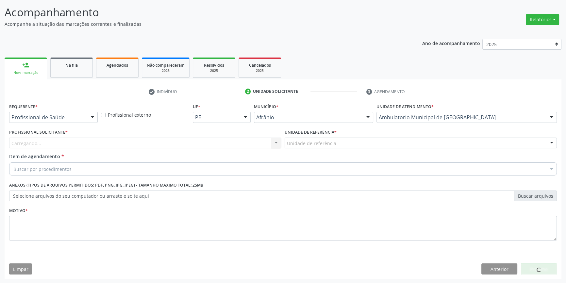
click at [336, 145] on div "Unidade de referência" at bounding box center [420, 142] width 272 height 11
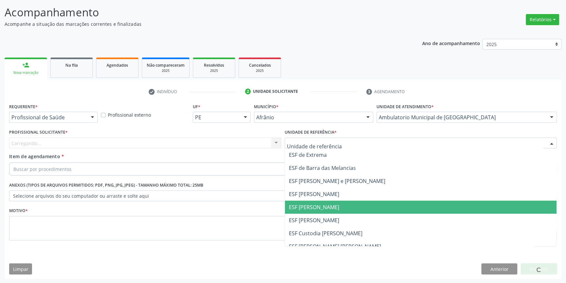
click at [324, 204] on span "ESF [PERSON_NAME]" at bounding box center [314, 206] width 50 height 7
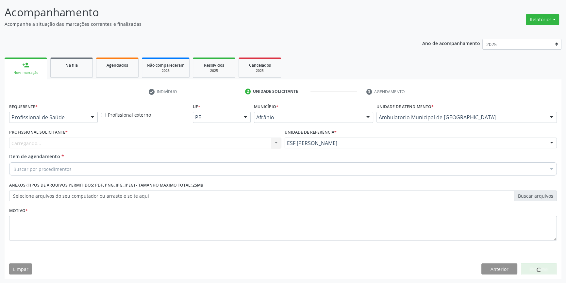
click at [198, 145] on div "Carregando..." at bounding box center [145, 142] width 272 height 11
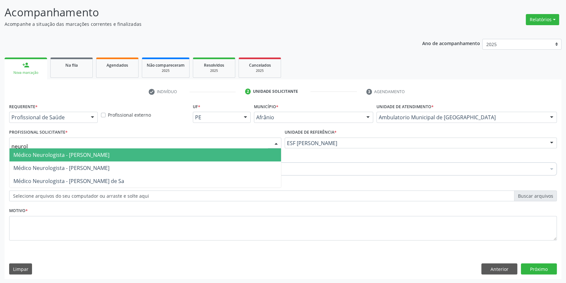
type input "neurolo"
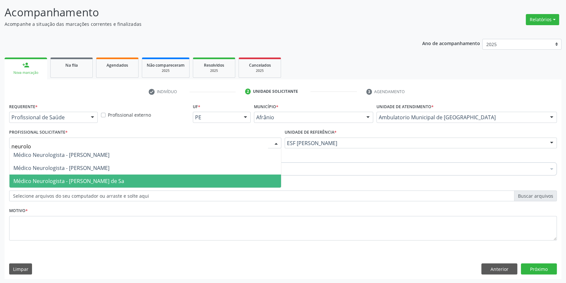
click at [106, 181] on span "Médico Neurologista - [PERSON_NAME] de Sa" at bounding box center [68, 180] width 111 height 7
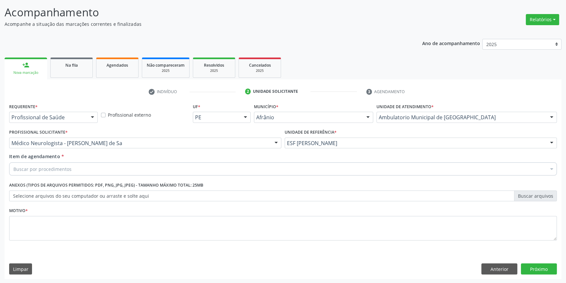
click at [100, 167] on div "Buscar por procedimentos" at bounding box center [282, 168] width 547 height 13
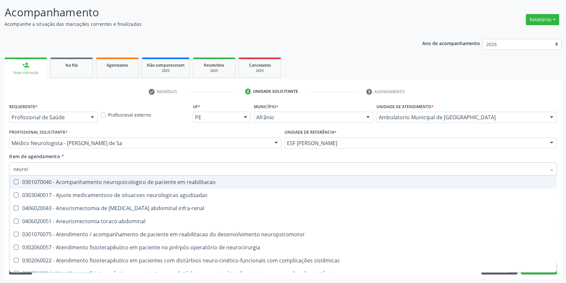
type input "neurolo"
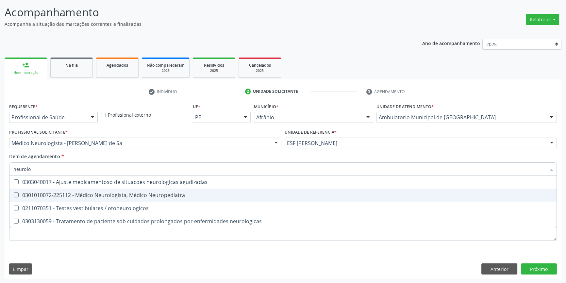
click at [133, 200] on span "0301010072-225112 - Médico Neurologista, Médico Neuropediatra" at bounding box center [282, 194] width 547 height 13
checkbox Neuropediatra "true"
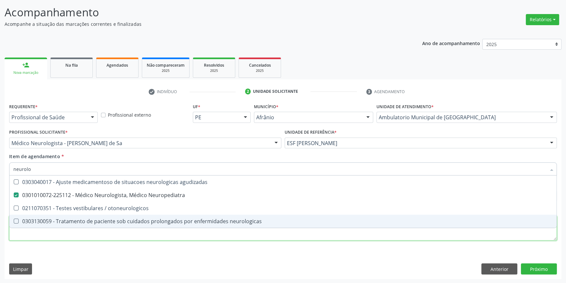
click at [92, 235] on div "Requerente * Profissional de Saúde Profissional de Saúde Paciente Nenhum result…" at bounding box center [282, 176] width 547 height 148
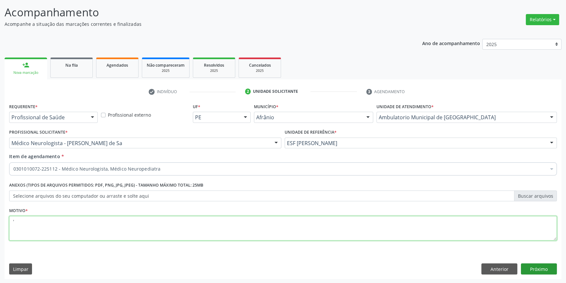
type textarea "'"
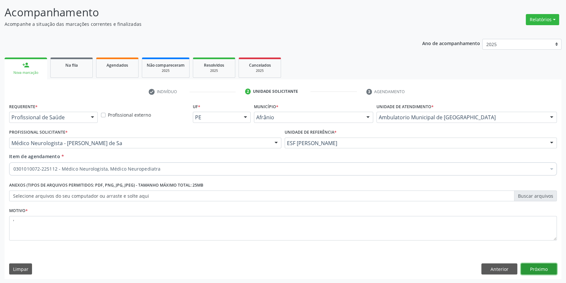
click at [544, 272] on button "Próximo" at bounding box center [539, 268] width 36 height 11
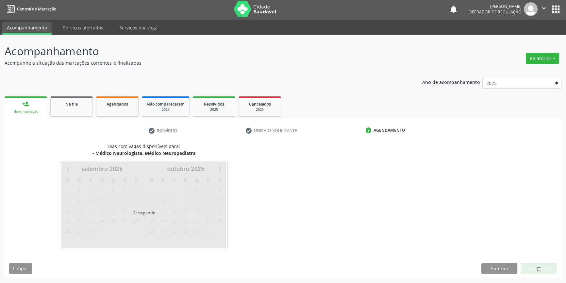
scroll to position [1, 0]
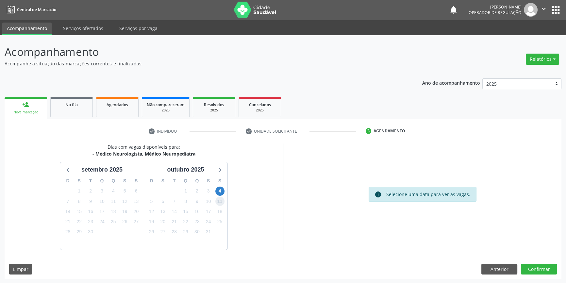
click at [219, 197] on span "11" at bounding box center [219, 201] width 9 height 9
click at [220, 188] on span "4" at bounding box center [219, 190] width 9 height 9
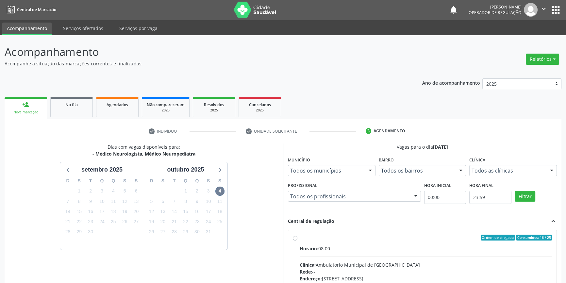
click at [329, 239] on div "Ordem de chegada Consumidos: 16 / 25" at bounding box center [425, 237] width 252 height 6
click at [297, 239] on input "Ordem de chegada Consumidos: 16 / 25 Horário: 08:00 Clínica: Ambulatorio Munici…" at bounding box center [295, 237] width 5 height 6
radio input "true"
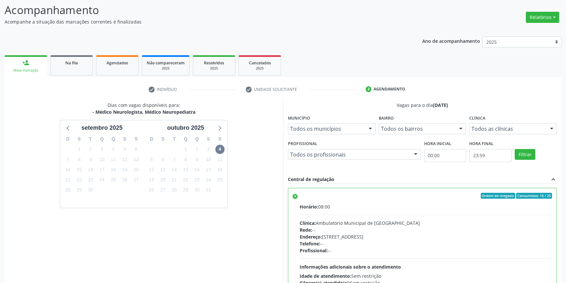
scroll to position [107, 0]
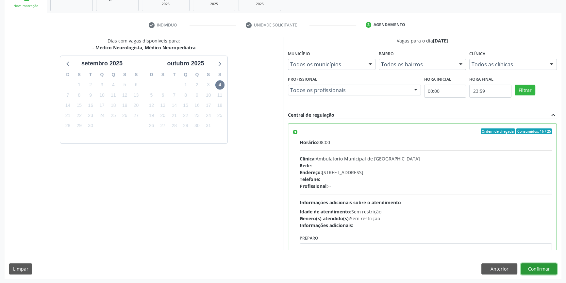
click at [540, 268] on button "Confirmar" at bounding box center [539, 268] width 36 height 11
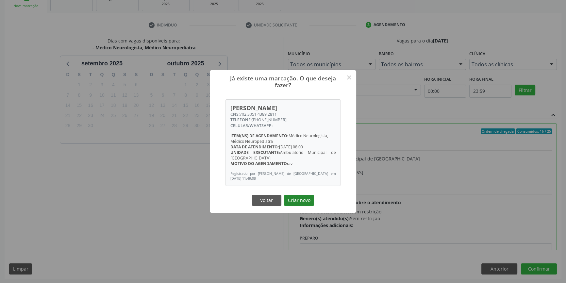
click at [302, 201] on button "Criar novo" at bounding box center [299, 200] width 30 height 11
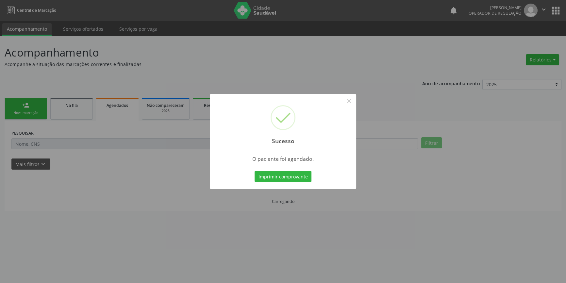
scroll to position [0, 0]
click at [298, 183] on div "Sucesso × O paciente foi agendado. Imprimir comprovante Cancel" at bounding box center [285, 141] width 146 height 95
click at [301, 177] on button "Imprimir comprovante" at bounding box center [285, 176] width 57 height 11
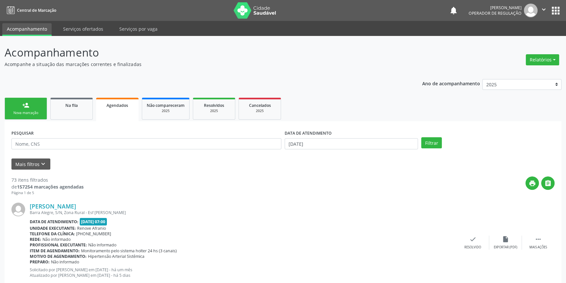
click at [68, 116] on div "Sucesso × O paciente foi agendado. Imprimir comprovante Cancel" at bounding box center [283, 141] width 566 height 283
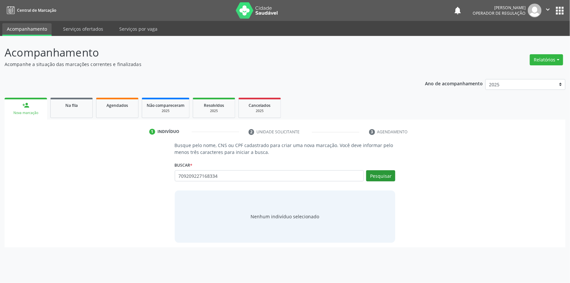
type input "709209227168334"
click at [383, 174] on button "Pesquisar" at bounding box center [380, 175] width 29 height 11
type input "709209227168334"
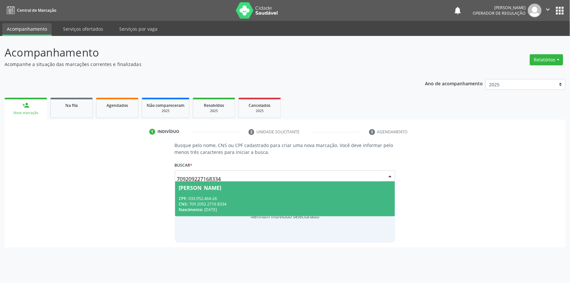
click at [250, 192] on span "[PERSON_NAME] CPF: 033.952.464-26 CNS: 709 2092 2716 8334 Nascimento: [DATE]" at bounding box center [285, 198] width 220 height 35
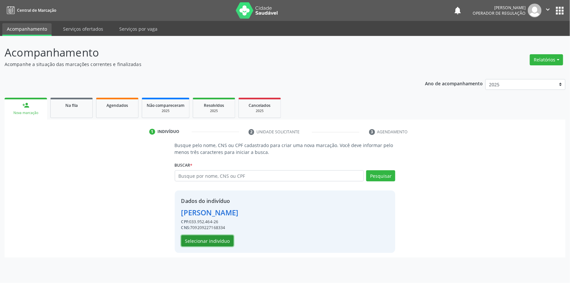
click at [215, 243] on button "Selecionar indivíduo" at bounding box center [207, 240] width 52 height 11
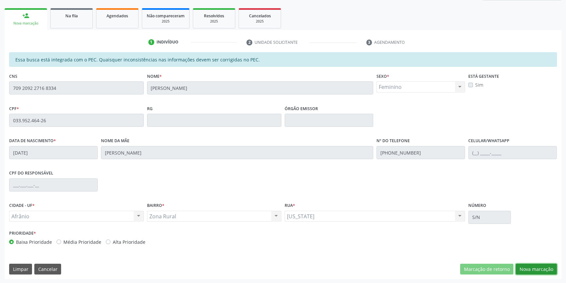
click at [532, 269] on button "Nova marcação" at bounding box center [535, 269] width 41 height 11
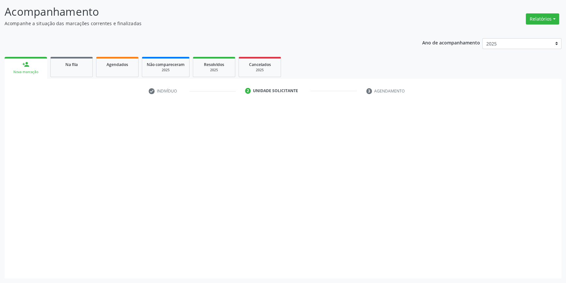
scroll to position [40, 0]
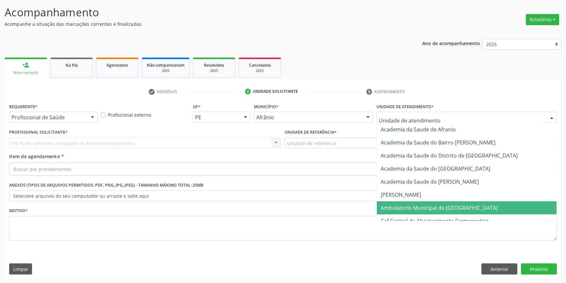
click at [424, 204] on span "Ambulatorio Municipal de [GEOGRAPHIC_DATA]" at bounding box center [438, 207] width 117 height 7
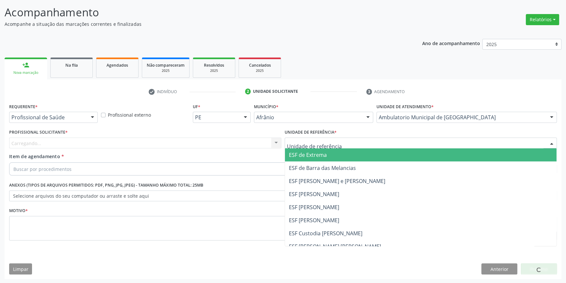
click at [337, 145] on div at bounding box center [420, 142] width 272 height 11
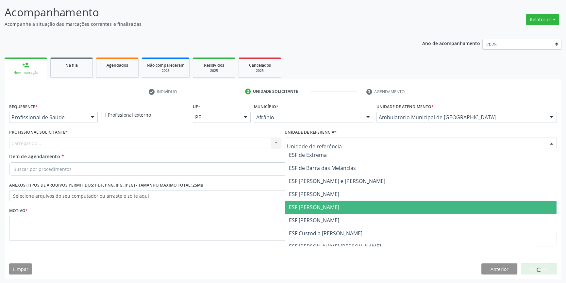
click at [316, 209] on span "ESF [PERSON_NAME]" at bounding box center [314, 206] width 50 height 7
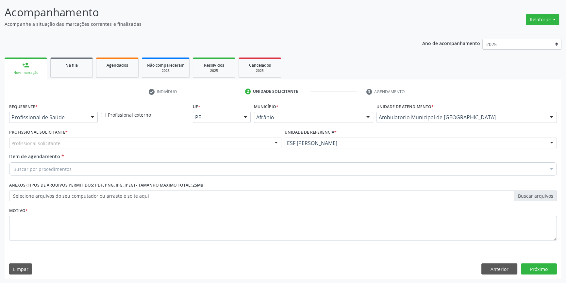
click at [178, 138] on div "Profissional solicitante" at bounding box center [145, 142] width 272 height 11
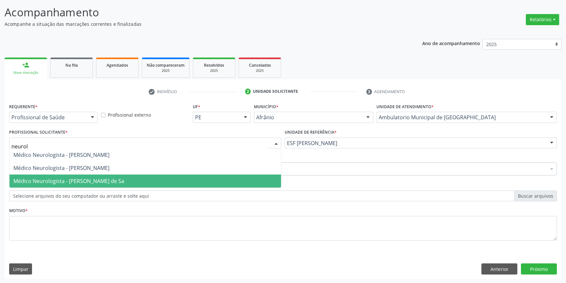
type input "neurolo"
click at [88, 183] on span "Médico Neurologista - [PERSON_NAME] de Sa" at bounding box center [68, 180] width 111 height 7
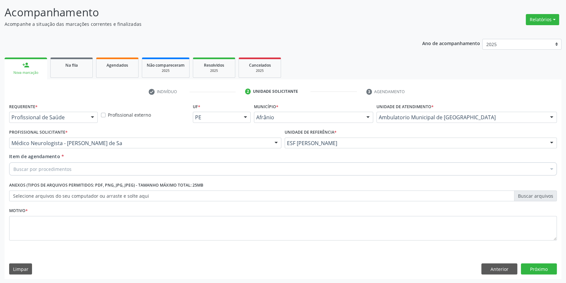
click at [72, 167] on span "Médico Angiologista - [PERSON_NAME]" at bounding box center [60, 167] width 94 height 7
click at [72, 167] on div "Buscar por procedimentos" at bounding box center [282, 168] width 547 height 13
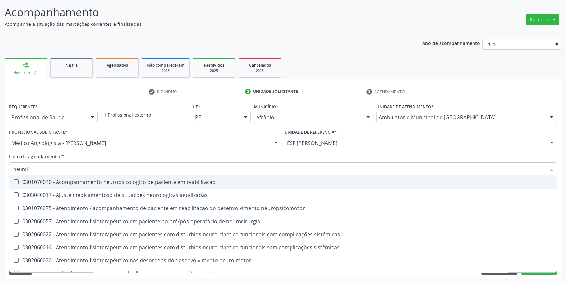
type input "neurolo"
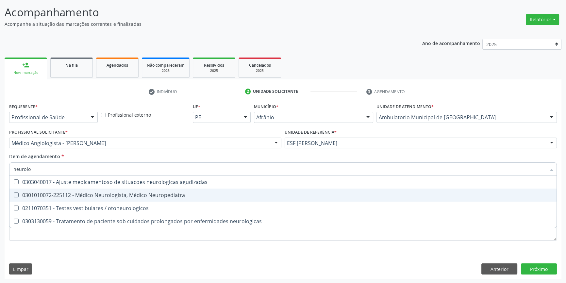
click at [124, 198] on span "0301010072-225112 - Médico Neurologista, Médico Neuropediatra" at bounding box center [282, 194] width 547 height 13
checkbox Neuropediatra "true"
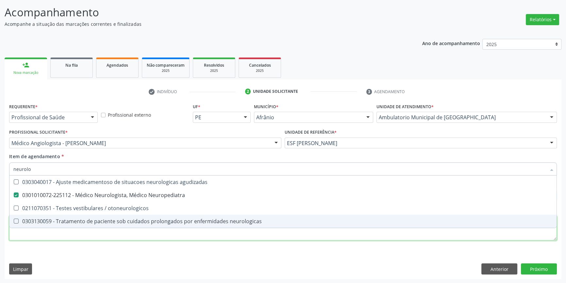
click at [101, 236] on div "Requerente * Profissional de Saúde Profissional de Saúde Paciente Nenhum result…" at bounding box center [282, 176] width 547 height 148
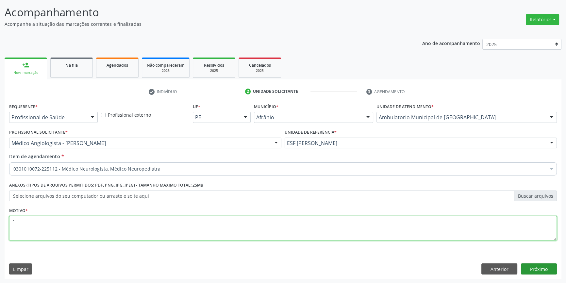
type textarea "'"
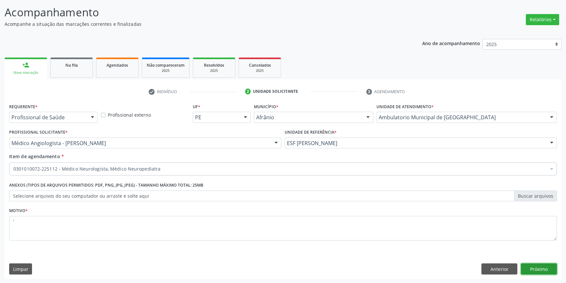
click at [533, 269] on button "Próximo" at bounding box center [539, 268] width 36 height 11
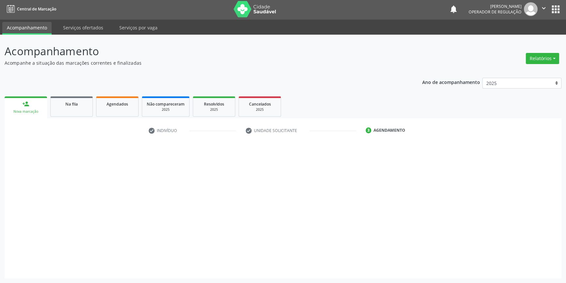
scroll to position [1, 0]
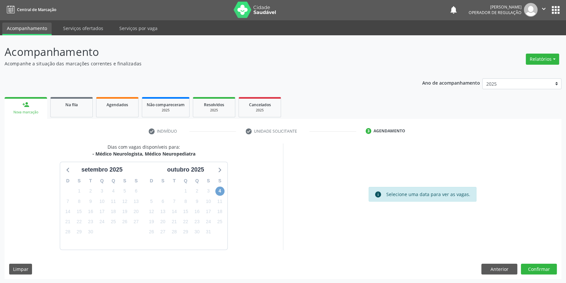
click at [219, 193] on span "4" at bounding box center [219, 190] width 9 height 9
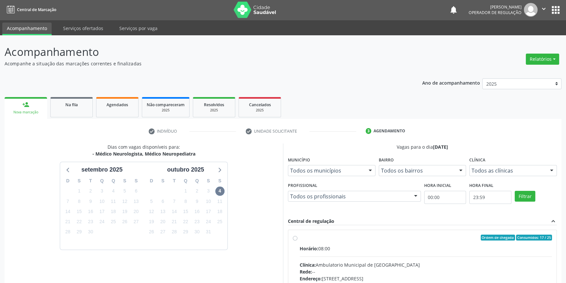
click at [304, 238] on div "Ordem de chegada Consumidos: 17 / 25" at bounding box center [425, 237] width 252 height 6
click at [297, 238] on input "Ordem de chegada Consumidos: 17 / 25 Horário: 08:00 Clínica: Ambulatorio Munici…" at bounding box center [295, 237] width 5 height 6
radio input "true"
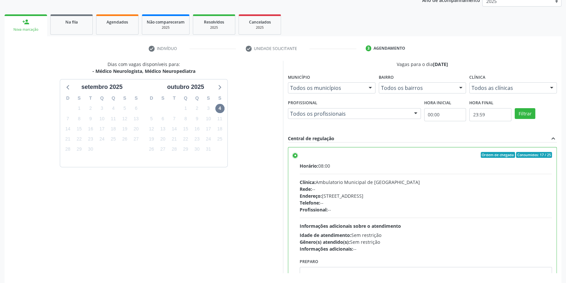
scroll to position [107, 0]
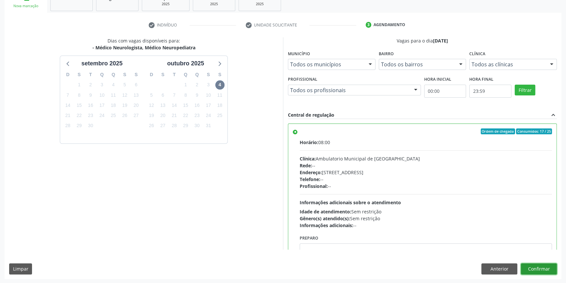
click at [538, 266] on button "Confirmar" at bounding box center [539, 268] width 36 height 11
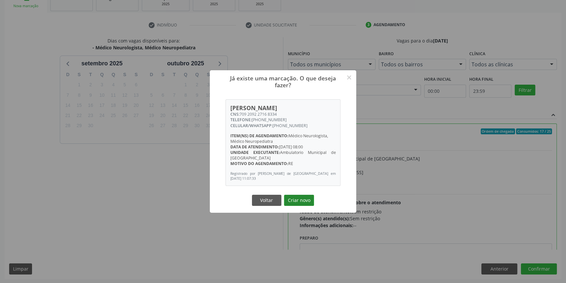
click at [301, 198] on button "Criar novo" at bounding box center [299, 200] width 30 height 11
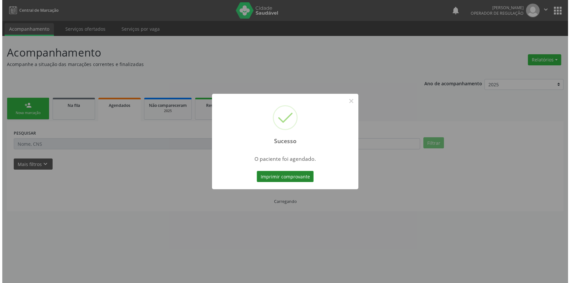
scroll to position [0, 0]
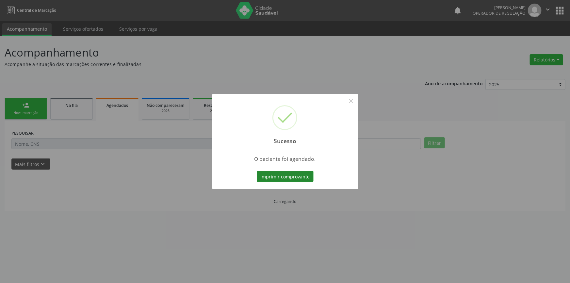
click at [274, 175] on button "Imprimir comprovante" at bounding box center [285, 176] width 57 height 11
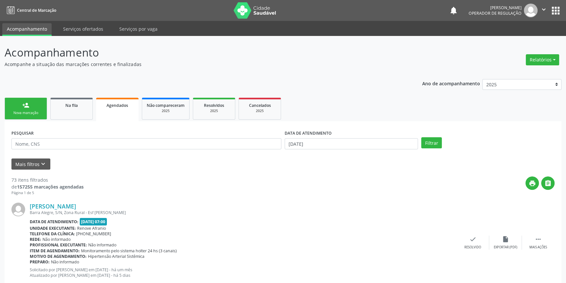
click at [37, 107] on link "person_add Nova marcação" at bounding box center [26, 109] width 42 height 22
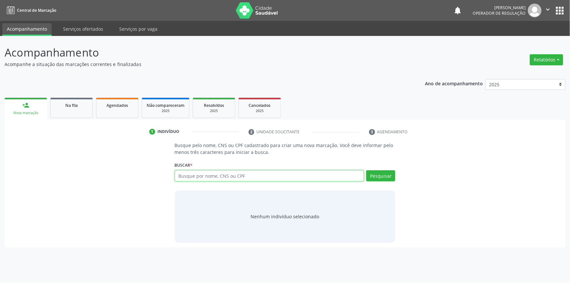
click at [234, 179] on input "text" at bounding box center [269, 175] width 189 height 11
type input "708406201666660"
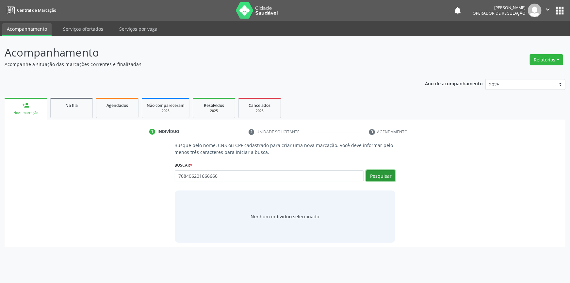
click at [385, 177] on button "Pesquisar" at bounding box center [380, 175] width 29 height 11
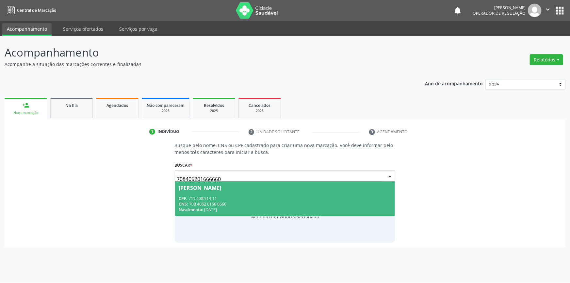
click at [320, 194] on span "[PERSON_NAME] CPF: 711.408.514-11 CNS: 708 4062 0166 6660 Nascimento: [DATE]" at bounding box center [285, 198] width 220 height 35
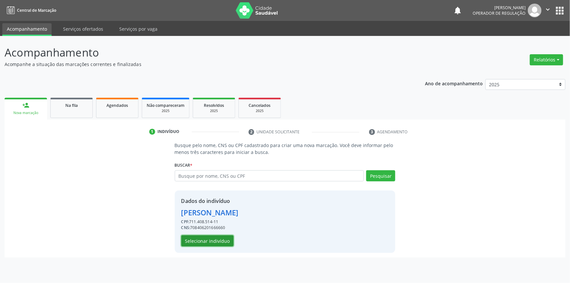
click at [214, 244] on button "Selecionar indivíduo" at bounding box center [207, 240] width 52 height 11
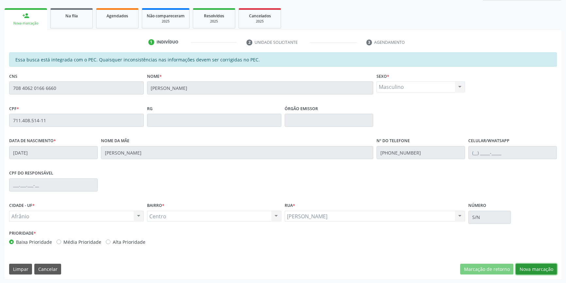
click at [541, 269] on button "Nova marcação" at bounding box center [535, 269] width 41 height 11
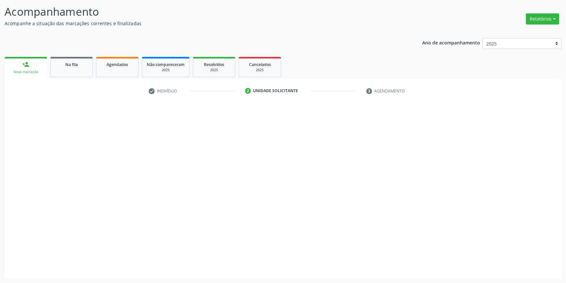
scroll to position [40, 0]
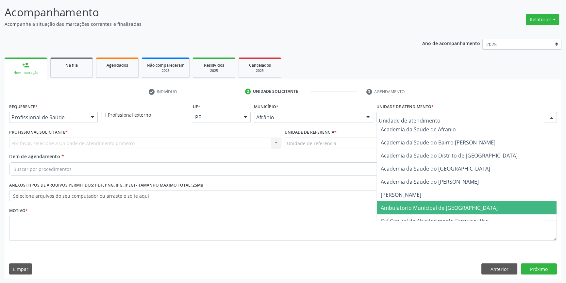
click at [415, 207] on span "Ambulatorio Municipal de [GEOGRAPHIC_DATA]" at bounding box center [438, 207] width 117 height 7
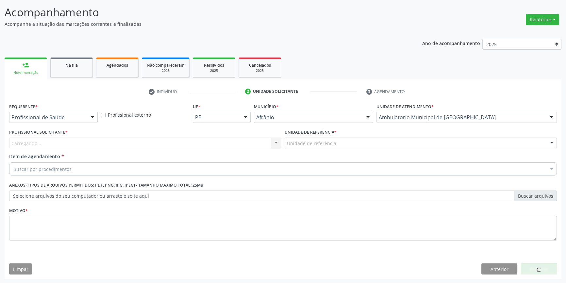
click at [343, 146] on div "Unidade de referência" at bounding box center [420, 142] width 272 height 11
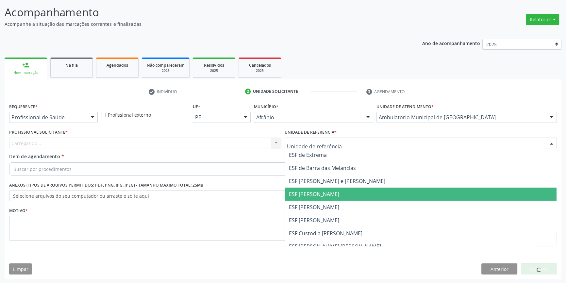
click at [326, 199] on span "ESF [PERSON_NAME]" at bounding box center [420, 193] width 271 height 13
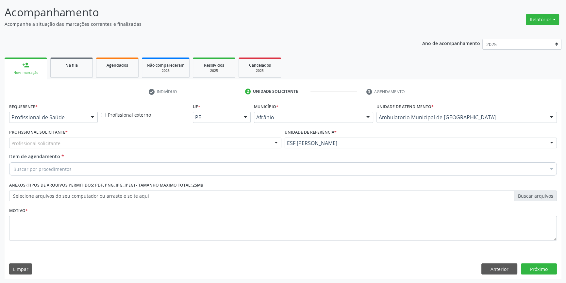
click at [240, 140] on div "Profissional solicitante" at bounding box center [145, 142] width 272 height 11
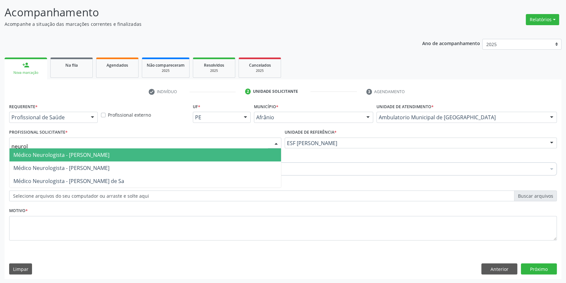
type input "neurolo"
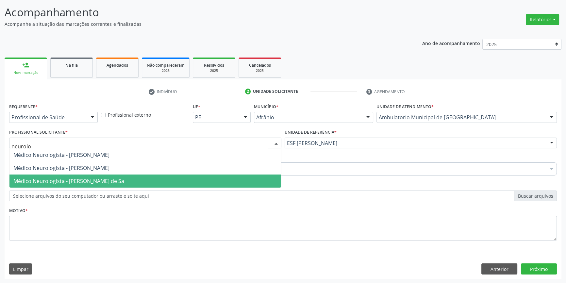
click at [123, 179] on span "Médico Neurologista - Risomar Fernandes de Sa" at bounding box center [68, 180] width 111 height 7
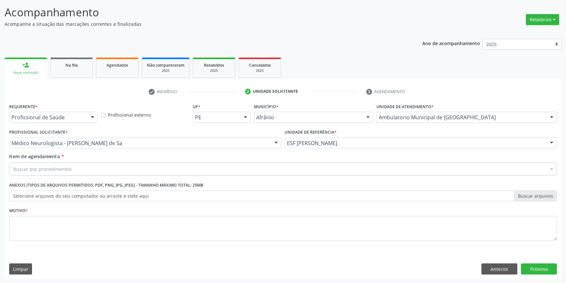
click at [100, 170] on div "Buscar por procedimentos" at bounding box center [282, 168] width 547 height 13
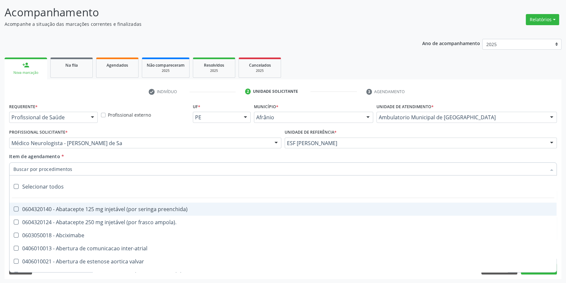
type input "e"
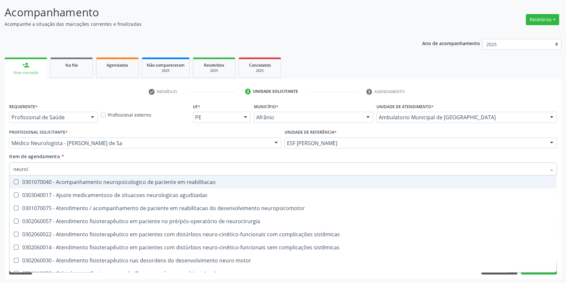
type input "neurolo"
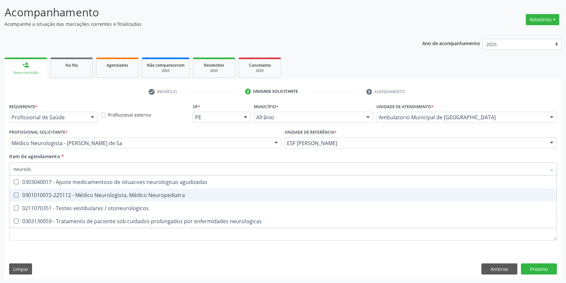
click at [108, 192] on div "0301010072-225112 - Médico Neurologista, Médico Neuropediatra" at bounding box center [282, 194] width 539 height 5
checkbox Neuropediatra "true"
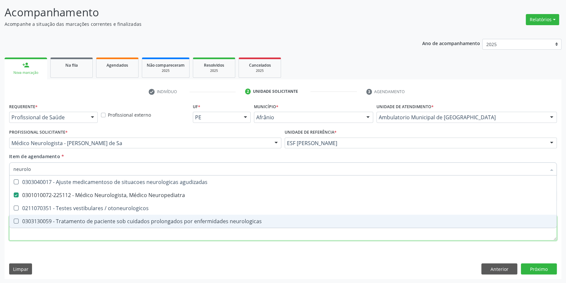
click at [59, 237] on div "Requerente * Profissional de Saúde Profissional de Saúde Paciente Nenhum result…" at bounding box center [282, 176] width 547 height 148
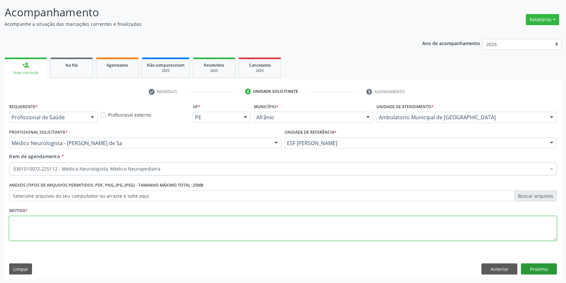
type textarea "'"
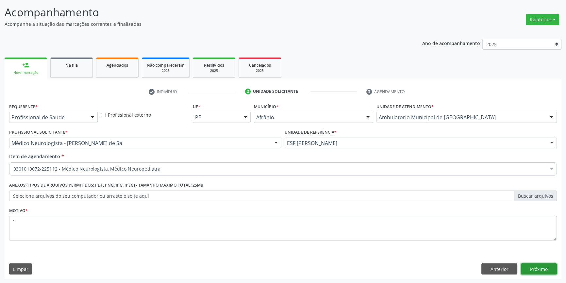
click at [555, 265] on button "Próximo" at bounding box center [539, 268] width 36 height 11
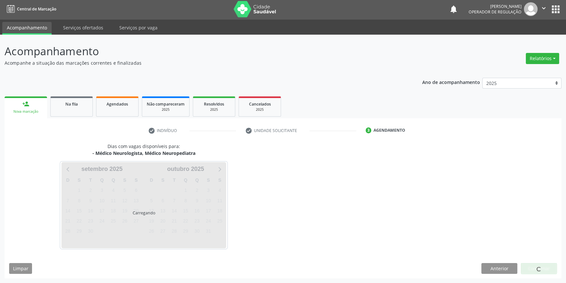
scroll to position [1, 0]
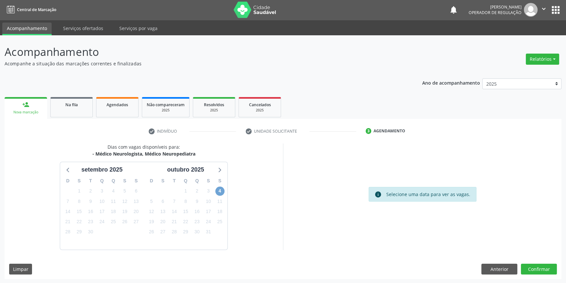
click at [221, 187] on span "4" at bounding box center [219, 190] width 9 height 9
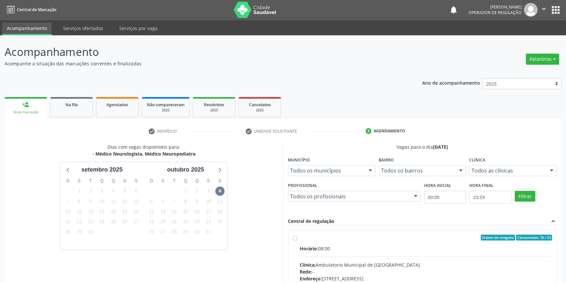
click at [349, 239] on div "Ordem de chegada Consumidos: 18 / 25" at bounding box center [425, 237] width 252 height 6
click at [297, 239] on input "Ordem de chegada Consumidos: 18 / 25 Horário: 08:00 Clínica: Ambulatorio Munici…" at bounding box center [295, 237] width 5 height 6
radio input "true"
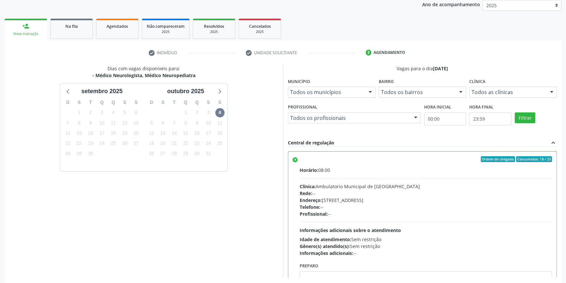
scroll to position [107, 0]
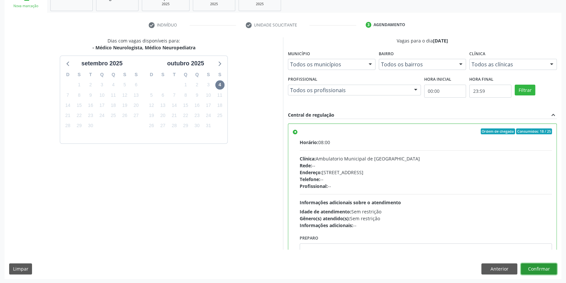
click at [531, 268] on button "Confirmar" at bounding box center [539, 268] width 36 height 11
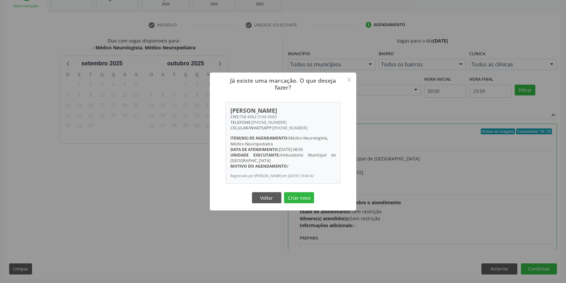
click at [306, 204] on div "Voltar Criar novo" at bounding box center [282, 198] width 65 height 14
click at [304, 202] on button "Criar novo" at bounding box center [299, 197] width 30 height 11
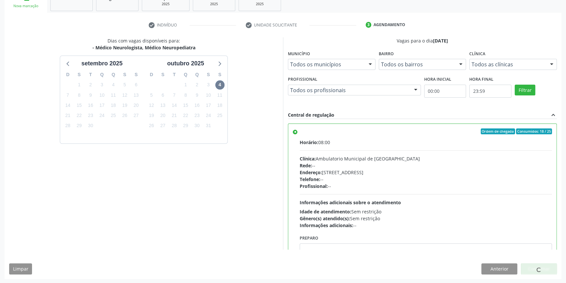
scroll to position [0, 0]
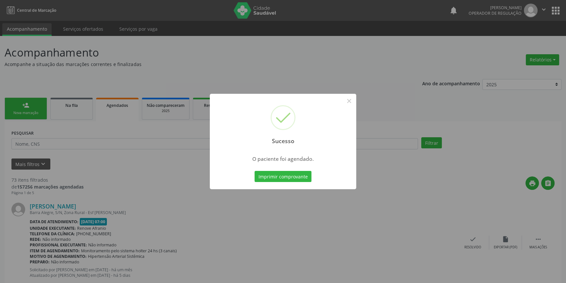
click at [282, 169] on div "Imprimir comprovante Cancel" at bounding box center [283, 176] width 60 height 14
click at [281, 173] on button "Imprimir comprovante" at bounding box center [282, 176] width 57 height 11
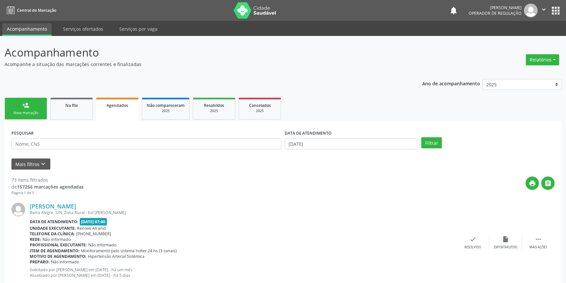
click at [62, 120] on ul "person_add Nova marcação Na fila Agendados Não compareceram 2025 Resolvidos 202…" at bounding box center [283, 108] width 556 height 25
click at [74, 108] on div "Na fila" at bounding box center [71, 105] width 33 height 7
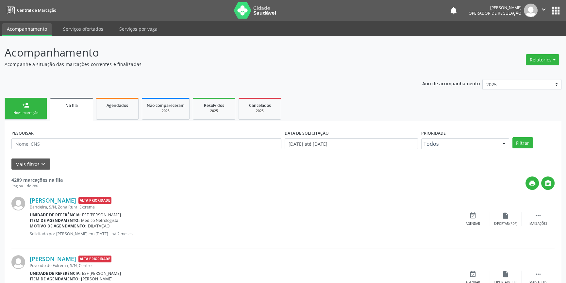
click at [67, 150] on div "PESQUISAR" at bounding box center [146, 140] width 273 height 25
click at [22, 112] on div "Nova marcação" at bounding box center [25, 112] width 33 height 5
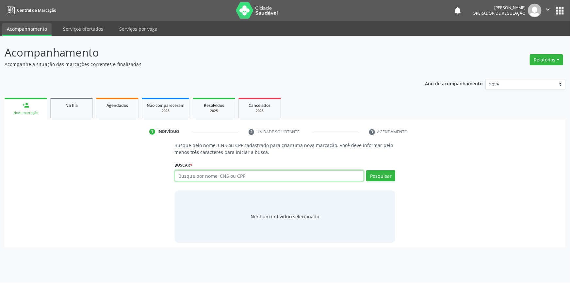
click at [219, 173] on input "text" at bounding box center [269, 175] width 189 height 11
type input "703408286457515"
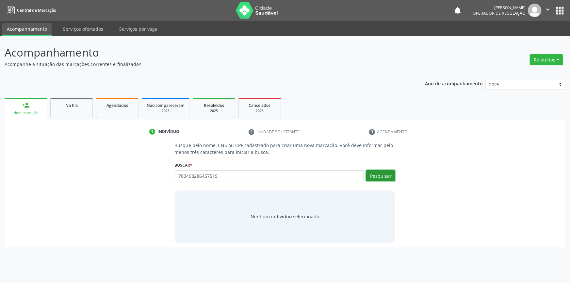
click at [385, 178] on button "Pesquisar" at bounding box center [380, 175] width 29 height 11
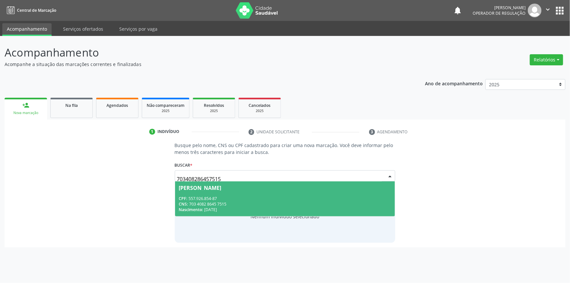
click at [244, 200] on div "CPF: 557.926.854-87" at bounding box center [285, 199] width 212 height 6
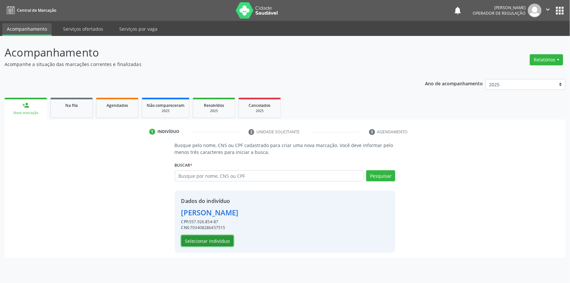
click at [204, 236] on button "Selecionar indivíduo" at bounding box center [207, 240] width 52 height 11
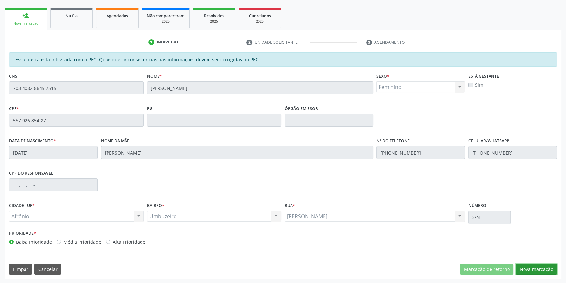
click at [529, 269] on button "Nova marcação" at bounding box center [535, 269] width 41 height 11
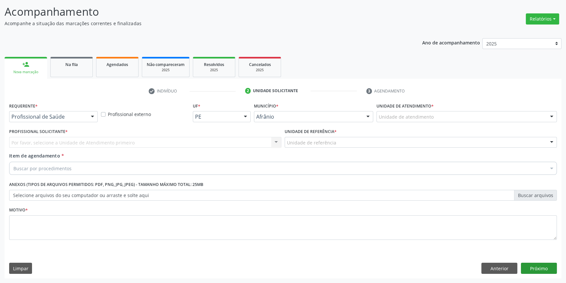
scroll to position [40, 0]
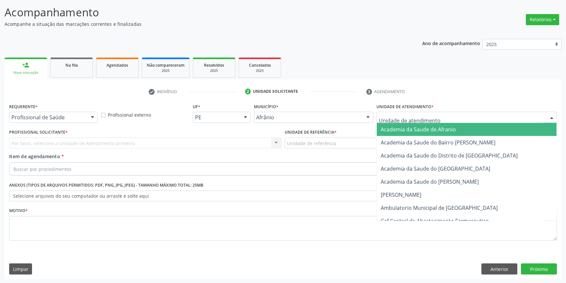
click at [410, 121] on div at bounding box center [466, 117] width 180 height 11
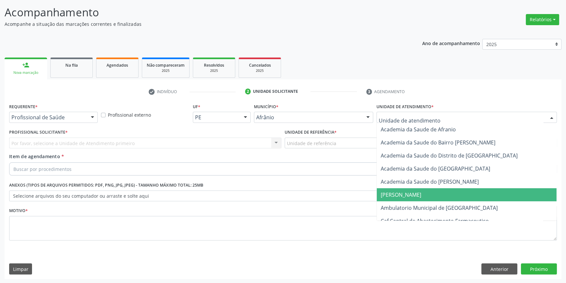
click at [405, 198] on span "[PERSON_NAME]" at bounding box center [467, 194] width 180 height 13
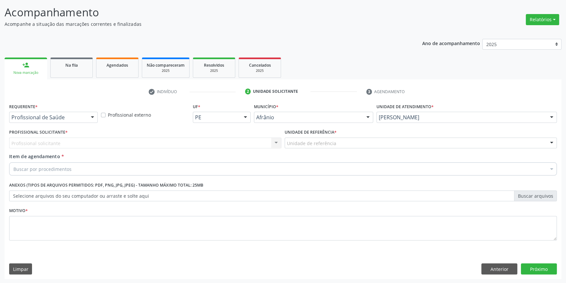
click at [412, 124] on div "Unidade de atendimento * Alves Landim Academia da Saude de Afranio Academia da …" at bounding box center [467, 114] width 184 height 25
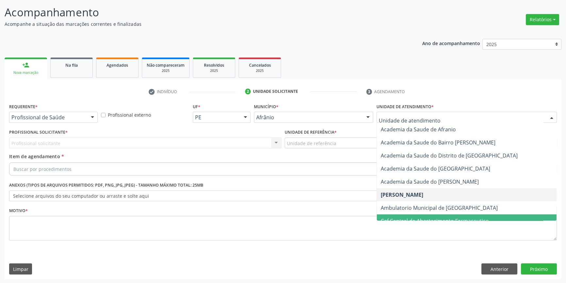
click at [422, 215] on span "Caf Central de Abastecimento Farmaceutico" at bounding box center [467, 220] width 180 height 13
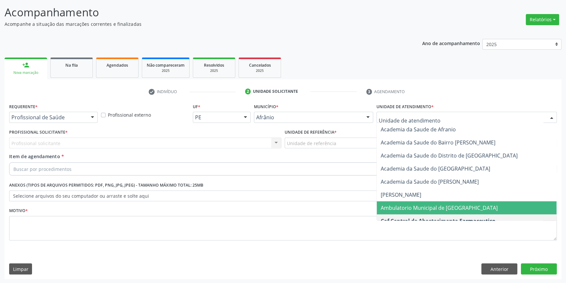
drag, startPoint x: 392, startPoint y: 208, endPoint x: 354, endPoint y: 176, distance: 49.6
click at [392, 207] on span "Ambulatorio Municipal de [GEOGRAPHIC_DATA]" at bounding box center [438, 207] width 117 height 7
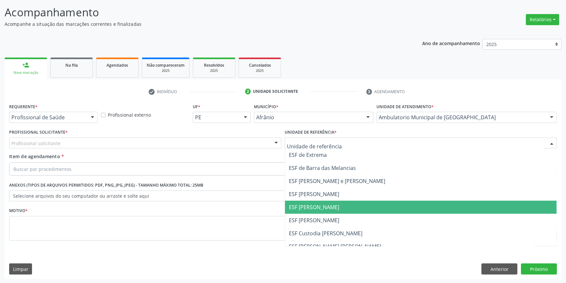
click at [323, 203] on span "ESF [PERSON_NAME]" at bounding box center [314, 206] width 50 height 7
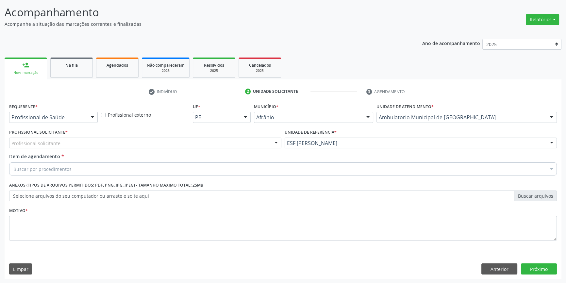
click at [129, 147] on div "Profissional solicitante" at bounding box center [145, 142] width 272 height 11
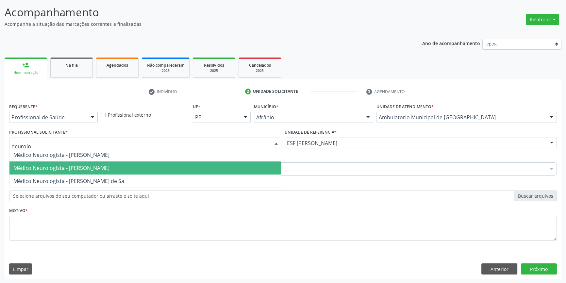
click at [106, 162] on span "Médico Neurologista - [PERSON_NAME]" at bounding box center [144, 167] width 271 height 13
type input "neurolo"
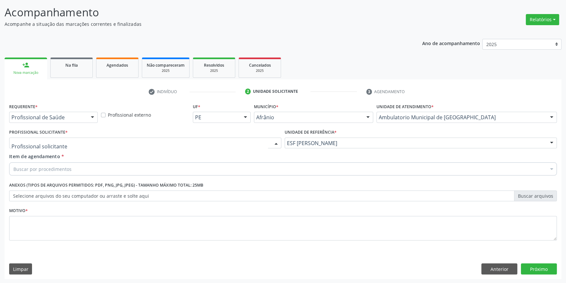
click at [99, 146] on div at bounding box center [145, 142] width 272 height 11
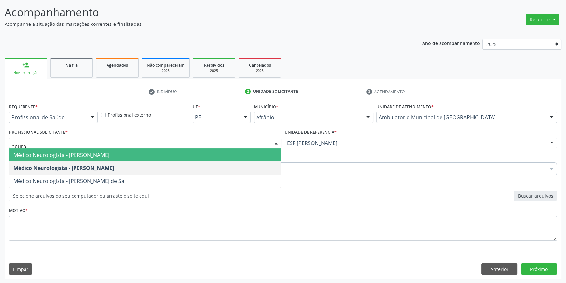
type input "neurolo"
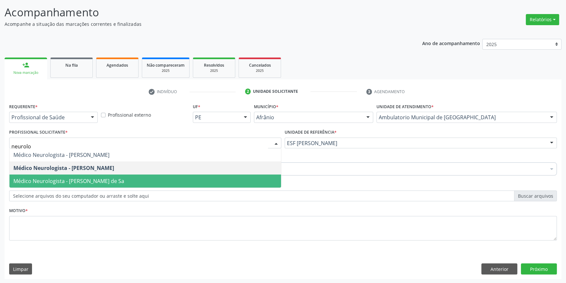
click at [116, 180] on span "Médico Neurologista - [PERSON_NAME] de Sa" at bounding box center [68, 180] width 111 height 7
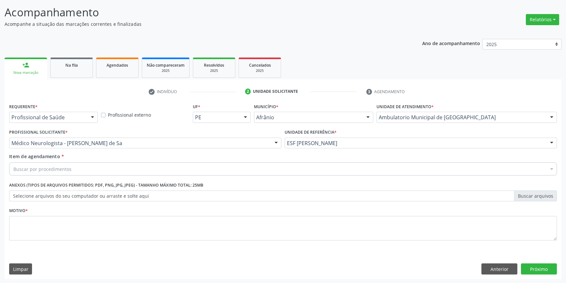
click at [99, 170] on div "Buscar por procedimentos" at bounding box center [282, 168] width 547 height 13
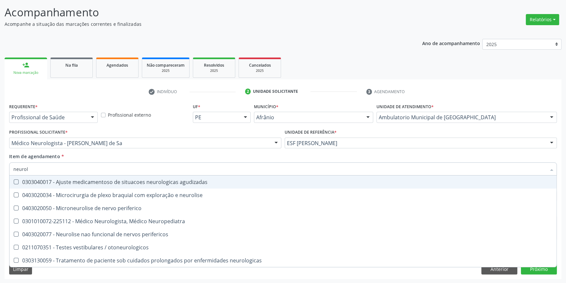
type input "neurolo"
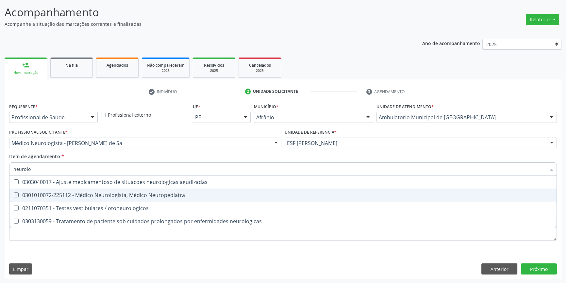
click at [156, 195] on div "0301010072-225112 - Médico Neurologista, Médico Neuropediatra" at bounding box center [282, 194] width 539 height 5
checkbox Neuropediatra "true"
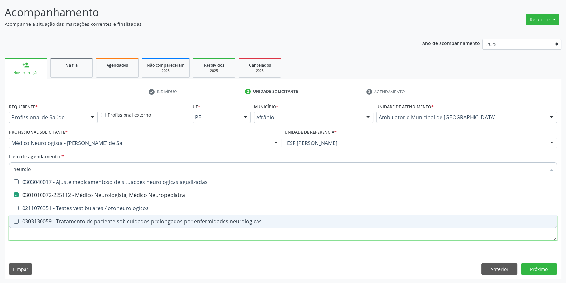
click at [102, 235] on div "Requerente * Profissional de Saúde Profissional de Saúde Paciente Nenhum result…" at bounding box center [282, 176] width 547 height 148
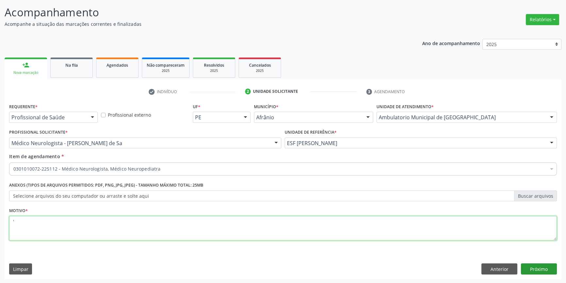
type textarea "'"
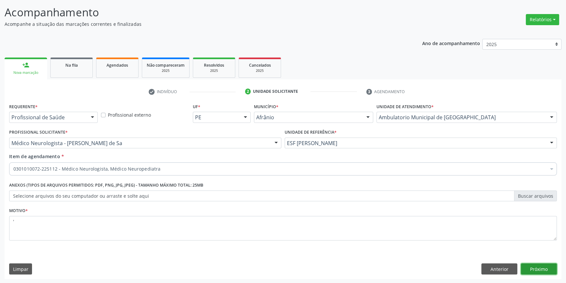
click at [537, 267] on button "Próximo" at bounding box center [539, 268] width 36 height 11
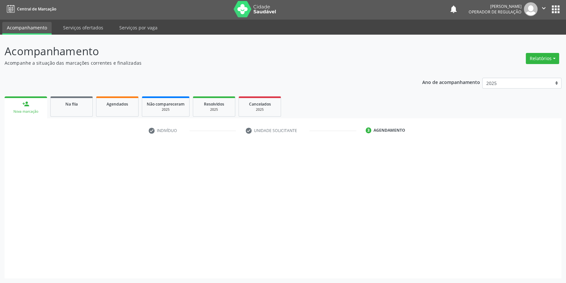
scroll to position [1, 0]
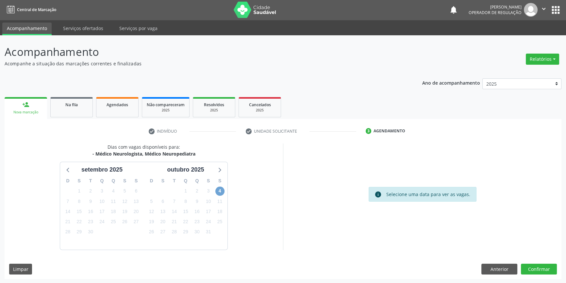
click at [220, 193] on span "4" at bounding box center [219, 190] width 9 height 9
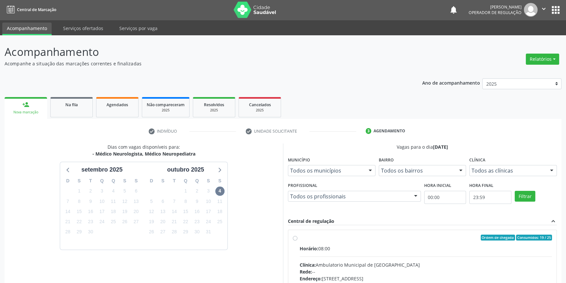
click at [323, 245] on div "Horário: 08:00" at bounding box center [425, 248] width 252 height 7
click at [297, 240] on input "Ordem de chegada Consumidos: 19 / 25 Horário: 08:00 Clínica: Ambulatorio Munici…" at bounding box center [295, 237] width 5 height 6
radio input "true"
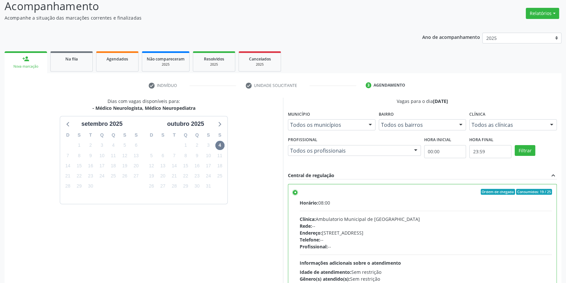
scroll to position [107, 0]
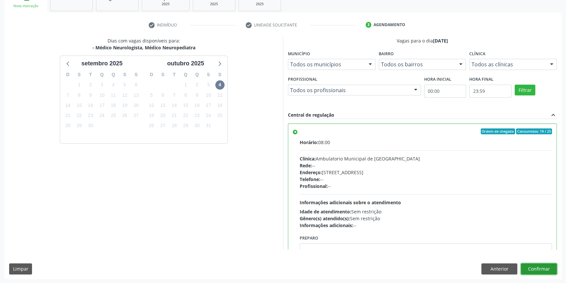
click at [549, 268] on button "Confirmar" at bounding box center [539, 268] width 36 height 11
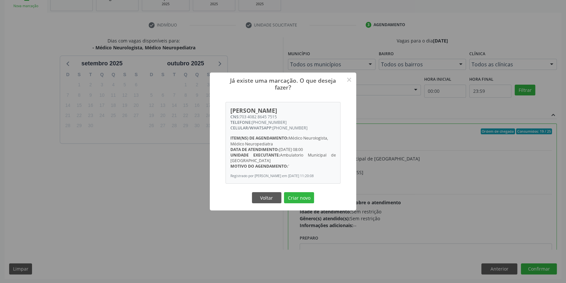
click at [297, 203] on div "Voltar Criar novo" at bounding box center [282, 198] width 65 height 14
click at [299, 200] on button "Criar novo" at bounding box center [299, 197] width 30 height 11
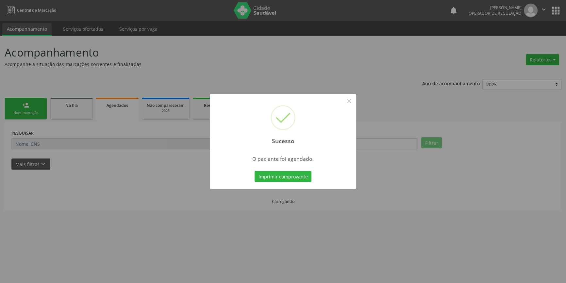
scroll to position [0, 0]
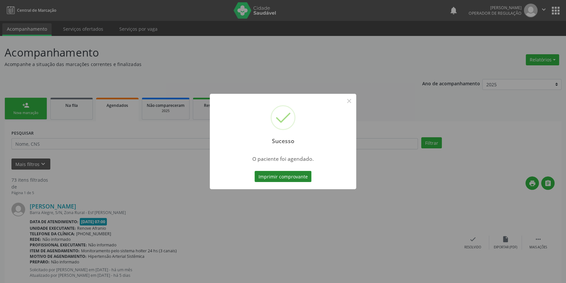
click at [279, 176] on button "Imprimir comprovante" at bounding box center [282, 176] width 57 height 11
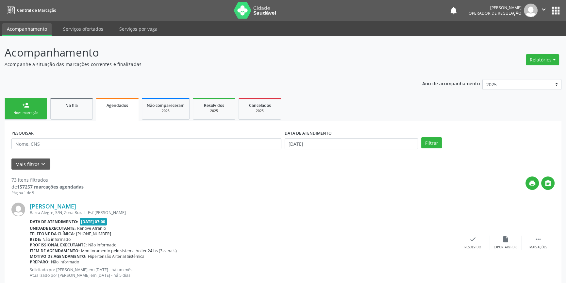
click at [30, 111] on div "Nova marcação" at bounding box center [25, 112] width 33 height 5
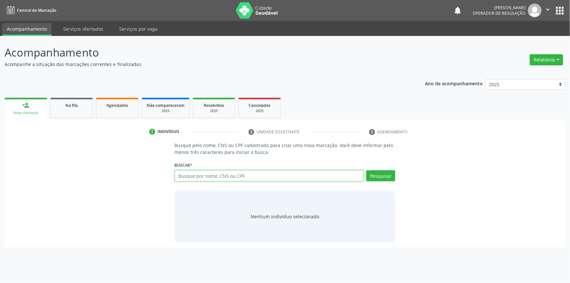
click at [199, 172] on input "text" at bounding box center [269, 175] width 189 height 11
type input "704305504997695"
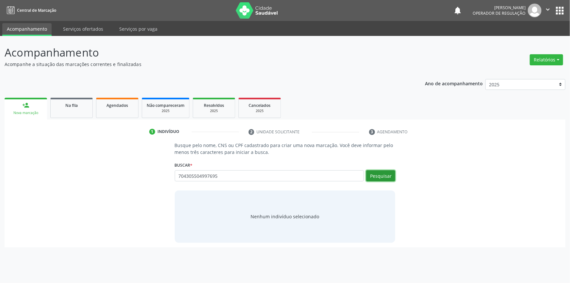
click at [380, 177] on button "Pesquisar" at bounding box center [380, 175] width 29 height 11
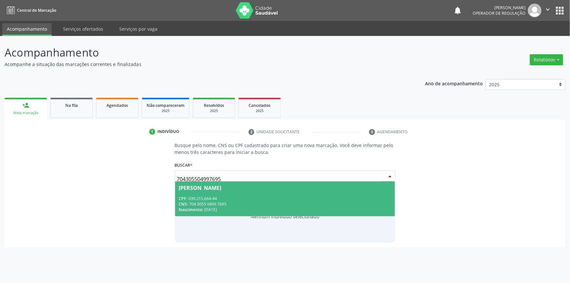
click at [226, 197] on div "CPF: 039.215.664-44" at bounding box center [285, 199] width 212 height 6
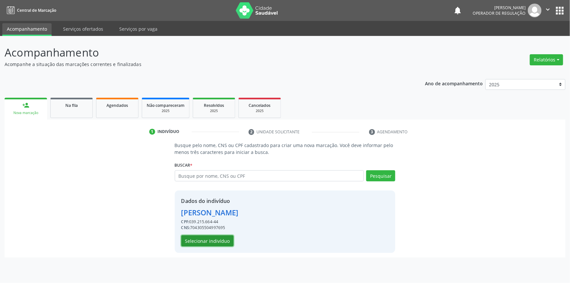
click at [218, 237] on button "Selecionar indivíduo" at bounding box center [207, 240] width 52 height 11
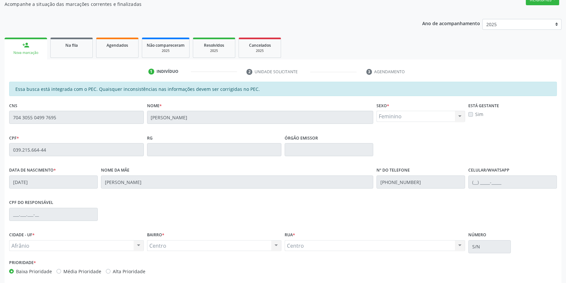
scroll to position [89, 0]
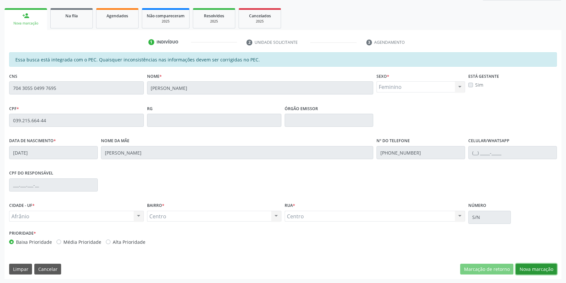
click at [527, 268] on button "Nova marcação" at bounding box center [535, 269] width 41 height 11
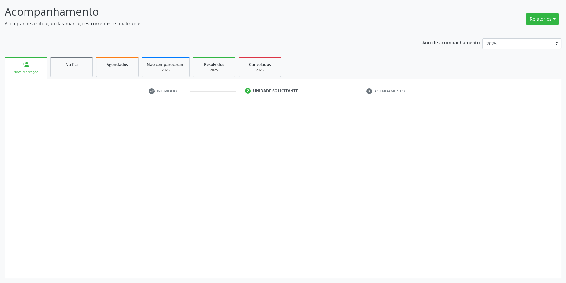
scroll to position [40, 0]
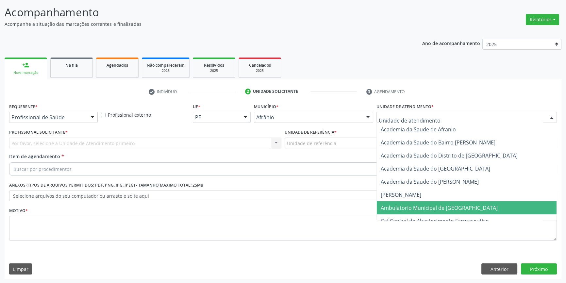
click at [412, 210] on span "Ambulatorio Municipal de [GEOGRAPHIC_DATA]" at bounding box center [438, 207] width 117 height 7
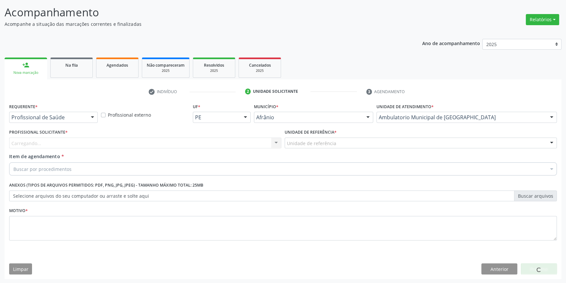
click at [343, 146] on div "Unidade de referência" at bounding box center [420, 142] width 272 height 11
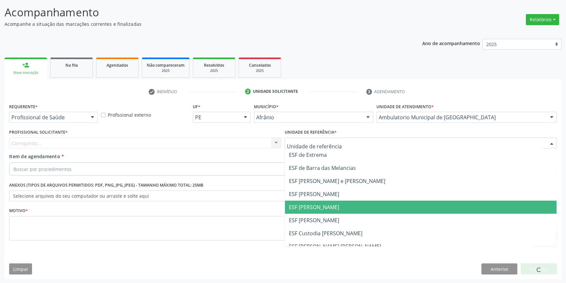
click at [321, 203] on span "ESF [PERSON_NAME]" at bounding box center [314, 206] width 50 height 7
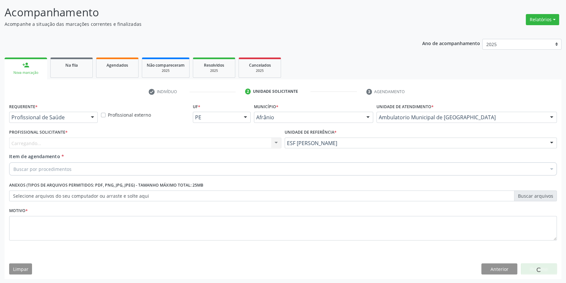
click at [199, 142] on div "Carregando... Nenhum resultado encontrado para: " " Não há nenhuma opção para s…" at bounding box center [145, 142] width 272 height 11
click at [198, 142] on div "Carregando... Nenhum resultado encontrado para: " " Não há nenhuma opção para s…" at bounding box center [145, 142] width 272 height 11
click at [198, 142] on div "Profissional solicitante" at bounding box center [145, 142] width 272 height 11
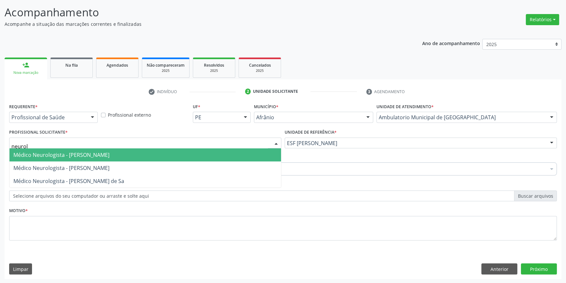
type input "neurolo"
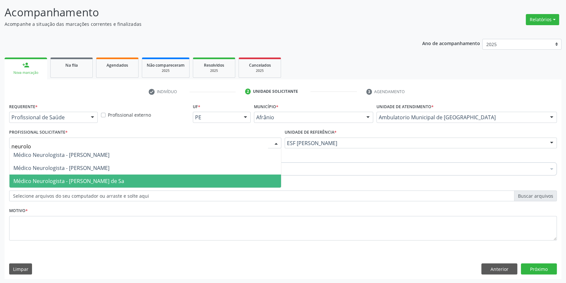
click at [122, 184] on span "Médico Neurologista - [PERSON_NAME] de Sa" at bounding box center [144, 180] width 271 height 13
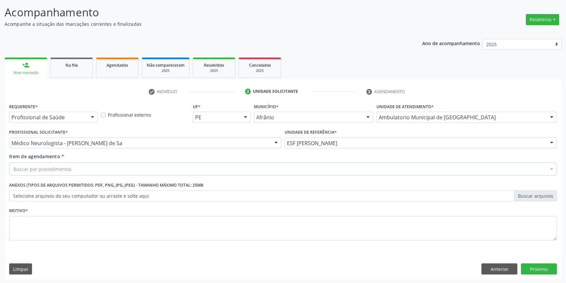
click at [100, 166] on div "Buscar por procedimentos" at bounding box center [282, 168] width 547 height 13
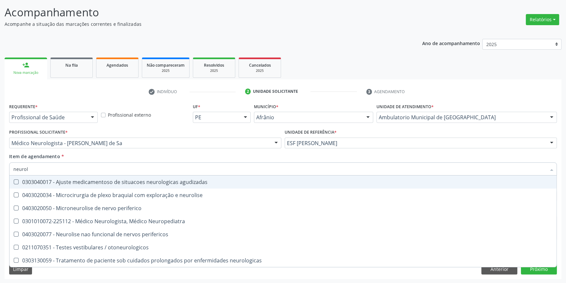
type input "neurolo"
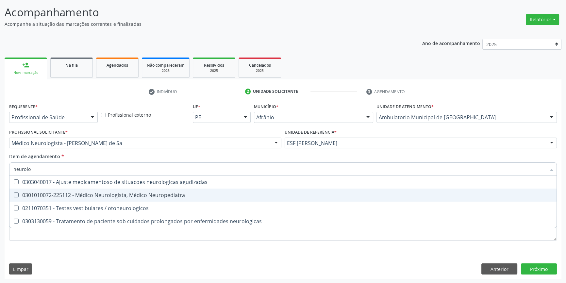
click at [108, 194] on div "0301010072-225112 - Médico Neurologista, Médico Neuropediatra" at bounding box center [282, 194] width 539 height 5
checkbox Neuropediatra "true"
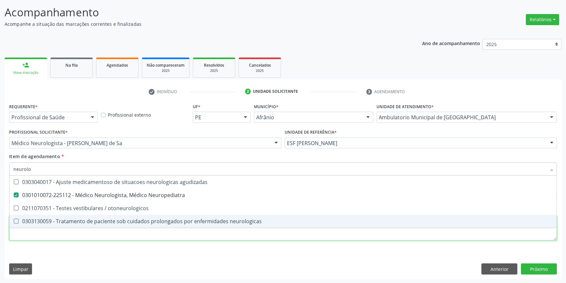
click at [81, 230] on div "Requerente * Profissional de Saúde Profissional de Saúde Paciente Nenhum result…" at bounding box center [282, 176] width 547 height 148
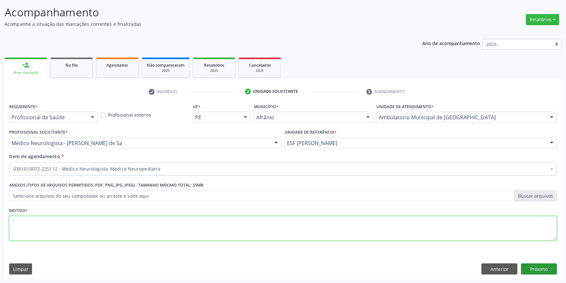
type textarea "'"
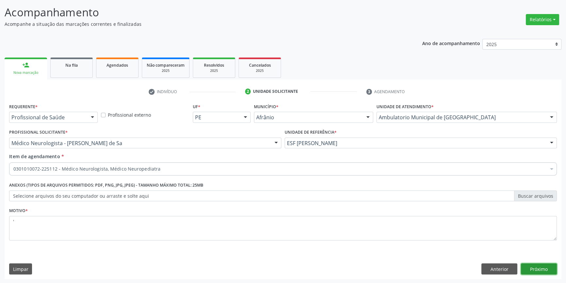
click at [540, 266] on button "Próximo" at bounding box center [539, 268] width 36 height 11
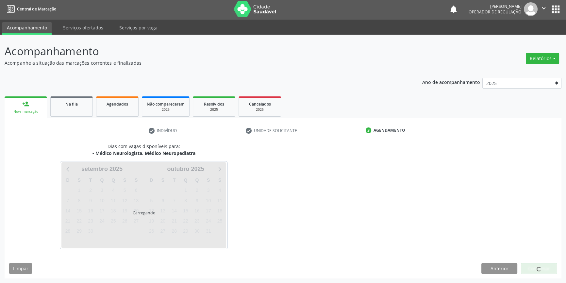
scroll to position [1, 0]
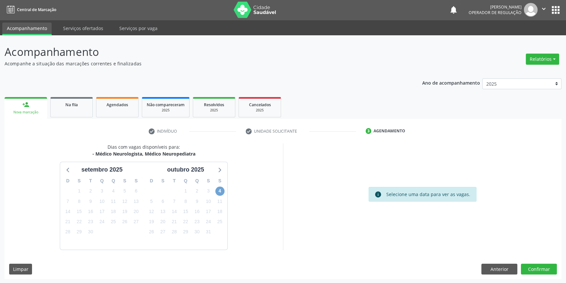
click at [222, 189] on span "4" at bounding box center [219, 190] width 9 height 9
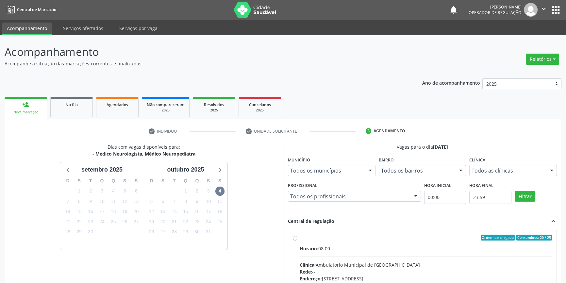
click at [311, 245] on span "Horário:" at bounding box center [308, 248] width 19 height 6
click at [297, 240] on input "Ordem de chegada Consumidos: 20 / 25 Horário: 08:00 Clínica: Ambulatorio Munici…" at bounding box center [295, 237] width 5 height 6
radio input "true"
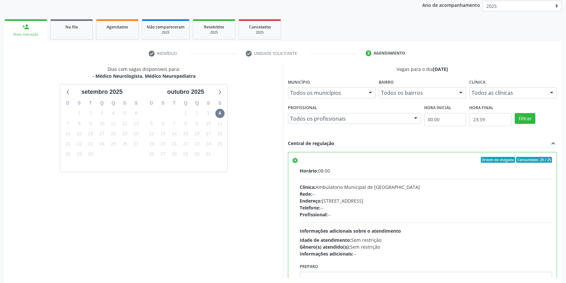
scroll to position [107, 0]
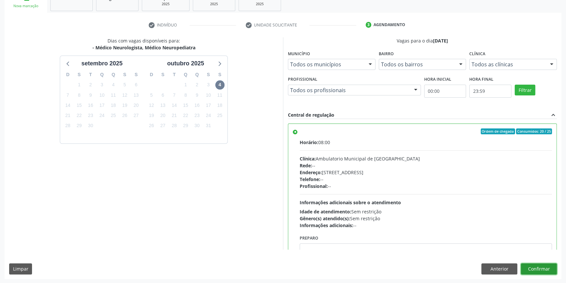
click at [531, 265] on button "Confirmar" at bounding box center [539, 268] width 36 height 11
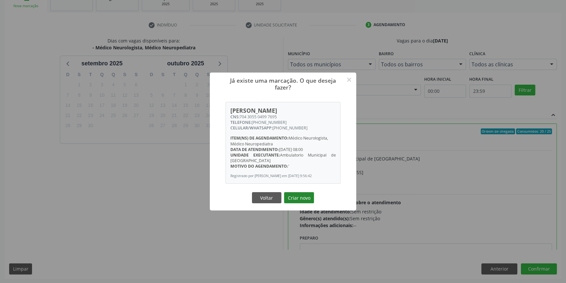
click at [307, 198] on button "Criar novo" at bounding box center [299, 197] width 30 height 11
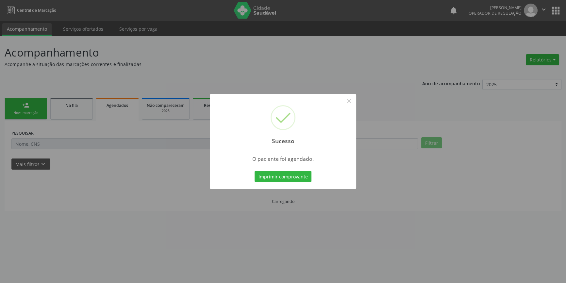
scroll to position [0, 0]
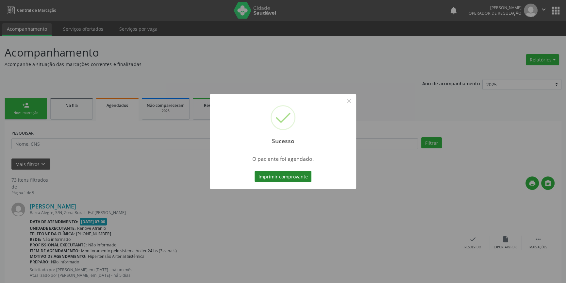
click at [290, 176] on button "Imprimir comprovante" at bounding box center [282, 176] width 57 height 11
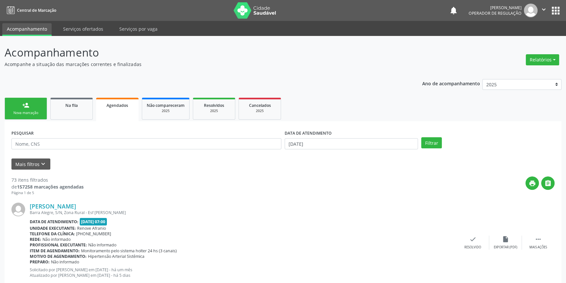
click at [324, 98] on ul "person_add Nova marcação Na fila Agendados Não compareceram 2025 Resolvidos 202…" at bounding box center [283, 108] width 556 height 25
click at [37, 115] on div "Nova marcação" at bounding box center [25, 112] width 33 height 5
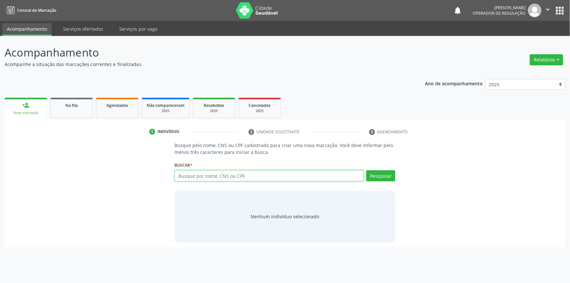
click at [203, 174] on input "text" at bounding box center [269, 175] width 189 height 11
type input "708807748056317"
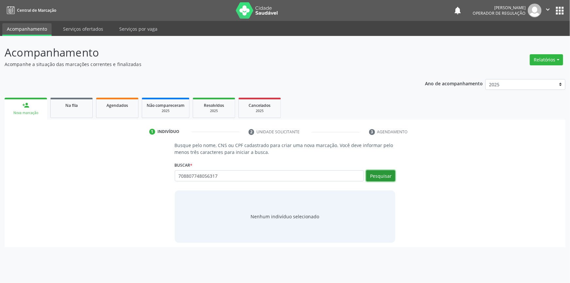
click at [374, 174] on button "Pesquisar" at bounding box center [380, 175] width 29 height 11
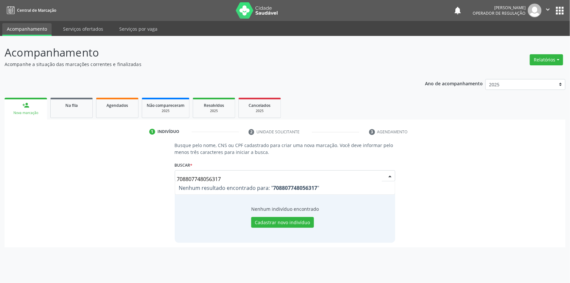
drag, startPoint x: 246, startPoint y: 180, endPoint x: 104, endPoint y: 169, distance: 142.5
click at [111, 169] on div "Busque pelo nome, CNS ou CPF cadastrado para criar uma nova marcação. Você deve…" at bounding box center [285, 192] width 552 height 101
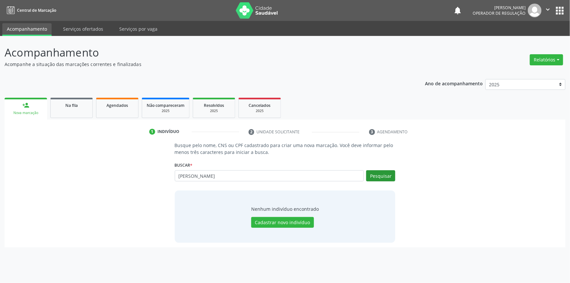
type input "emilly rodrigues lima"
click at [385, 174] on button "Pesquisar" at bounding box center [380, 175] width 29 height 11
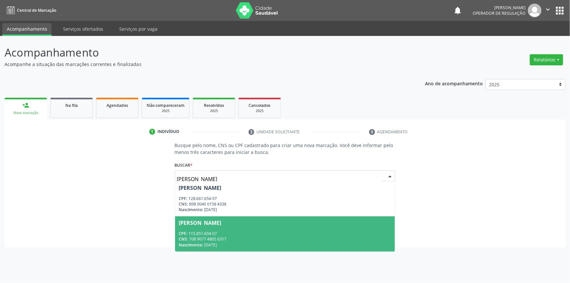
click at [221, 224] on div "[PERSON_NAME]" at bounding box center [200, 222] width 42 height 5
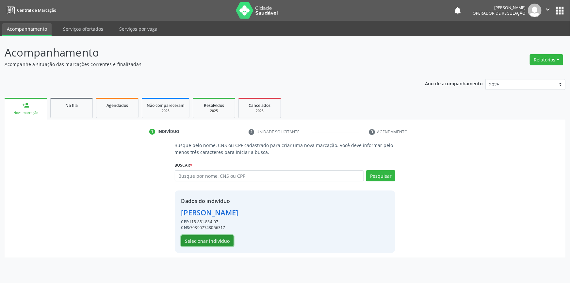
click at [221, 235] on button "Selecionar indivíduo" at bounding box center [207, 240] width 52 height 11
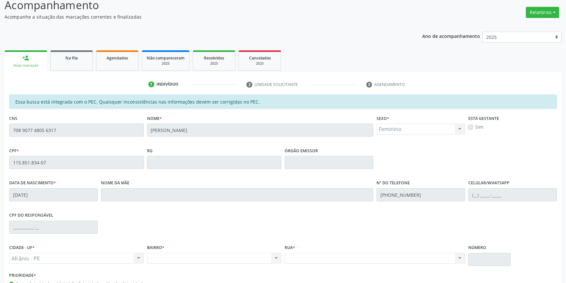
scroll to position [89, 0]
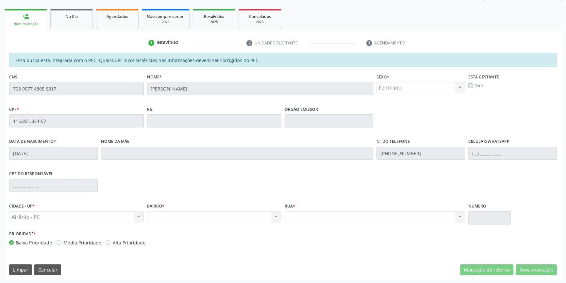
click at [0, 95] on div "Acompanhamento Acompanhe a situação das marcações correntes e finalizadas Relat…" at bounding box center [283, 115] width 566 height 337
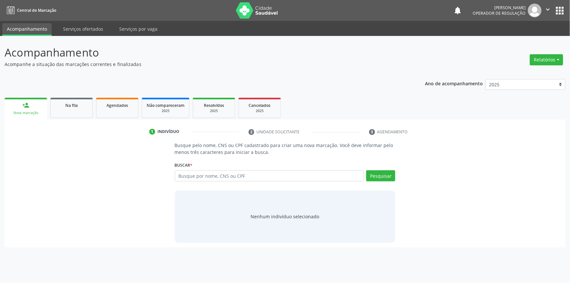
click at [22, 107] on div "person_add" at bounding box center [25, 105] width 7 height 7
click at [185, 173] on input "text" at bounding box center [269, 175] width 189 height 11
paste input "708 9077 4805 6317"
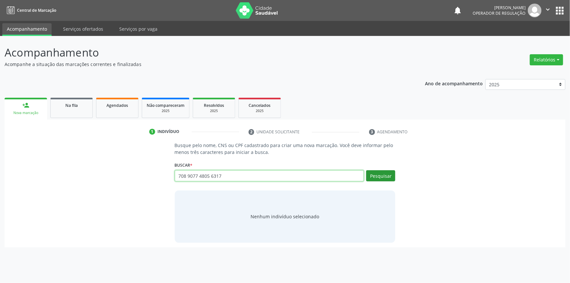
type input "708 9077 4805 6317"
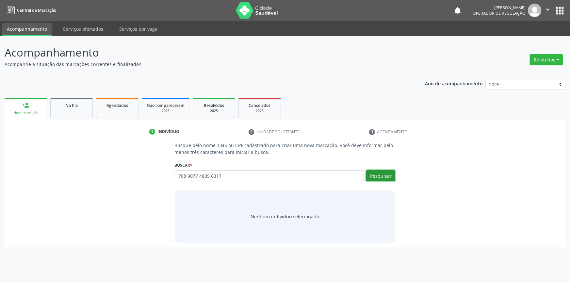
click at [382, 177] on button "Pesquisar" at bounding box center [380, 175] width 29 height 11
type input "708 9077 4805 6317"
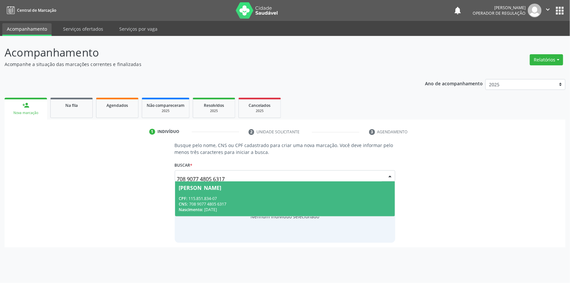
click at [234, 202] on div "CNS: 708 9077 4805 6317" at bounding box center [285, 204] width 212 height 6
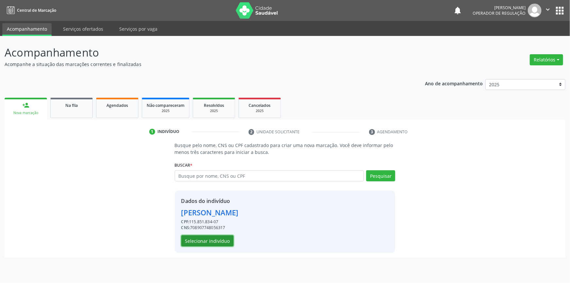
click at [217, 243] on button "Selecionar indivíduo" at bounding box center [207, 240] width 52 height 11
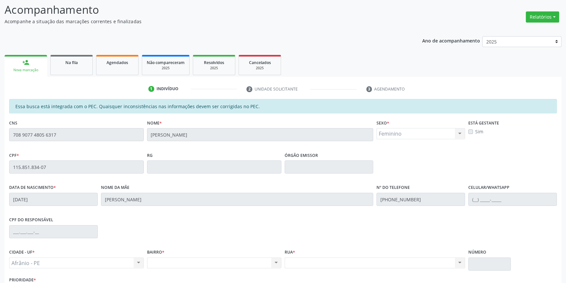
scroll to position [89, 0]
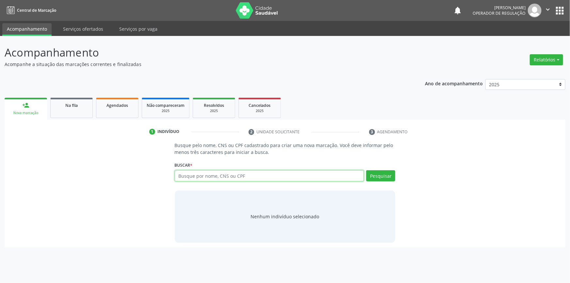
paste input "708 9077 4805 6317"
type input "708 9077 4805 6317"
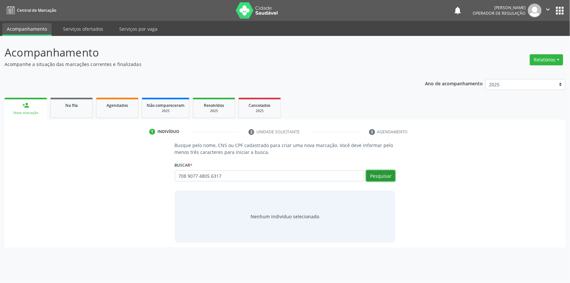
click at [383, 178] on button "Pesquisar" at bounding box center [380, 175] width 29 height 11
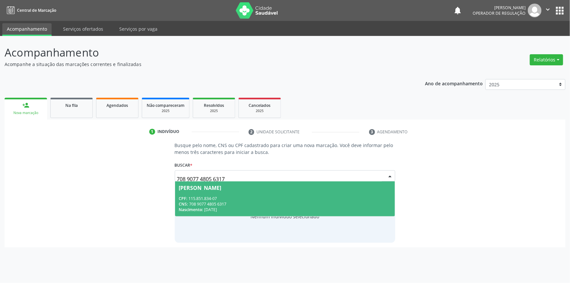
click at [218, 196] on div "CPF: 115.851.834-07" at bounding box center [285, 199] width 212 height 6
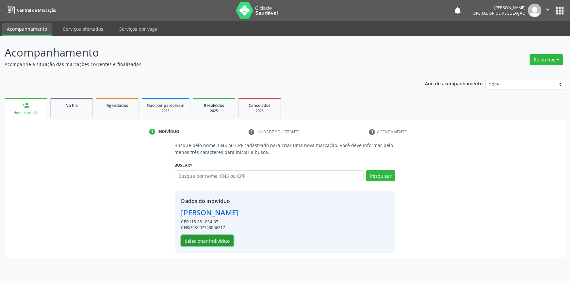
click at [212, 241] on button "Selecionar indivíduo" at bounding box center [207, 240] width 52 height 11
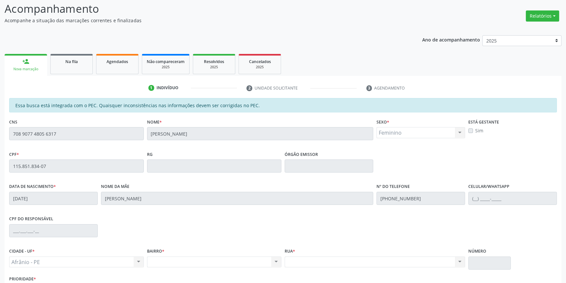
scroll to position [89, 0]
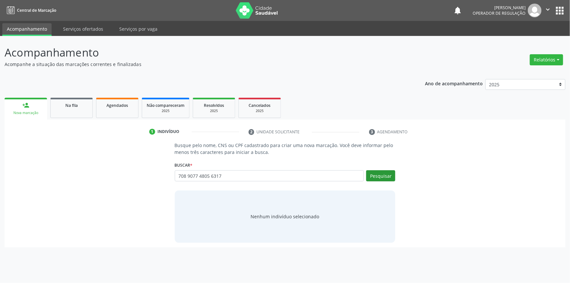
type input "708 9077 4805 6317"
click at [383, 178] on button "Pesquisar" at bounding box center [380, 175] width 29 height 11
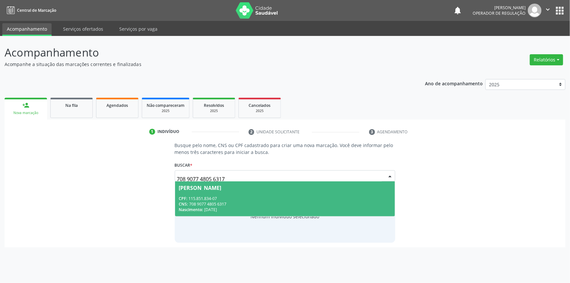
click at [288, 208] on div "Nascimento: 20/04/2009" at bounding box center [285, 210] width 212 height 6
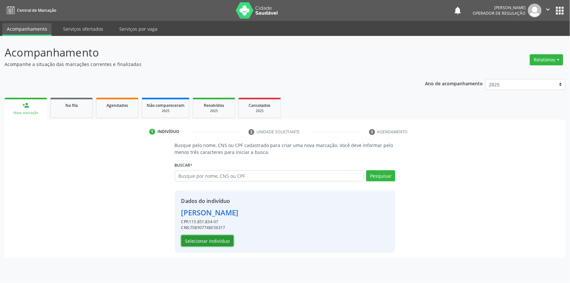
click at [212, 245] on button "Selecionar indivíduo" at bounding box center [207, 240] width 52 height 11
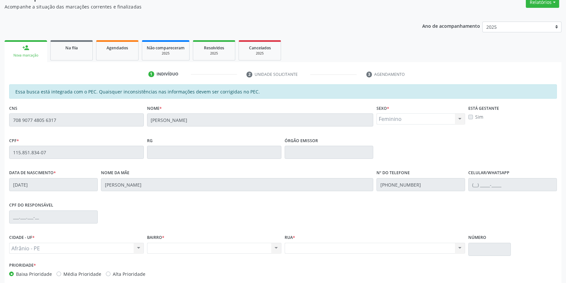
scroll to position [0, 0]
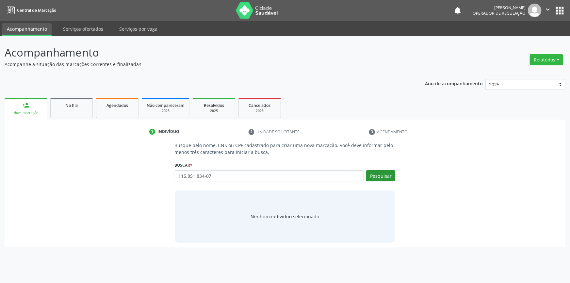
type input "115.851.834-07"
click at [375, 175] on button "Pesquisar" at bounding box center [380, 175] width 29 height 11
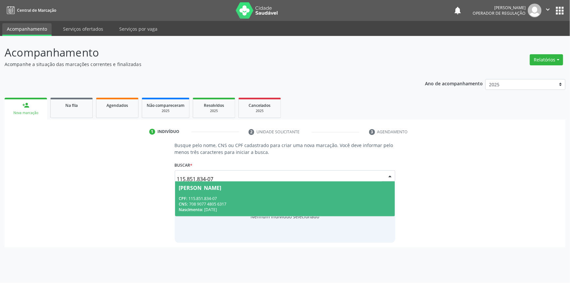
click at [239, 201] on div "CNS: 708 9077 4805 6317" at bounding box center [285, 204] width 212 height 6
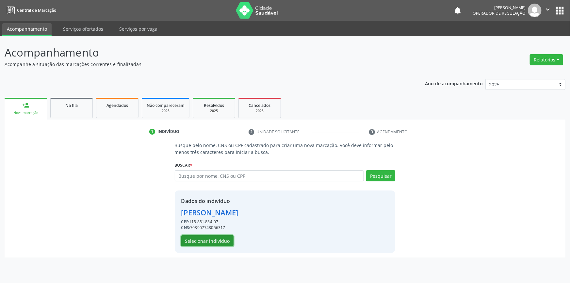
click at [219, 237] on button "Selecionar indivíduo" at bounding box center [207, 240] width 52 height 11
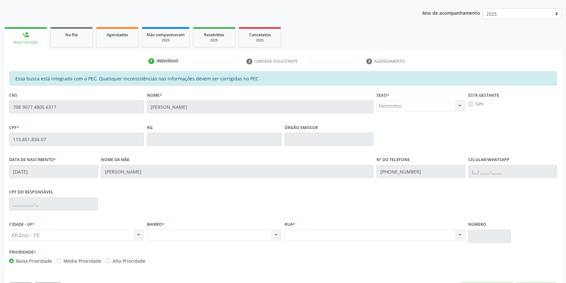
scroll to position [89, 0]
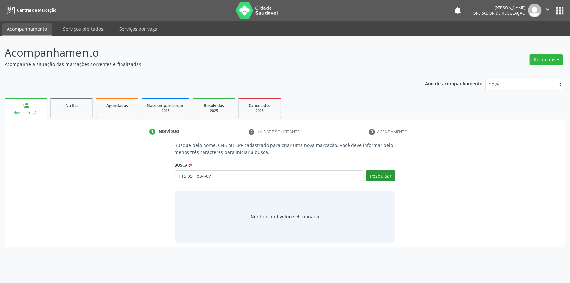
type input "115.851.834-07"
click at [381, 174] on button "Pesquisar" at bounding box center [380, 175] width 29 height 11
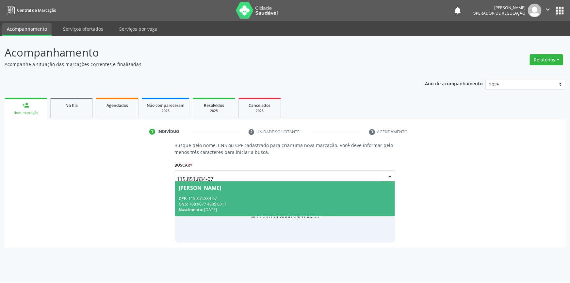
click at [243, 199] on div "CPF: 115.851.834-07" at bounding box center [285, 199] width 212 height 6
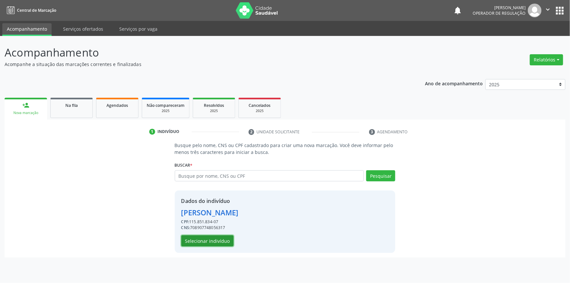
click at [219, 245] on button "Selecionar indivíduo" at bounding box center [207, 240] width 52 height 11
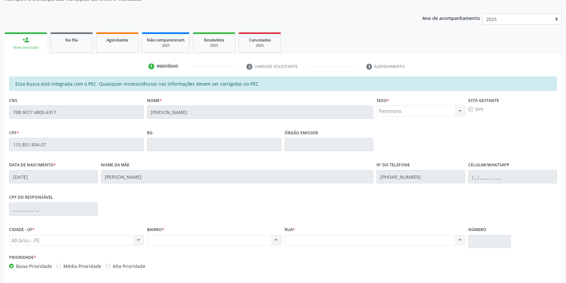
scroll to position [89, 0]
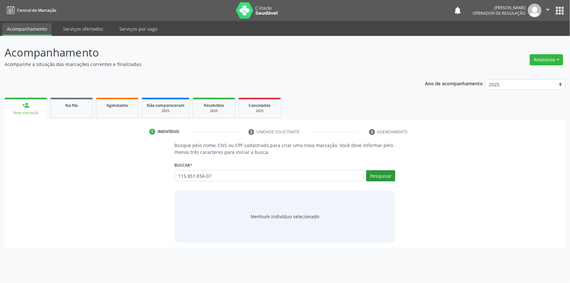
type input "115.851.834-07"
click at [385, 176] on button "Pesquisar" at bounding box center [380, 175] width 29 height 11
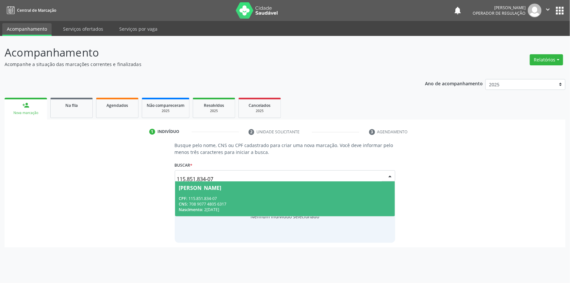
click at [311, 196] on div "CPF: 115.851.834-07" at bounding box center [285, 199] width 212 height 6
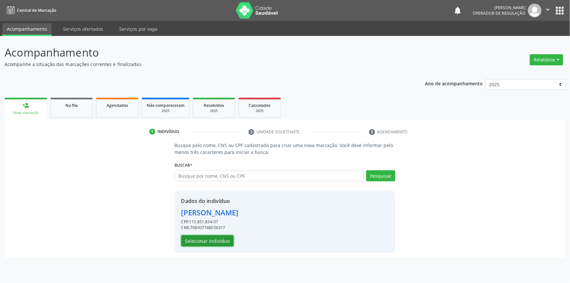
click at [219, 239] on button "Selecionar indivíduo" at bounding box center [207, 240] width 52 height 11
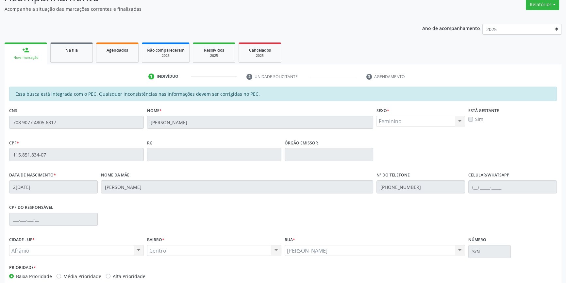
scroll to position [89, 0]
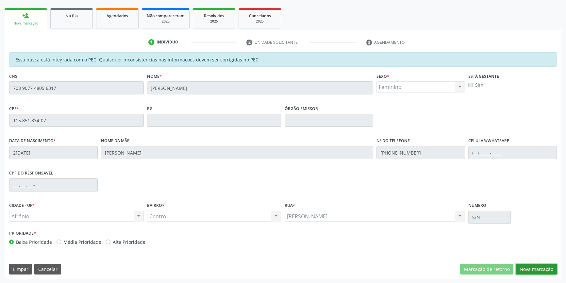
drag, startPoint x: 523, startPoint y: 268, endPoint x: 520, endPoint y: 260, distance: 8.7
click at [523, 269] on button "Nova marcação" at bounding box center [535, 269] width 41 height 11
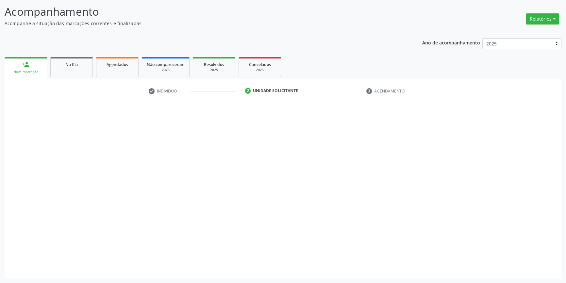
scroll to position [40, 0]
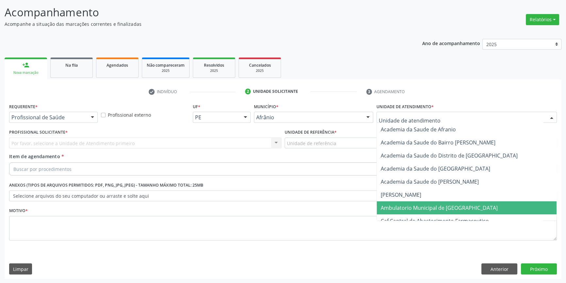
click at [414, 212] on span "Ambulatorio Municipal de [GEOGRAPHIC_DATA]" at bounding box center [467, 207] width 180 height 13
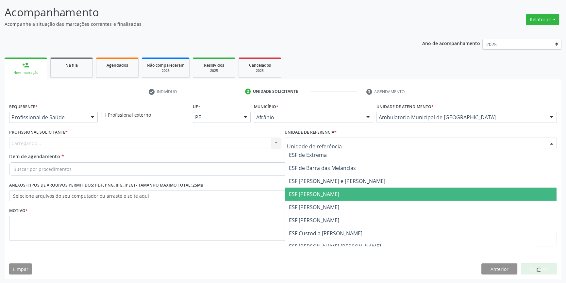
click at [332, 201] on span "ESF [PERSON_NAME]" at bounding box center [420, 207] width 271 height 13
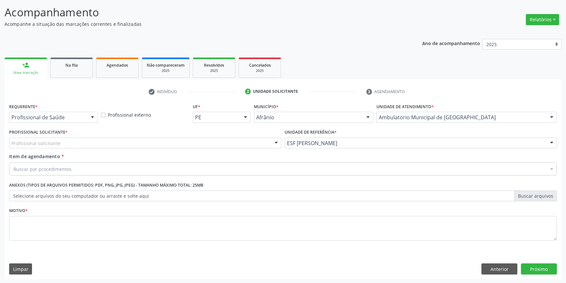
click at [222, 141] on div "Profissional solicitante" at bounding box center [145, 142] width 272 height 11
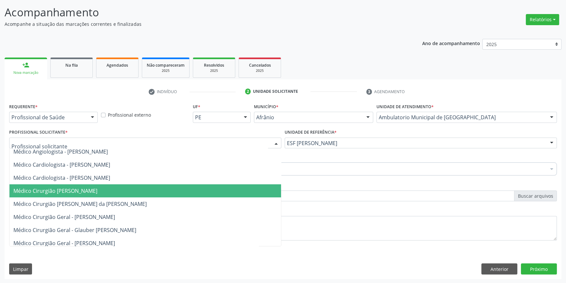
scroll to position [89, 0]
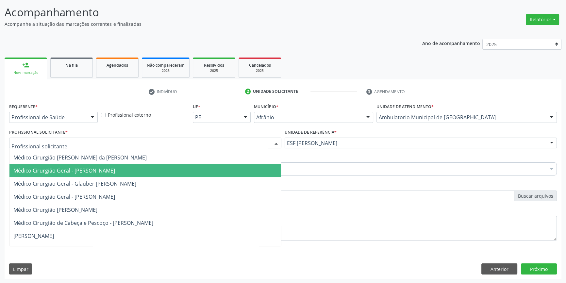
click at [108, 169] on span "Médico Cirurgião Geral - [PERSON_NAME]" at bounding box center [64, 170] width 102 height 7
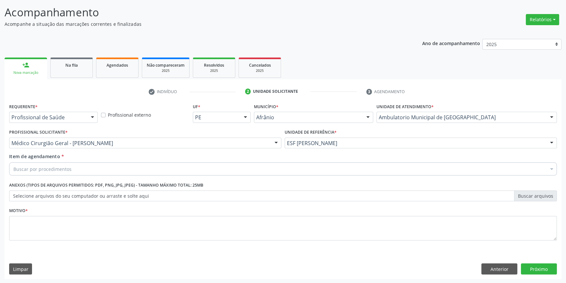
click at [90, 170] on div "Buscar por procedimentos" at bounding box center [282, 168] width 547 height 13
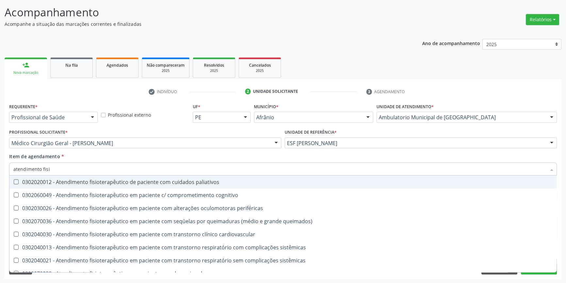
type input "atendimento fisio"
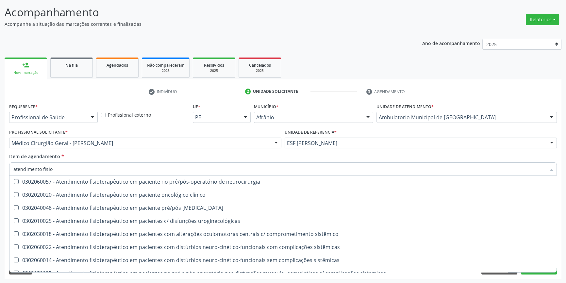
scroll to position [217, 0]
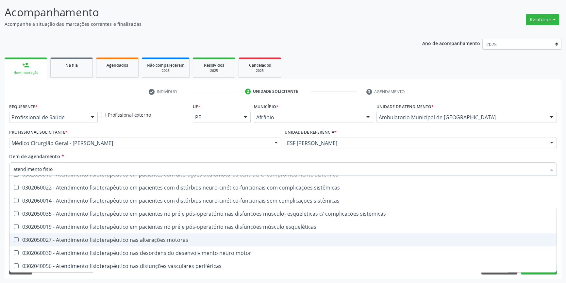
click at [150, 238] on div "0302050027 - Atendimento fisioterapêutico nas alterações motoras" at bounding box center [282, 239] width 539 height 5
checkbox motoras "true"
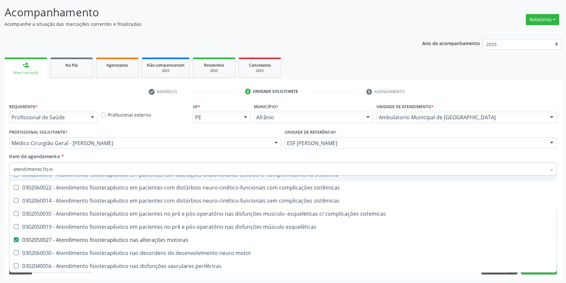
click at [176, 163] on input "atendimento fisio" at bounding box center [279, 168] width 532 height 13
click at [179, 159] on div "Item de agendamento * atendimento fisio Desfazer seleção 0302020012 - Atendimen…" at bounding box center [282, 163] width 547 height 21
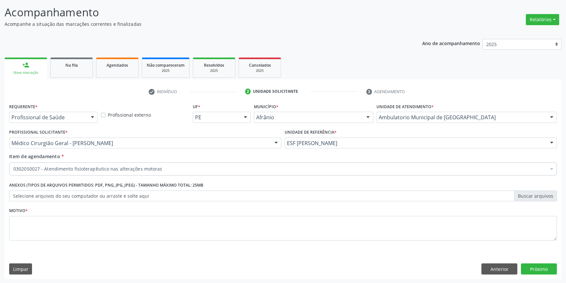
scroll to position [0, 0]
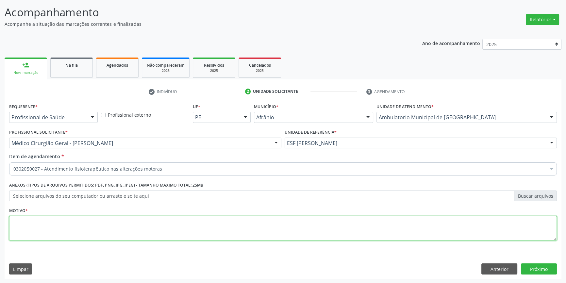
click at [111, 225] on textarea at bounding box center [282, 228] width 547 height 25
type textarea "1"
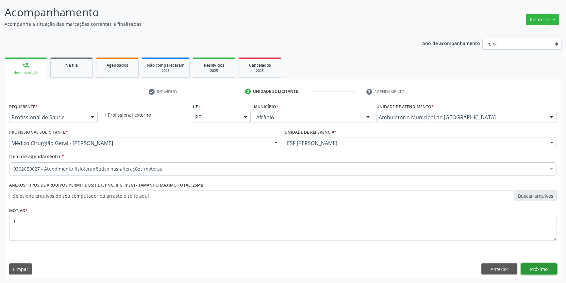
click at [538, 268] on button "Próximo" at bounding box center [539, 268] width 36 height 11
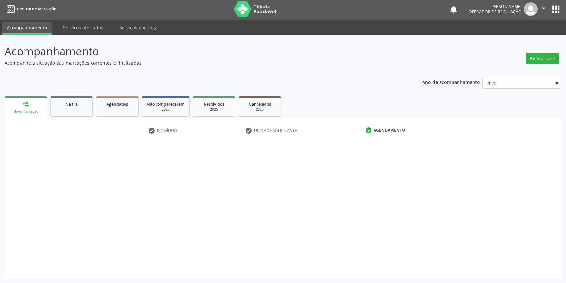
scroll to position [1, 0]
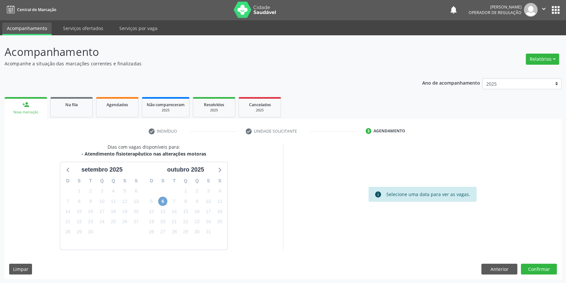
click at [164, 203] on span "6" at bounding box center [162, 201] width 9 height 9
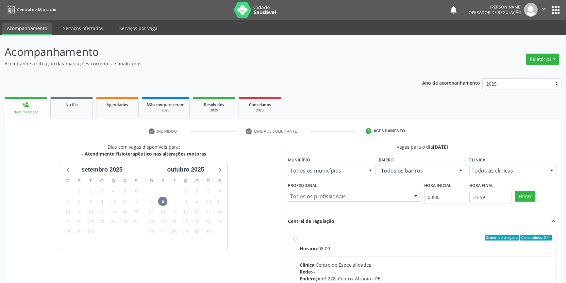
click at [389, 246] on div "Horário: 08:00" at bounding box center [425, 248] width 252 height 7
click at [297, 240] on input "Ordem de chegada Consumidos: 0 / 1 Horário: 08:00 Clínica: Centro de Especialid…" at bounding box center [295, 237] width 5 height 6
radio input "true"
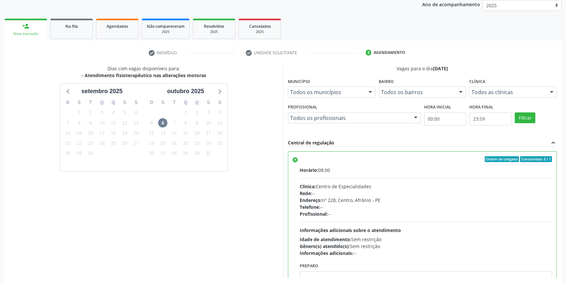
scroll to position [107, 0]
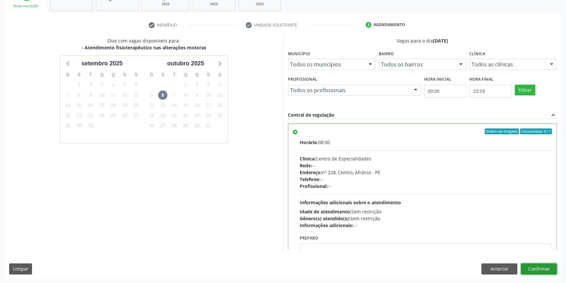
click at [542, 266] on button "Confirmar" at bounding box center [539, 268] width 36 height 11
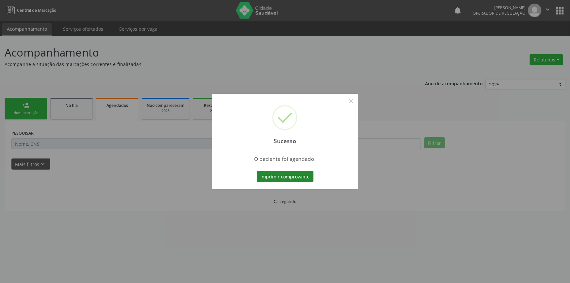
click at [303, 180] on button "Imprimir comprovante" at bounding box center [285, 176] width 57 height 11
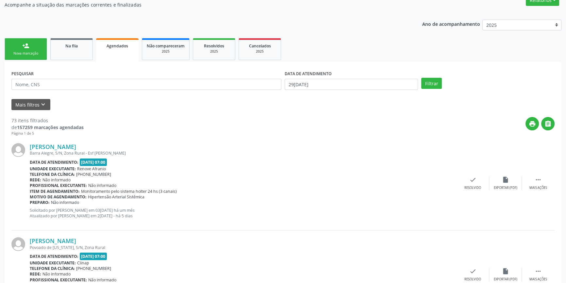
scroll to position [59, 0]
click at [65, 55] on link "Na fila" at bounding box center [71, 50] width 42 height 22
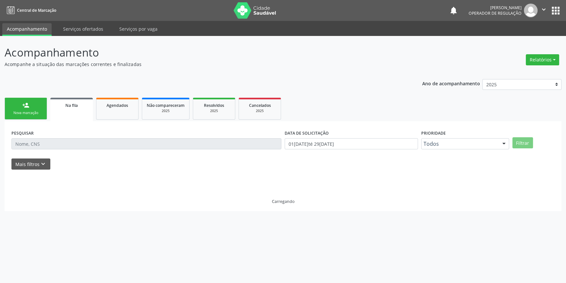
scroll to position [0, 0]
click at [56, 140] on input "text" at bounding box center [146, 143] width 270 height 11
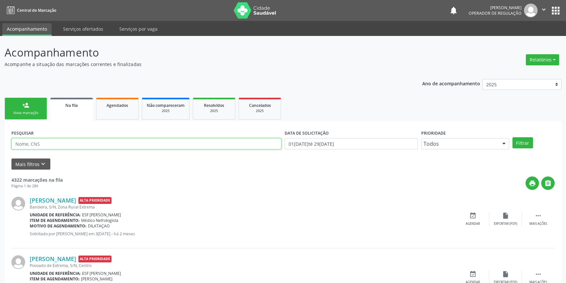
click at [56, 140] on input "text" at bounding box center [146, 143] width 270 height 11
type input "11452430454"
click at [523, 140] on button "Filtrar" at bounding box center [522, 142] width 21 height 11
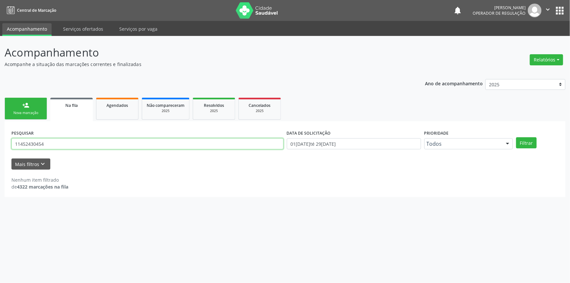
drag, startPoint x: 59, startPoint y: 145, endPoint x: 0, endPoint y: 151, distance: 59.1
click at [0, 151] on div "Acompanhamento Acompanhe a situação das marcações correntes e finalizadas Relat…" at bounding box center [285, 159] width 570 height 247
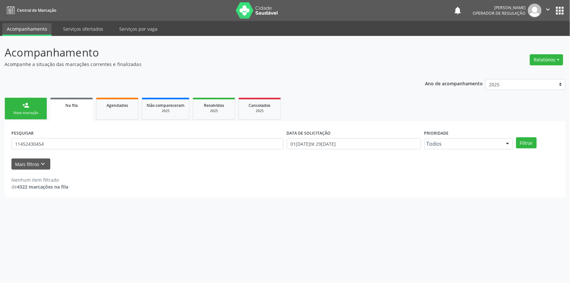
click at [85, 115] on link "Na fila" at bounding box center [71, 110] width 42 height 24
click at [111, 116] on link "Agendados" at bounding box center [117, 109] width 42 height 22
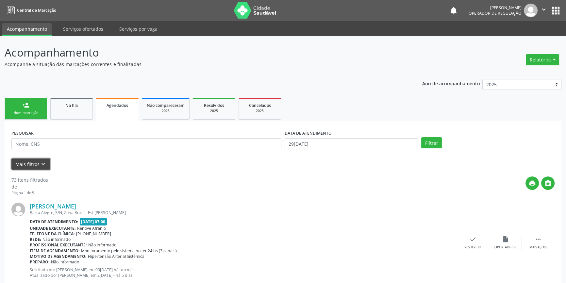
click at [42, 165] on icon "keyboard_arrow_down" at bounding box center [43, 163] width 7 height 7
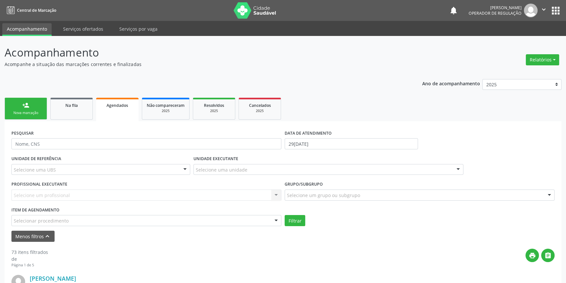
click at [74, 216] on div "Selecionar procedimento" at bounding box center [146, 220] width 270 height 11
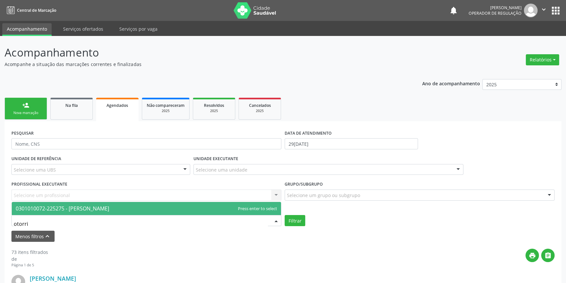
type input "otorrin"
click at [79, 211] on span "0301010072-225275 - [PERSON_NAME]" at bounding box center [62, 208] width 93 height 7
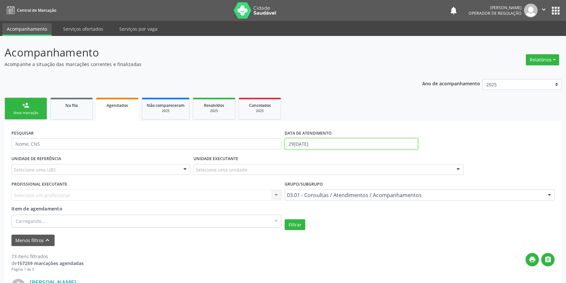
click at [330, 142] on input "29[DATE]" at bounding box center [350, 143] width 133 height 11
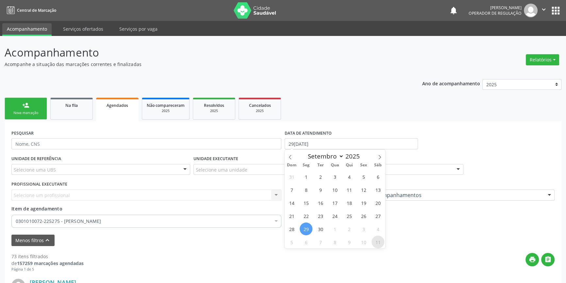
click at [376, 237] on span "11" at bounding box center [377, 241] width 13 height 13
type input "1[DATE]"
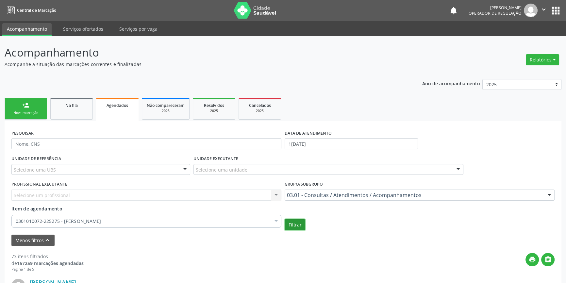
click at [291, 224] on button "Filtrar" at bounding box center [294, 224] width 21 height 11
click at [38, 115] on div "Nova marcação" at bounding box center [25, 112] width 33 height 5
